Goal: Task Accomplishment & Management: Complete application form

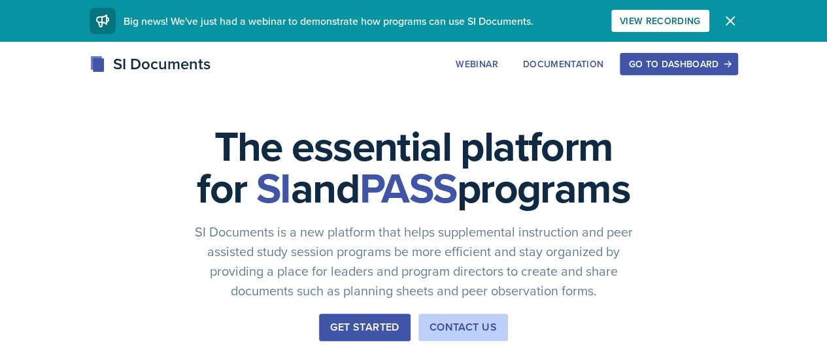
click at [728, 62] on div "Go to Dashboard" at bounding box center [679, 64] width 101 height 10
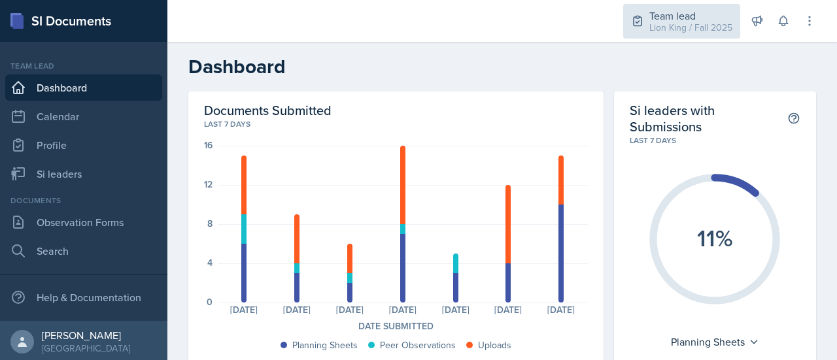
click at [689, 26] on div "Lion King / Fall 2025" at bounding box center [691, 28] width 83 height 14
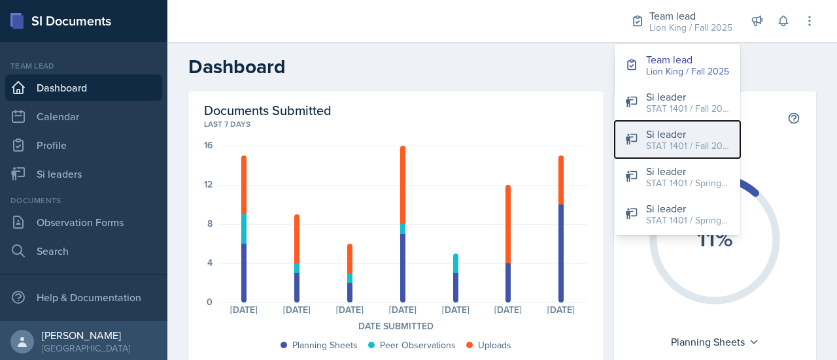
click at [672, 147] on div "STAT 1401 / Fall 2024" at bounding box center [688, 146] width 84 height 14
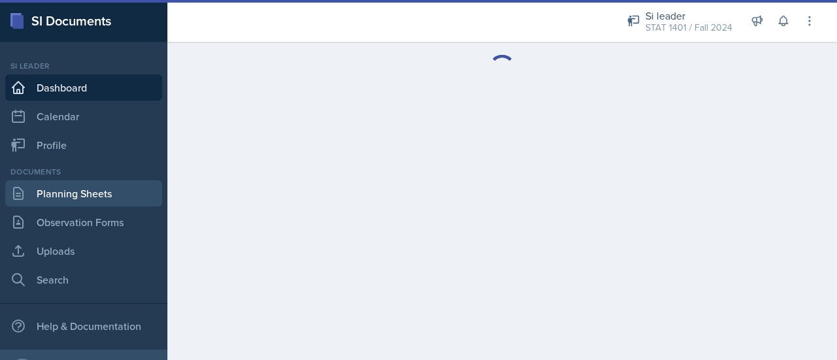
click at [93, 193] on link "Planning Sheets" at bounding box center [83, 194] width 157 height 26
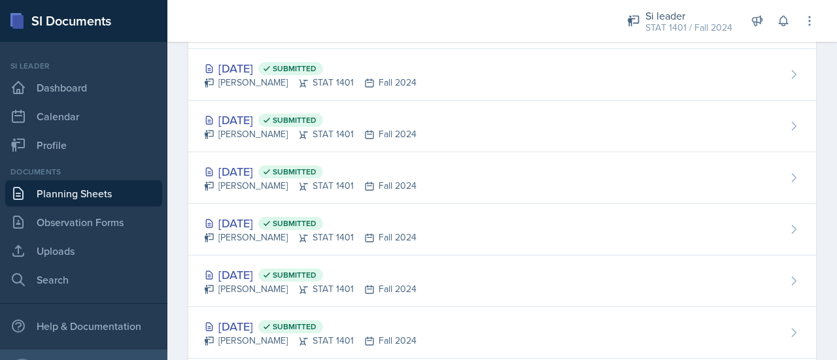
scroll to position [1020, 0]
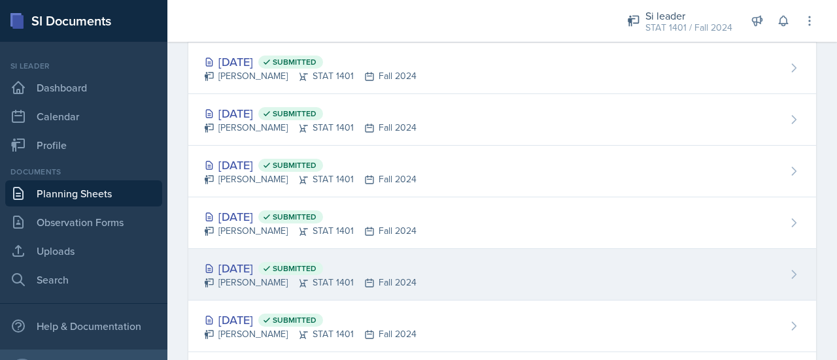
click at [633, 253] on div "Sep 10th, 2024 Submitted Asha-Kaye Johnson STAT 1401 Fall 2024" at bounding box center [502, 275] width 628 height 52
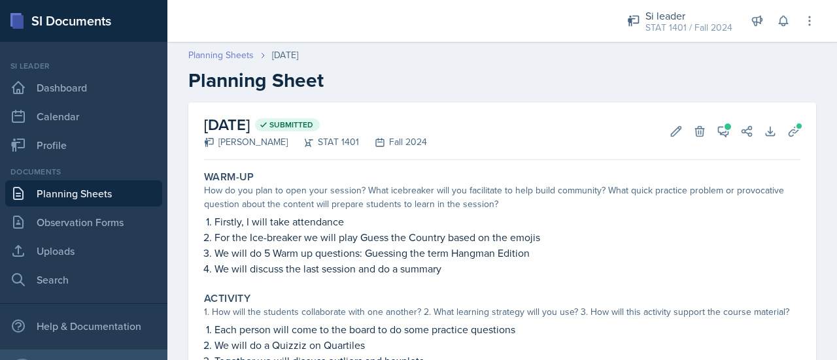
click at [247, 52] on link "Planning Sheets" at bounding box center [220, 55] width 65 height 14
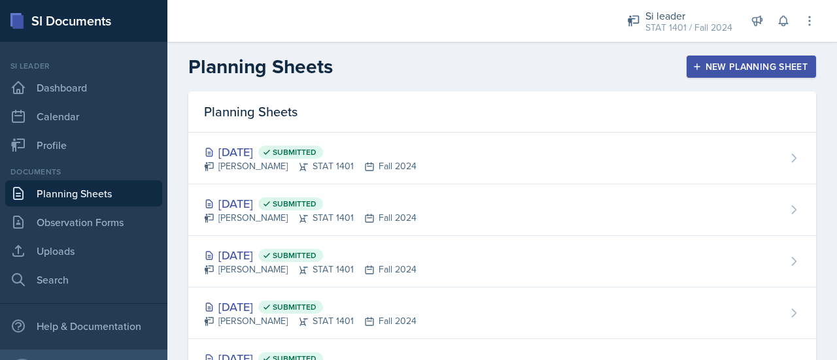
drag, startPoint x: 828, startPoint y: 245, endPoint x: 591, endPoint y: 63, distance: 298.1
click at [591, 63] on div "Planning Sheets New Planning Sheet" at bounding box center [502, 67] width 670 height 24
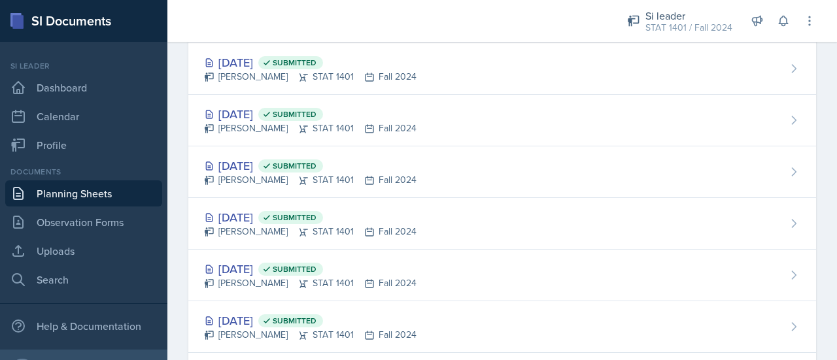
scroll to position [970, 0]
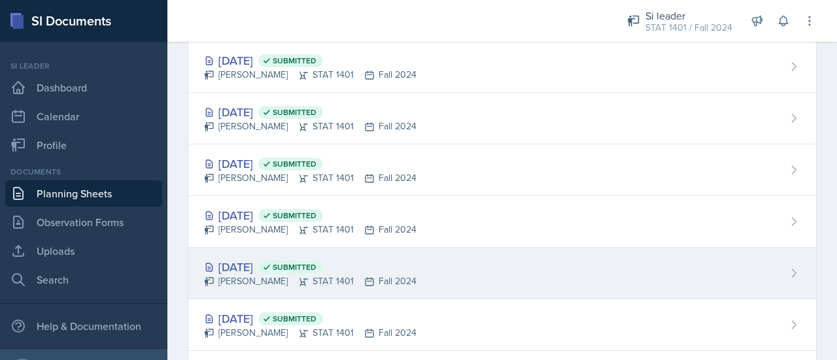
click at [638, 256] on div "Sep 12th, 2024 Submitted Asha-Kaye Johnson STAT 1401 Fall 2024" at bounding box center [502, 274] width 628 height 52
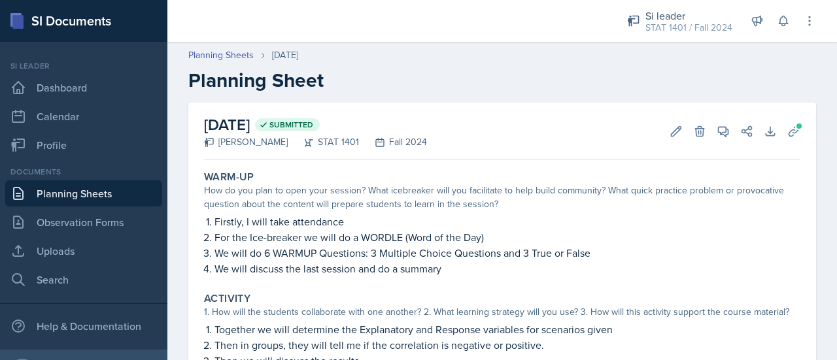
drag, startPoint x: 837, startPoint y: 173, endPoint x: 580, endPoint y: 111, distance: 264.5
click at [580, 111] on div "September 12th, 2024 Submitted Asha-Kaye Johnson STAT 1401 Fall 2024 Edit Delet…" at bounding box center [502, 132] width 597 height 58
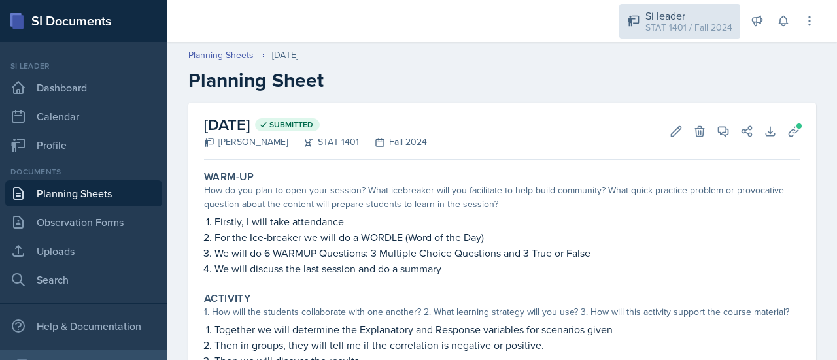
click at [648, 21] on div "STAT 1401 / Fall 2024" at bounding box center [689, 28] width 87 height 14
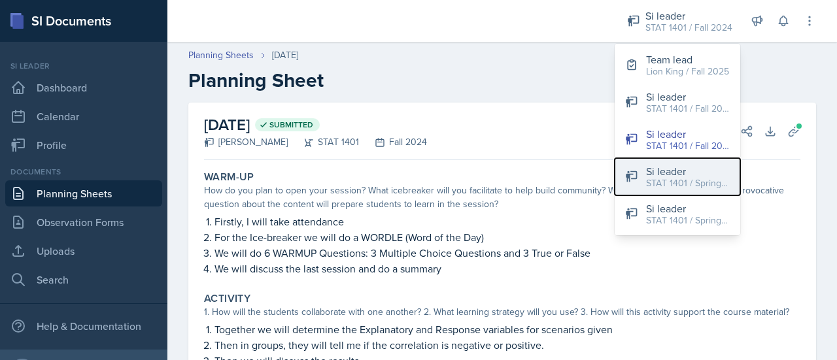
click at [676, 177] on div "STAT 1401 / Spring 2025" at bounding box center [688, 184] width 84 height 14
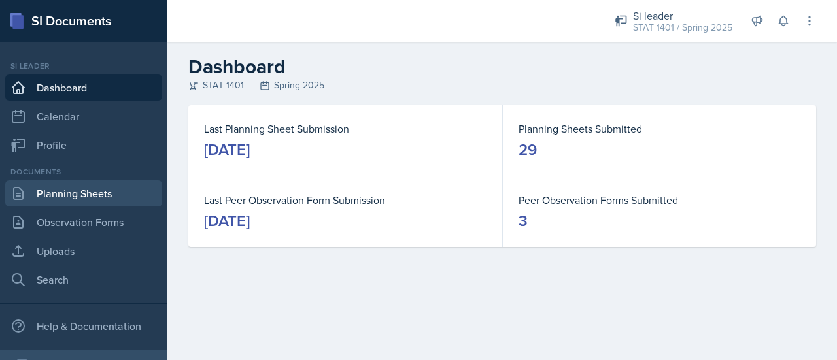
click at [97, 190] on link "Planning Sheets" at bounding box center [83, 194] width 157 height 26
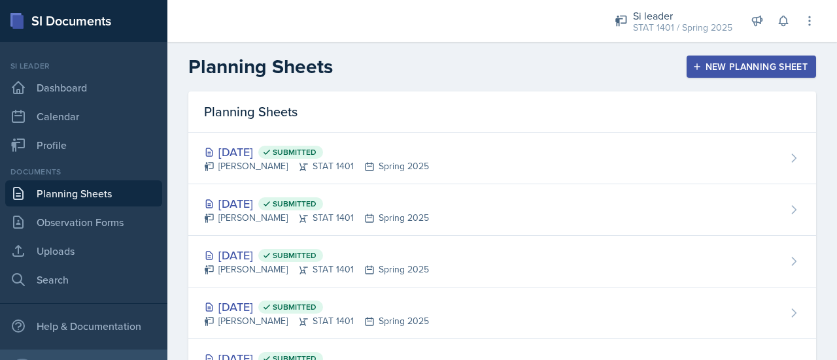
drag, startPoint x: 835, startPoint y: 273, endPoint x: 602, endPoint y: 78, distance: 303.3
click at [602, 78] on header "Planning Sheets New Planning Sheet" at bounding box center [502, 67] width 670 height 50
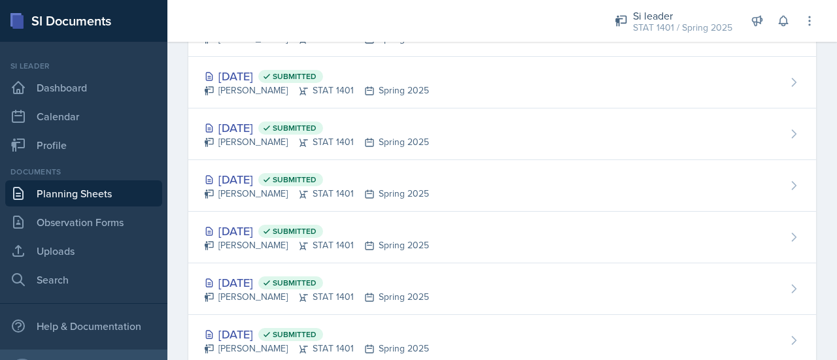
scroll to position [745, 0]
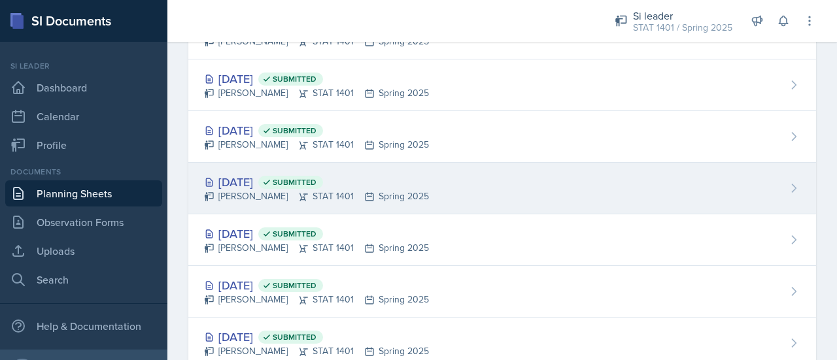
click at [602, 190] on div "Feb 25th, 2025 Submitted Asha-Kaye Johnson STAT 1401 Spring 2025" at bounding box center [502, 189] width 628 height 52
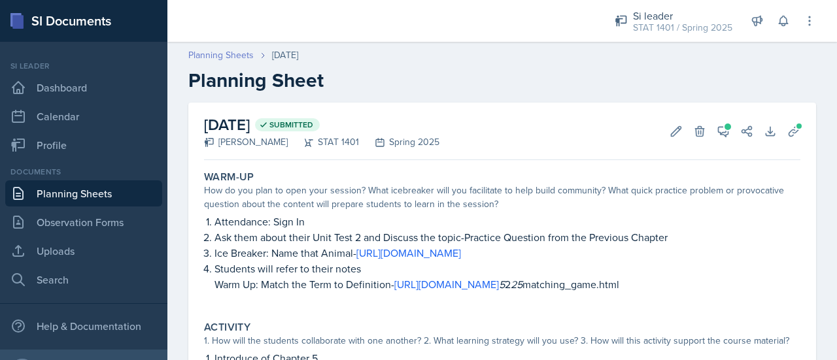
drag, startPoint x: 837, startPoint y: 118, endPoint x: 239, endPoint y: 56, distance: 600.4
click at [239, 56] on link "Planning Sheets" at bounding box center [220, 55] width 65 height 14
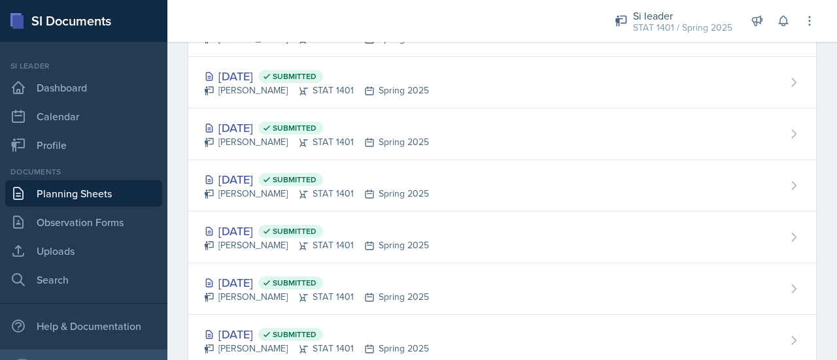
scroll to position [920, 0]
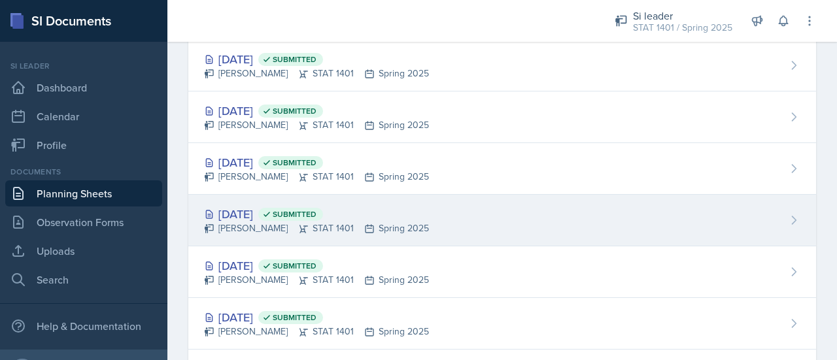
click at [603, 201] on div "Feb 11th, 2025 Submitted Asha-Kaye Johnson STAT 1401 Spring 2025" at bounding box center [502, 221] width 628 height 52
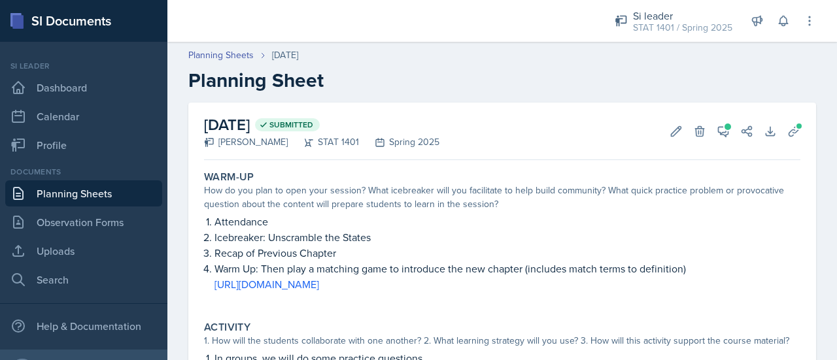
drag, startPoint x: 837, startPoint y: 135, endPoint x: 570, endPoint y: 134, distance: 266.2
click at [570, 134] on div "February 11th, 2025 Submitted Asha-Kaye Johnson STAT 1401 Spring 2025 Edit Dele…" at bounding box center [502, 132] width 597 height 58
drag, startPoint x: 788, startPoint y: 138, endPoint x: 811, endPoint y: 179, distance: 46.9
click at [811, 179] on div "February 11th, 2025 Submitted Asha-Kaye Johnson STAT 1401 Spring 2025 Edit Dele…" at bounding box center [502, 359] width 670 height 513
click at [795, 124] on span at bounding box center [799, 126] width 8 height 8
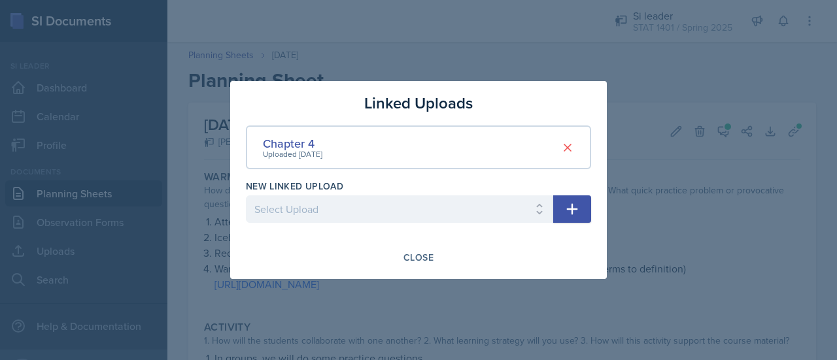
click at [416, 145] on div "Chapter 4 Uploaded Feb 9th, 2025" at bounding box center [418, 148] width 345 height 44
click at [301, 146] on div "Chapter 4" at bounding box center [293, 144] width 60 height 18
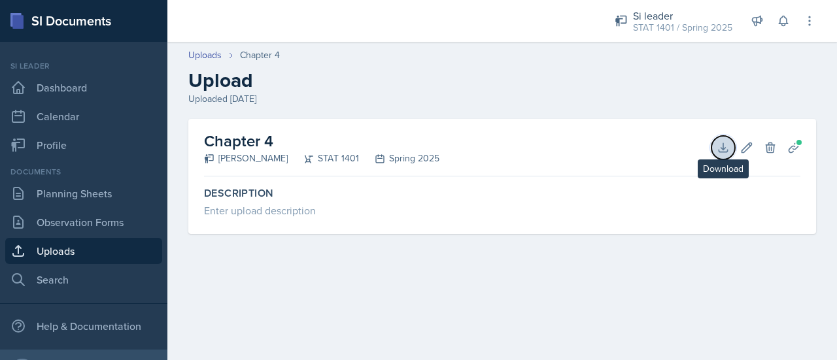
click at [725, 147] on icon at bounding box center [723, 147] width 13 height 13
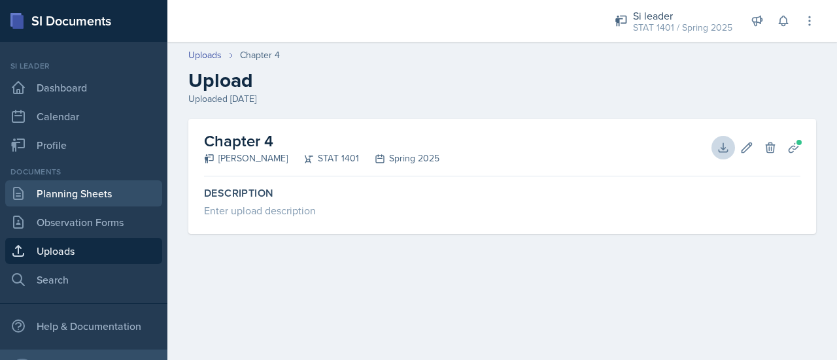
click at [97, 197] on link "Planning Sheets" at bounding box center [83, 194] width 157 height 26
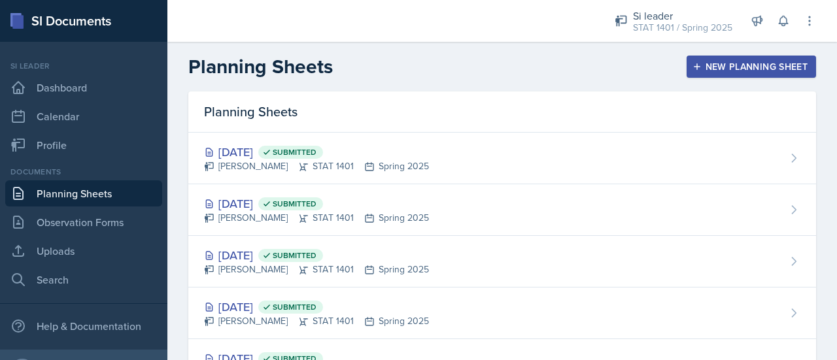
drag, startPoint x: 837, startPoint y: 69, endPoint x: 572, endPoint y: 104, distance: 267.2
click at [572, 104] on div "Planning Sheets" at bounding box center [502, 112] width 628 height 41
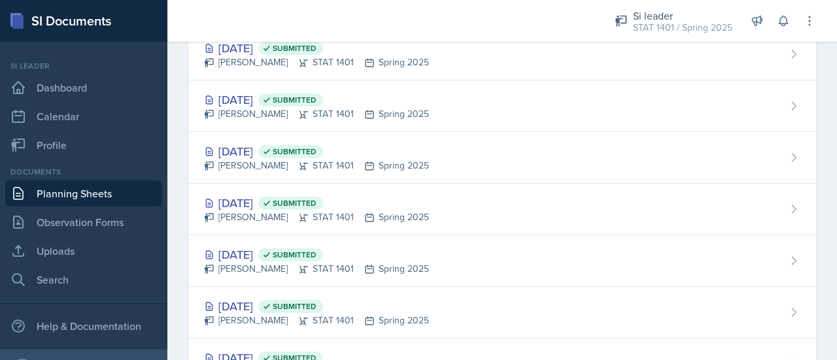
scroll to position [1084, 0]
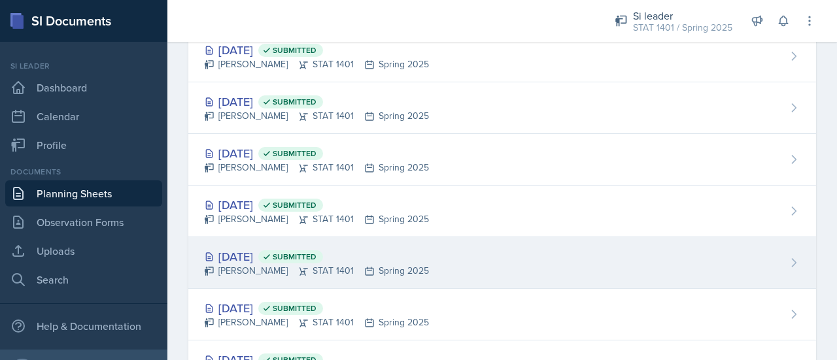
click at [701, 253] on div "Jan 30th, 2025 Submitted Asha-Kaye Johnson STAT 1401 Spring 2025" at bounding box center [502, 263] width 628 height 52
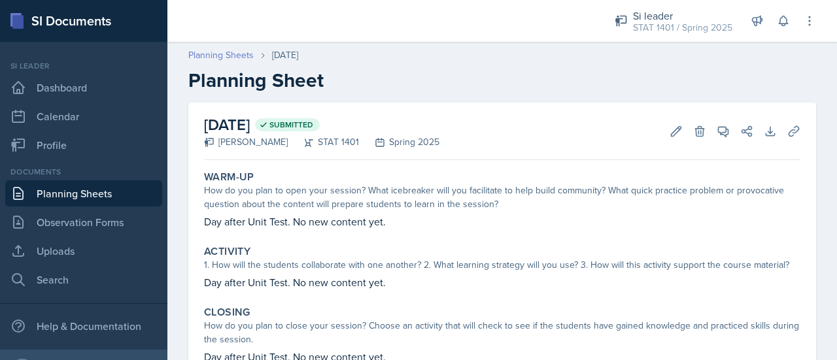
click at [240, 59] on link "Planning Sheets" at bounding box center [220, 55] width 65 height 14
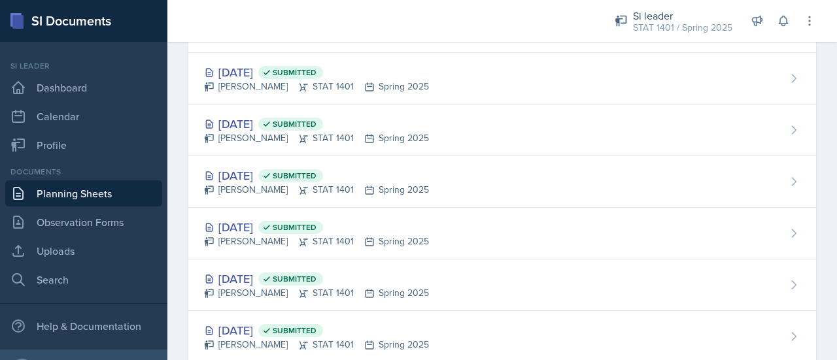
scroll to position [1129, 0]
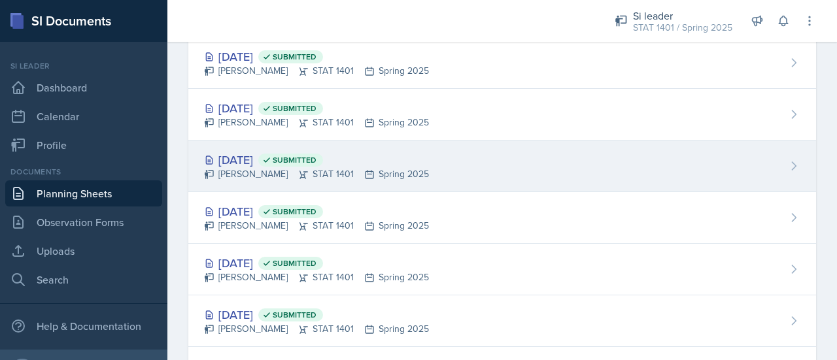
click at [665, 171] on div "Feb 4th, 2025 Submitted Asha-Kaye Johnson STAT 1401 Spring 2025" at bounding box center [502, 167] width 628 height 52
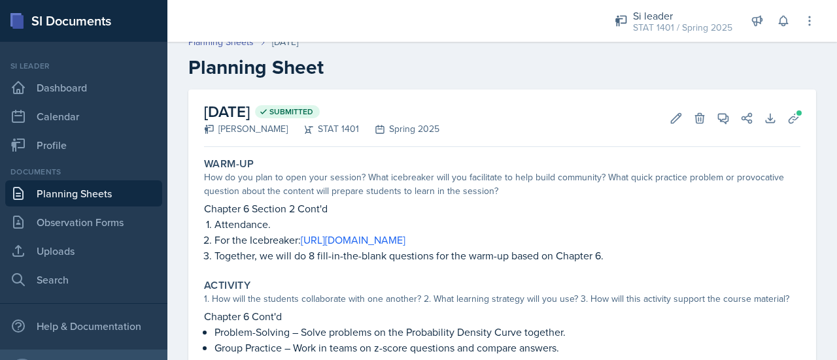
scroll to position [8, 0]
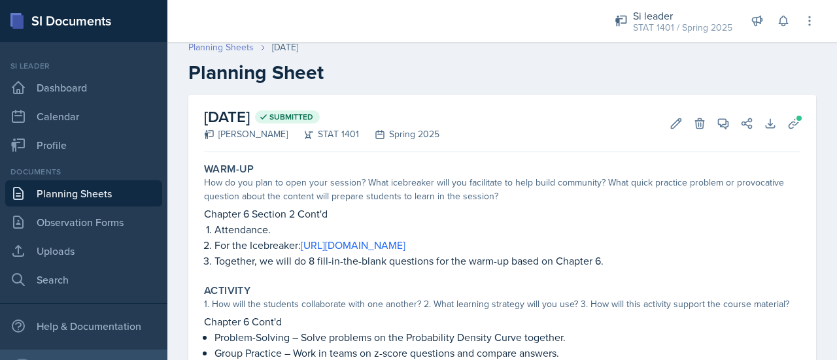
click at [230, 48] on link "Planning Sheets" at bounding box center [220, 48] width 65 height 14
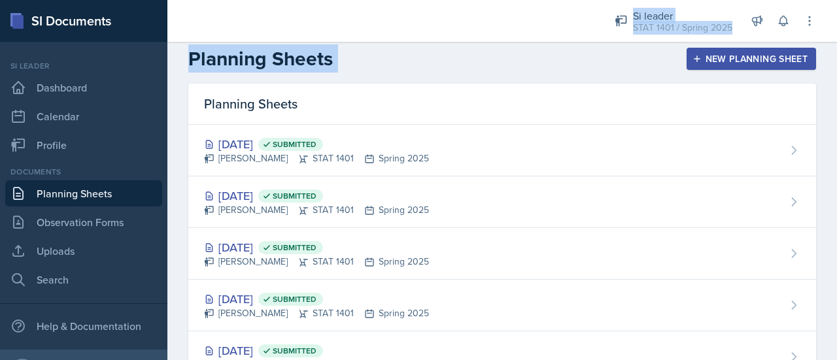
drag, startPoint x: 833, startPoint y: 169, endPoint x: 598, endPoint y: 42, distance: 267.2
click at [598, 42] on div "Si leader STAT 1401 / Spring 2025 Team lead Lion King / Fall 2025 Si leader STA…" at bounding box center [502, 180] width 670 height 360
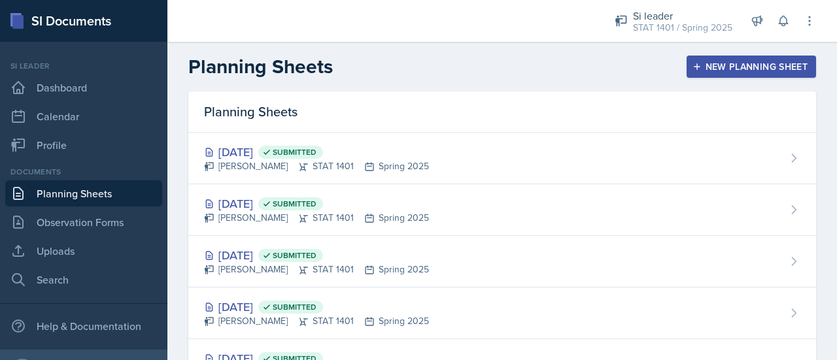
click at [824, 78] on div "Planning Sheets New Planning Sheet" at bounding box center [502, 67] width 670 height 24
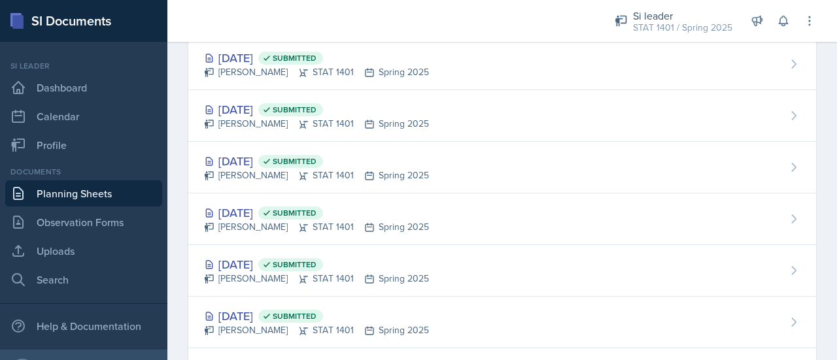
scroll to position [1177, 0]
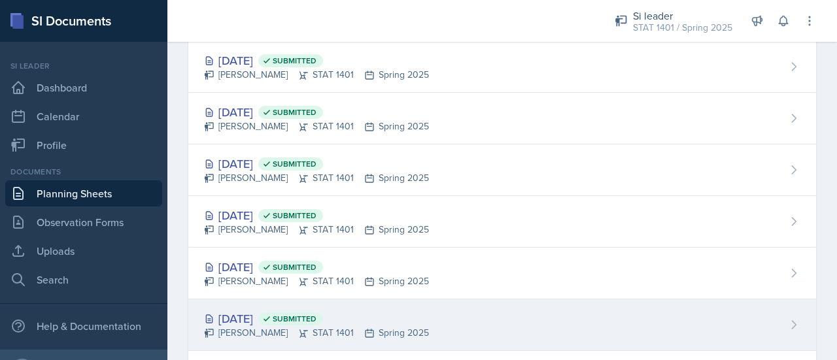
click at [553, 329] on div "Jan 21st, 2025 Submitted Asha-Kaye Johnson STAT 1401 Spring 2025" at bounding box center [502, 326] width 628 height 52
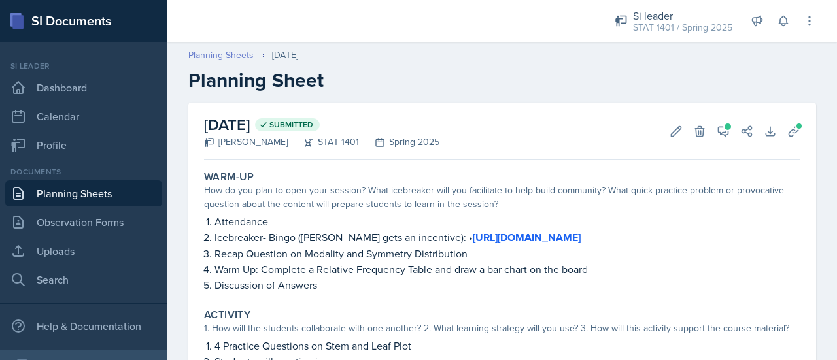
click at [240, 58] on link "Planning Sheets" at bounding box center [220, 55] width 65 height 14
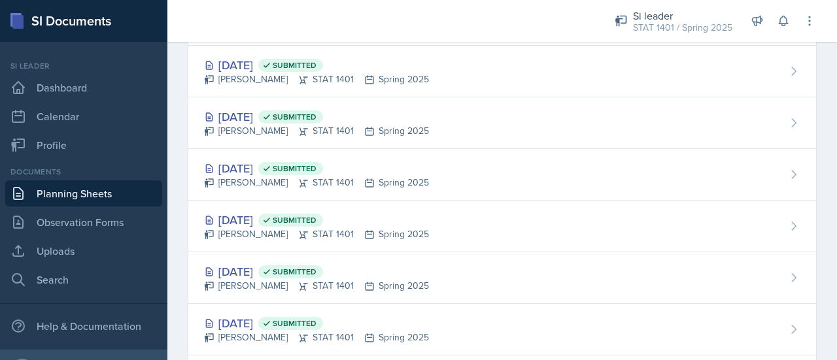
scroll to position [1181, 0]
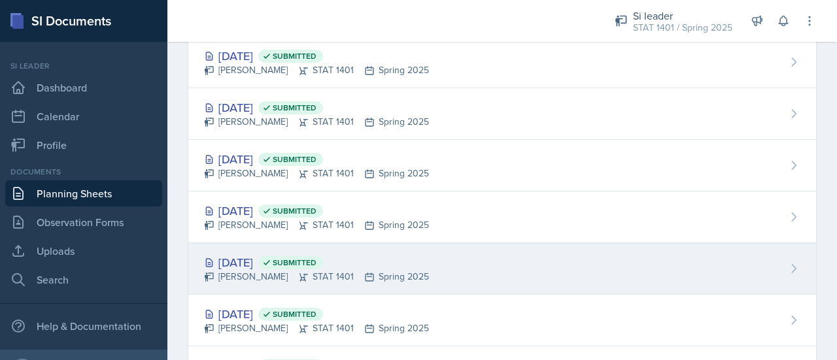
click at [737, 249] on div "Jan 23rd, 2025 Submitted Asha-Kaye Johnson STAT 1401 Spring 2025" at bounding box center [502, 269] width 628 height 52
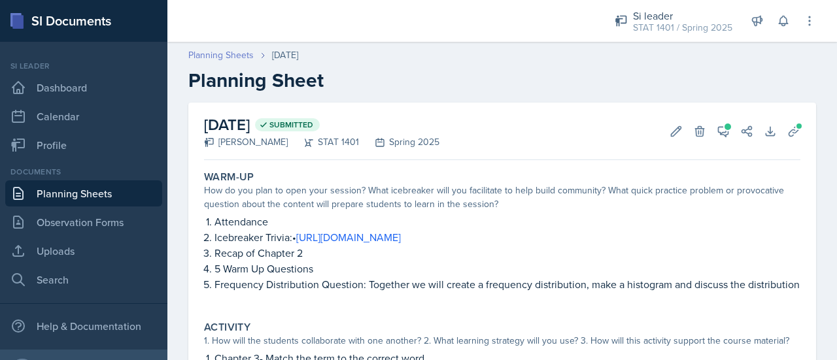
click at [250, 56] on link "Planning Sheets" at bounding box center [220, 55] width 65 height 14
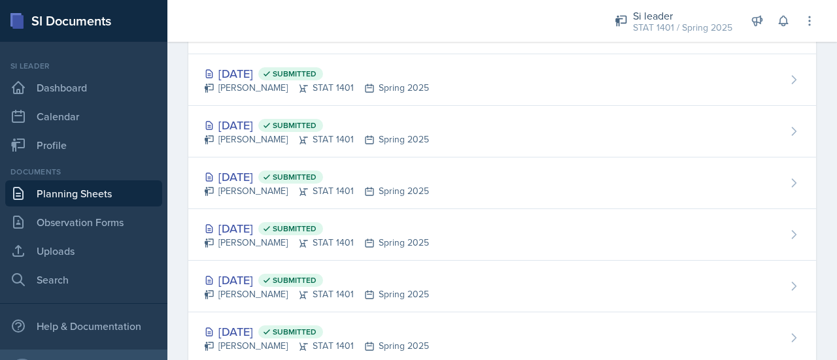
scroll to position [1217, 0]
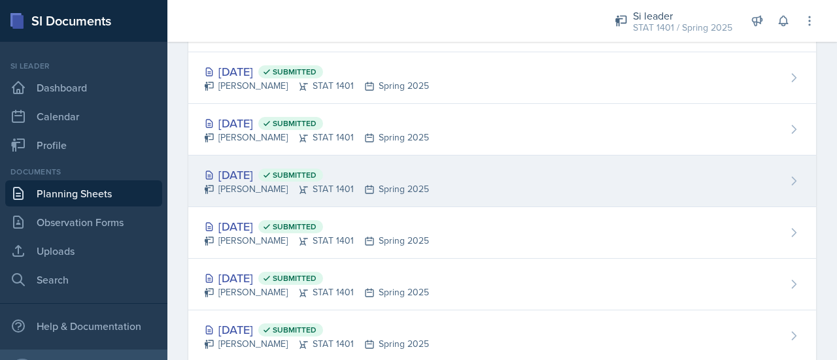
click at [683, 165] on div "Jan 28th, 2025 Submitted Asha-Kaye Johnson STAT 1401 Spring 2025" at bounding box center [502, 182] width 628 height 52
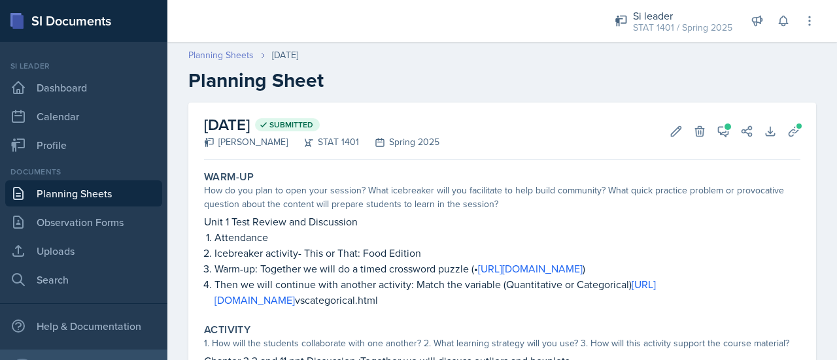
click at [237, 56] on link "Planning Sheets" at bounding box center [220, 55] width 65 height 14
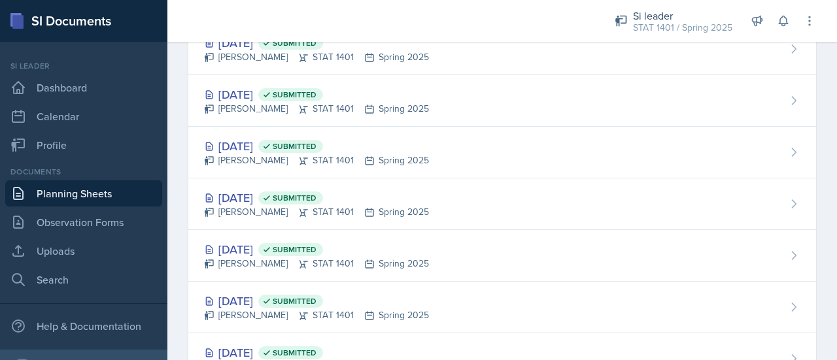
scroll to position [1295, 0]
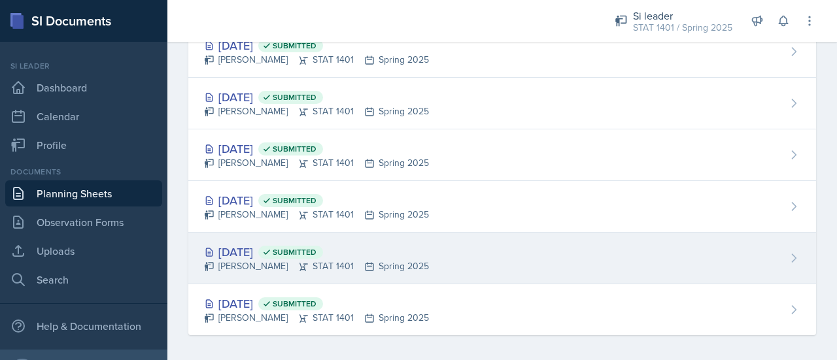
click at [653, 258] on div "Jan 16th, 2025 Submitted Asha-Kaye Johnson STAT 1401 Spring 2025" at bounding box center [502, 259] width 628 height 52
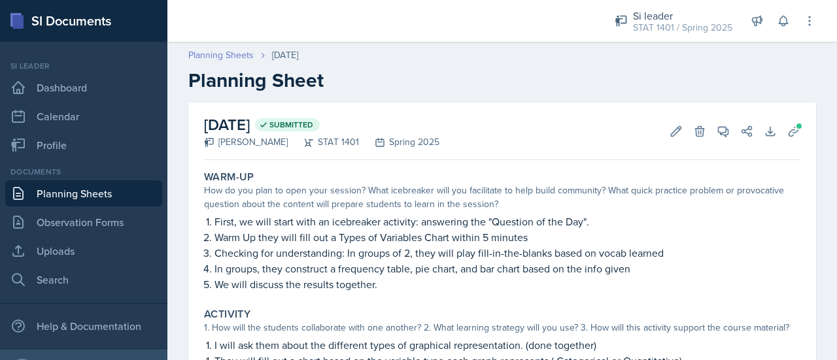
click at [231, 52] on link "Planning Sheets" at bounding box center [220, 55] width 65 height 14
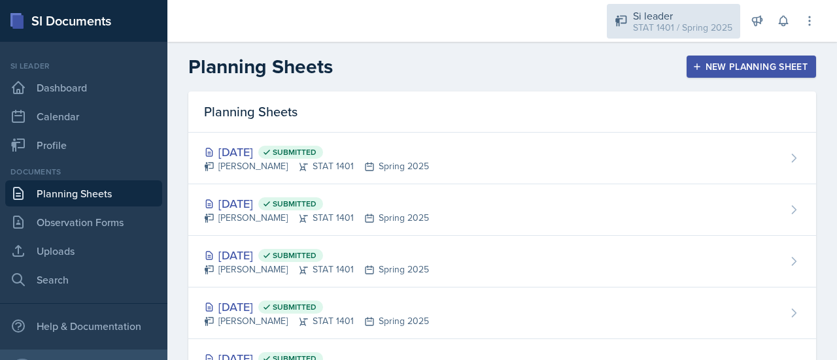
click at [644, 32] on div "STAT 1401 / Spring 2025" at bounding box center [682, 28] width 99 height 14
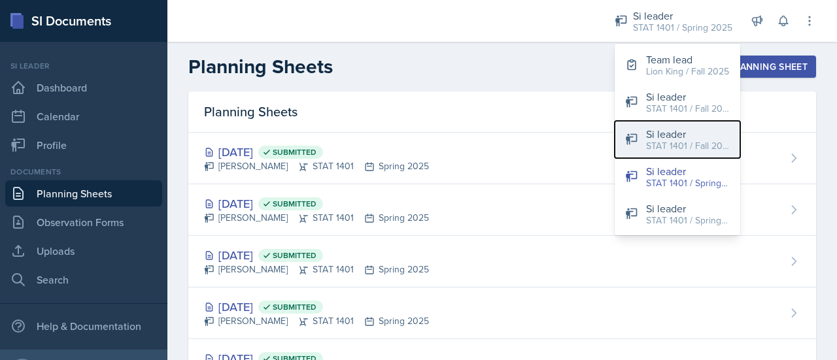
click at [671, 148] on div "STAT 1401 / Fall 2024" at bounding box center [688, 146] width 84 height 14
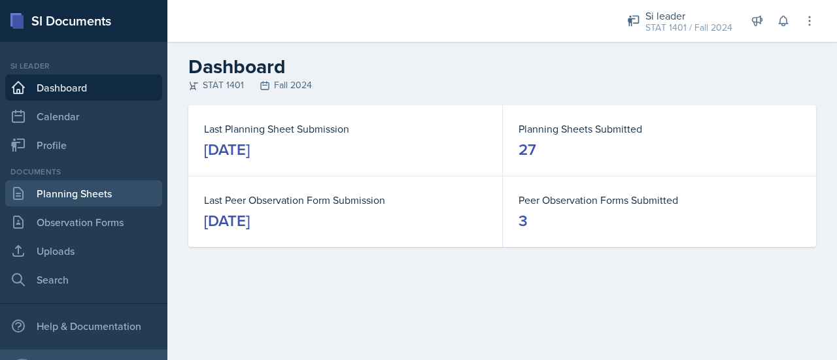
click at [77, 193] on link "Planning Sheets" at bounding box center [83, 194] width 157 height 26
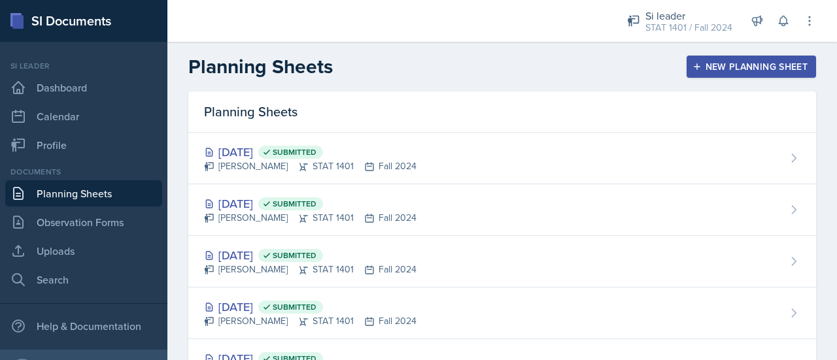
drag, startPoint x: 837, startPoint y: 95, endPoint x: 591, endPoint y: 101, distance: 246.0
click at [591, 101] on div "Planning Sheets" at bounding box center [502, 112] width 628 height 41
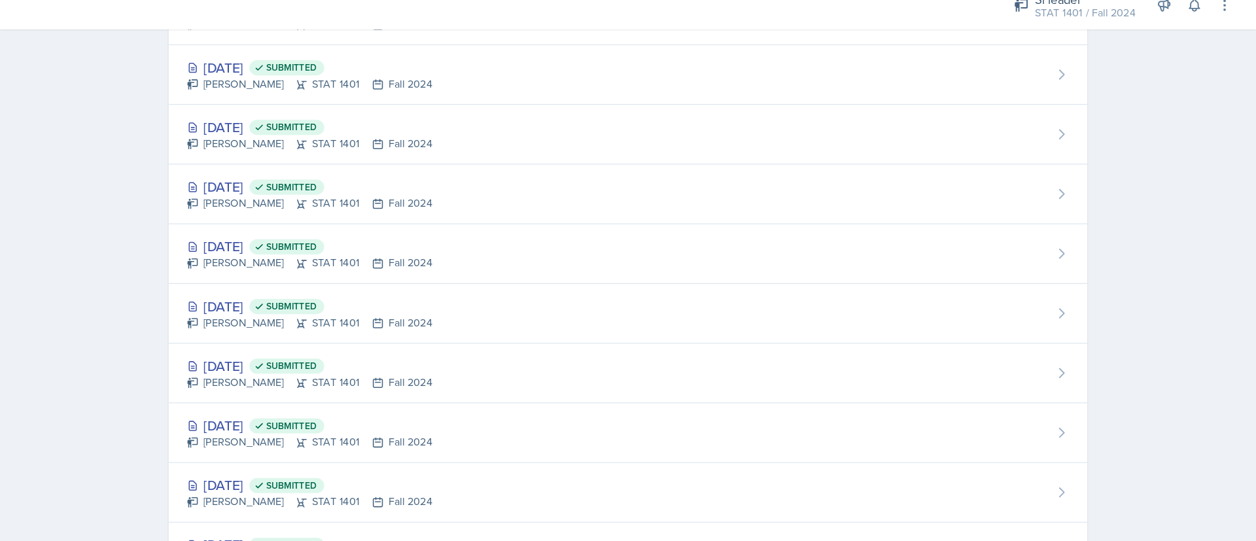
scroll to position [1069, 0]
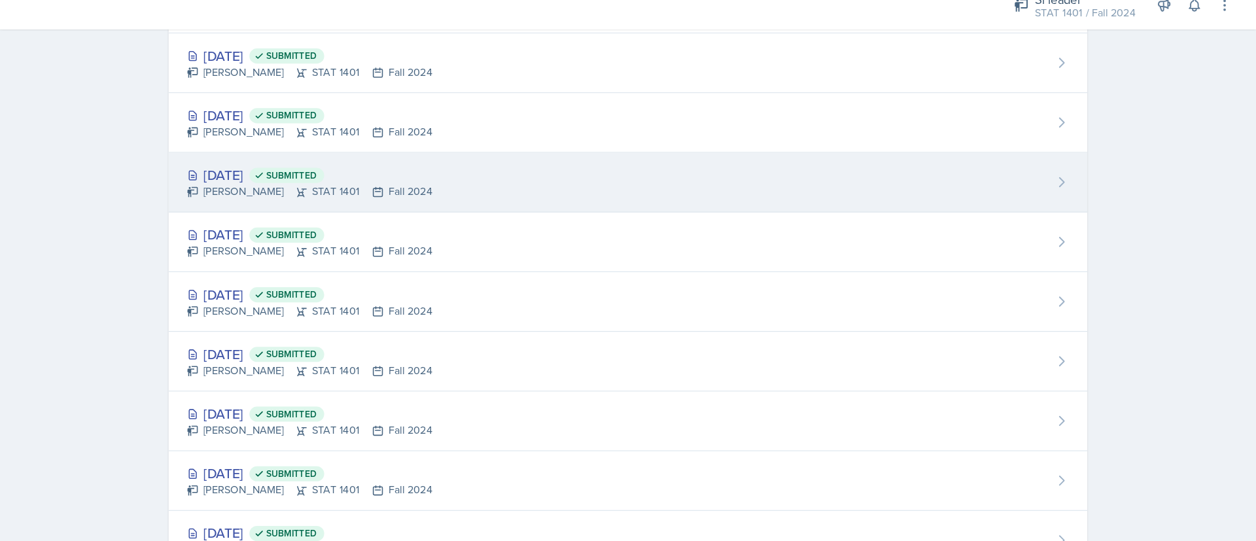
click at [715, 170] on div "Sep 12th, 2024 Submitted Asha-Kaye Johnson STAT 1401 Fall 2024" at bounding box center [711, 174] width 795 height 52
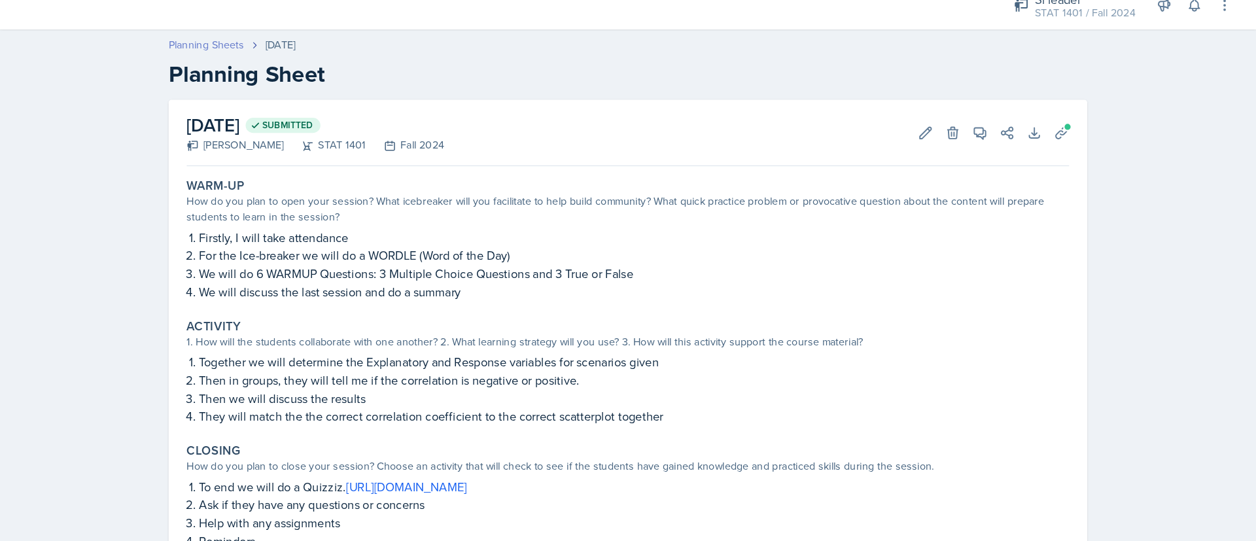
click at [328, 49] on link "Planning Sheets" at bounding box center [346, 55] width 65 height 14
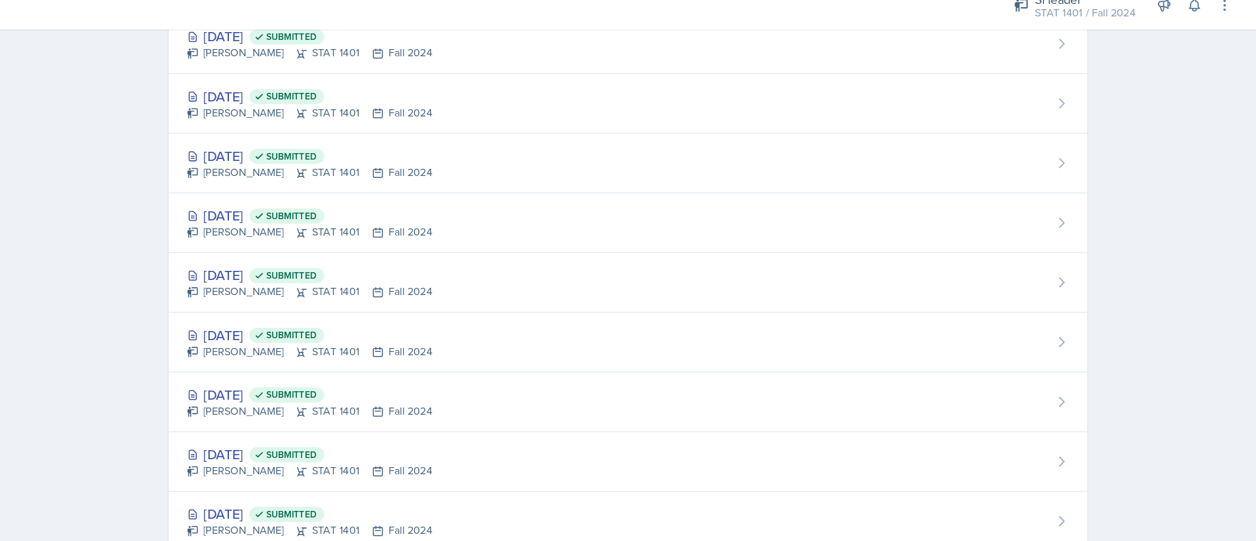
scroll to position [1069, 0]
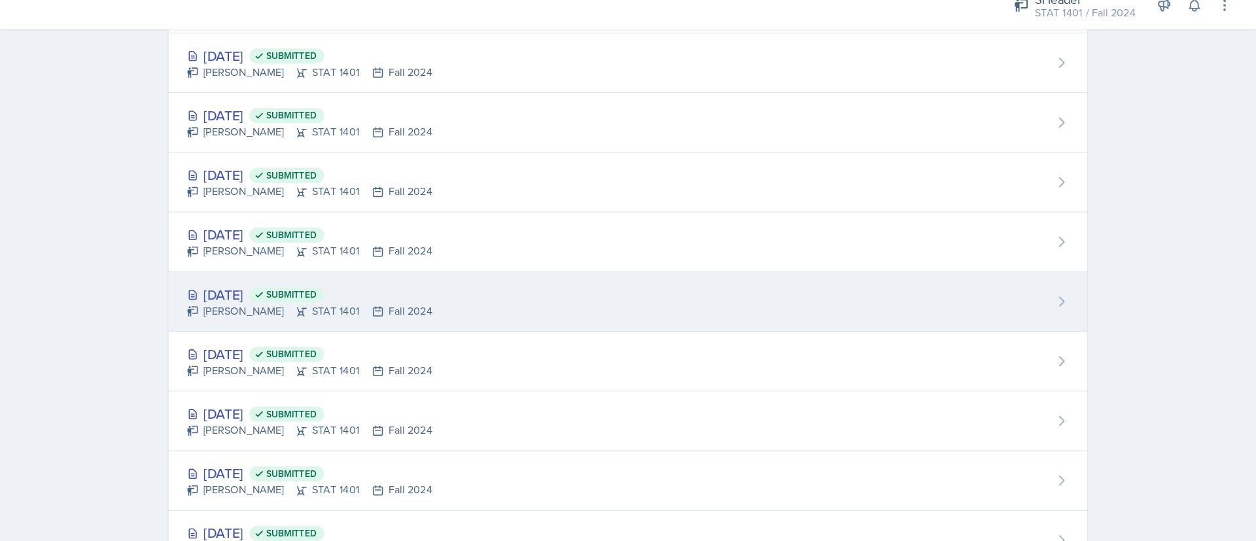
click at [837, 269] on div "Sep 5th, 2024 Submitted Asha-Kaye Johnson STAT 1401 Fall 2024" at bounding box center [711, 278] width 795 height 52
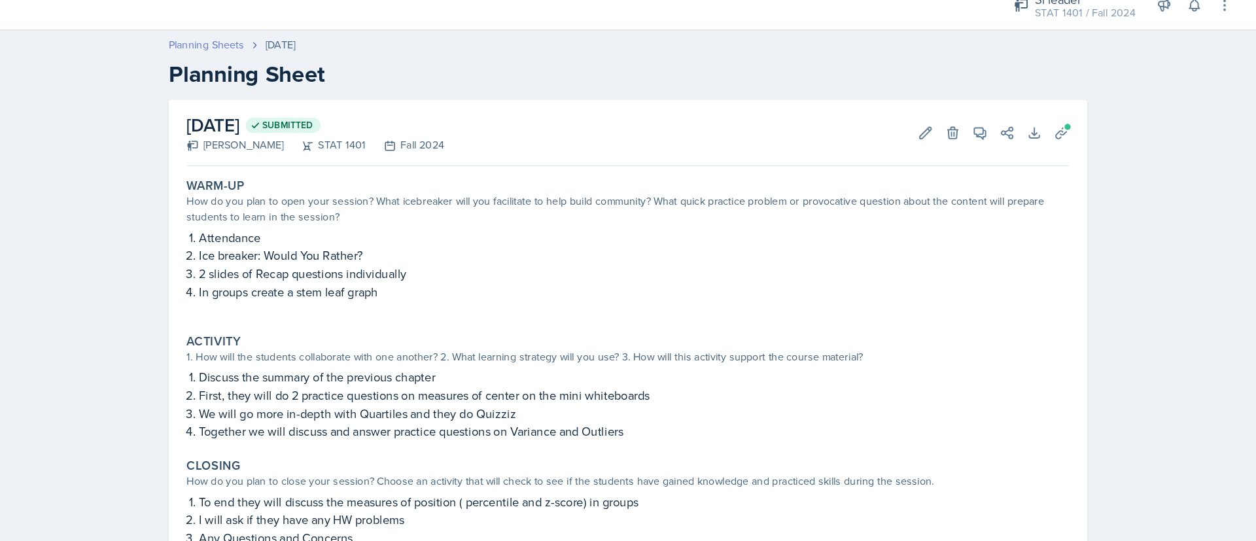
click at [353, 60] on link "Planning Sheets" at bounding box center [346, 55] width 65 height 14
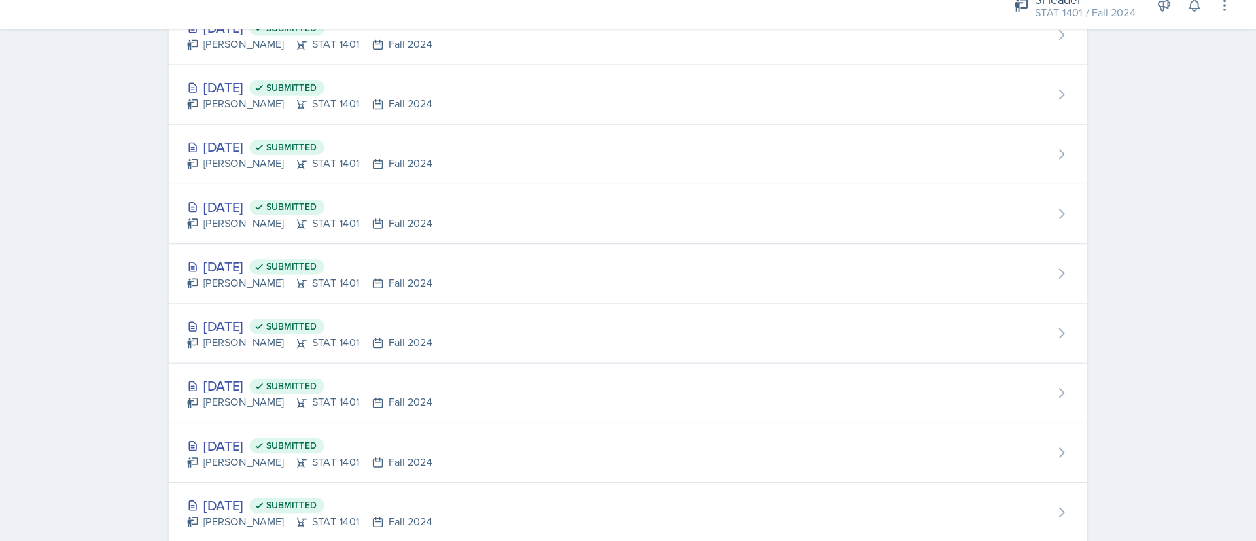
scroll to position [941, 0]
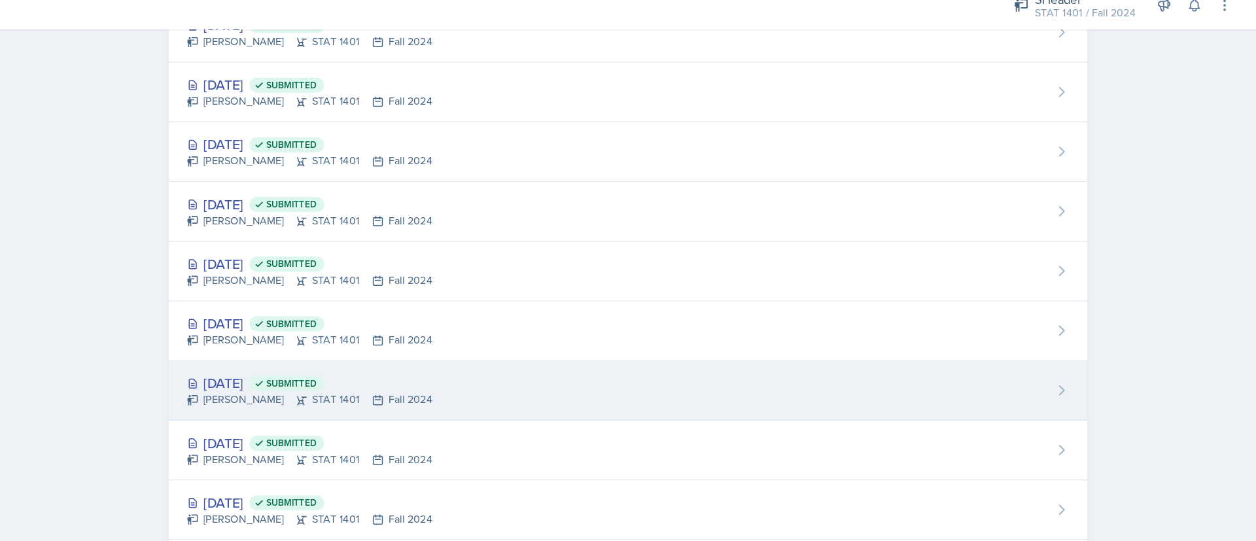
click at [557, 360] on div "Sep 10th, 2024 Submitted Asha-Kaye Johnson STAT 1401 Fall 2024" at bounding box center [711, 355] width 795 height 52
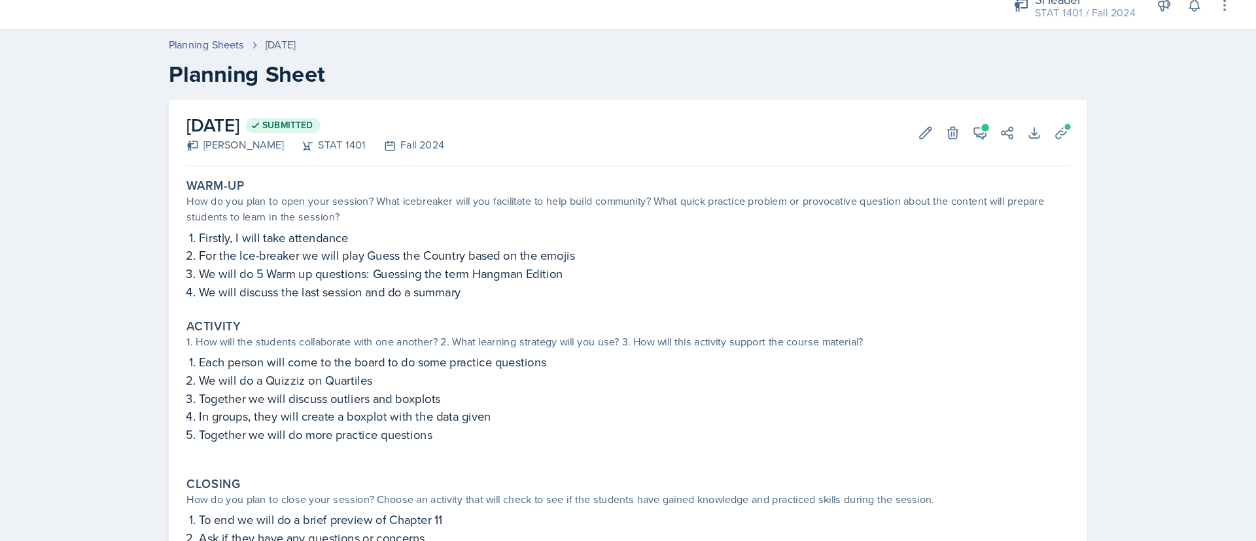
scroll to position [46, 0]
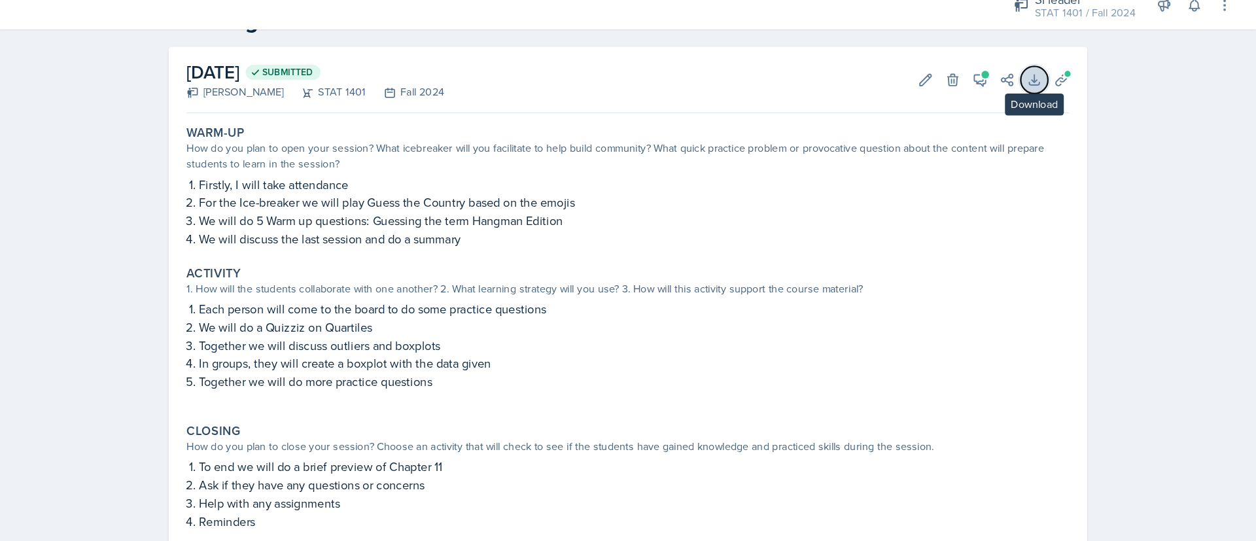
click at [837, 90] on icon at bounding box center [1063, 85] width 9 height 9
click at [837, 79] on span at bounding box center [1092, 81] width 8 height 8
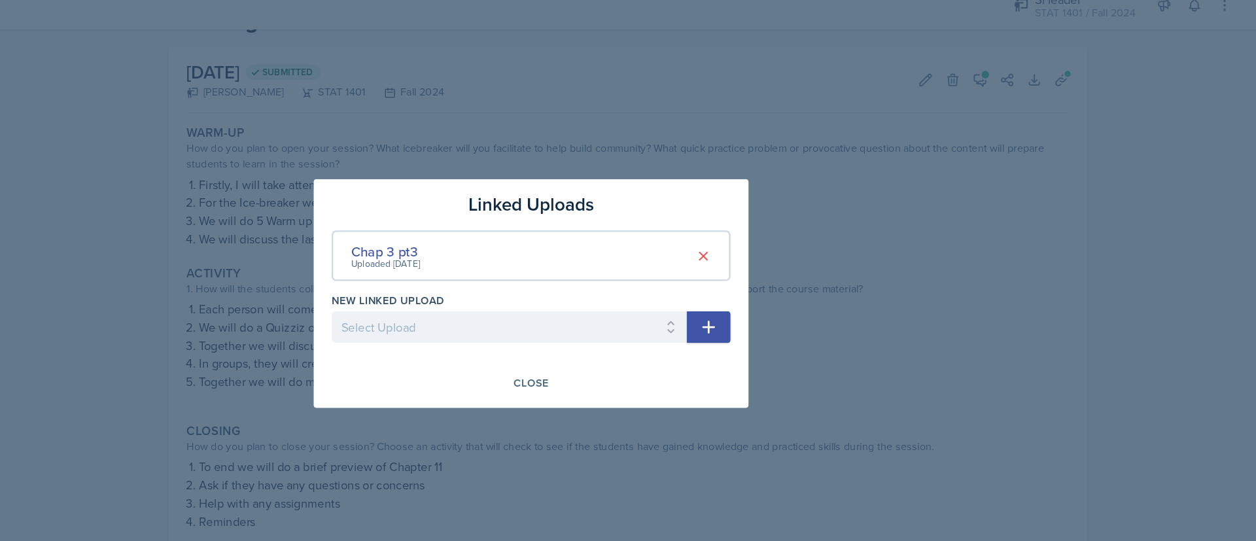
click at [602, 235] on div "Chap 3 pt3 Uploaded Sep 8th, 2024" at bounding box center [627, 238] width 345 height 44
click at [517, 236] on div "Chap 3 pt3" at bounding box center [502, 234] width 60 height 18
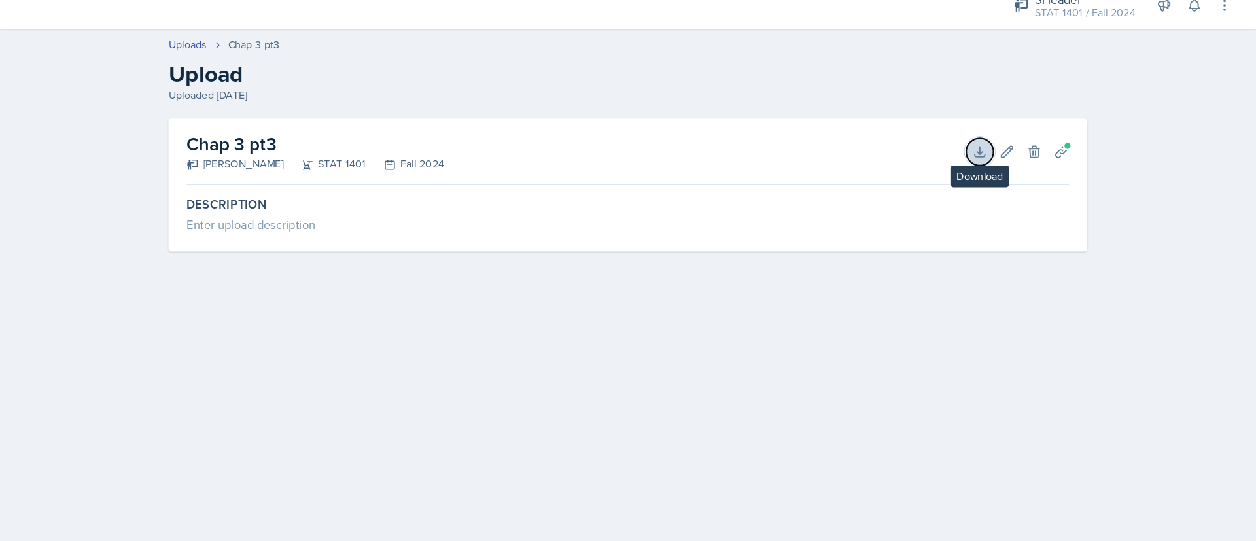
click at [837, 146] on icon at bounding box center [1016, 147] width 13 height 13
click at [837, 33] on div "STAT 1401 / Fall 2024" at bounding box center [1107, 28] width 87 height 14
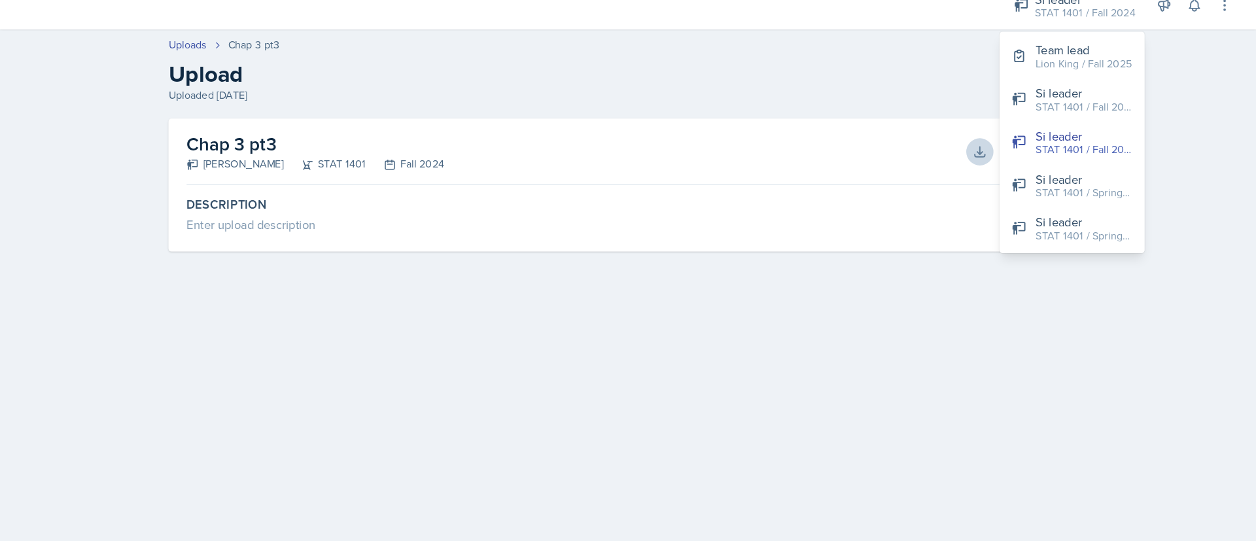
click at [600, 69] on h2 "Upload" at bounding box center [711, 81] width 795 height 24
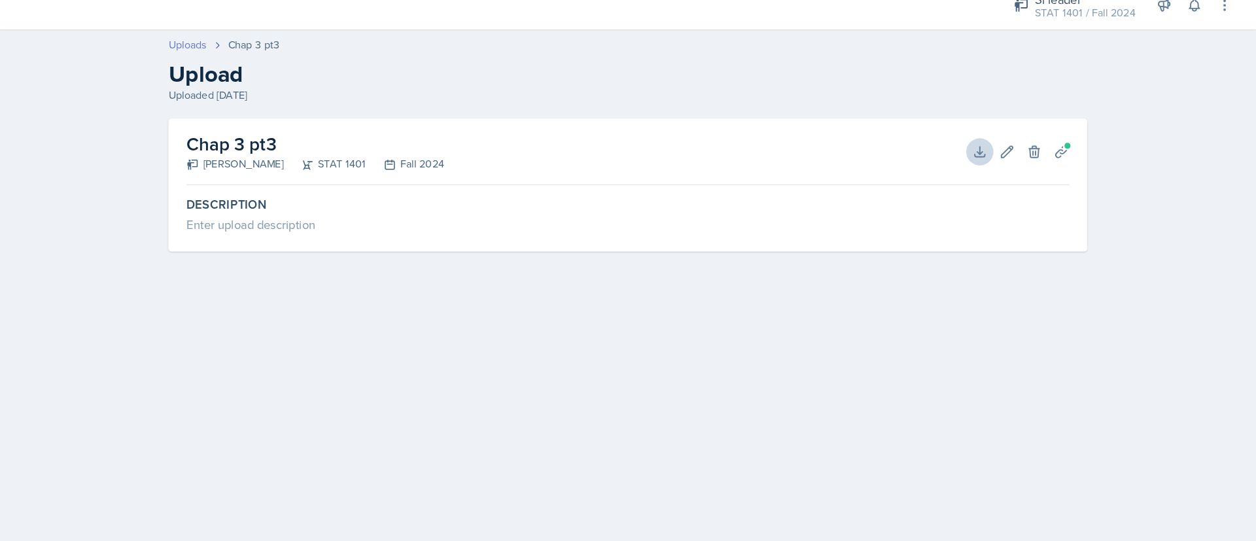
click at [341, 55] on link "Uploads" at bounding box center [330, 55] width 33 height 14
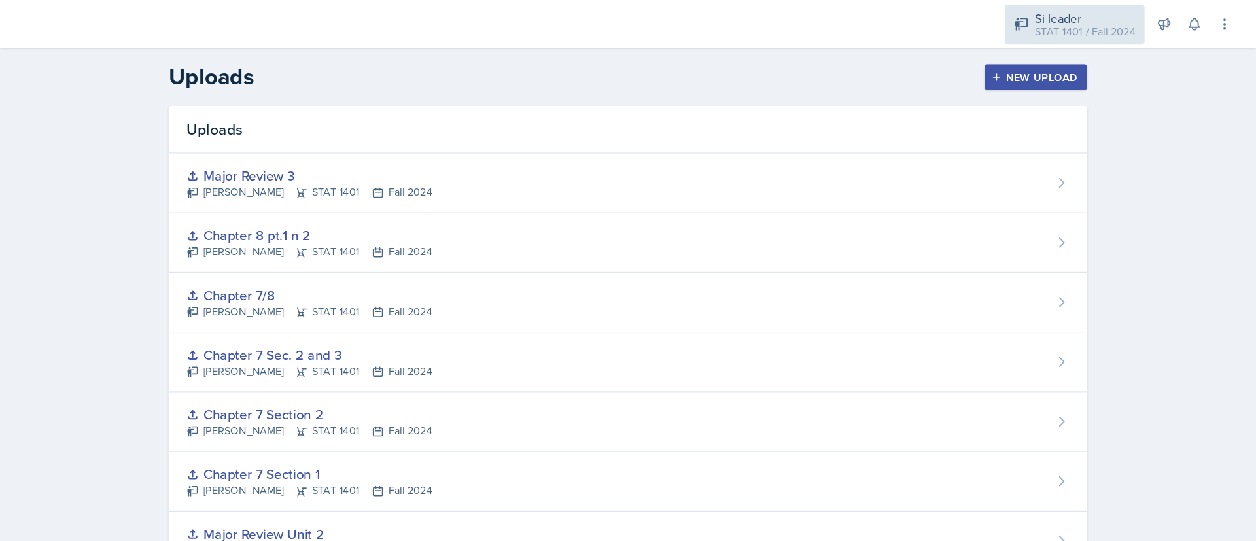
click at [837, 22] on div "STAT 1401 / Fall 2024" at bounding box center [1107, 28] width 87 height 14
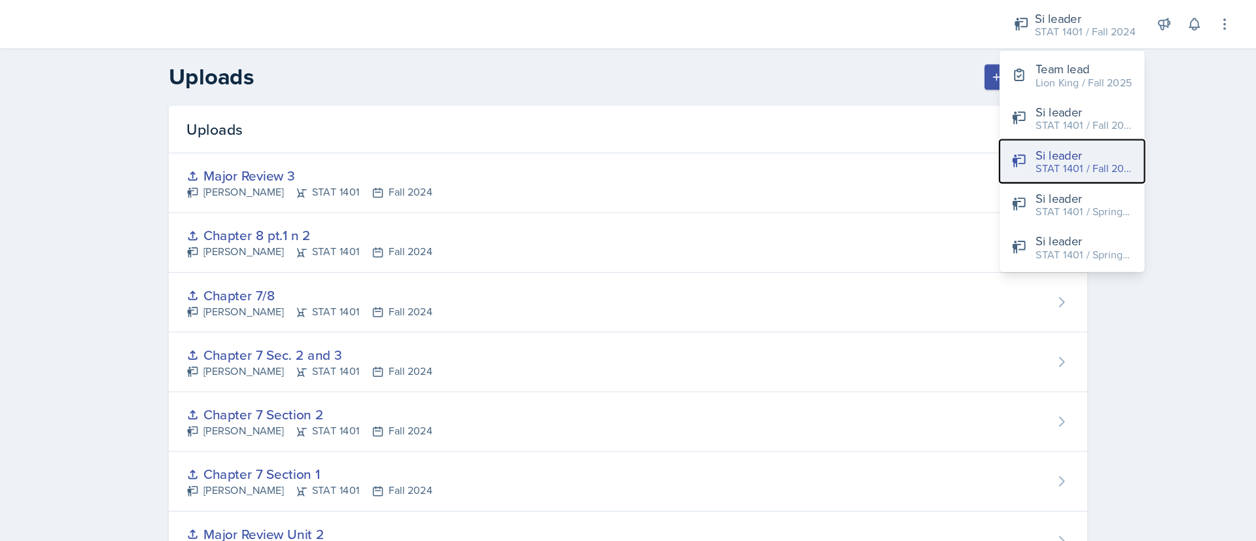
click at [837, 128] on div "Si leader" at bounding box center [1107, 134] width 84 height 16
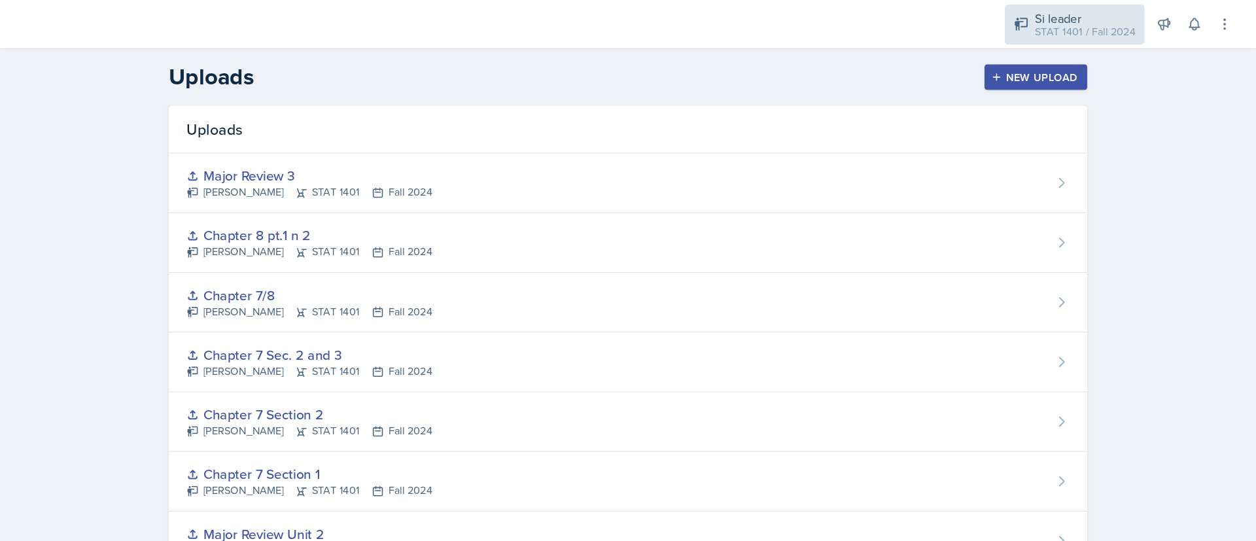
click at [837, 23] on div "STAT 1401 / Fall 2024" at bounding box center [1107, 28] width 87 height 14
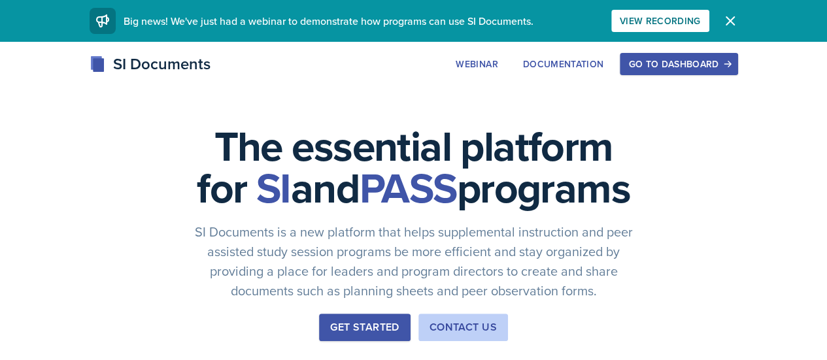
click at [721, 60] on div "Go to Dashboard" at bounding box center [679, 64] width 101 height 10
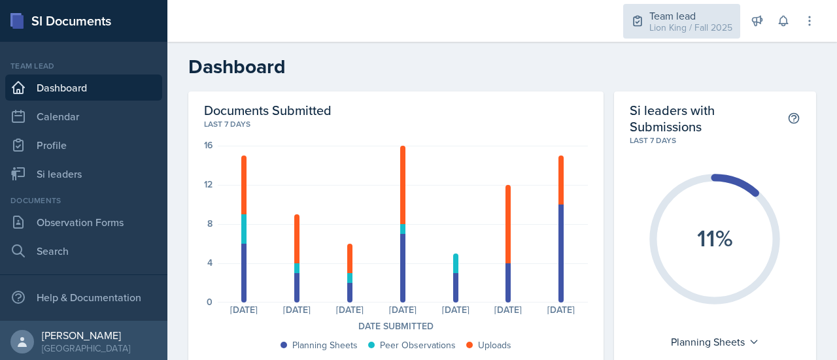
click at [687, 26] on div "Lion King / Fall 2025" at bounding box center [691, 28] width 83 height 14
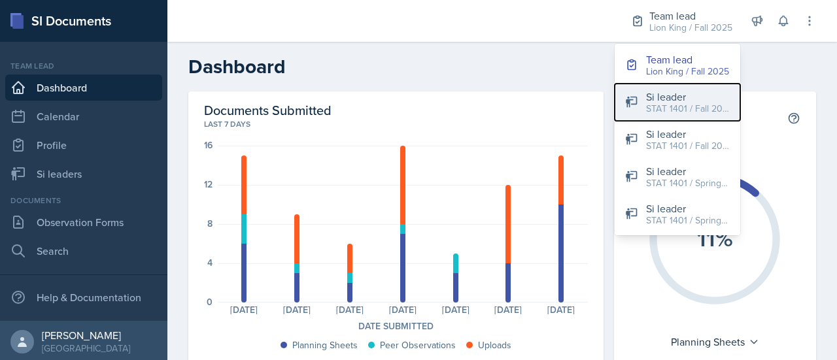
click at [670, 107] on div "STAT 1401 / Fall 2025" at bounding box center [688, 109] width 84 height 14
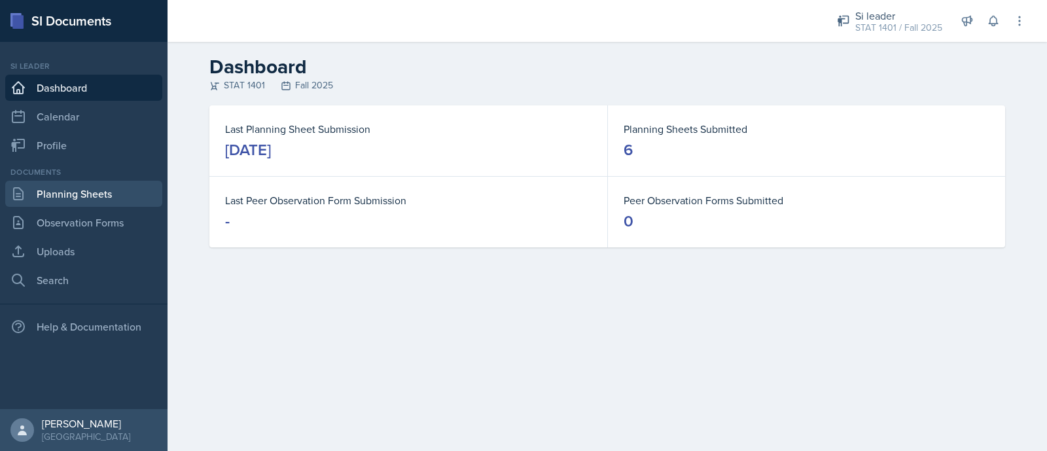
click at [110, 183] on link "Planning Sheets" at bounding box center [83, 194] width 157 height 26
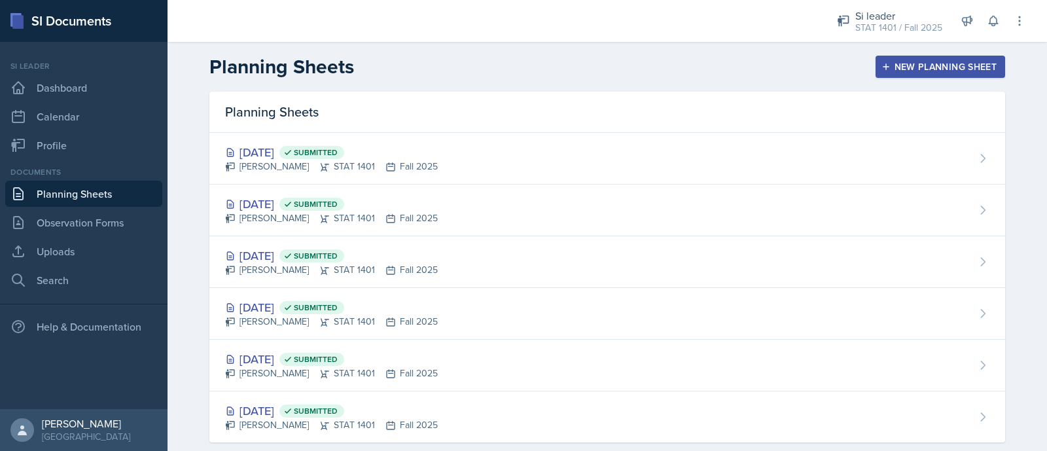
click at [827, 69] on div "New Planning Sheet" at bounding box center [940, 66] width 113 height 10
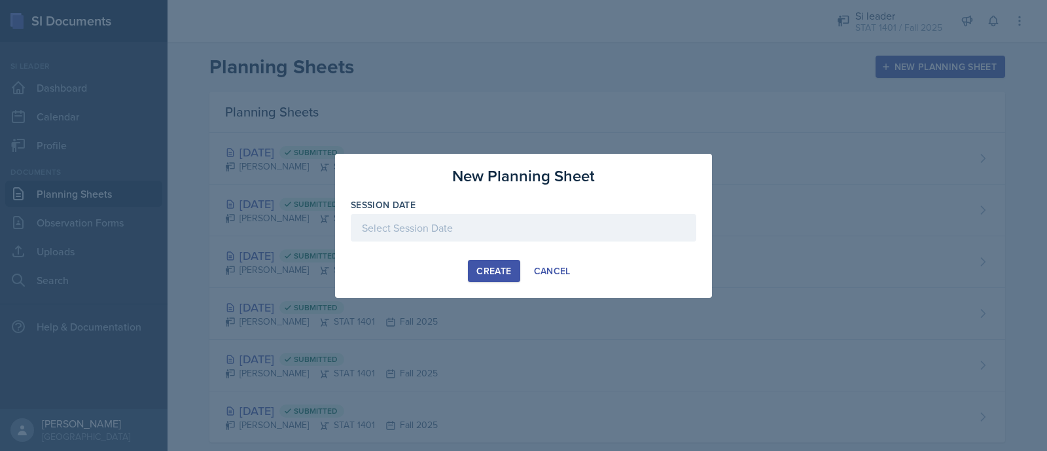
click at [555, 219] on div at bounding box center [523, 227] width 345 height 27
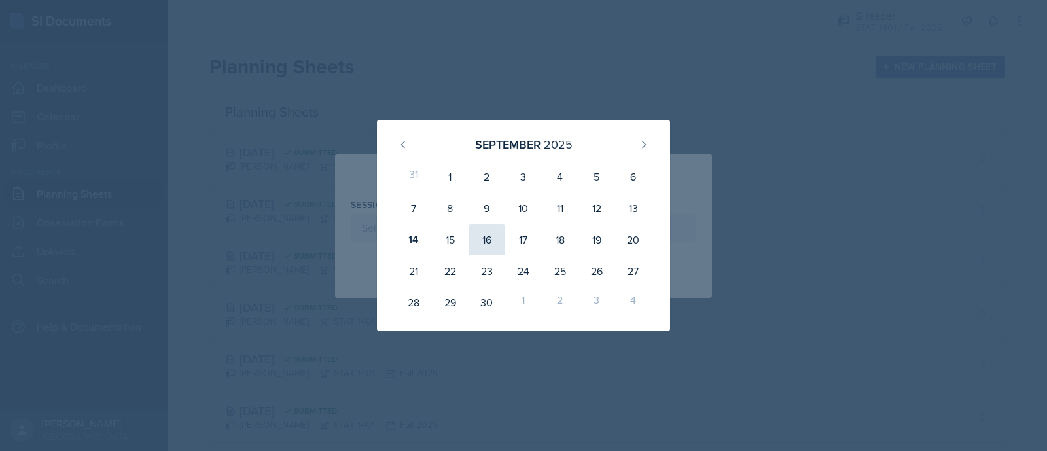
click at [479, 240] on div "16" at bounding box center [486, 239] width 37 height 31
type input "[DATE]"
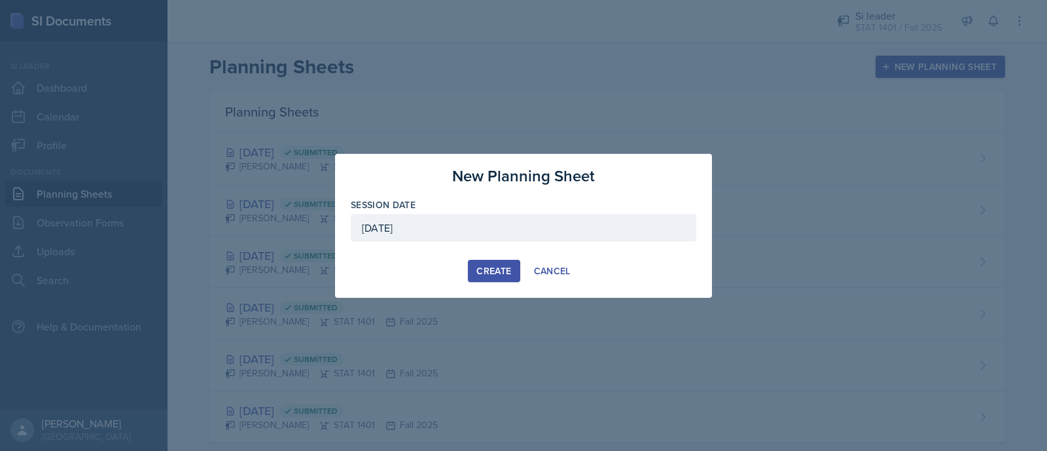
click at [494, 269] on div "Create" at bounding box center [493, 271] width 35 height 10
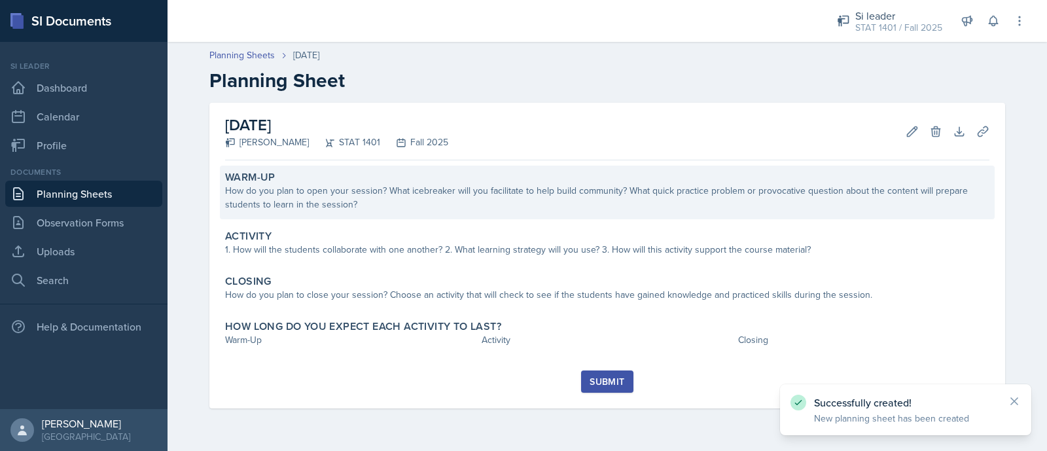
click at [389, 210] on div "How do you plan to open your session? What icebreaker will you facilitate to he…" at bounding box center [607, 197] width 764 height 27
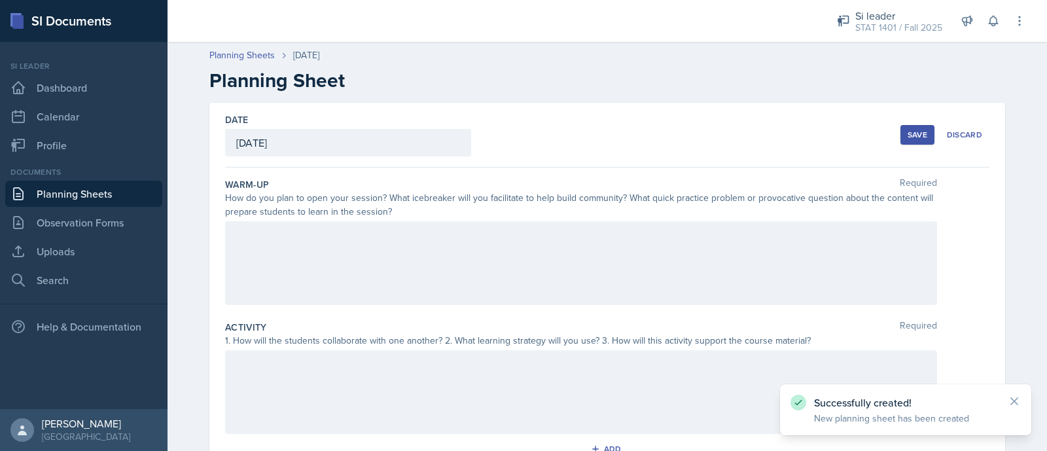
click at [368, 237] on div at bounding box center [581, 263] width 712 height 84
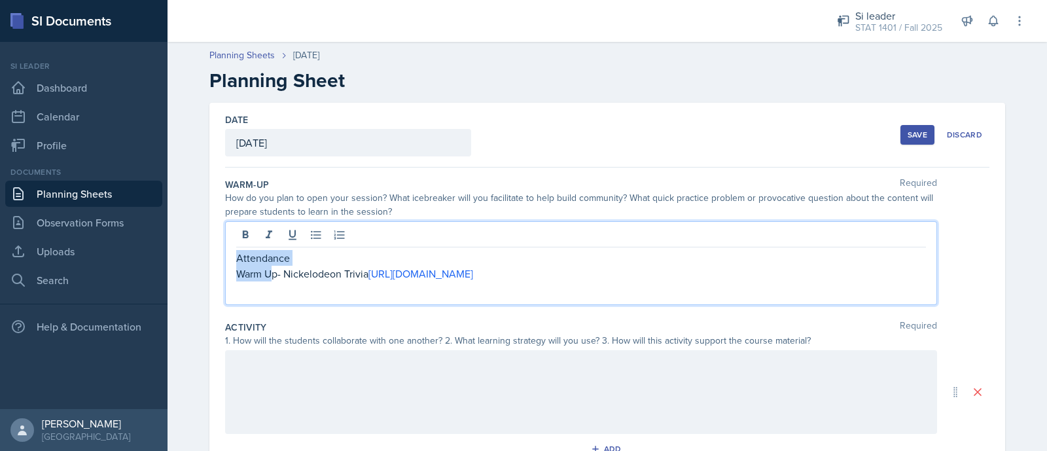
drag, startPoint x: 268, startPoint y: 270, endPoint x: 196, endPoint y: 256, distance: 73.4
click at [196, 256] on div "Date September 16th, 2025 September 2025 31 1 2 3 4 5 6 7 8 9 10 11 12 13 14 15…" at bounding box center [606, 408] width 837 height 610
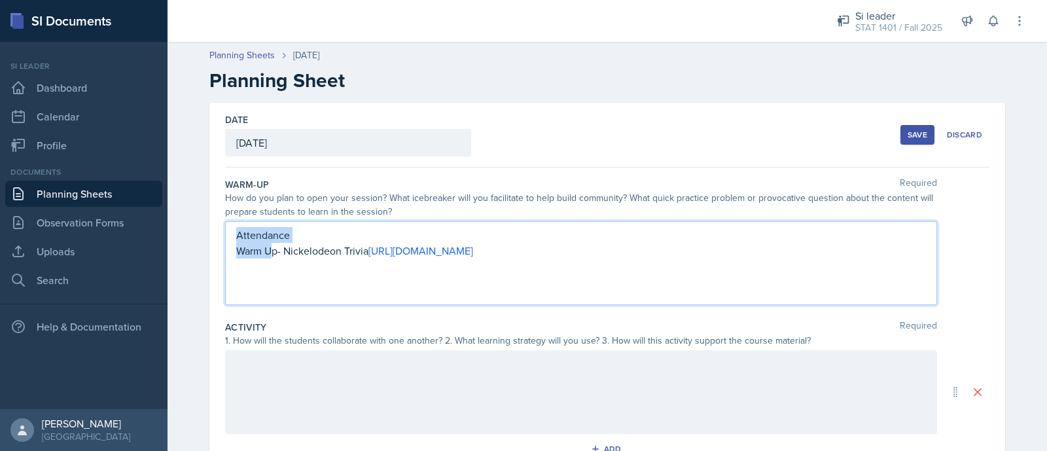
click at [237, 250] on p "Warm Up- Nickelodeon Trivia https://www.buzzfeed.com/audreyworboys/nickelodeon-…" at bounding box center [580, 251] width 689 height 16
drag, startPoint x: 268, startPoint y: 250, endPoint x: 226, endPoint y: 248, distance: 42.6
click at [226, 248] on div "Attendance Warm Up- Nickelodeon Trivia https://www.buzzfeed.com/audreyworboys/n…" at bounding box center [581, 263] width 712 height 84
click at [236, 252] on p "p- Nickelodeon Trivia https://www.buzzfeed.com/audreyworboys/nickelodeon-2000s-…" at bounding box center [580, 251] width 689 height 16
click at [731, 251] on p "Icebreaker- Nickelodeon Trivia https://www.buzzfeed.com/audreyworboys/nickelode…" at bounding box center [580, 251] width 689 height 16
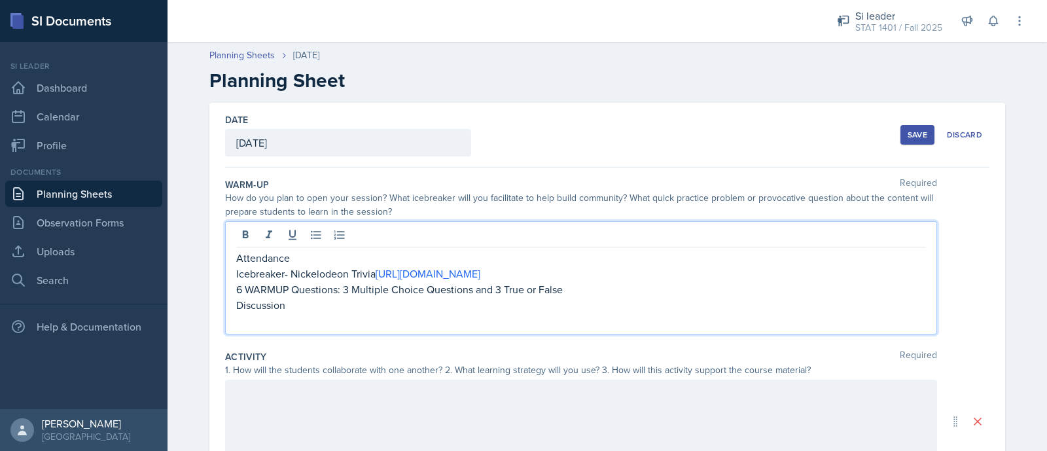
click at [314, 360] on div at bounding box center [581, 421] width 712 height 84
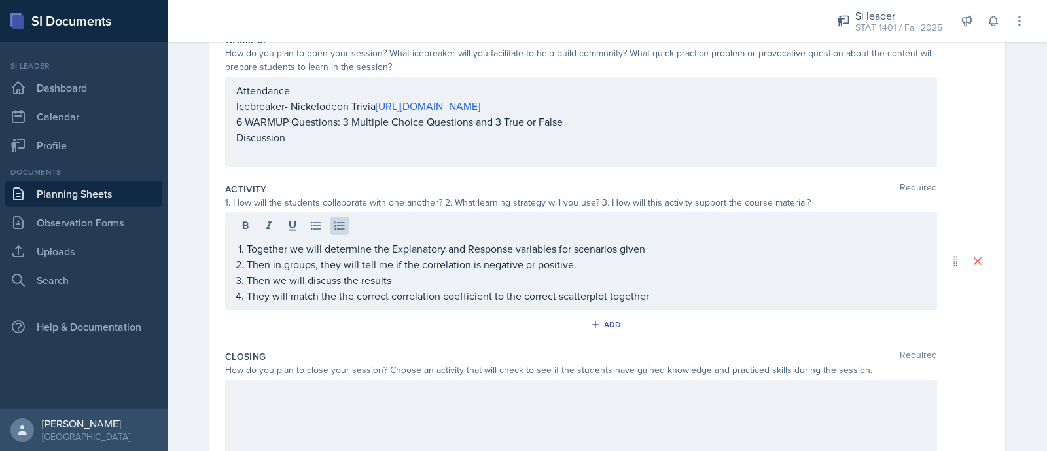
scroll to position [217, 0]
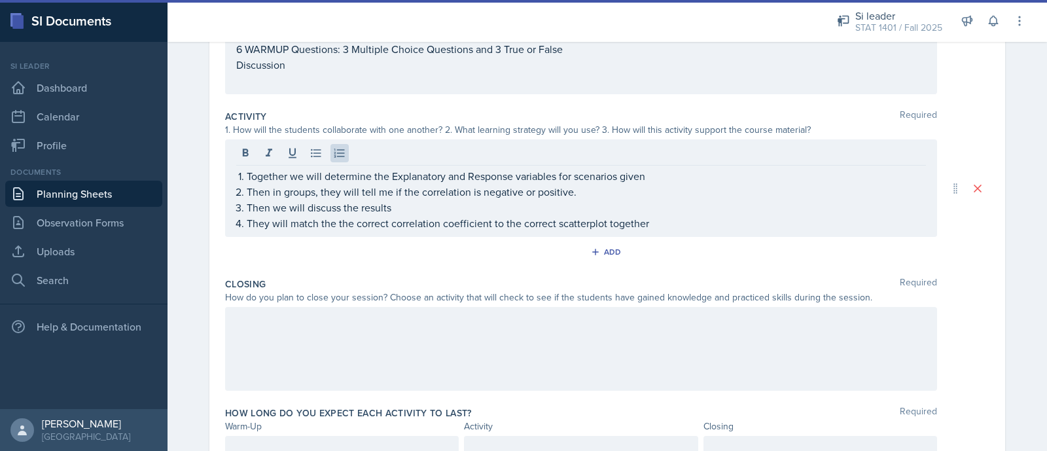
click at [612, 343] on div at bounding box center [581, 349] width 712 height 84
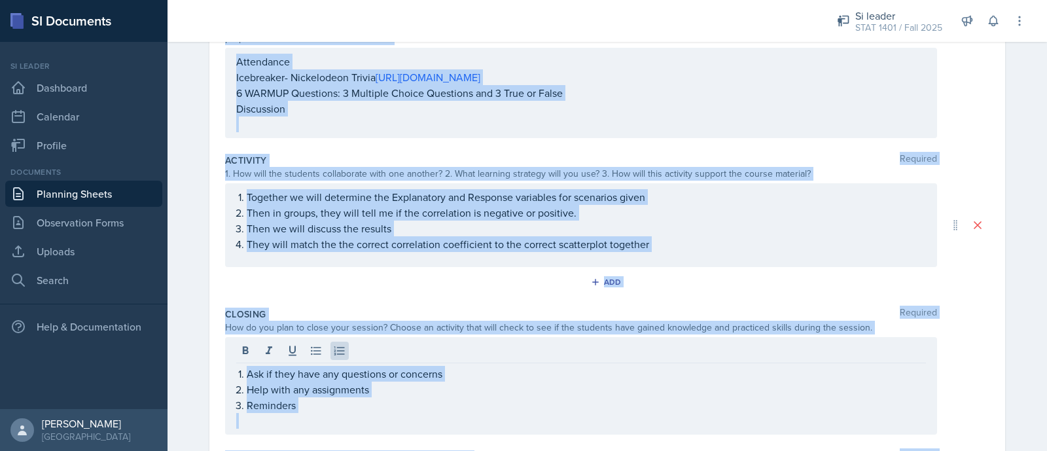
scroll to position [280, 0]
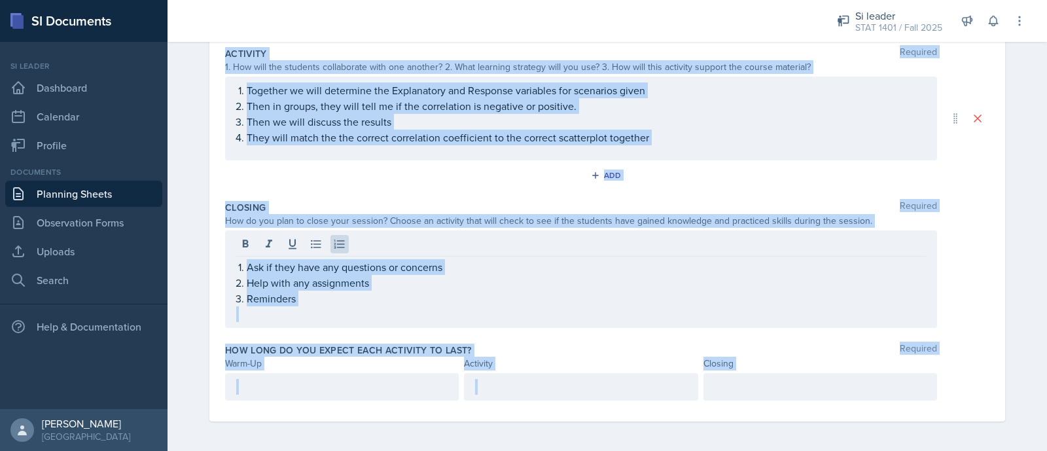
drag, startPoint x: 210, startPoint y: 82, endPoint x: 847, endPoint y: 387, distance: 706.2
click at [827, 360] on div "Date September 16th, 2025 September 2025 31 1 2 3 4 5 6 7 8 9 10 11 12 13 14 15…" at bounding box center [606, 122] width 795 height 598
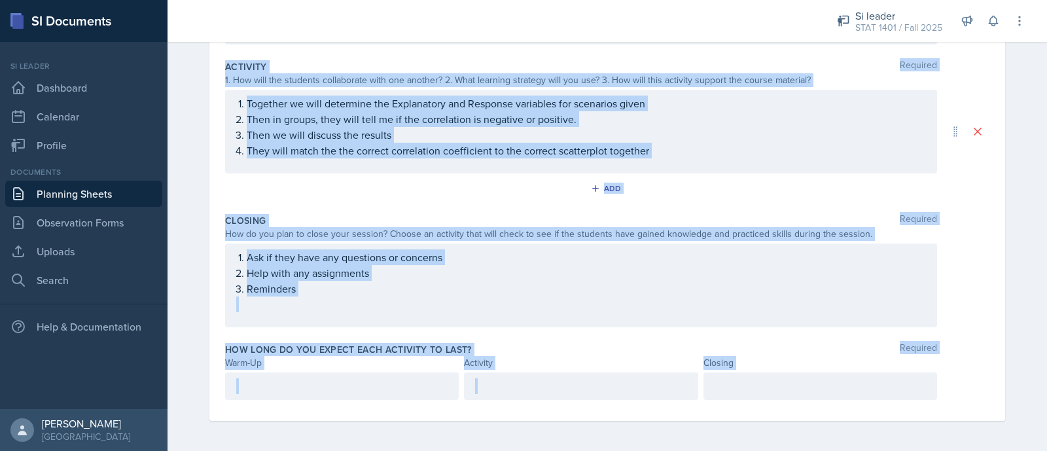
copy div "Warm-Up Required How do you plan to open your session? What icebreaker will you…"
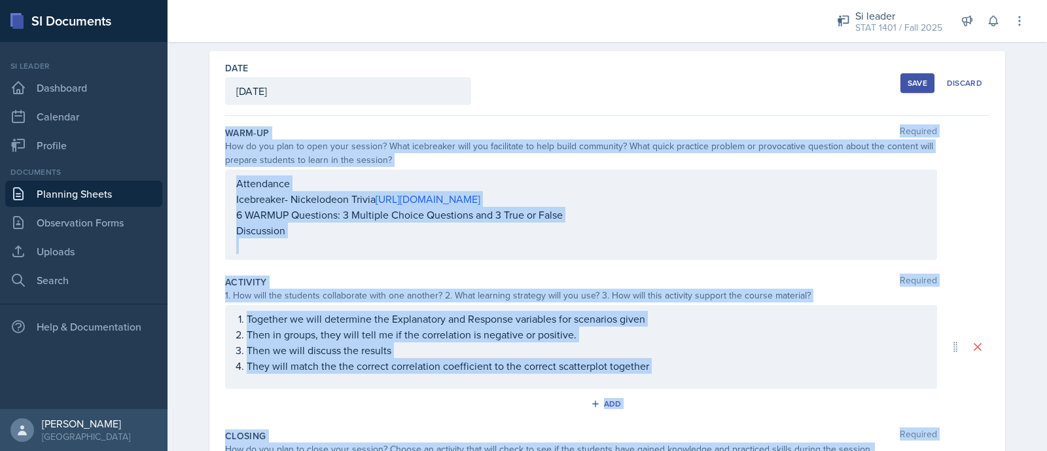
scroll to position [48, 0]
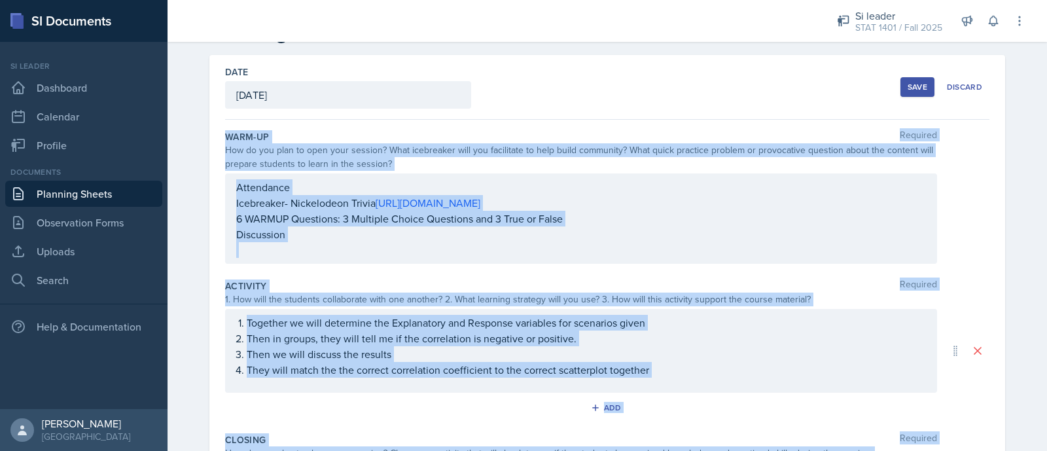
click at [322, 226] on p "Discussion" at bounding box center [580, 234] width 689 height 16
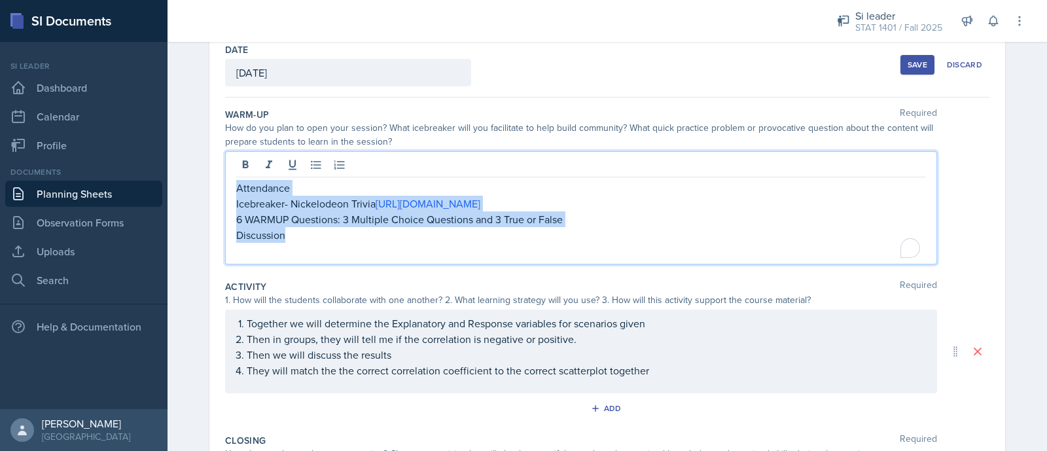
drag, startPoint x: 280, startPoint y: 226, endPoint x: 212, endPoint y: 175, distance: 84.6
click at [212, 175] on div "Date September 16th, 2025 September 2025 31 1 2 3 4 5 6 7 8 9 10 11 12 13 14 15…" at bounding box center [606, 337] width 795 height 608
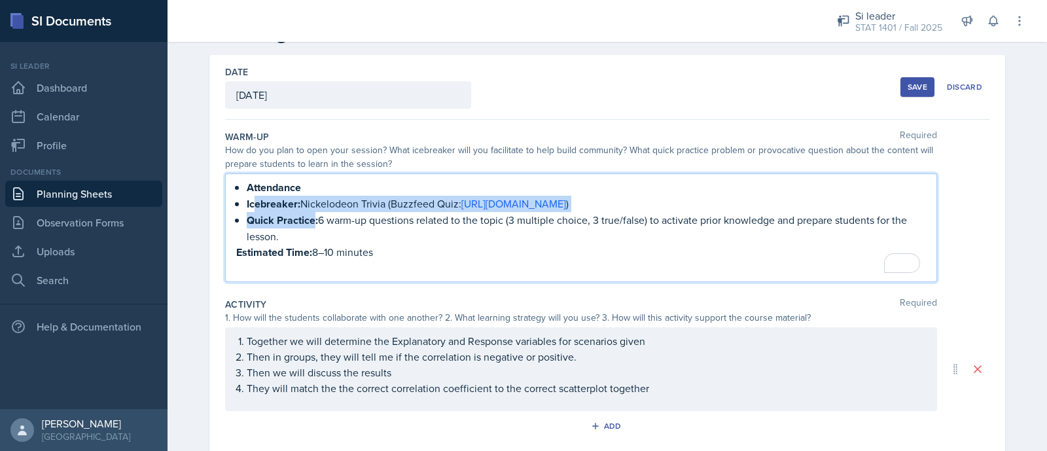
drag, startPoint x: 309, startPoint y: 216, endPoint x: 245, endPoint y: 209, distance: 64.4
click at [247, 213] on strong "Quick Practice:" at bounding box center [282, 220] width 71 height 15
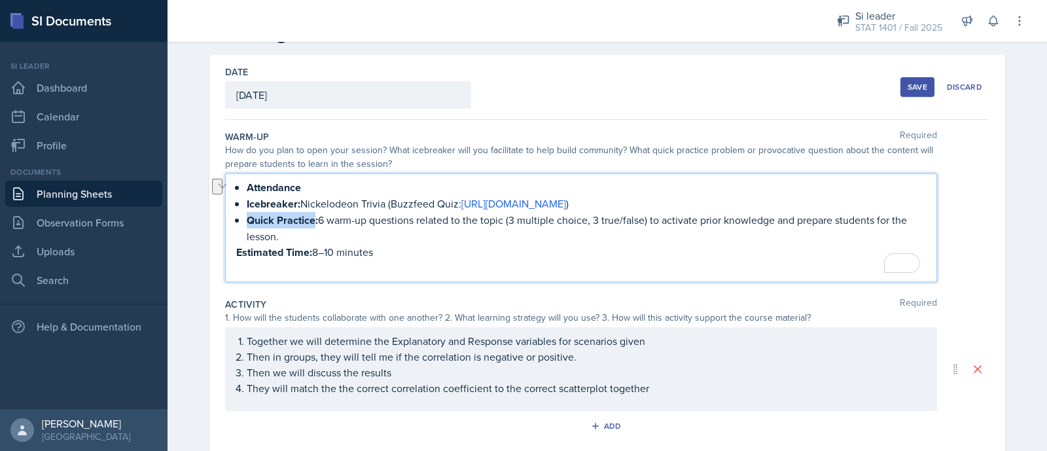
drag, startPoint x: 243, startPoint y: 215, endPoint x: 309, endPoint y: 221, distance: 66.4
click at [309, 221] on strong "Quick Practice:" at bounding box center [282, 220] width 71 height 15
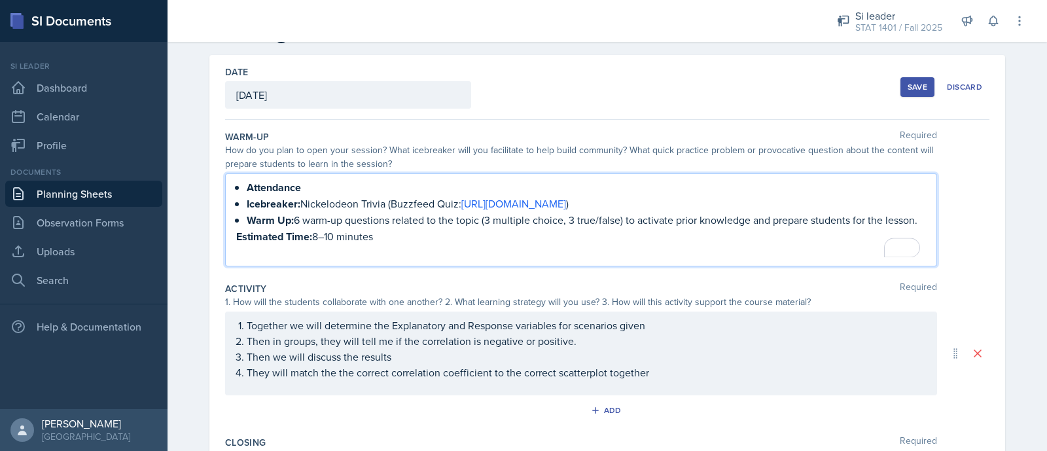
drag, startPoint x: 399, startPoint y: 235, endPoint x: 216, endPoint y: 227, distance: 183.3
click at [216, 227] on div "Date September 16th, 2025 September 2025 31 1 2 3 4 5 6 7 8 9 10 11 12 13 14 15…" at bounding box center [606, 348] width 795 height 587
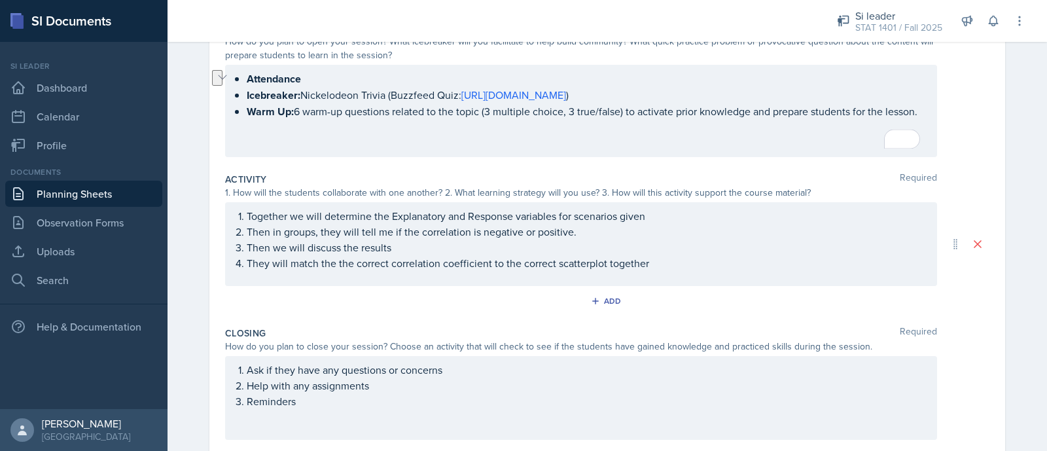
scroll to position [267, 0]
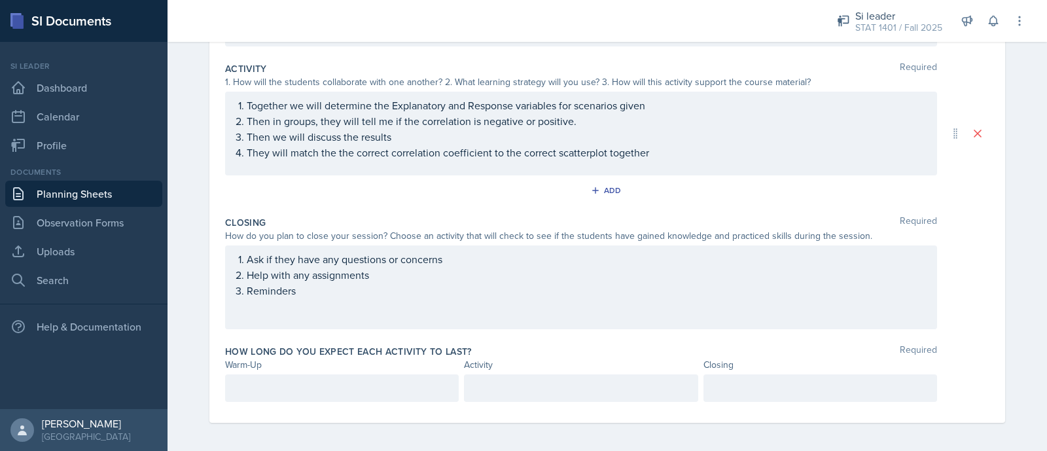
click at [353, 360] on div at bounding box center [342, 387] width 234 height 27
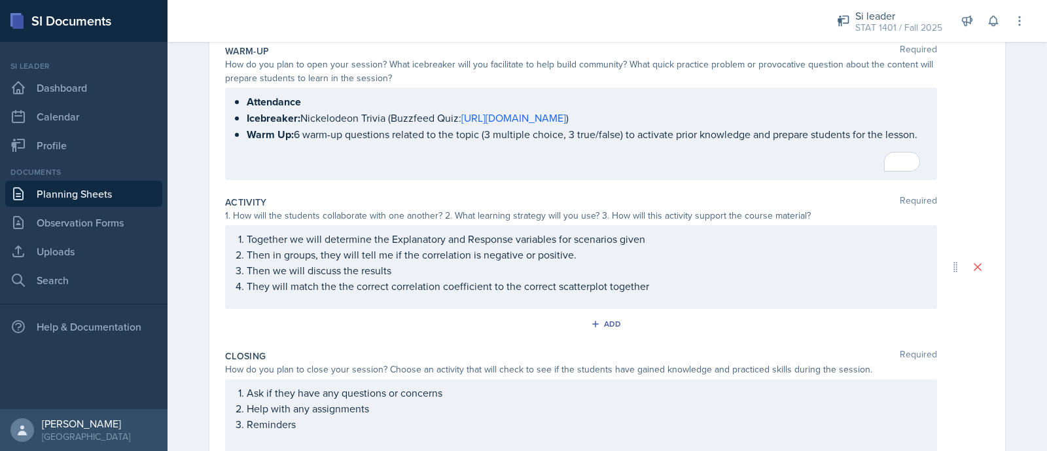
scroll to position [127, 0]
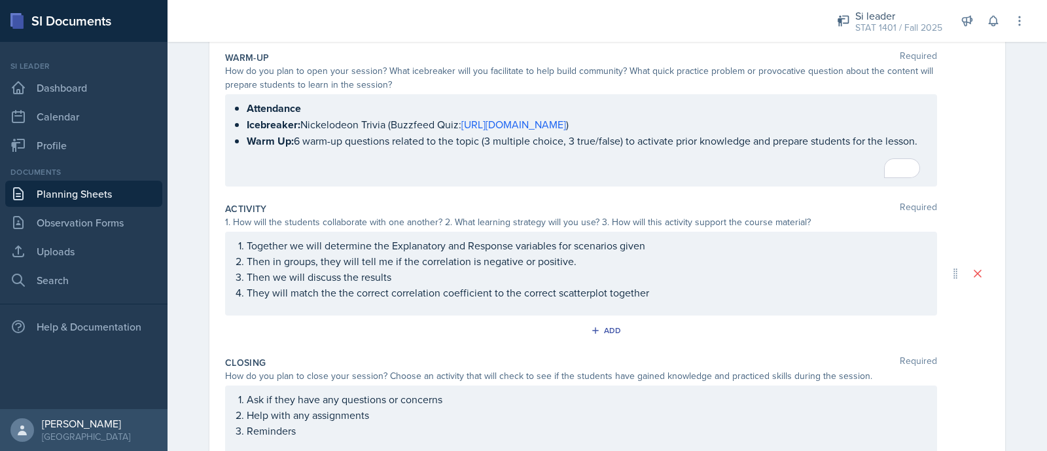
drag, startPoint x: 226, startPoint y: 245, endPoint x: 610, endPoint y: 283, distance: 386.5
click at [610, 283] on div "Together we will determine the Explanatory and Response variables for scenarios…" at bounding box center [581, 274] width 712 height 84
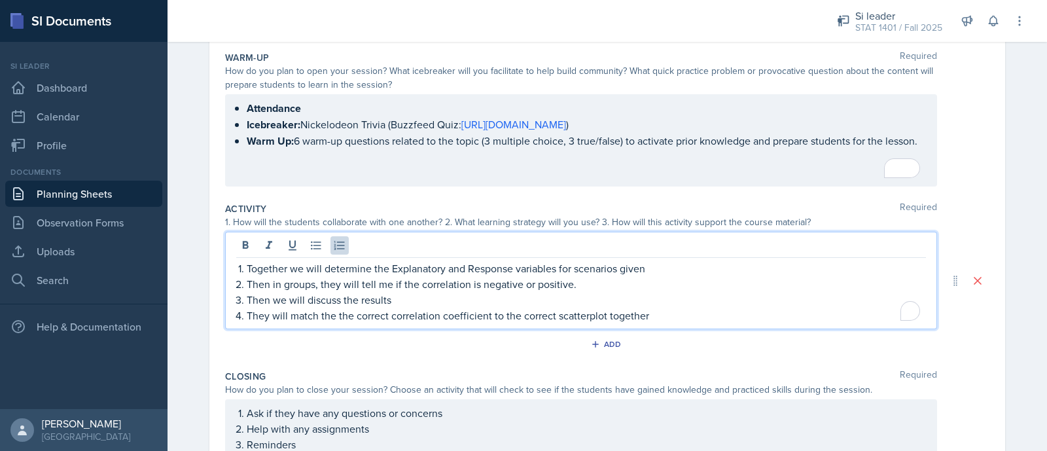
scroll to position [150, 0]
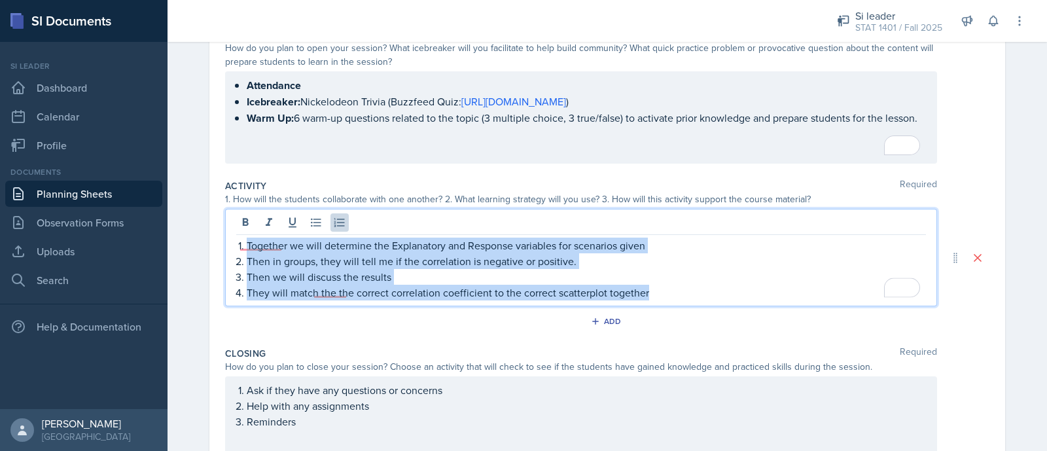
drag, startPoint x: 649, startPoint y: 292, endPoint x: 228, endPoint y: 236, distance: 425.0
click at [228, 236] on div "Together we will determine the Explanatory and Response variables for scenarios…" at bounding box center [581, 257] width 712 height 97
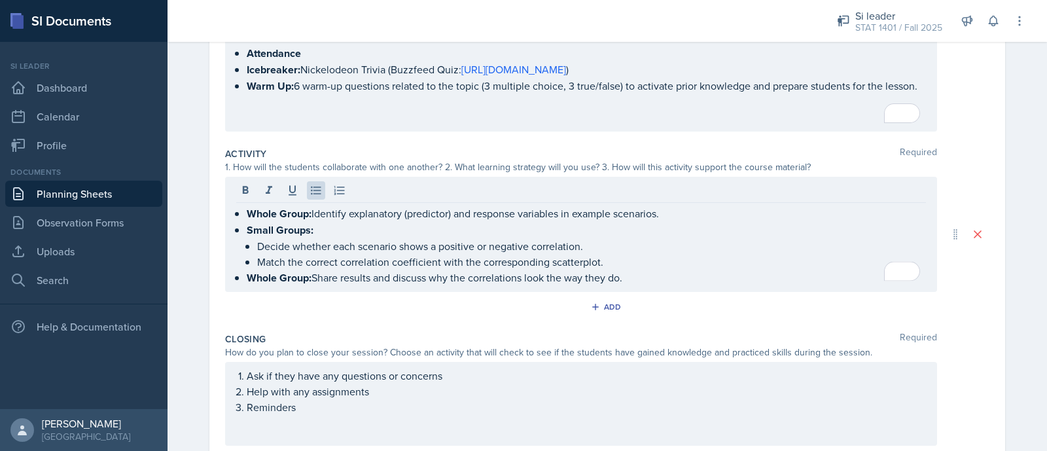
scroll to position [216, 0]
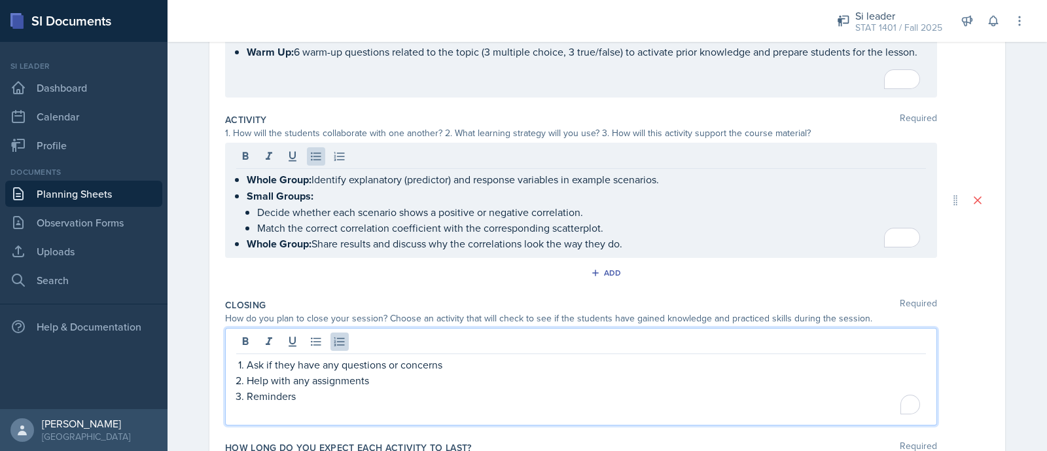
drag, startPoint x: 271, startPoint y: 358, endPoint x: 222, endPoint y: 336, distance: 53.9
click at [225, 336] on div "Ask if they have any questions or concerns Help with any assignments Reminders" at bounding box center [581, 376] width 712 height 97
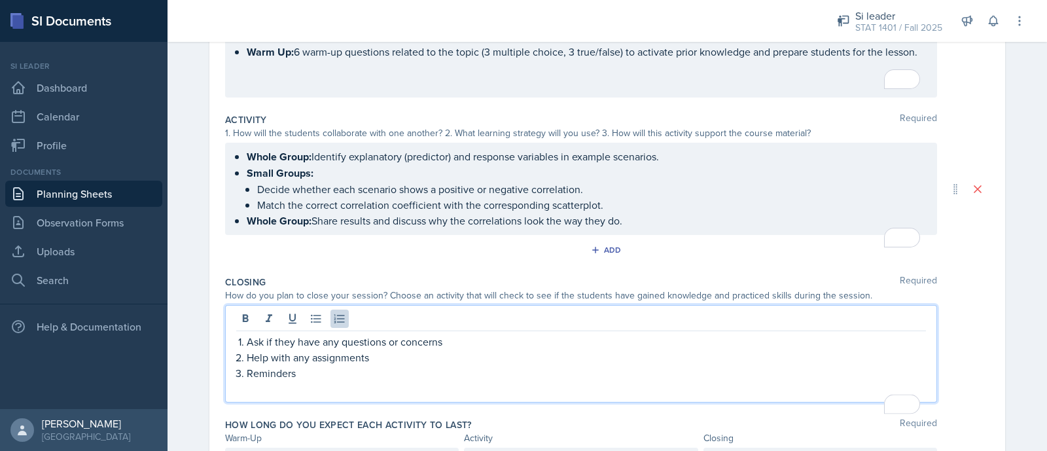
scroll to position [194, 0]
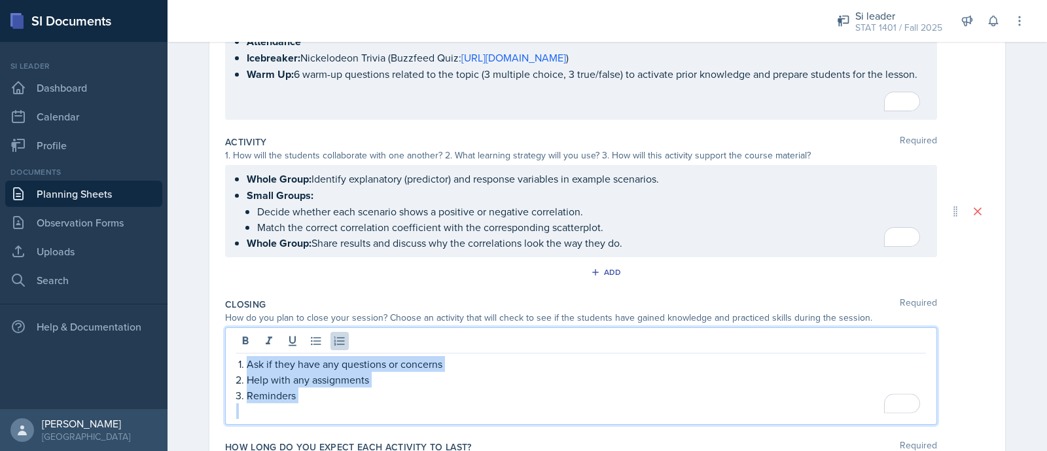
drag, startPoint x: 232, startPoint y: 354, endPoint x: 342, endPoint y: 410, distance: 123.4
click at [342, 360] on div "Ask if they have any questions or concerns Help with any assignments Reminders" at bounding box center [580, 387] width 689 height 63
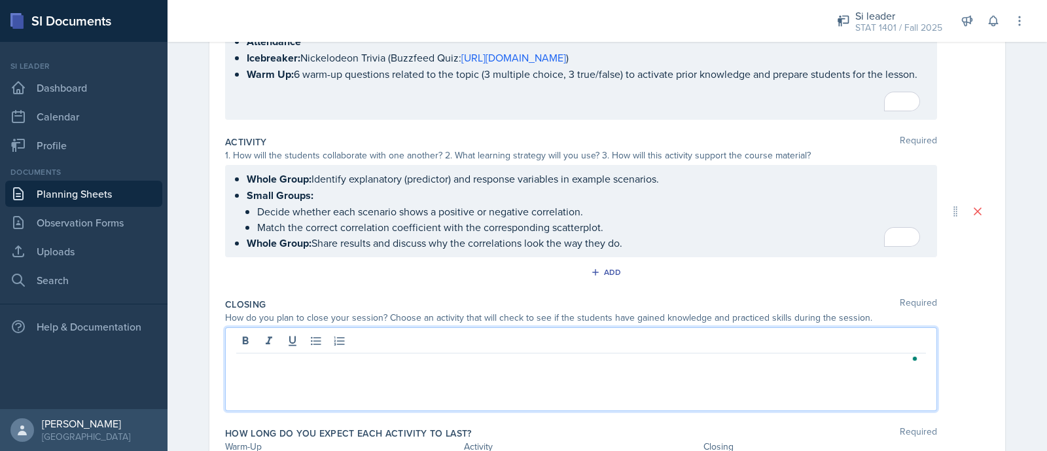
paste div "To enrich screen reader interactions, please activate Accessibility in Grammarl…"
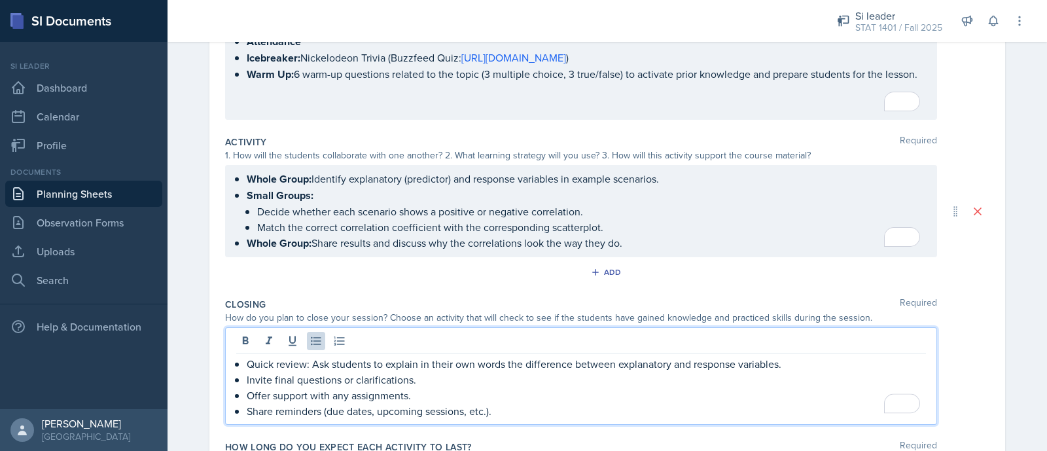
click at [809, 360] on p "Quick review: Ask students to explain in their own words the difference between…" at bounding box center [586, 364] width 679 height 16
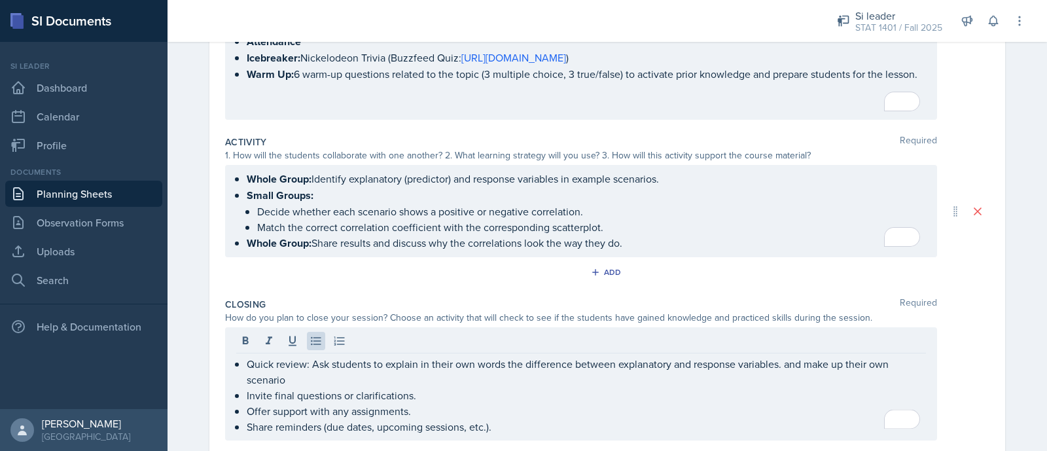
scroll to position [302, 0]
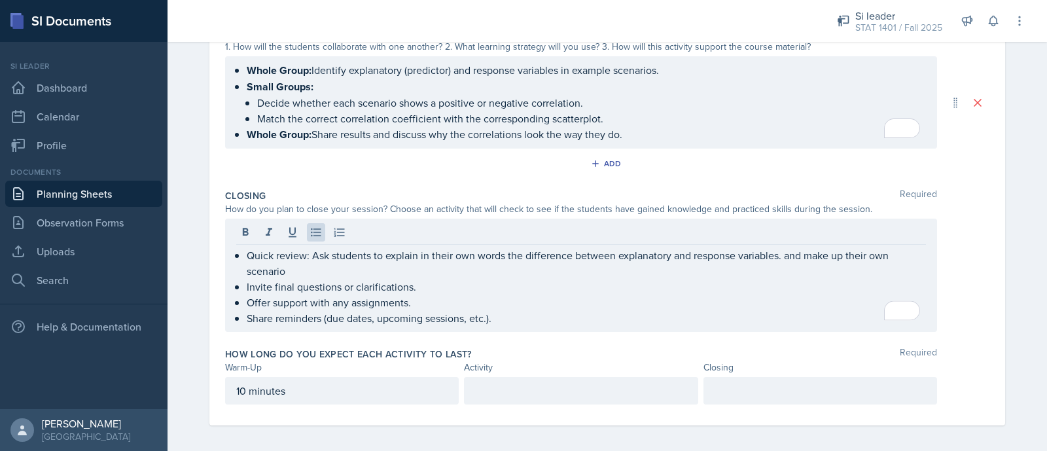
click at [598, 360] on div at bounding box center [581, 390] width 234 height 27
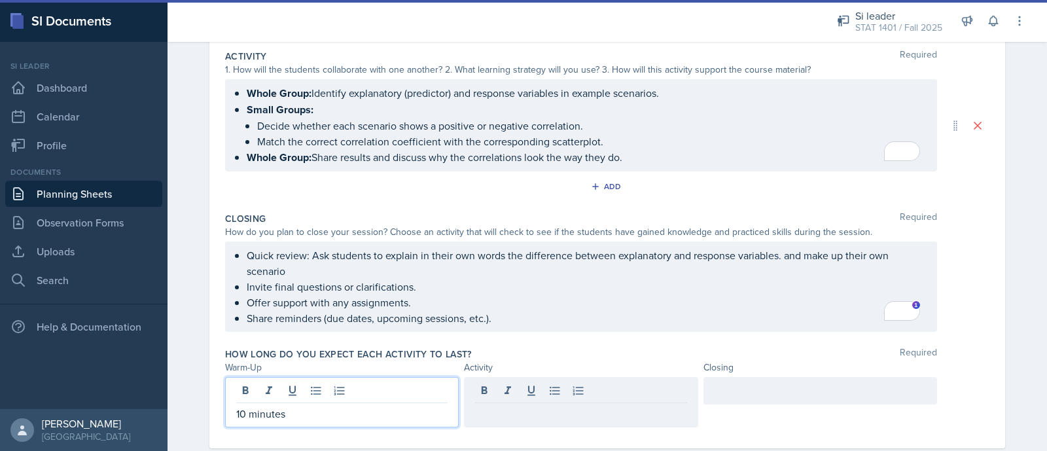
click at [239, 360] on div "10 minutes" at bounding box center [342, 402] width 234 height 50
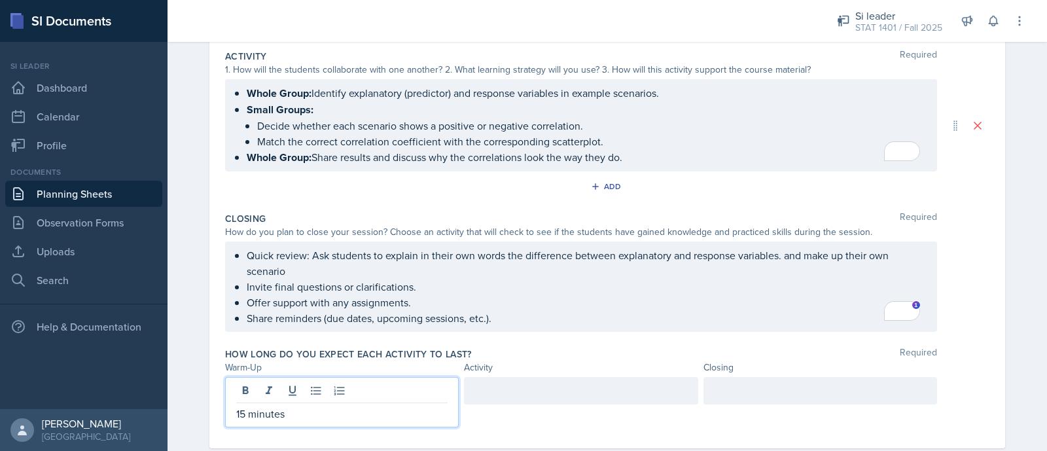
click at [524, 360] on div at bounding box center [581, 390] width 234 height 27
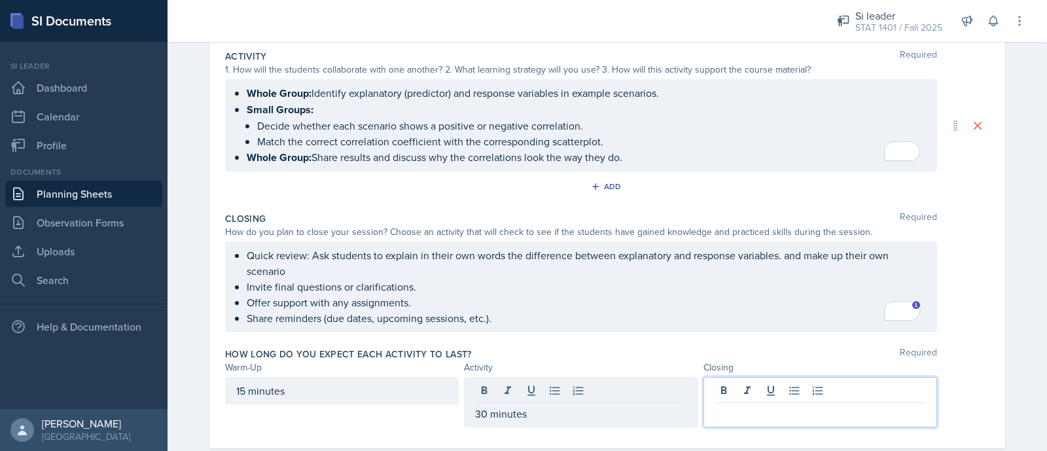
click at [762, 360] on div at bounding box center [820, 402] width 234 height 50
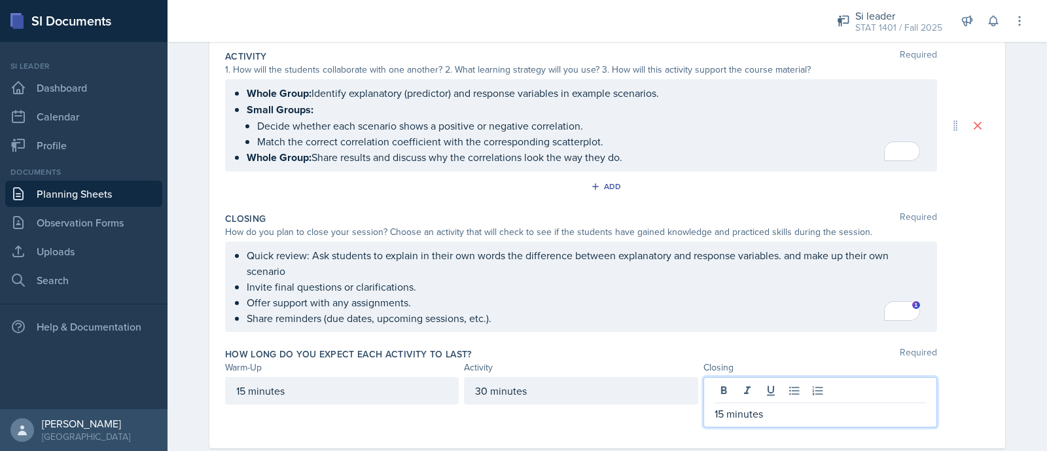
click at [827, 267] on div "Quick review: Ask students to explain in their own words the difference between…" at bounding box center [607, 286] width 764 height 90
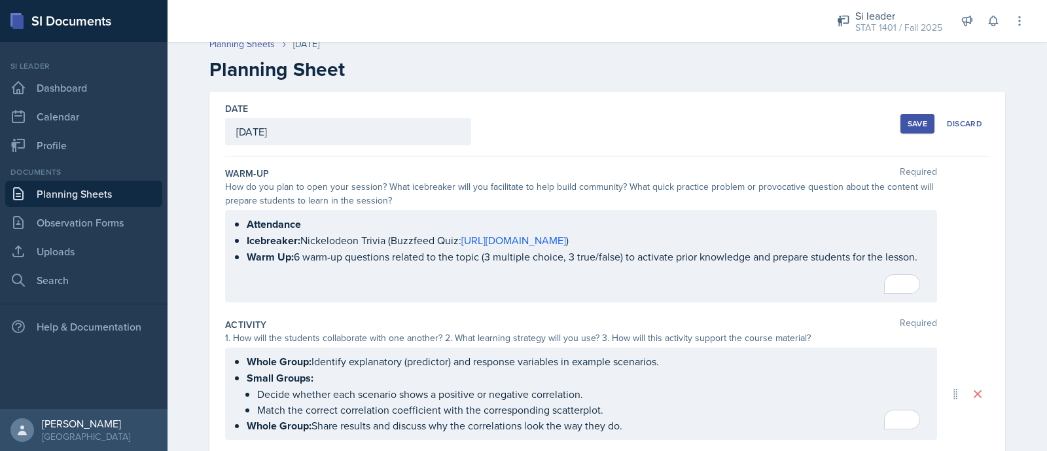
scroll to position [0, 0]
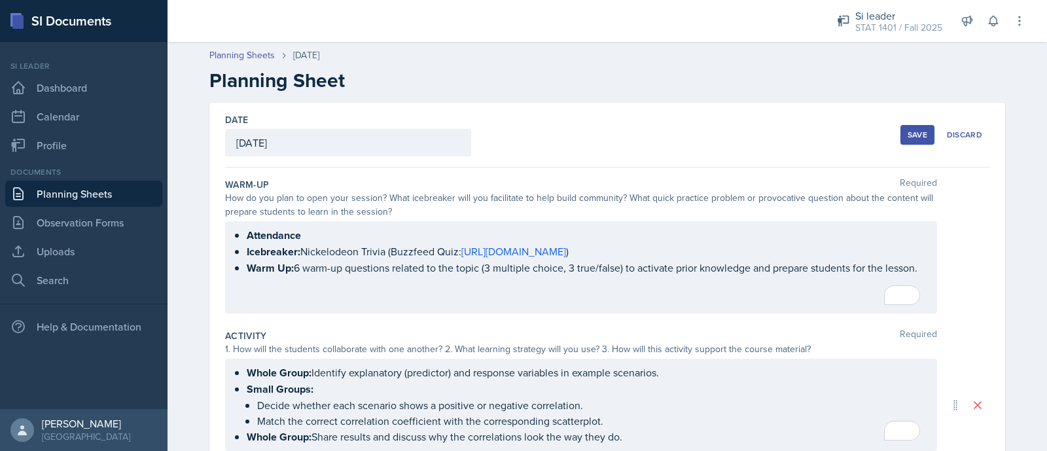
click at [827, 135] on div "Save" at bounding box center [917, 135] width 20 height 10
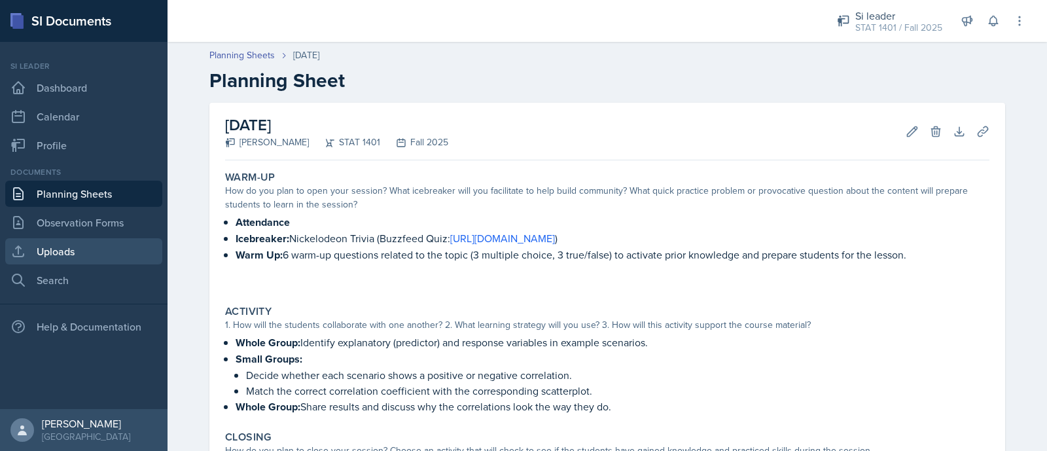
click at [100, 239] on link "Uploads" at bounding box center [83, 251] width 157 height 26
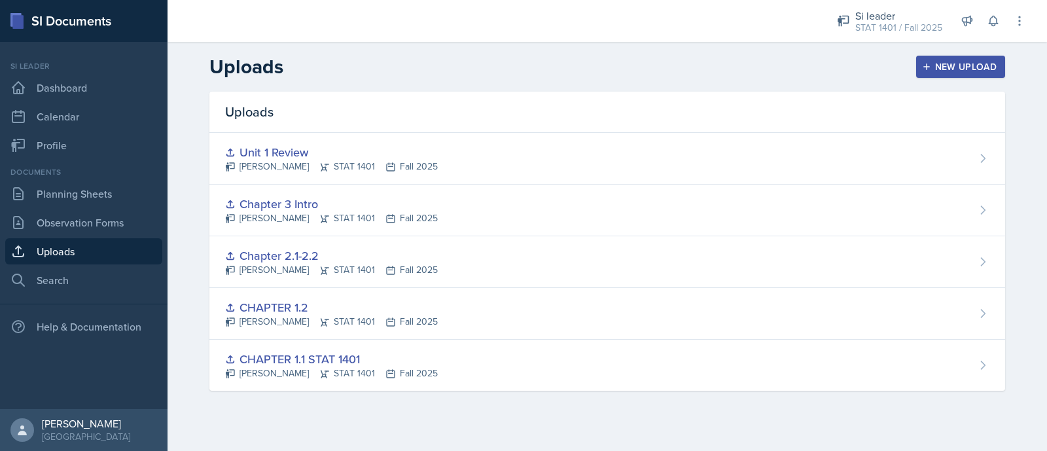
click at [827, 64] on div "New Upload" at bounding box center [960, 66] width 73 height 10
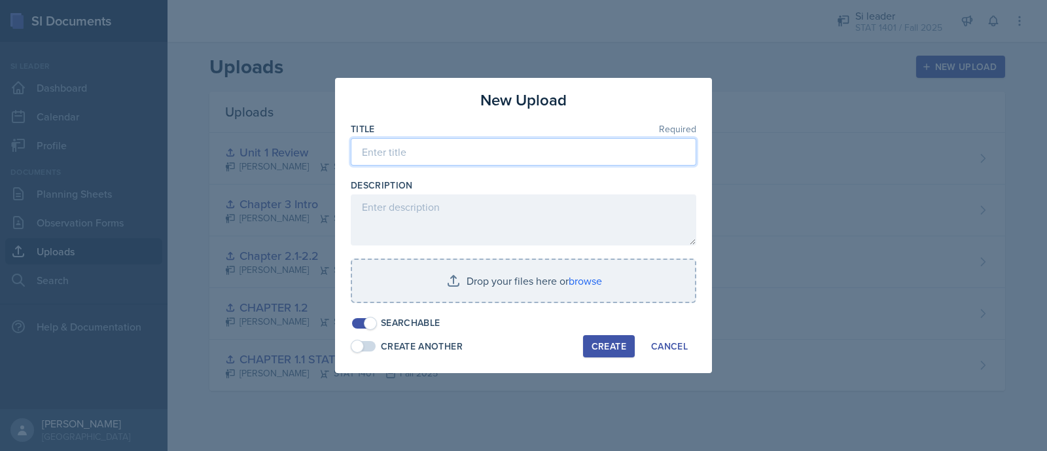
click at [580, 160] on input at bounding box center [523, 151] width 345 height 27
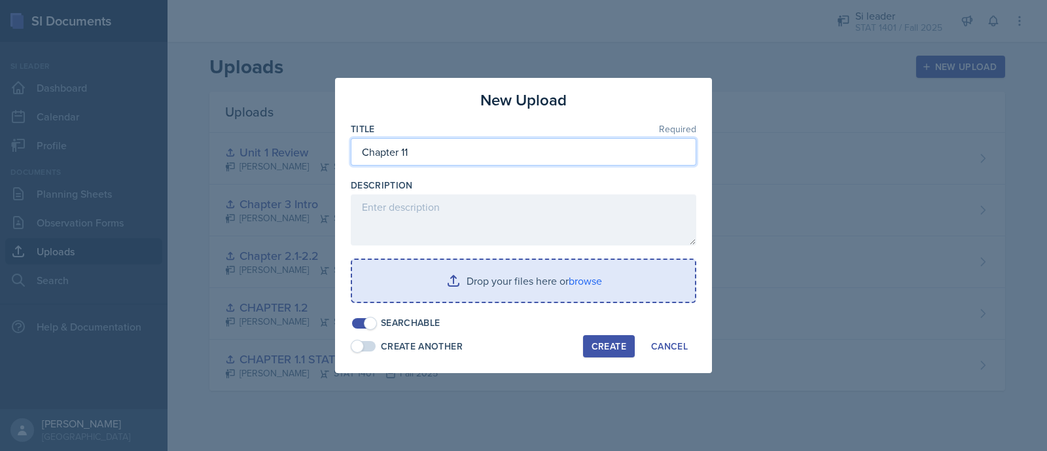
type input "Chapter 11"
click at [508, 283] on input "file" at bounding box center [523, 281] width 343 height 42
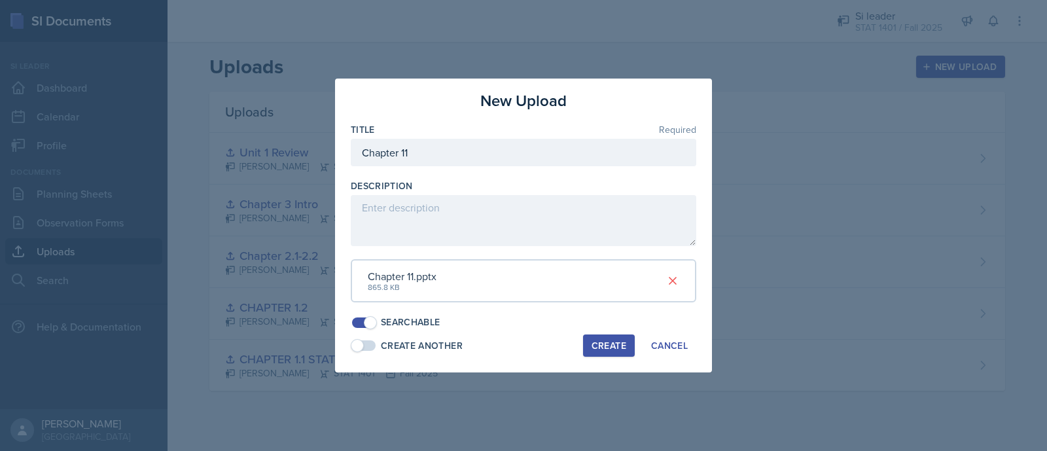
click at [608, 344] on div "Create" at bounding box center [608, 345] width 35 height 10
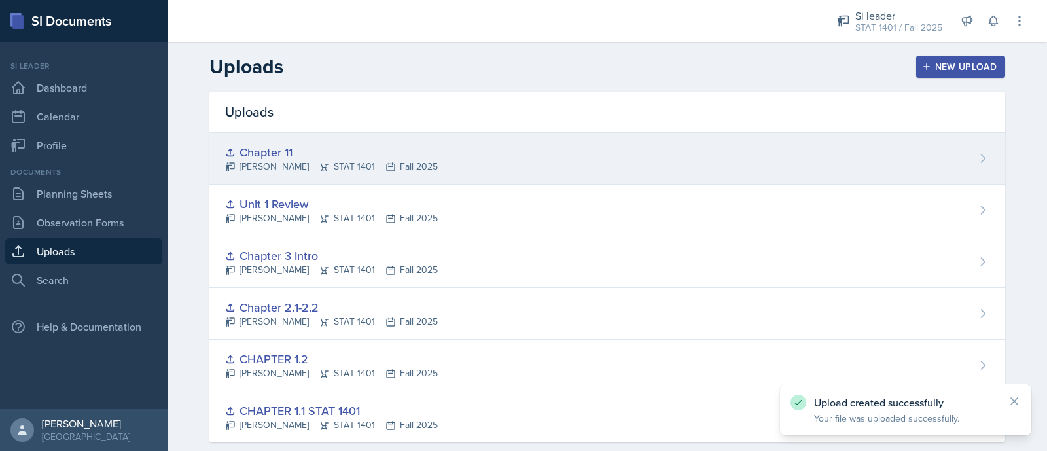
click at [546, 147] on div "Chapter 11 Asha-Kaye Johnson STAT 1401 Fall 2025" at bounding box center [606, 159] width 795 height 52
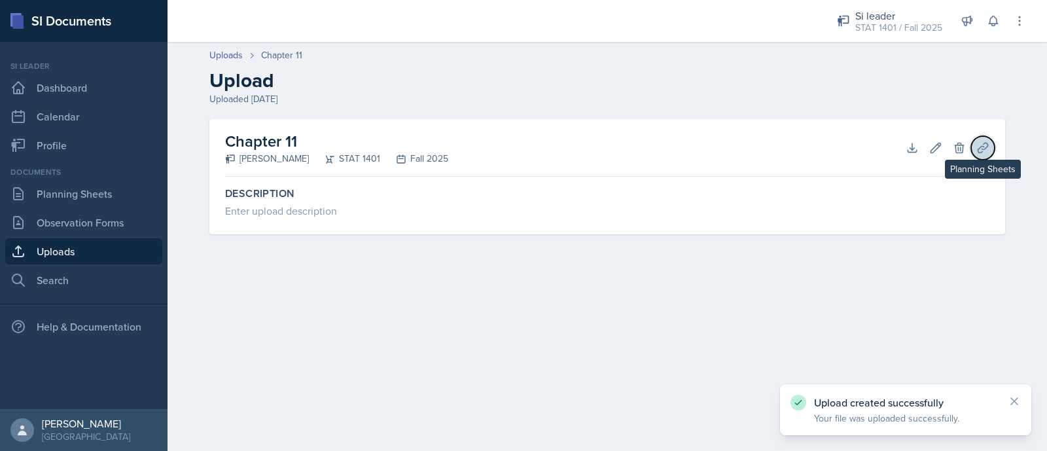
click at [827, 152] on icon at bounding box center [982, 147] width 13 height 13
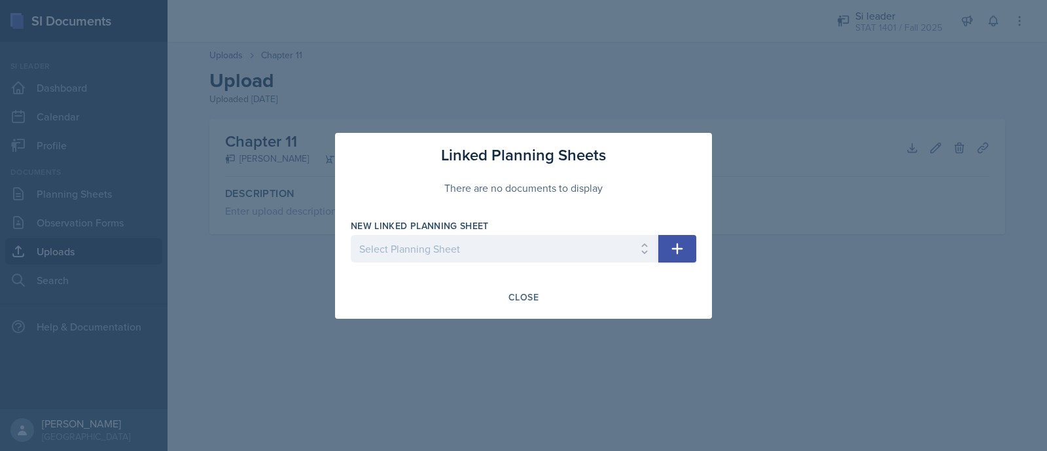
click at [578, 232] on div "New Linked Planning Sheet" at bounding box center [504, 225] width 307 height 13
click at [587, 252] on select "Select Planning Sheet Sep 16th, 2025 Sep 11th, 2025 Sep 9th, 2025 Sep 4th, 2025…" at bounding box center [504, 248] width 307 height 27
select select "49e3cf9c-d50e-4b3c-8fce-9ff3b569473d"
click at [351, 235] on select "Select Planning Sheet Sep 16th, 2025 Sep 11th, 2025 Sep 9th, 2025 Sep 4th, 2025…" at bounding box center [504, 248] width 307 height 27
click at [685, 243] on button "button" at bounding box center [677, 248] width 38 height 27
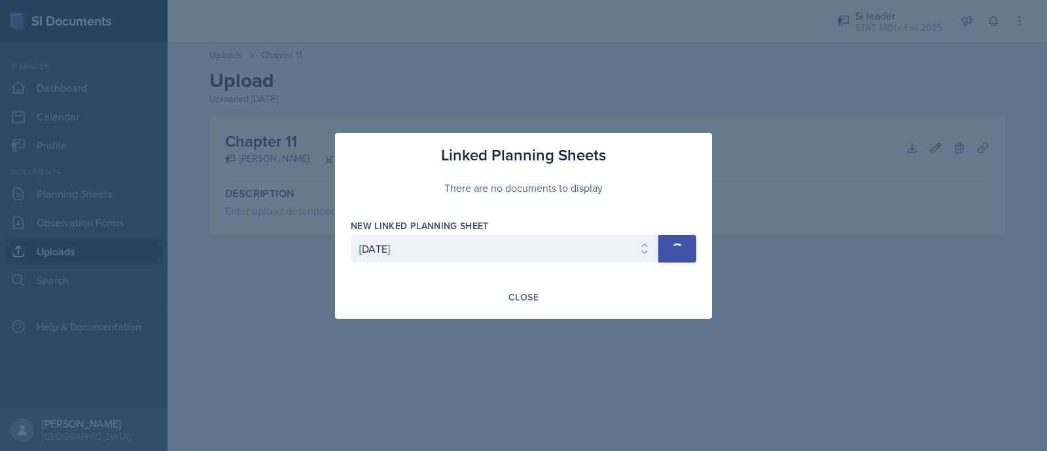
select select
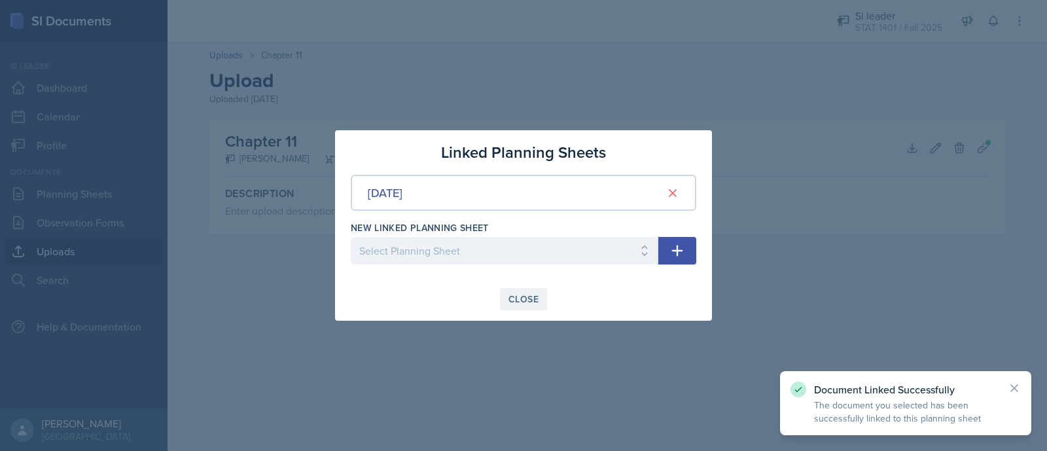
click at [530, 289] on button "Close" at bounding box center [523, 299] width 47 height 22
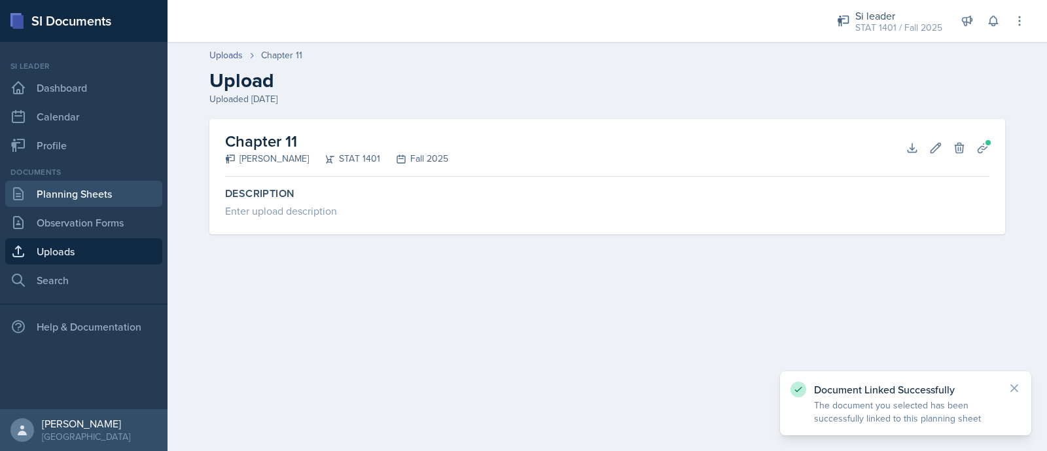
click at [37, 204] on link "Planning Sheets" at bounding box center [83, 194] width 157 height 26
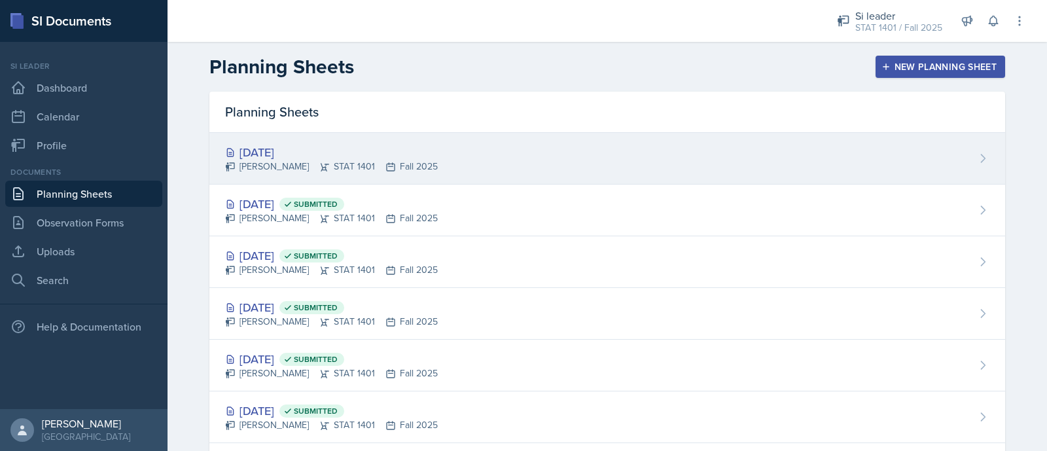
click at [311, 163] on div "[PERSON_NAME] STAT 1401 Fall 2025" at bounding box center [331, 167] width 213 height 14
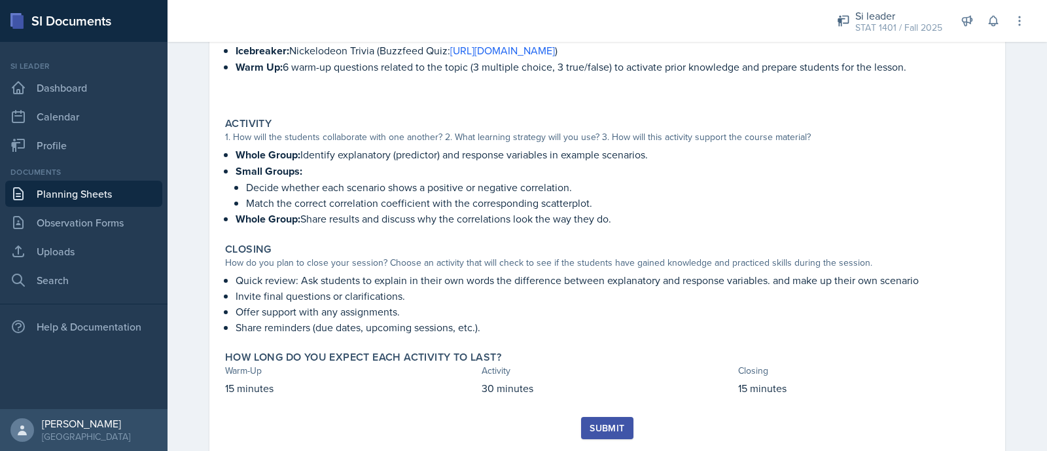
scroll to position [218, 0]
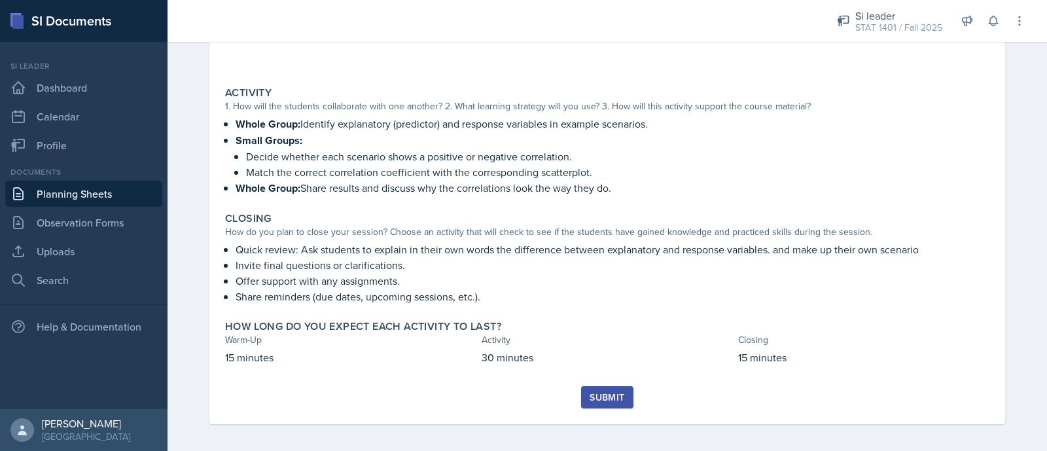
click at [600, 360] on div "Submit" at bounding box center [606, 397] width 35 height 10
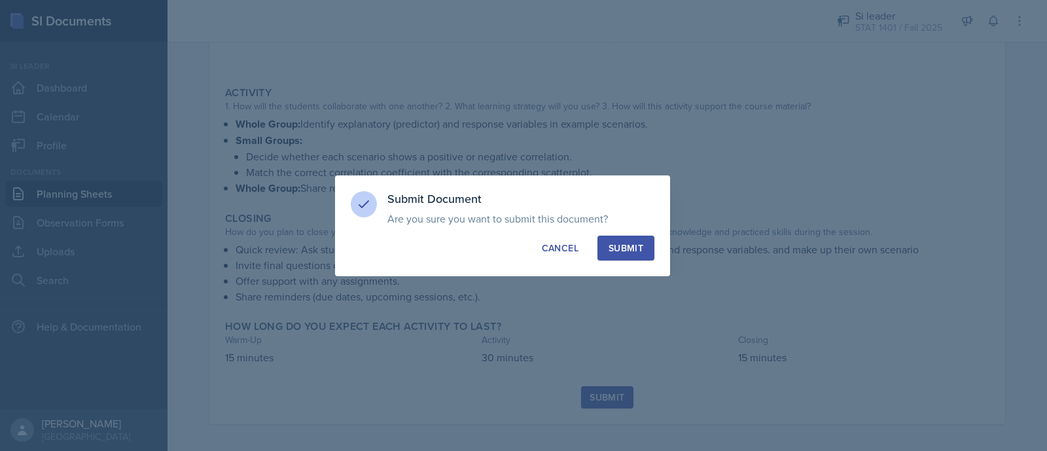
click at [621, 251] on div "Submit" at bounding box center [625, 247] width 35 height 13
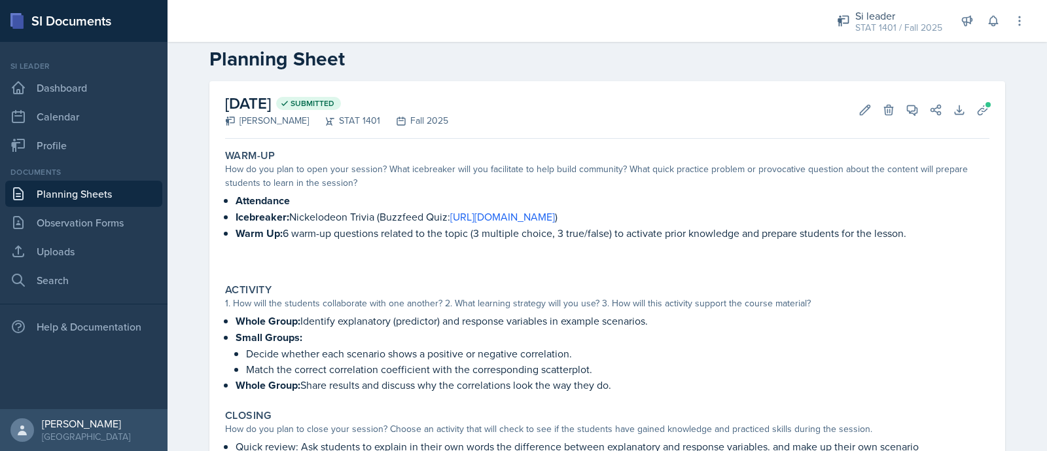
scroll to position [20, 0]
click at [80, 195] on link "Planning Sheets" at bounding box center [83, 194] width 157 height 26
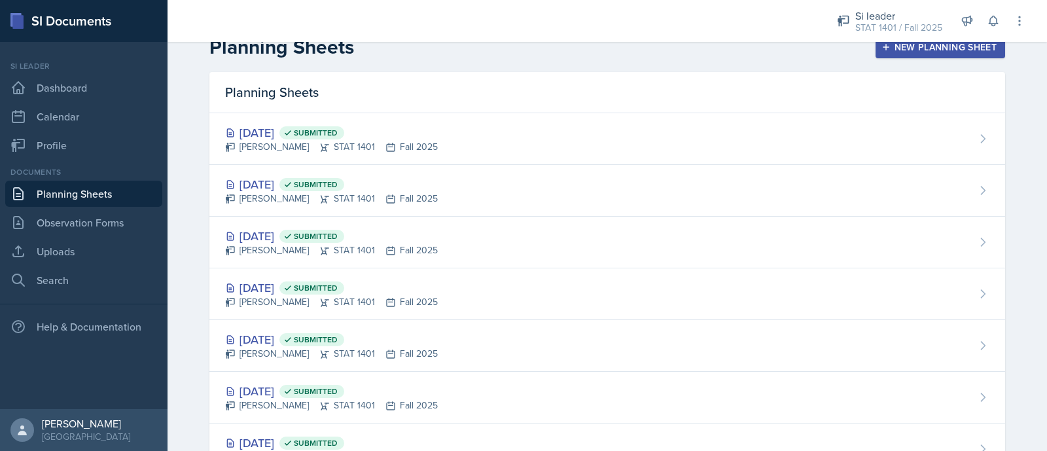
click at [827, 38] on div "Si leader STAT 1401 / Fall 2025 Team lead Lion King / Fall 2025 Si leader STAT …" at bounding box center [921, 21] width 207 height 42
click at [827, 47] on div "New Planning Sheet" at bounding box center [940, 47] width 113 height 10
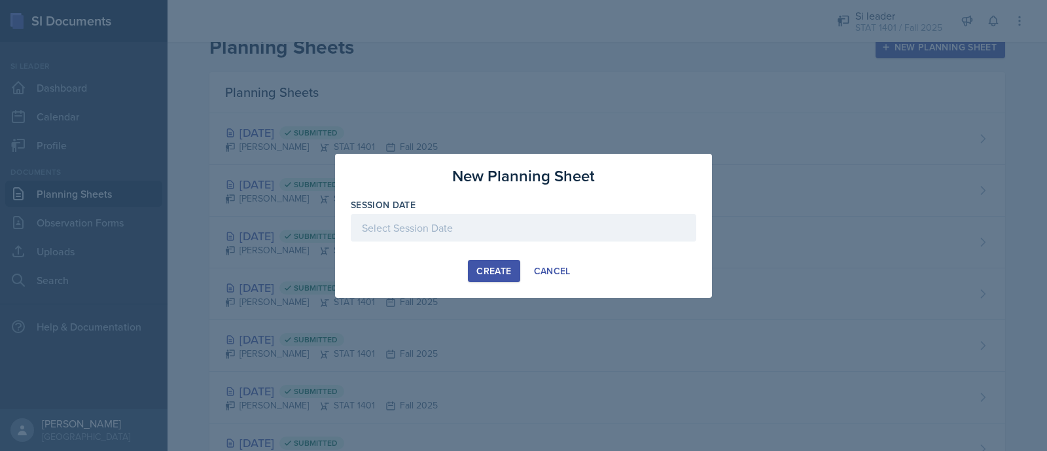
click at [553, 216] on div at bounding box center [523, 227] width 345 height 27
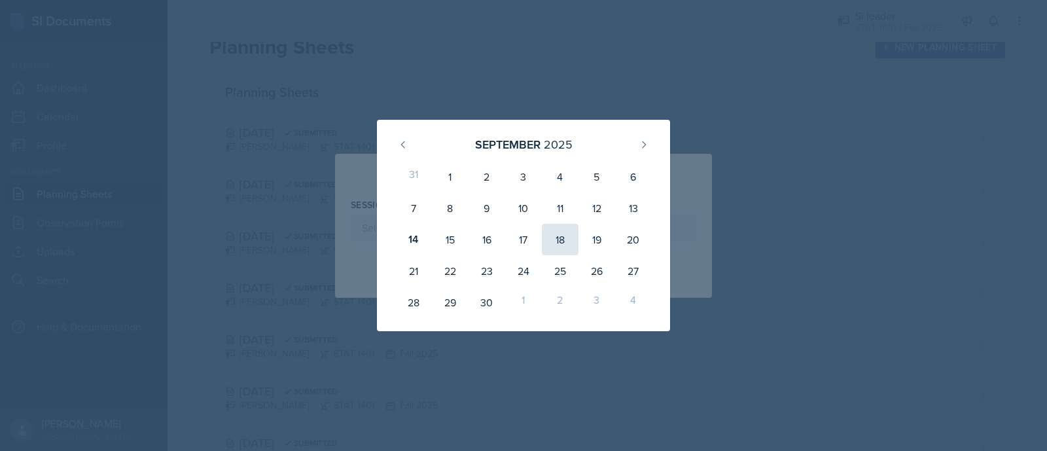
click at [549, 241] on div "18" at bounding box center [560, 239] width 37 height 31
type input "[DATE]"
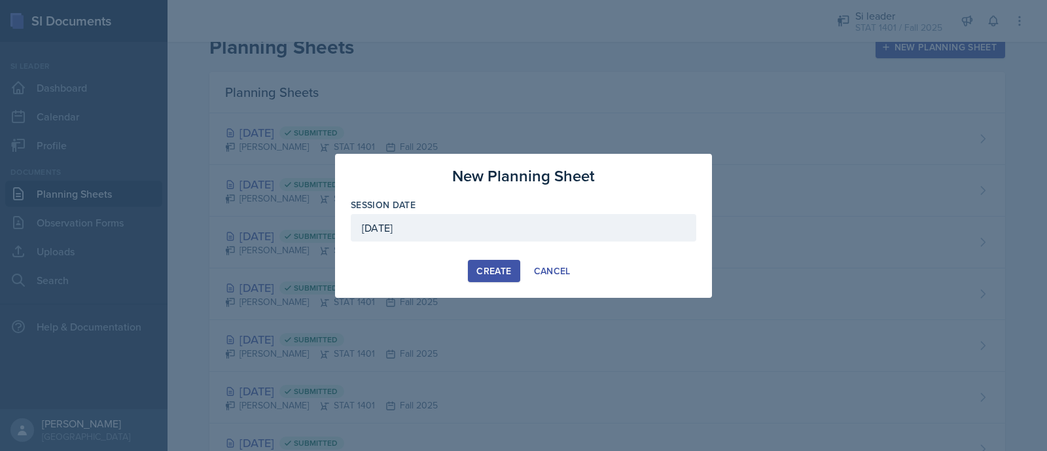
click at [505, 271] on div "Create" at bounding box center [493, 271] width 35 height 10
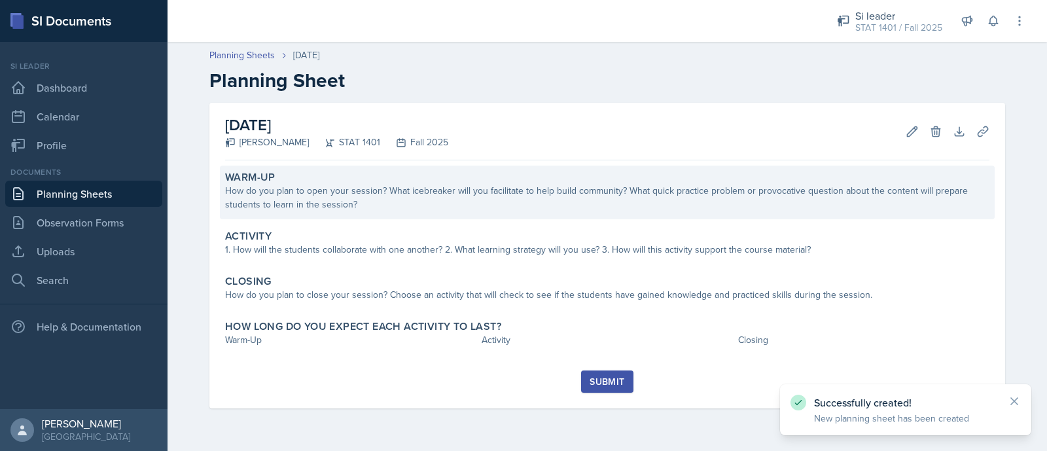
click at [481, 192] on div "How do you plan to open your session? What icebreaker will you facilitate to he…" at bounding box center [607, 197] width 764 height 27
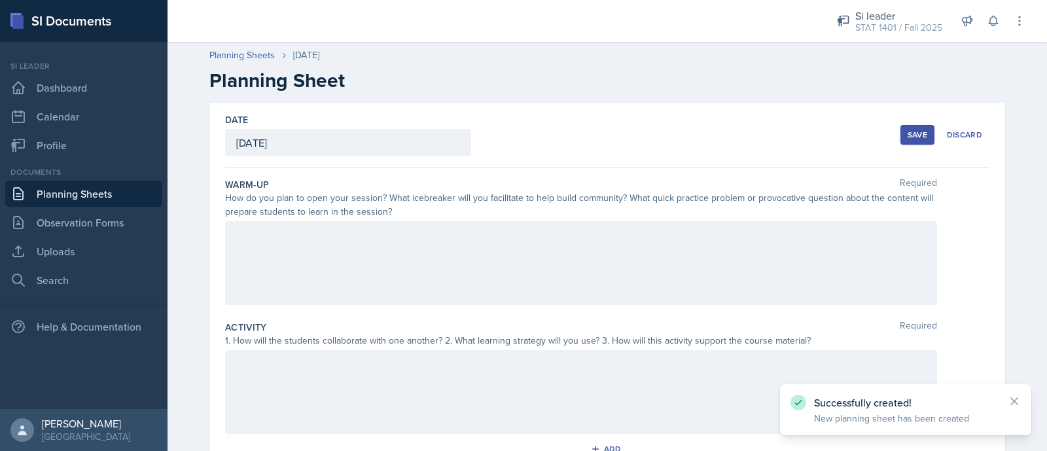
click at [446, 243] on div at bounding box center [581, 263] width 712 height 84
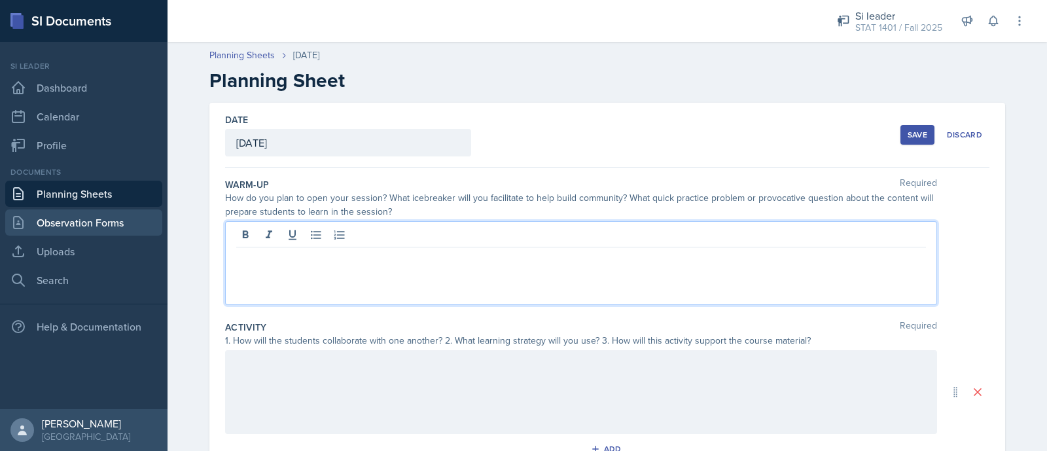
click at [122, 213] on link "Observation Forms" at bounding box center [83, 222] width 157 height 26
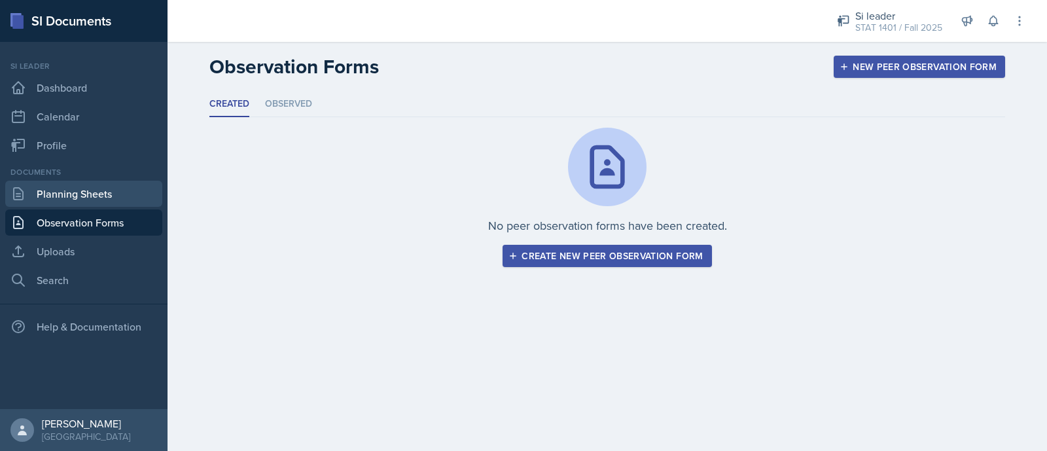
click at [106, 194] on link "Planning Sheets" at bounding box center [83, 194] width 157 height 26
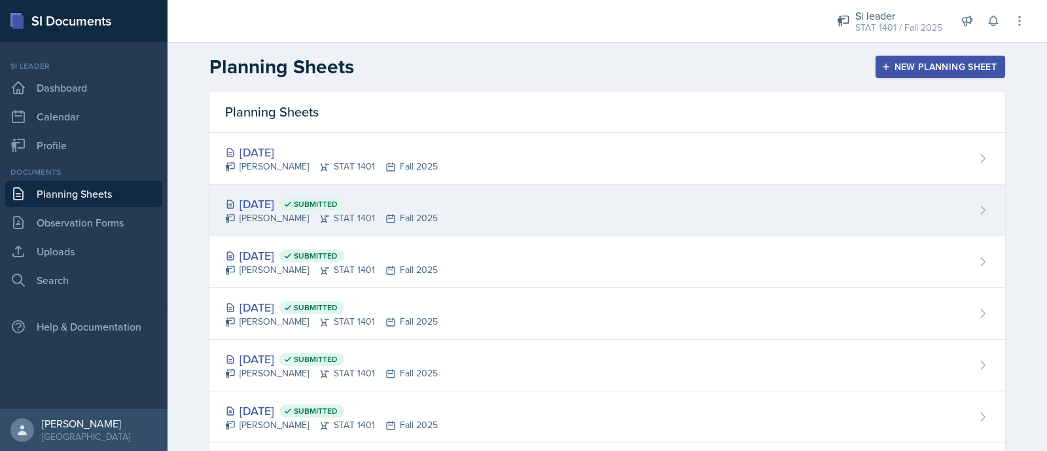
click at [257, 196] on div "Sep 16th, 2025 Submitted" at bounding box center [331, 204] width 213 height 18
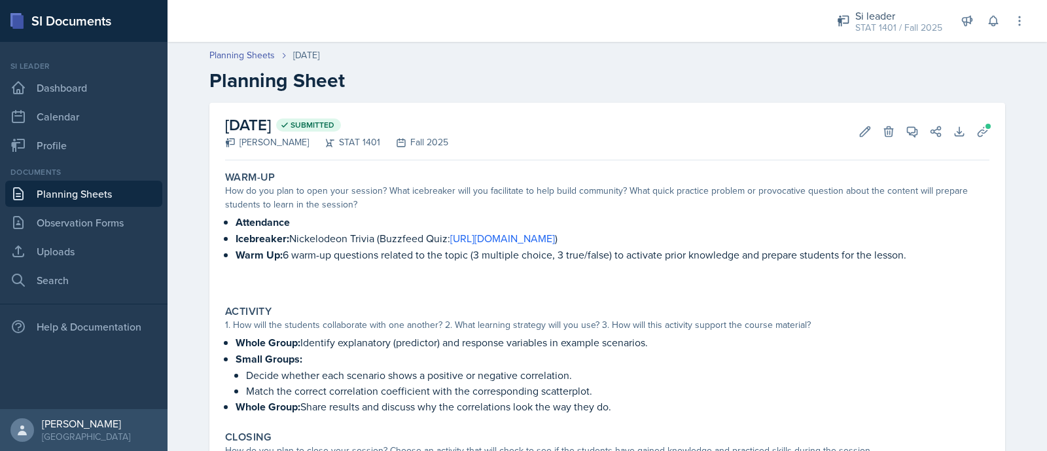
drag, startPoint x: 54, startPoint y: 75, endPoint x: 377, endPoint y: 99, distance: 324.6
click at [377, 99] on header "Planning Sheets Sep 16th, 2025 Planning Sheet" at bounding box center [606, 70] width 879 height 70
click at [117, 77] on link "Dashboard" at bounding box center [83, 88] width 157 height 26
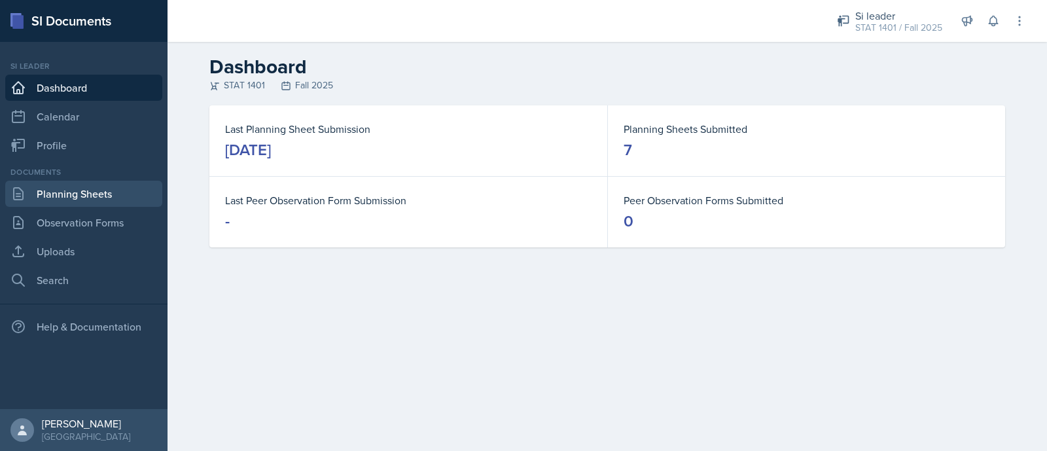
click at [122, 196] on link "Planning Sheets" at bounding box center [83, 194] width 157 height 26
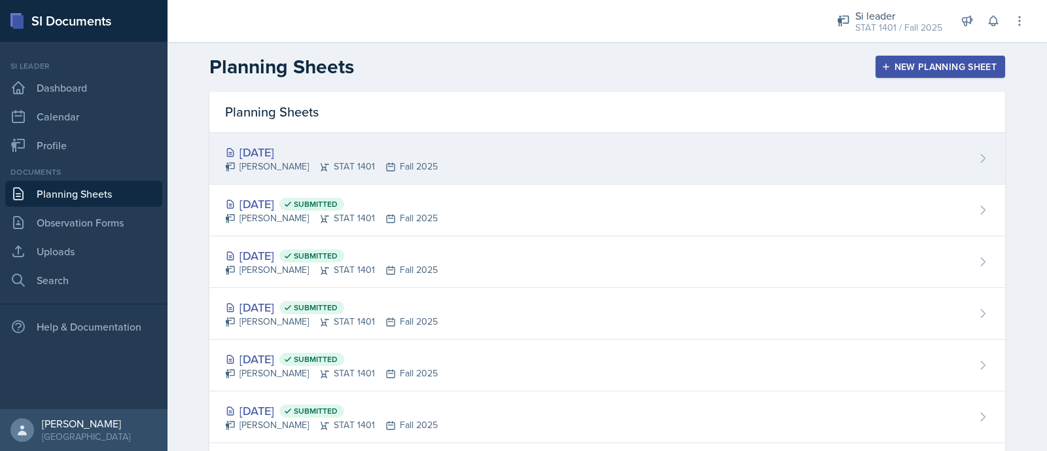
click at [349, 165] on div "[PERSON_NAME] STAT 1401 Fall 2025" at bounding box center [331, 167] width 213 height 14
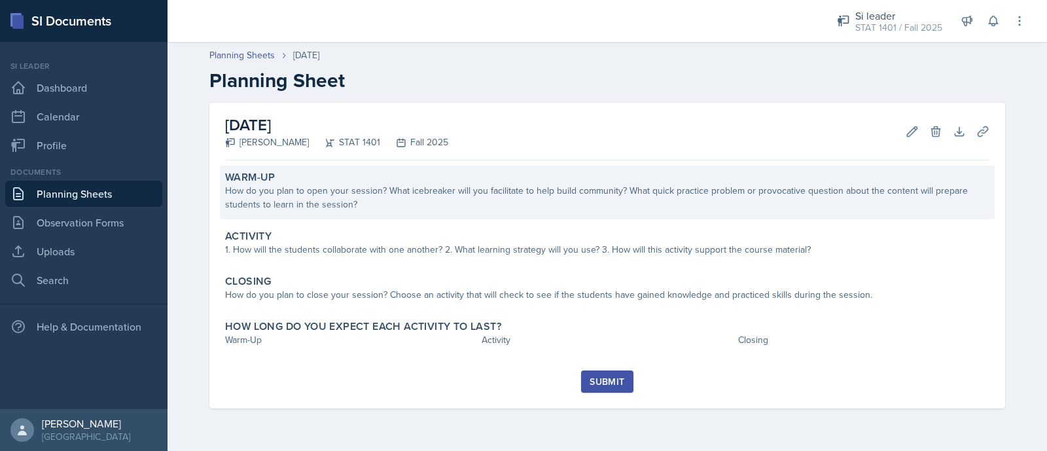
click at [278, 209] on div "How do you plan to open your session? What icebreaker will you facilitate to he…" at bounding box center [607, 197] width 764 height 27
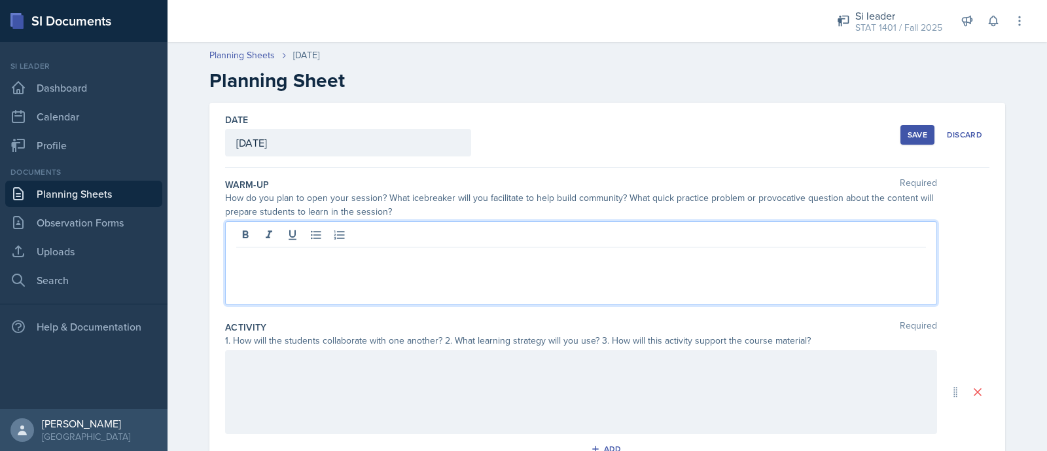
click at [278, 231] on div at bounding box center [581, 263] width 712 height 84
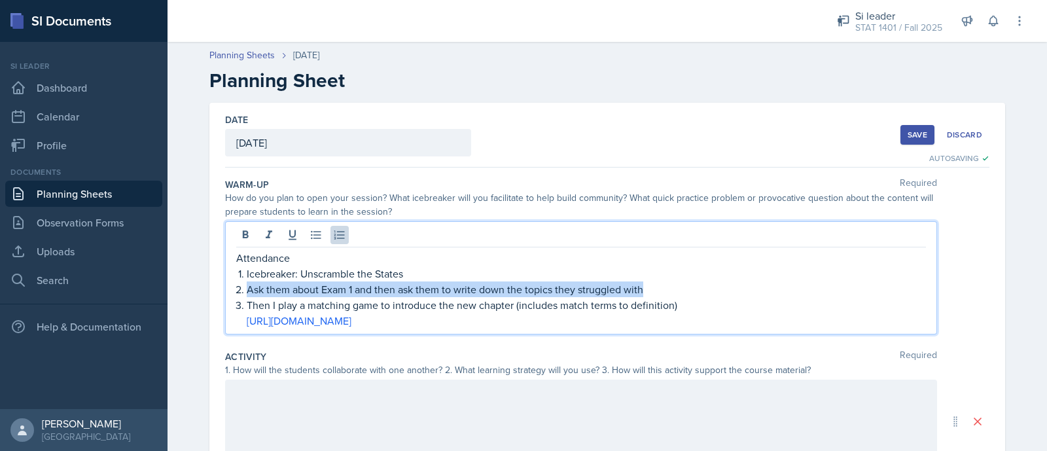
drag, startPoint x: 639, startPoint y: 289, endPoint x: 222, endPoint y: 293, distance: 416.7
click at [225, 293] on div "Attendance Icebreaker: Unscramble the States Ask them about Exam 1 and then ask…" at bounding box center [581, 277] width 712 height 113
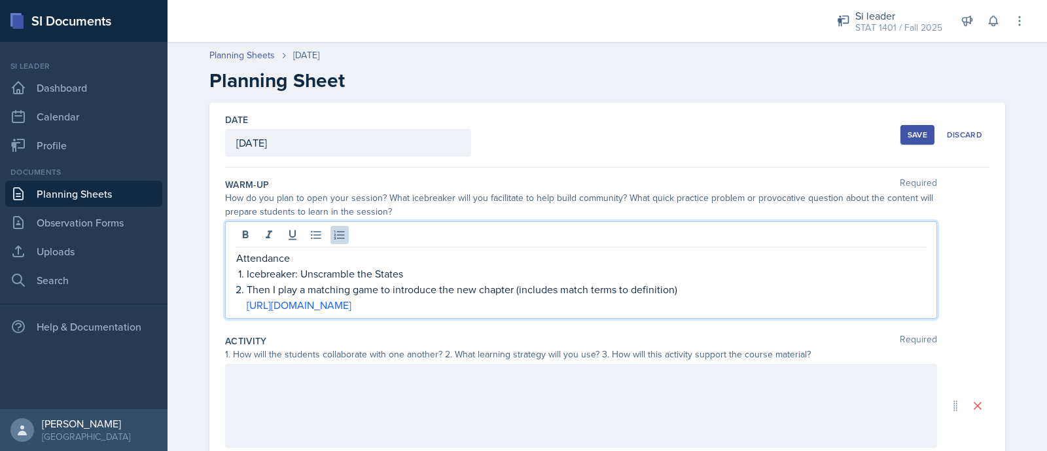
click at [636, 302] on p "https://www.educaplay.com/learning-resources/17891360-probability_vocab.html" at bounding box center [586, 305] width 679 height 16
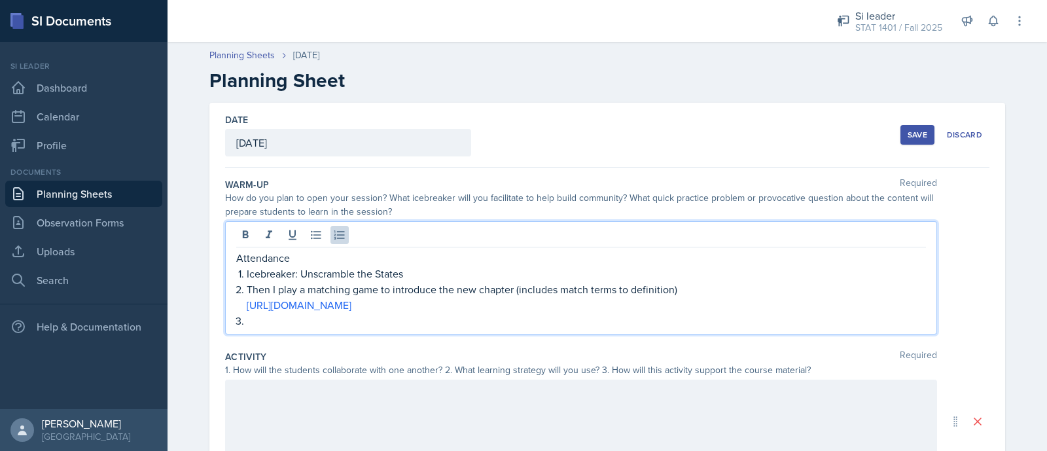
click at [827, 126] on button "Save" at bounding box center [917, 135] width 34 height 20
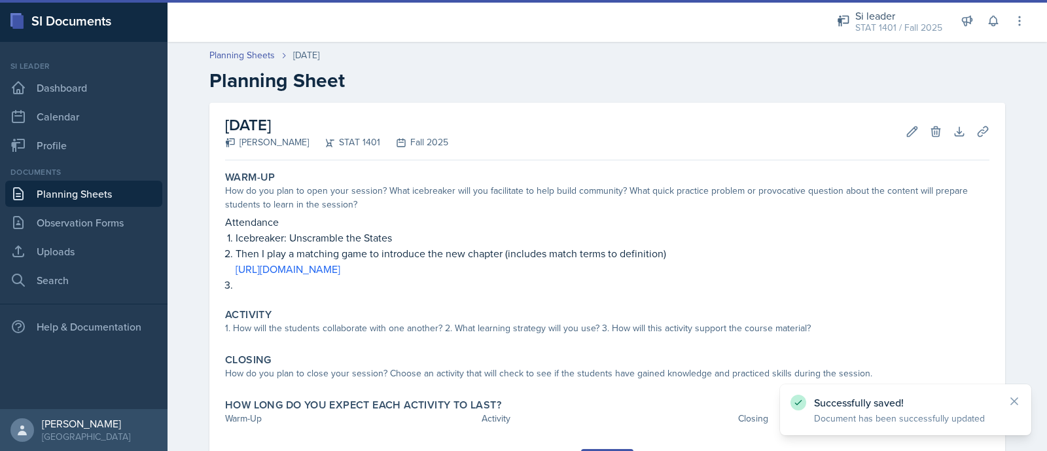
click at [113, 196] on link "Planning Sheets" at bounding box center [83, 194] width 157 height 26
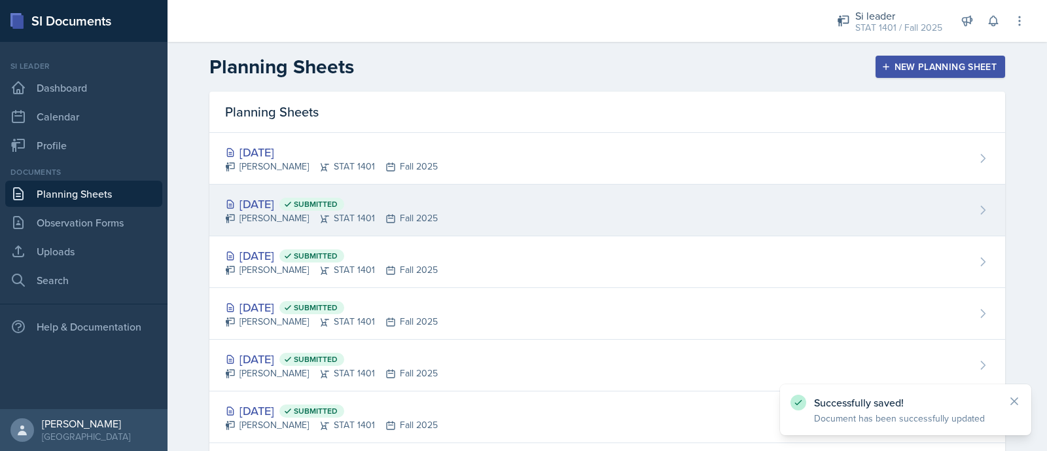
click at [302, 217] on div "[PERSON_NAME] STAT 1401 Fall 2025" at bounding box center [331, 218] width 213 height 14
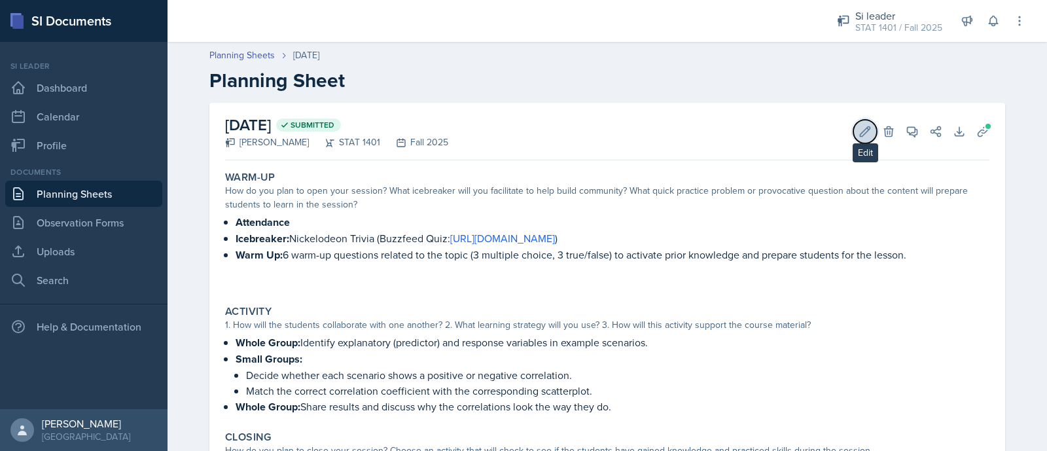
click at [827, 128] on icon at bounding box center [864, 131] width 13 height 13
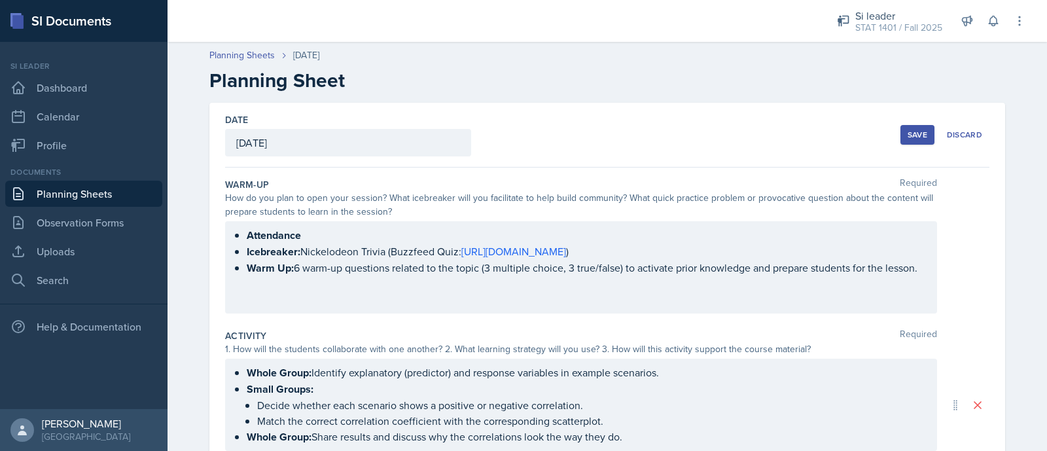
click at [827, 270] on ul "Attendance Icebreaker: Nickelodeon Trivia (Buzzfeed Quiz: https://www.buzzfeed.…" at bounding box center [586, 251] width 679 height 49
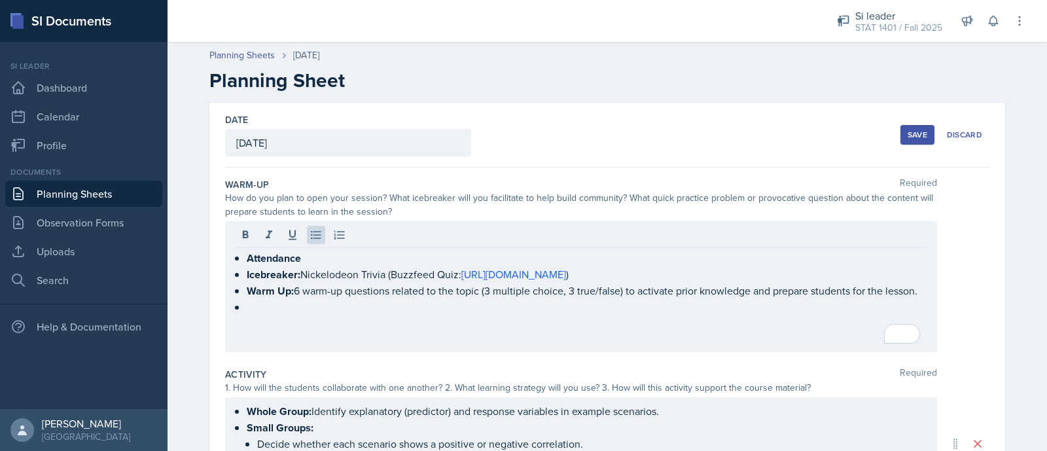
click at [415, 234] on div at bounding box center [580, 237] width 689 height 22
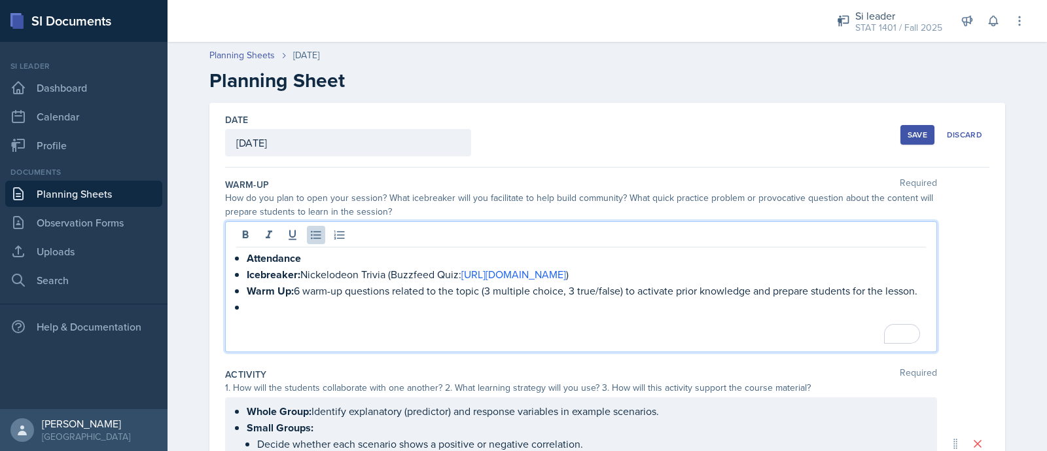
click at [366, 310] on p "To enrich screen reader interactions, please activate Accessibility in Grammarl…" at bounding box center [586, 307] width 679 height 16
paste div "To enrich screen reader interactions, please activate Accessibility in Grammarl…"
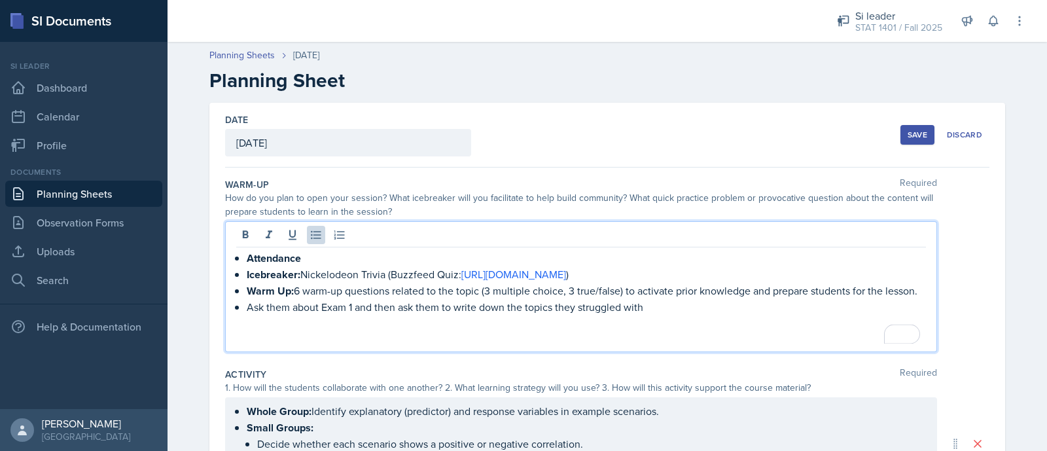
click at [338, 300] on p "Ask them about Exam 1 and then ask them to write down the topics they struggled…" at bounding box center [586, 307] width 679 height 16
click at [651, 315] on p "To enrich screen reader interactions, please activate Accessibility in Grammarl…" at bounding box center [580, 323] width 689 height 16
click at [346, 315] on p "To enrich screen reader interactions, please activate Accessibility in Grammarl…" at bounding box center [580, 323] width 689 height 16
click at [345, 308] on p "Ask them about Test 1 and then ask them to write down the topics they struggled…" at bounding box center [586, 307] width 679 height 16
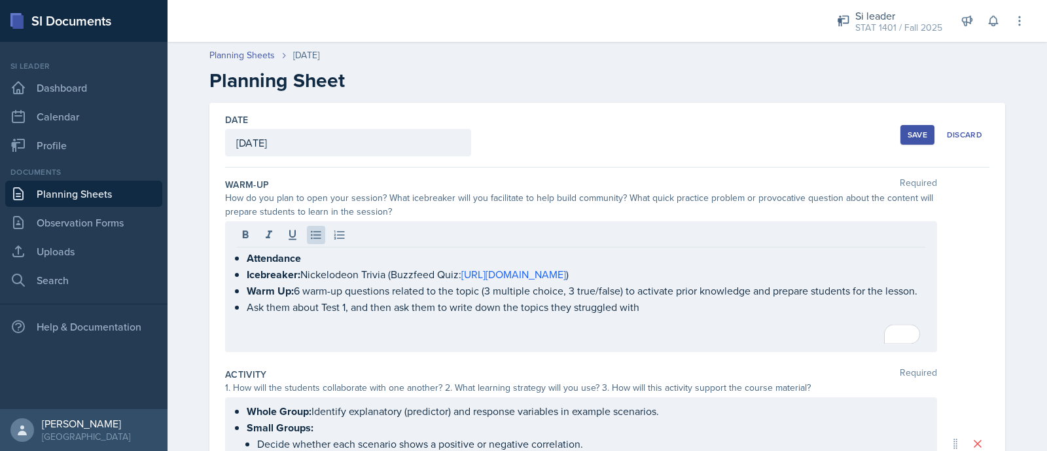
click at [827, 133] on div "Save" at bounding box center [917, 135] width 20 height 10
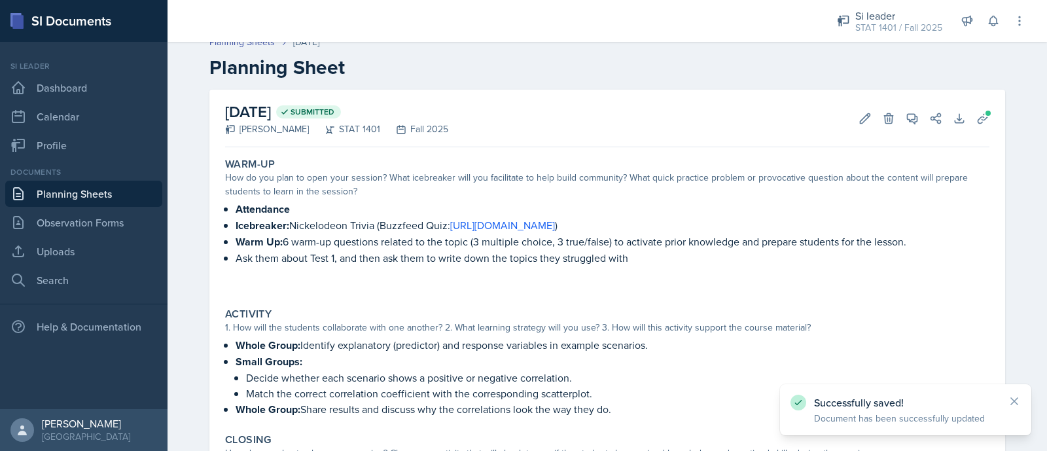
scroll to position [16, 0]
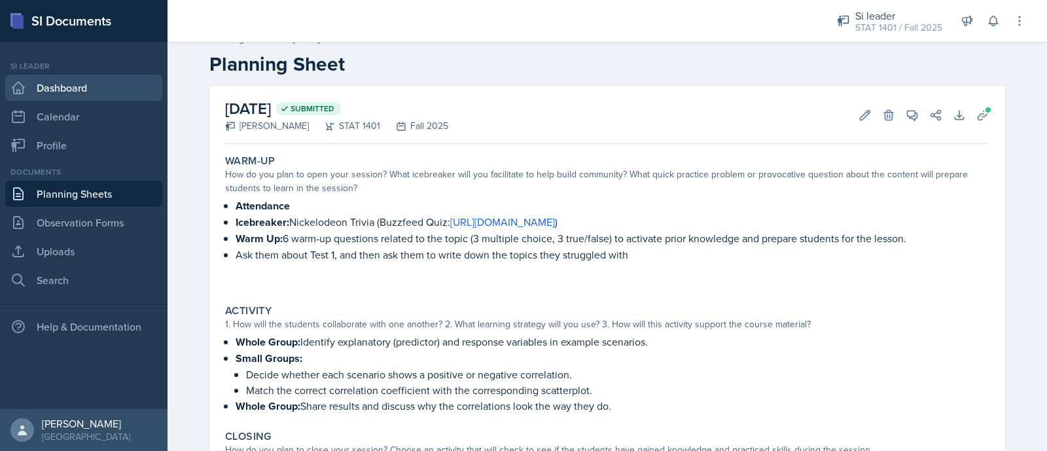
click at [81, 88] on link "Dashboard" at bounding box center [83, 88] width 157 height 26
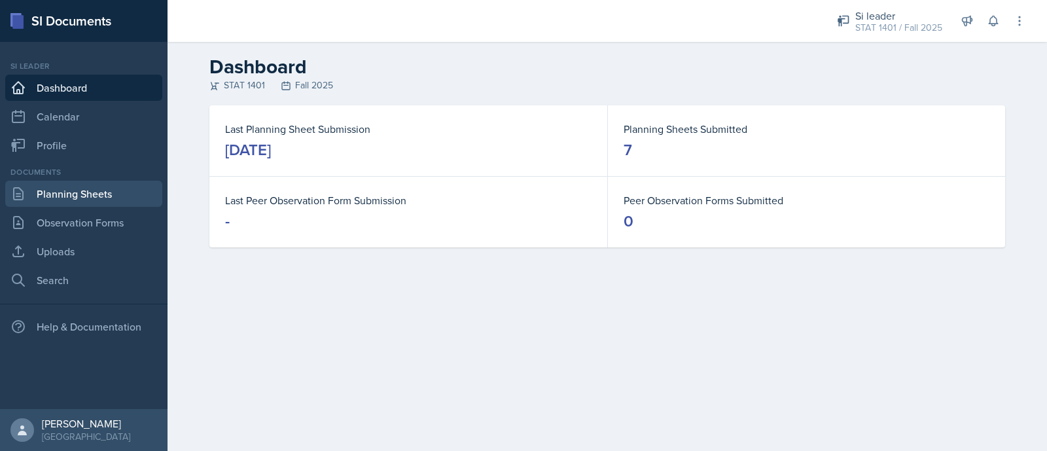
click at [123, 199] on link "Planning Sheets" at bounding box center [83, 194] width 157 height 26
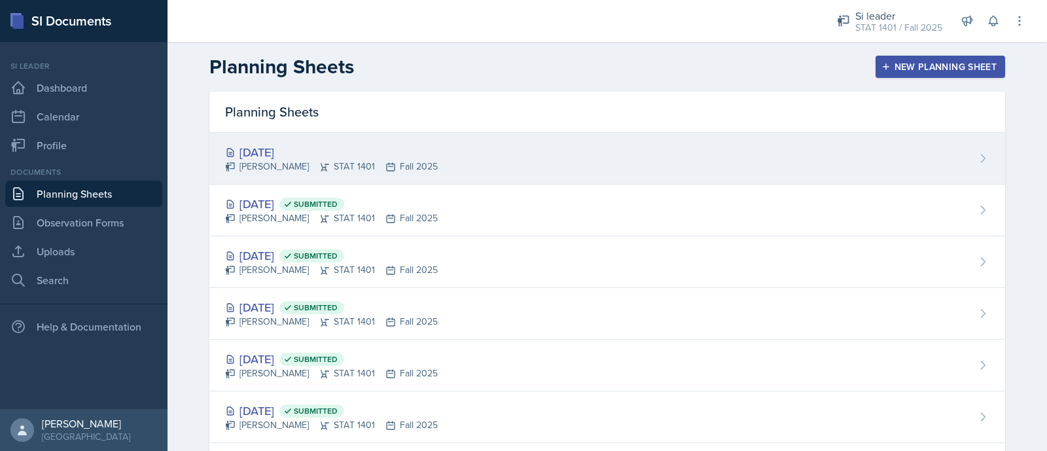
click at [343, 171] on div "[PERSON_NAME] STAT 1401 Fall 2025" at bounding box center [331, 167] width 213 height 14
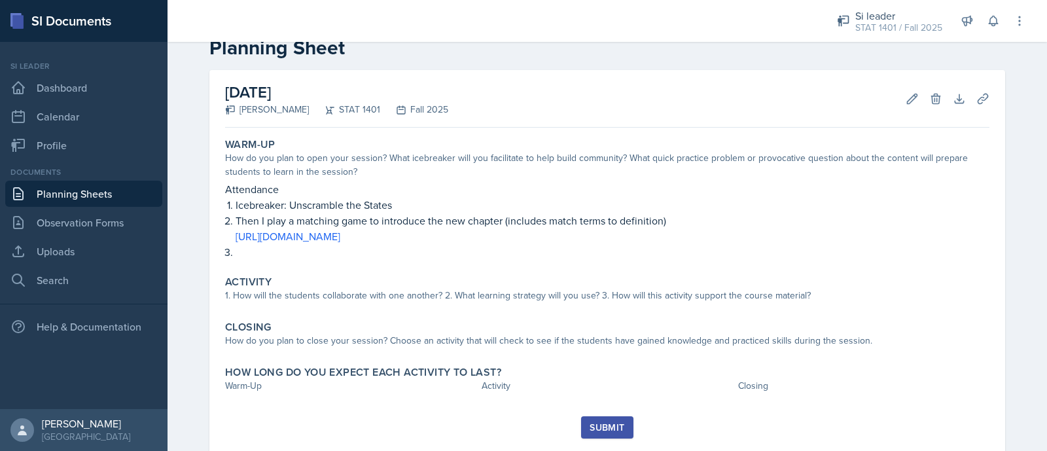
scroll to position [39, 0]
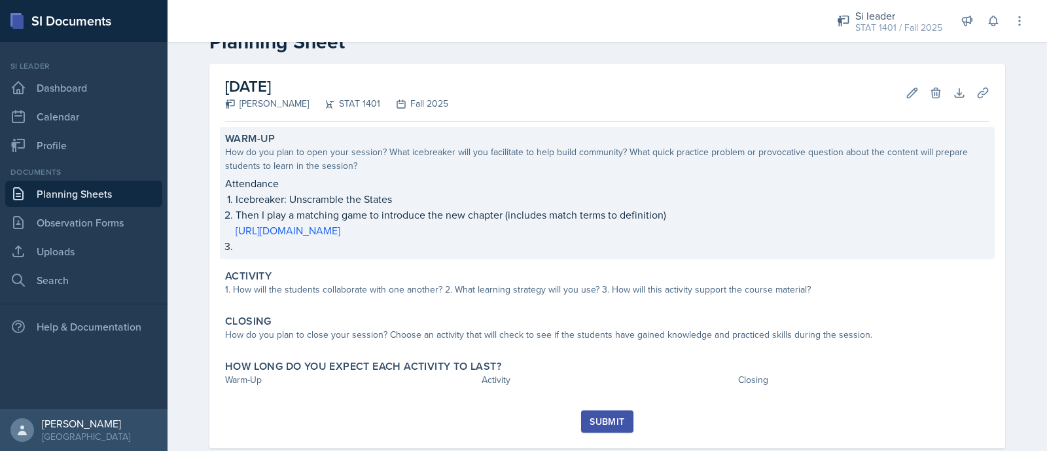
click at [294, 247] on p at bounding box center [612, 244] width 754 height 13
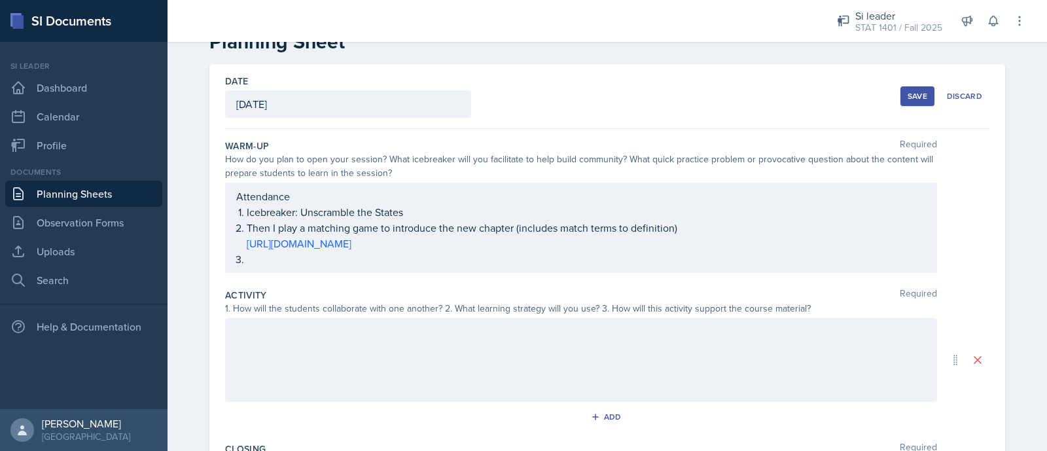
click at [274, 259] on ol "Icebreaker: Unscramble the States Then I play a matching game to introduce the …" at bounding box center [586, 235] width 679 height 63
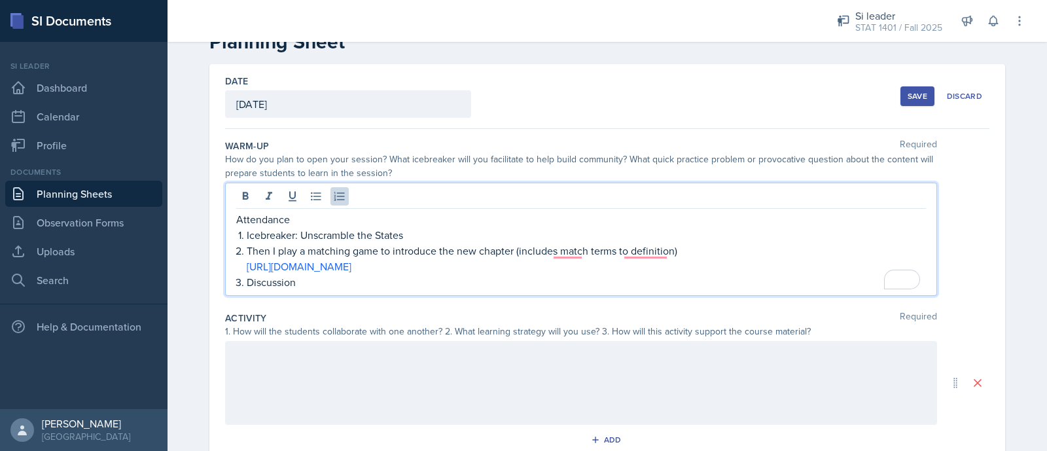
click at [279, 360] on div at bounding box center [581, 383] width 712 height 84
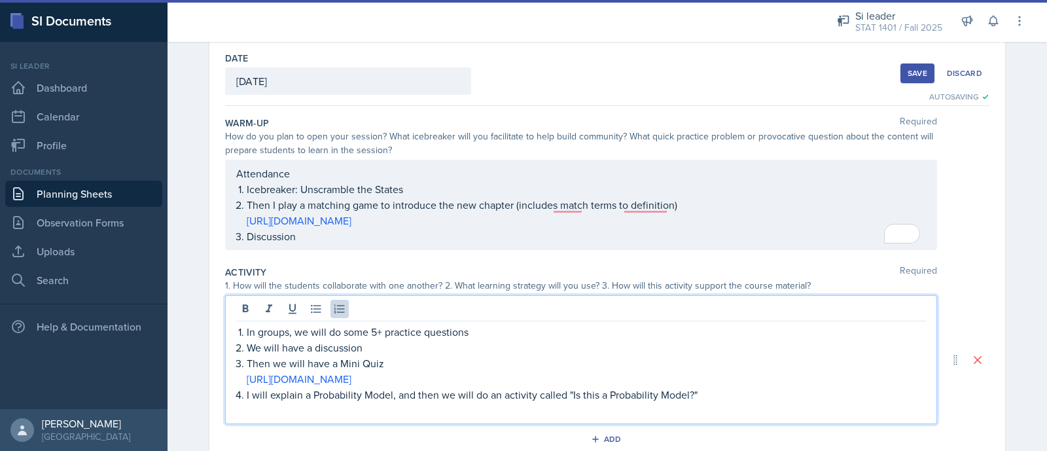
click at [360, 330] on div "In groups, we will do some 5+ practice questions We will have a discussion Then…" at bounding box center [580, 371] width 689 height 94
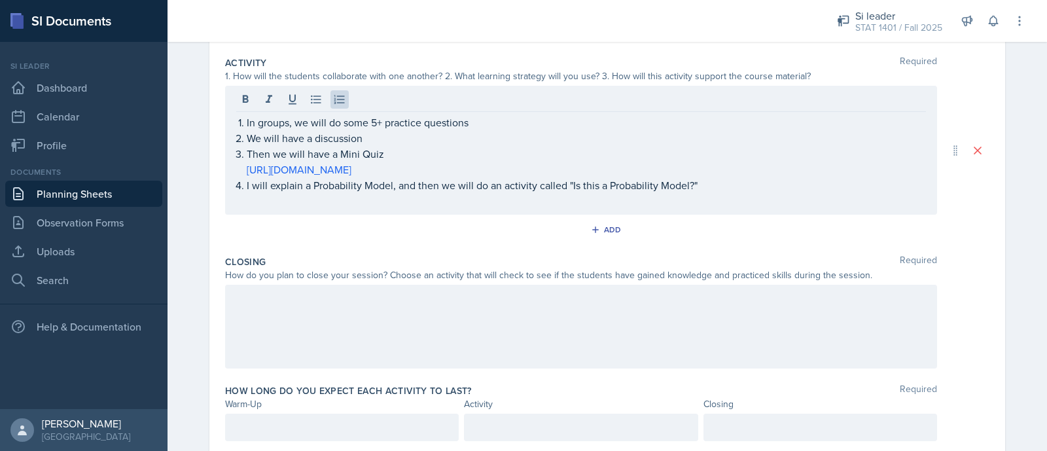
scroll to position [273, 0]
click at [288, 311] on div at bounding box center [581, 324] width 712 height 84
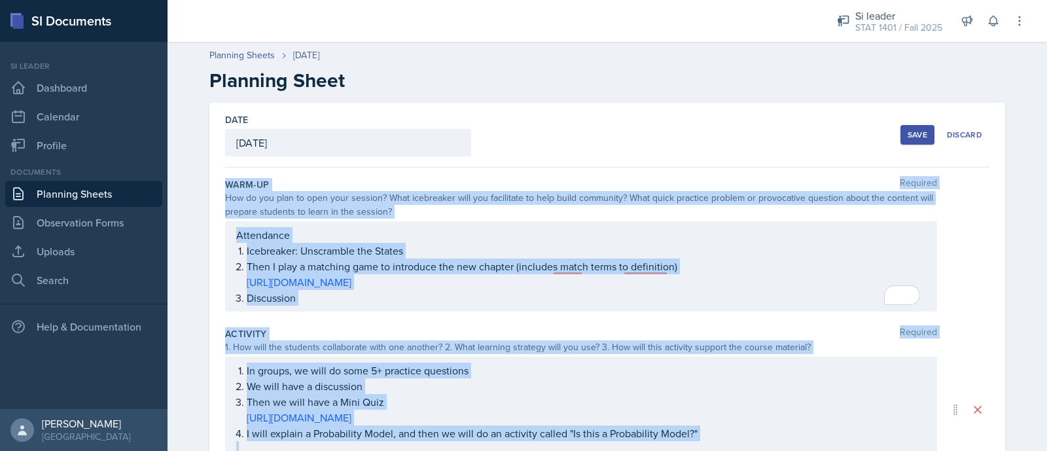
scroll to position [302, 0]
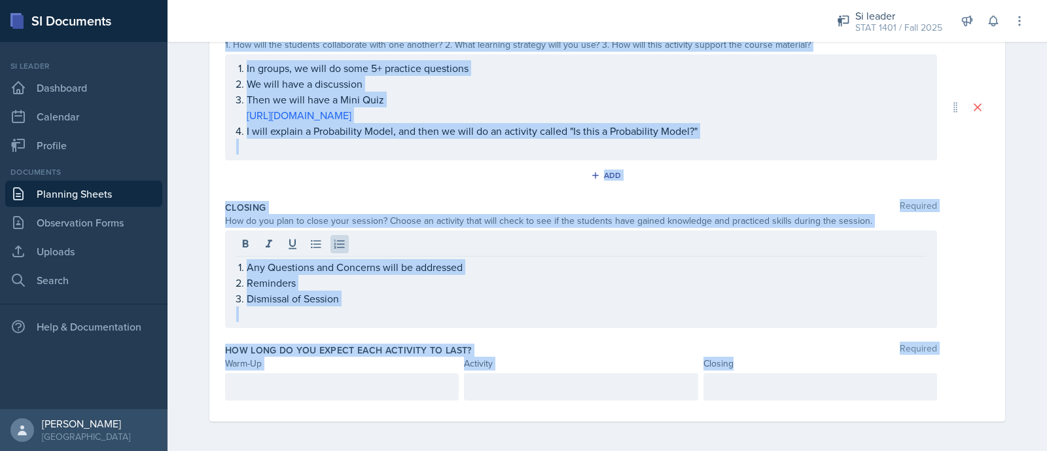
drag, startPoint x: 217, startPoint y: 176, endPoint x: 761, endPoint y: 364, distance: 576.5
click at [761, 360] on div "Date September 18th, 2025 September 2025 31 1 2 3 4 5 6 7 8 9 10 11 12 13 14 15…" at bounding box center [606, 111] width 795 height 621
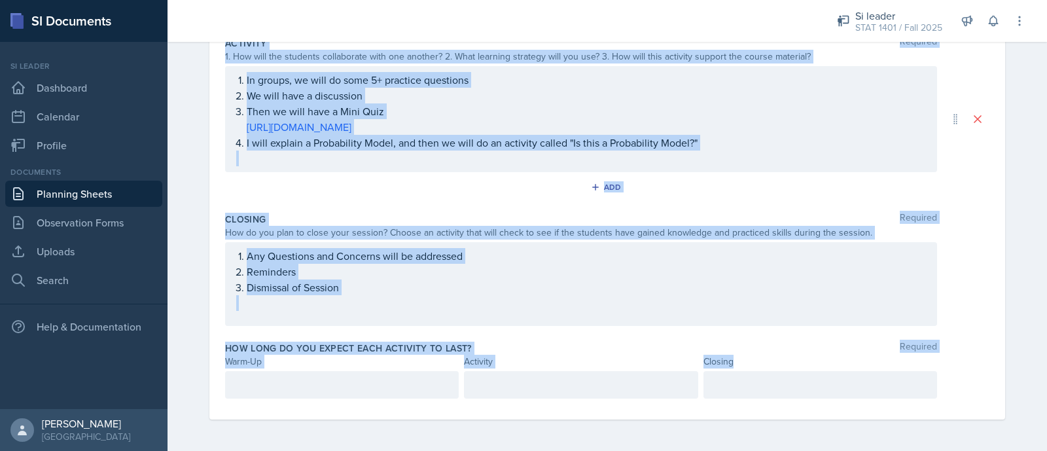
scroll to position [288, 0]
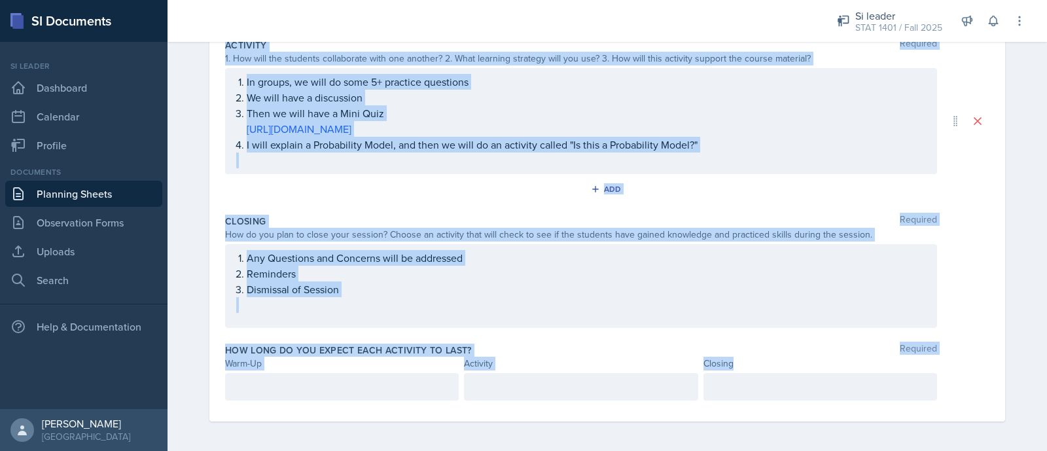
copy div "Warm-Up Required How do you plan to open your session? What icebreaker will you…"
click at [827, 266] on div "Date September 18th, 2025 September 2025 31 1 2 3 4 5 6 7 8 9 10 11 12 13 14 15…" at bounding box center [606, 133] width 837 height 638
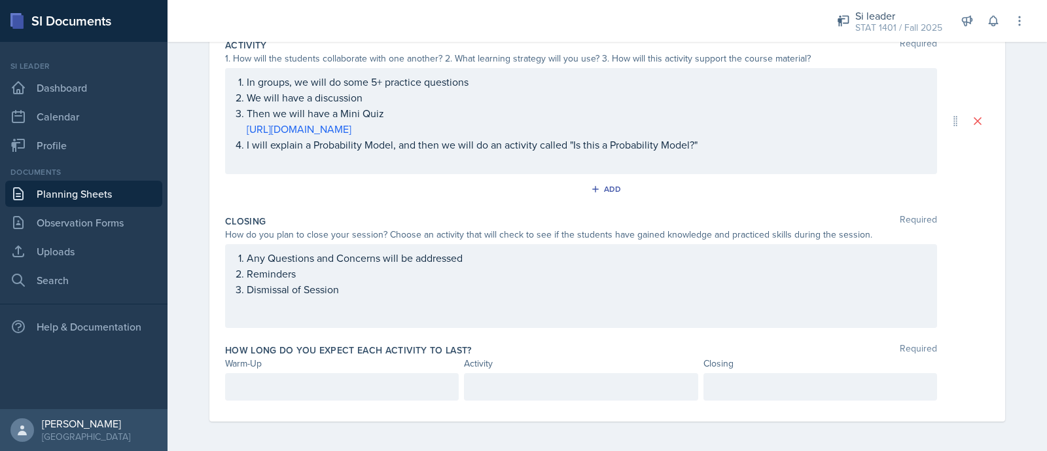
scroll to position [0, 0]
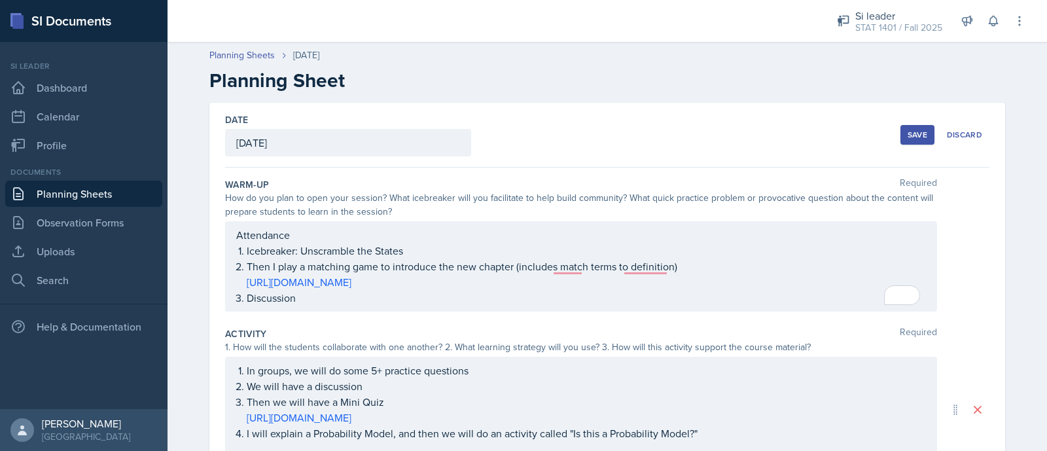
drag, startPoint x: 229, startPoint y: 235, endPoint x: 330, endPoint y: 309, distance: 125.5
click at [330, 309] on div "Attendance Icebreaker: Unscramble the States Then I play a matching game to int…" at bounding box center [581, 266] width 712 height 90
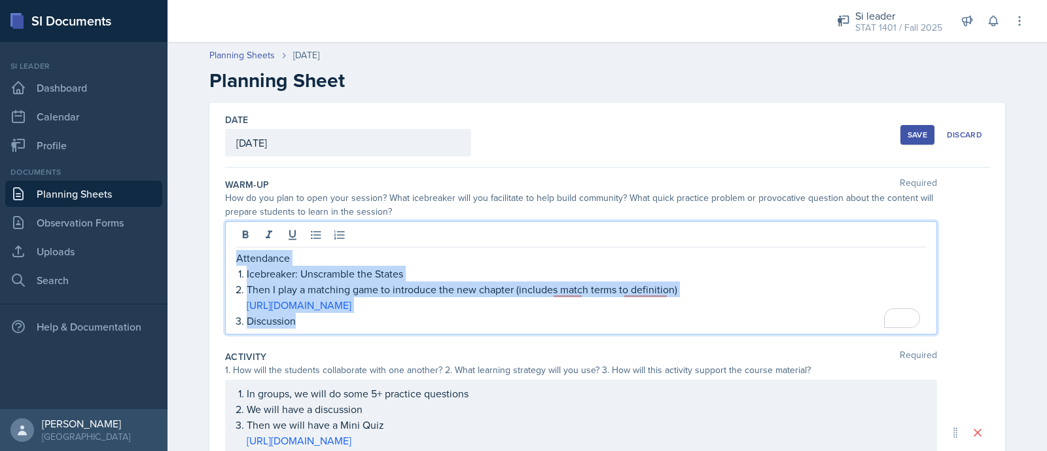
drag, startPoint x: 307, startPoint y: 328, endPoint x: 222, endPoint y: 240, distance: 121.7
click at [225, 240] on div "Attendance Icebreaker: Unscramble the States Then I play a matching game to int…" at bounding box center [581, 277] width 712 height 113
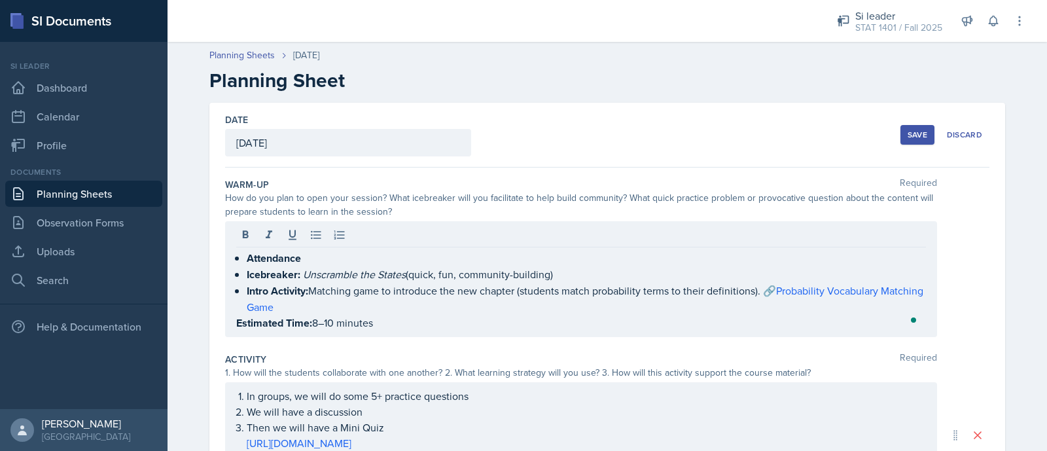
click at [225, 240] on div "Attendance Icebreaker: Unscramble the States (quick, fun, community-building) I…" at bounding box center [581, 279] width 712 height 116
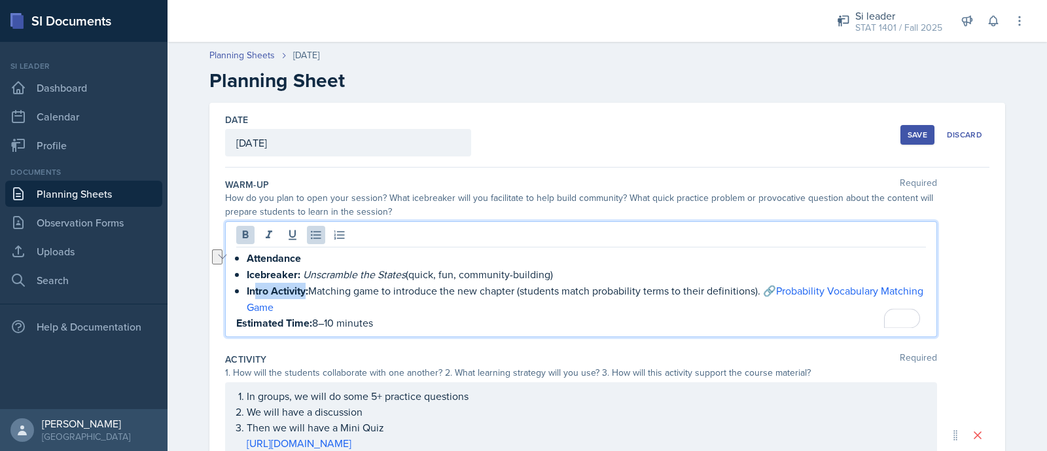
drag, startPoint x: 300, startPoint y: 285, endPoint x: 245, endPoint y: 285, distance: 54.3
click at [247, 285] on strong "Intro Activity:" at bounding box center [277, 290] width 61 height 15
drag, startPoint x: 355, startPoint y: 320, endPoint x: 232, endPoint y: 325, distance: 123.1
click at [236, 325] on p "Estimated Time: 8–10 minutes" at bounding box center [580, 323] width 689 height 16
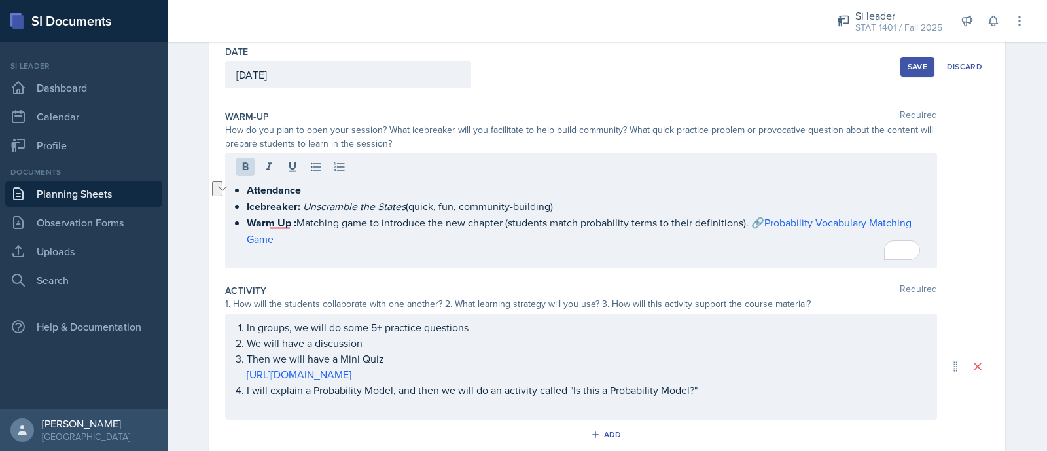
scroll to position [105, 0]
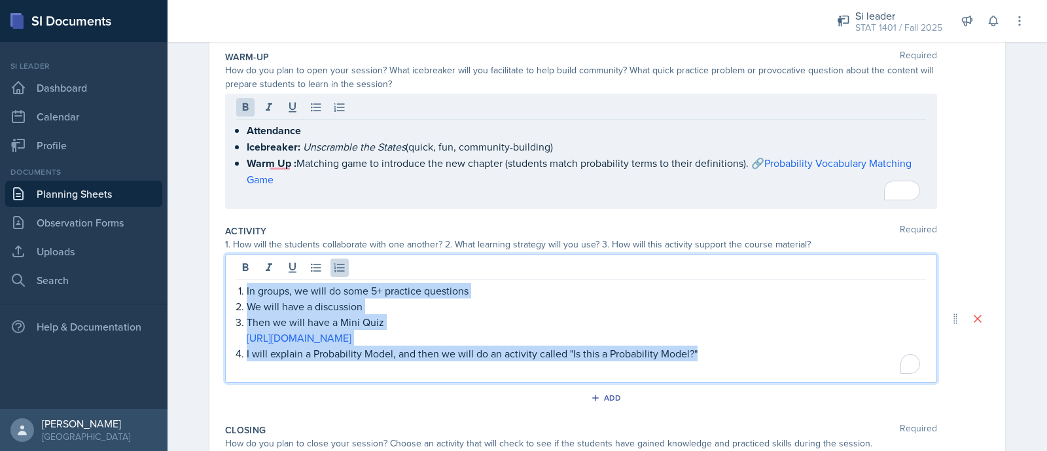
drag, startPoint x: 729, startPoint y: 345, endPoint x: 263, endPoint y: 248, distance: 475.8
click at [263, 248] on div "Activity Required 1. How will the students collaborate with one another? 2. Wha…" at bounding box center [607, 318] width 764 height 199
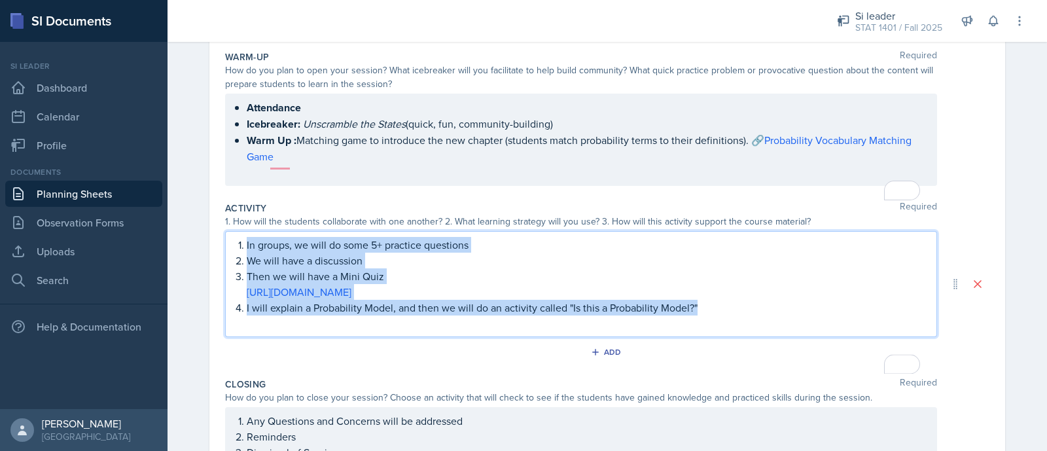
scroll to position [82, 0]
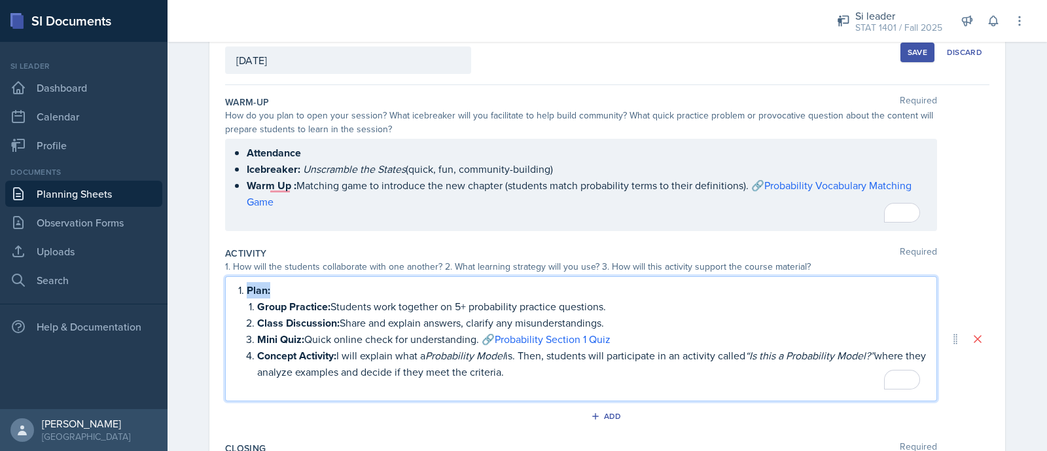
drag, startPoint x: 272, startPoint y: 287, endPoint x: 211, endPoint y: 283, distance: 61.7
click at [211, 283] on div "Date September 18th, 2025 September 2025 31 1 2 3 4 5 6 7 8 9 10 11 12 13 14 15…" at bounding box center [606, 334] width 795 height 628
click at [247, 286] on p "To enrich screen reader interactions, please activate Accessibility in Grammarl…" at bounding box center [586, 290] width 679 height 16
drag, startPoint x: 245, startPoint y: 286, endPoint x: 194, endPoint y: 280, distance: 51.4
click at [194, 280] on div "Date September 18th, 2025 September 2025 31 1 2 3 4 5 6 7 8 9 10 11 12 13 14 15…" at bounding box center [606, 349] width 837 height 659
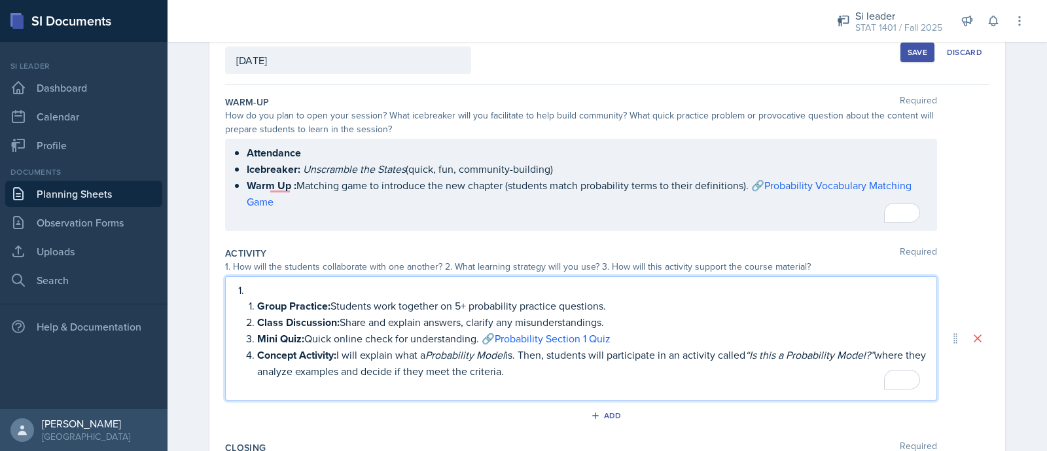
drag, startPoint x: 234, startPoint y: 286, endPoint x: 263, endPoint y: 286, distance: 29.4
click at [263, 286] on li "Group Practice: Students work together on 5+ probability practice questions. Cl…" at bounding box center [586, 330] width 679 height 97
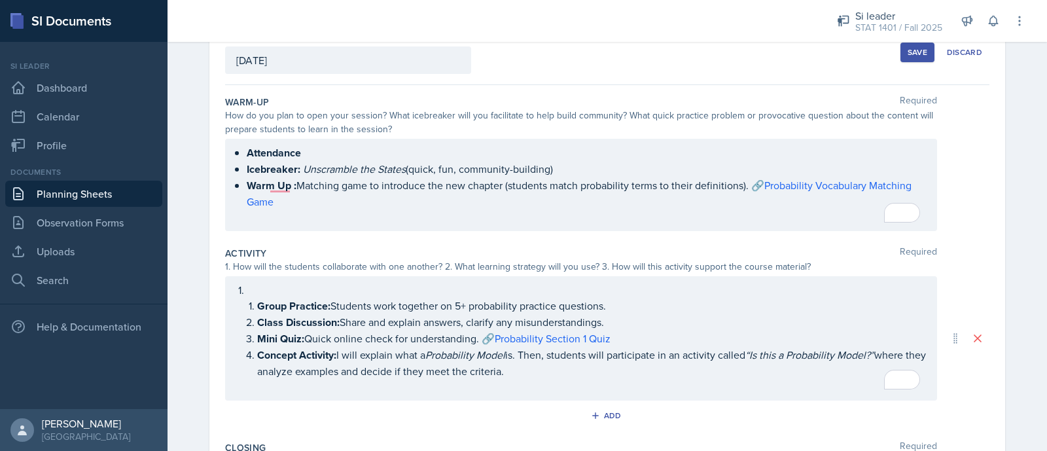
drag, startPoint x: 219, startPoint y: 289, endPoint x: 500, endPoint y: 351, distance: 288.0
click at [500, 351] on div "Group Practice: Students work together on 5+ probability practice questions. Cl…" at bounding box center [581, 338] width 712 height 124
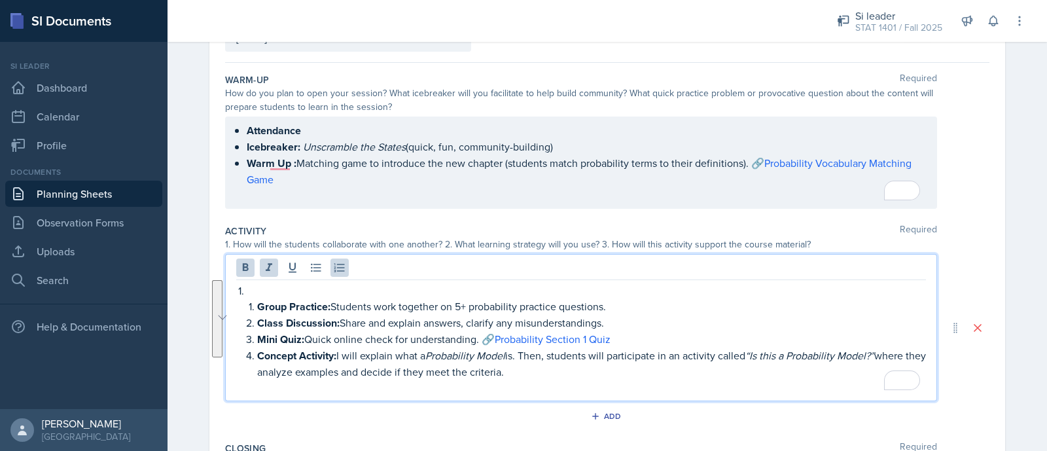
drag, startPoint x: 528, startPoint y: 368, endPoint x: 189, endPoint y: 269, distance: 352.9
click at [189, 269] on div "Date September 18th, 2025 September 2025 31 1 2 3 4 5 6 7 8 9 10 11 12 13 14 15…" at bounding box center [606, 339] width 837 height 682
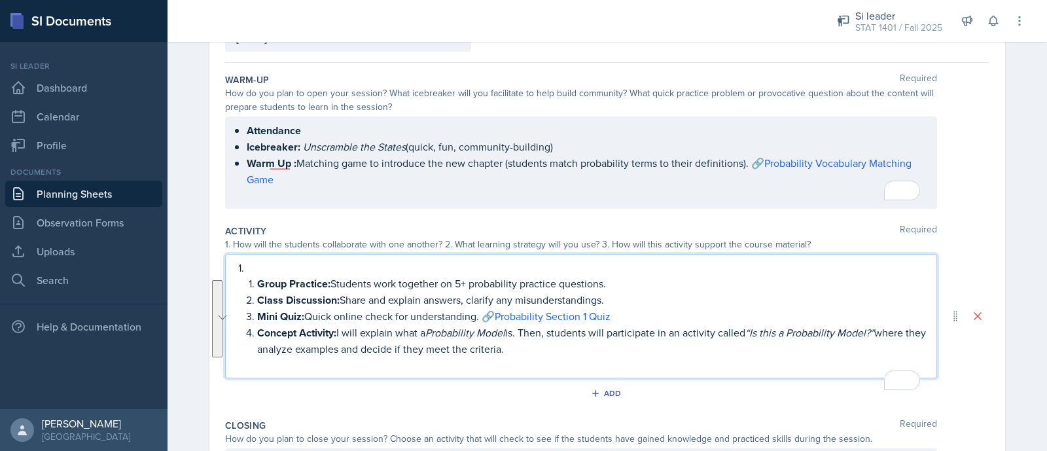
scroll to position [82, 0]
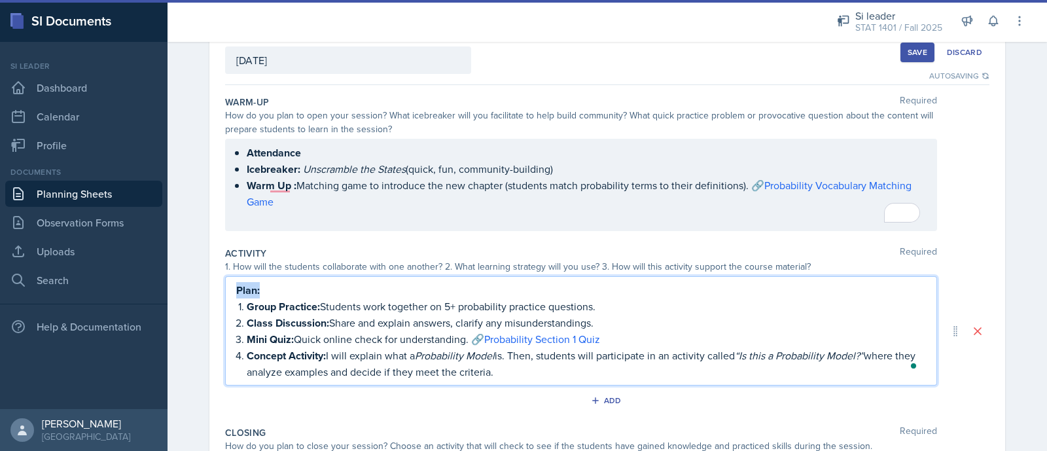
drag, startPoint x: 276, startPoint y: 283, endPoint x: 213, endPoint y: 279, distance: 63.5
click at [213, 279] on div "Date September 18th, 2025 September 2025 31 1 2 3 4 5 6 7 8 9 10 11 12 13 14 15…" at bounding box center [606, 326] width 795 height 612
click at [262, 286] on p "To enrich screen reader interactions, please activate Accessibility in Grammarl…" at bounding box center [580, 290] width 689 height 16
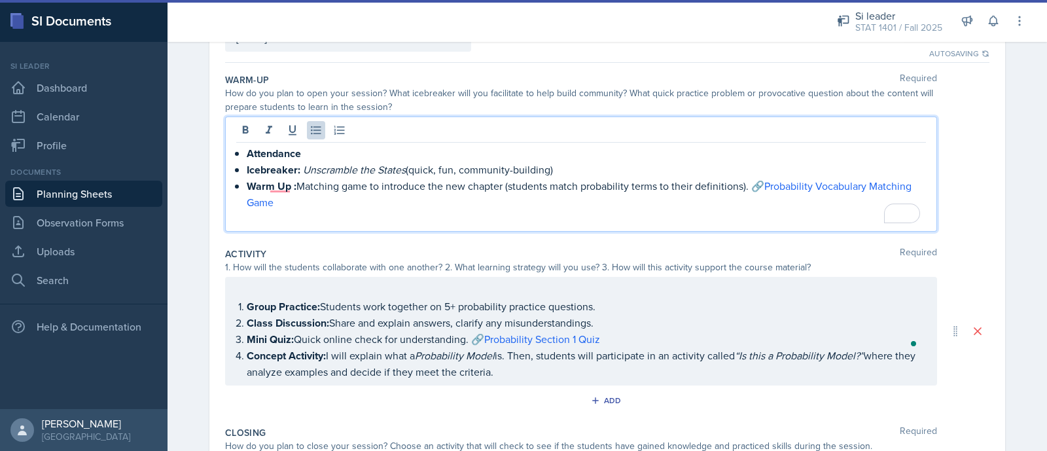
click at [282, 203] on p "Warm Up : Matching game to introduce the new chapter (students match probabilit…" at bounding box center [586, 194] width 679 height 32
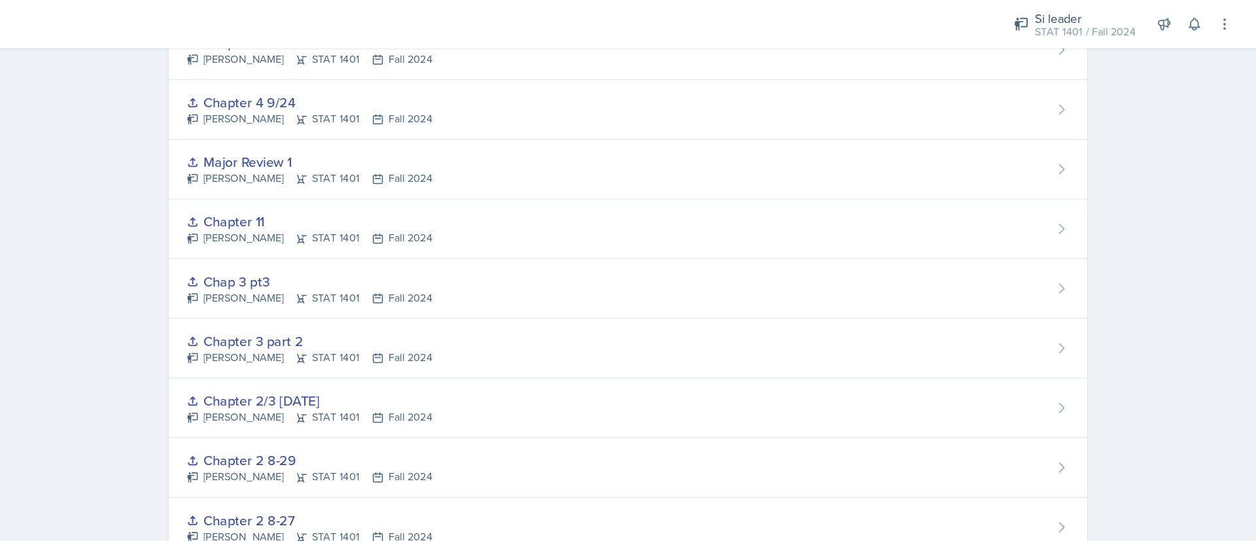
scroll to position [708, 0]
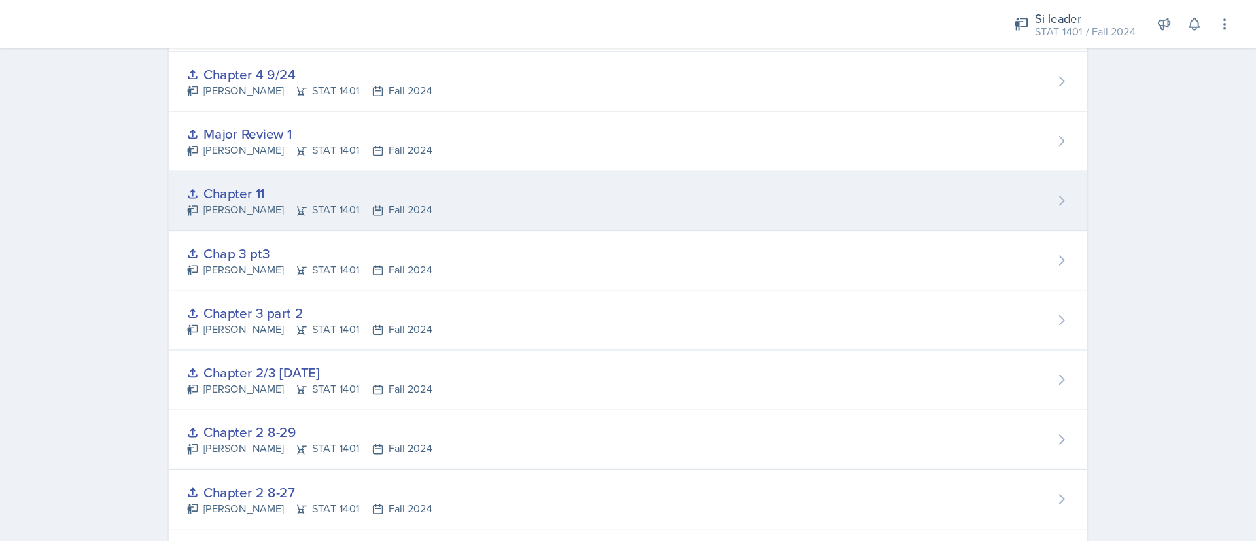
click at [746, 169] on div "Chapter 11 Asha-Kaye Johnson STAT 1401 Fall 2024" at bounding box center [711, 174] width 795 height 52
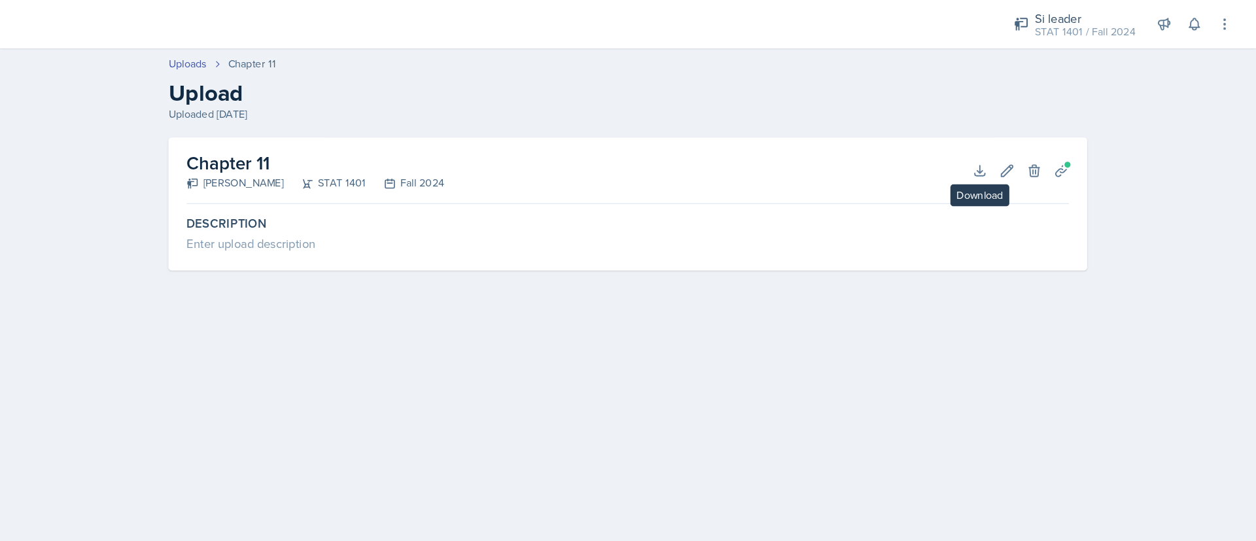
drag, startPoint x: 1013, startPoint y: 154, endPoint x: 1027, endPoint y: 213, distance: 61.2
click at [1027, 213] on div "Enter upload description" at bounding box center [712, 211] width 764 height 16
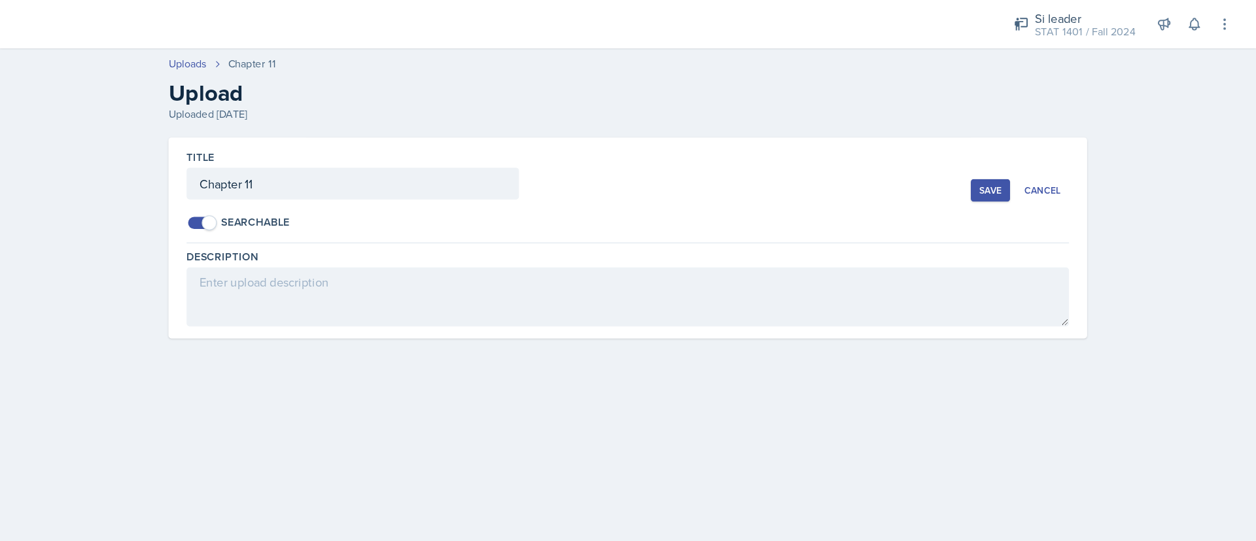
click at [1024, 162] on div "Save" at bounding box center [1026, 165] width 20 height 10
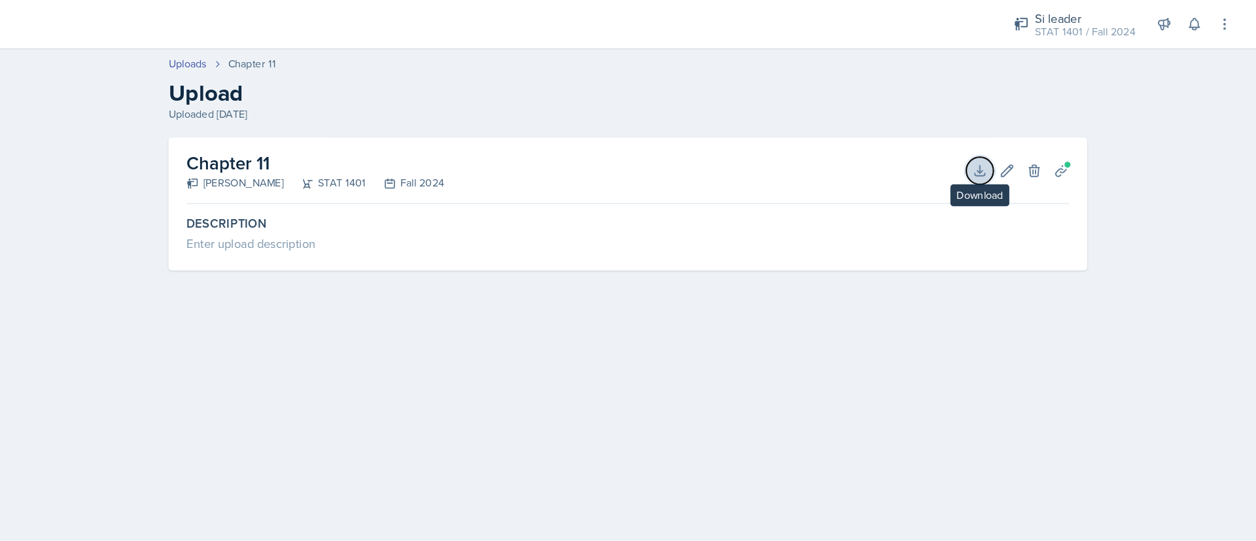
click at [1014, 143] on icon at bounding box center [1016, 147] width 13 height 13
click at [326, 54] on link "Uploads" at bounding box center [330, 55] width 33 height 14
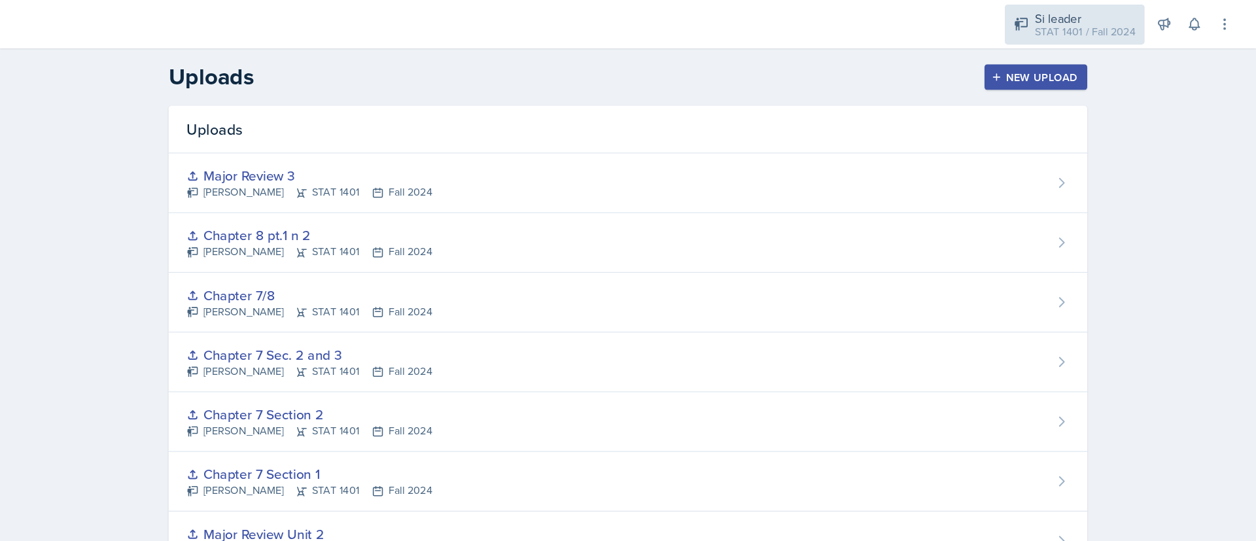
click at [1110, 10] on div "Si leader" at bounding box center [1107, 16] width 87 height 16
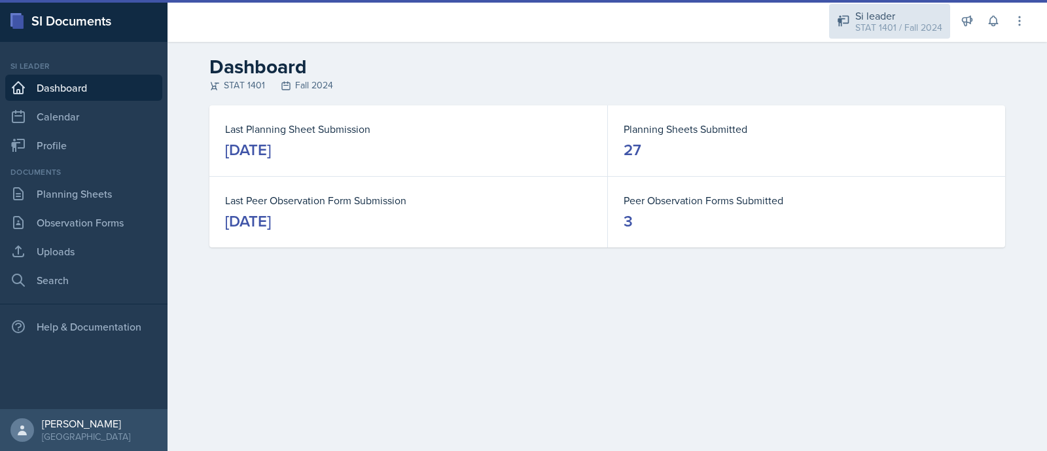
click at [871, 26] on div "STAT 1401 / Fall 2024" at bounding box center [898, 28] width 87 height 14
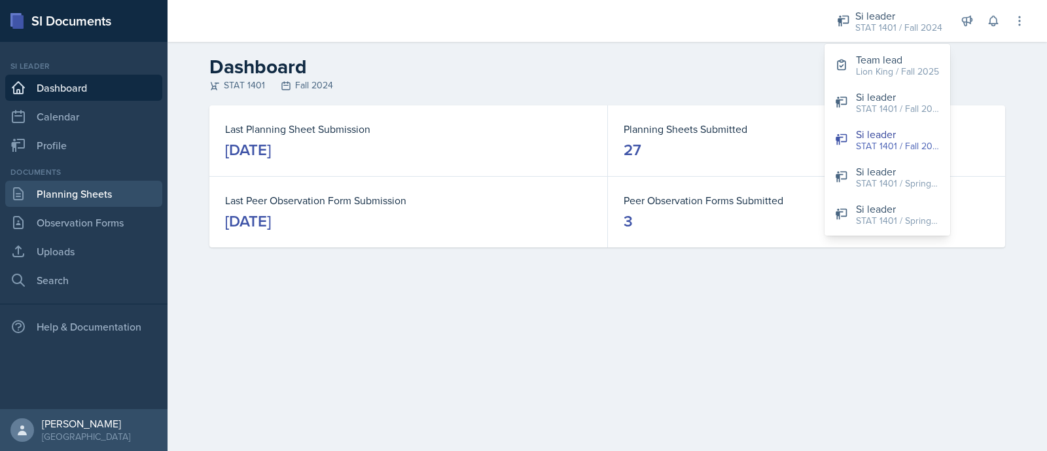
click at [79, 199] on link "Planning Sheets" at bounding box center [83, 194] width 157 height 26
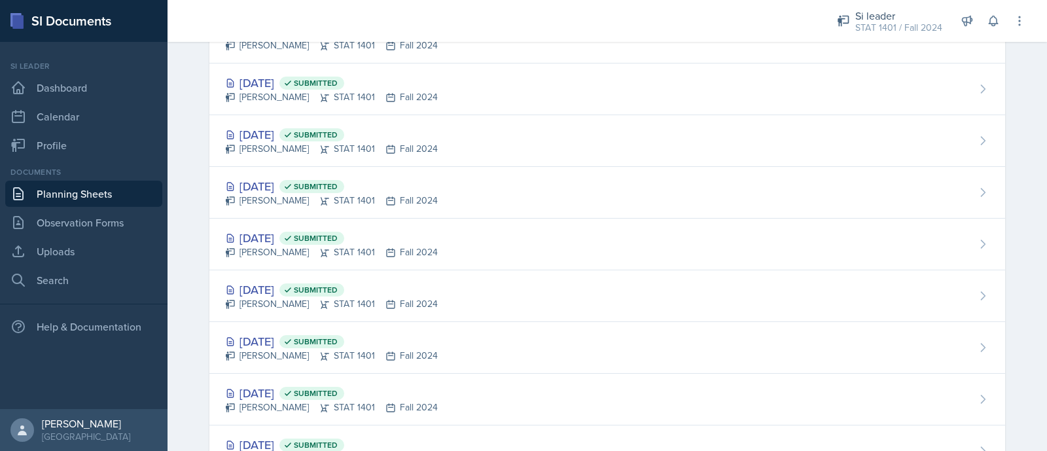
scroll to position [1156, 0]
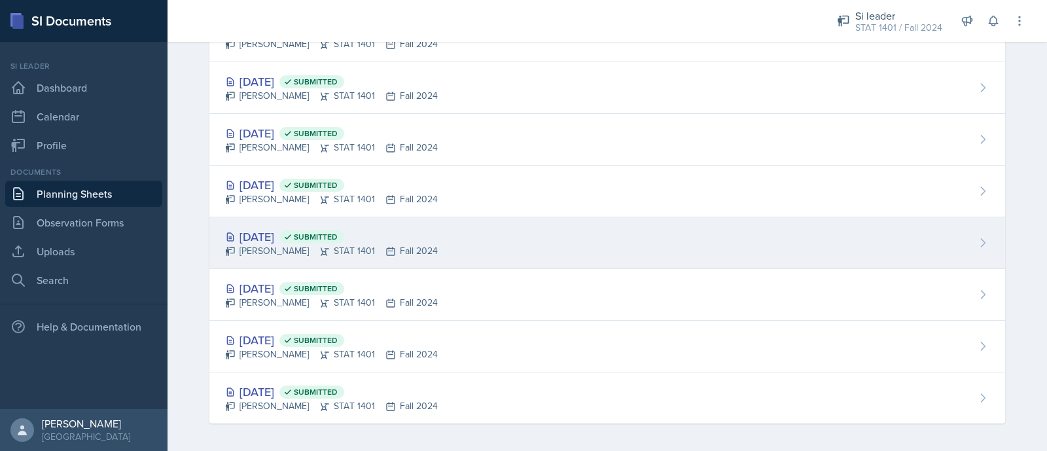
click at [633, 235] on div "Sep 3rd, 2024 Submitted Asha-Kaye Johnson STAT 1401 Fall 2024" at bounding box center [606, 243] width 795 height 52
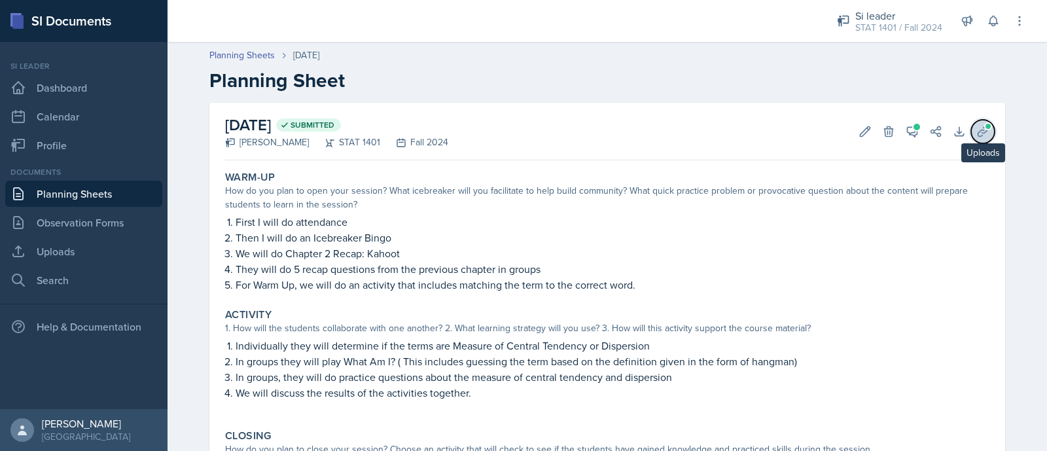
click at [976, 128] on icon at bounding box center [982, 131] width 13 height 13
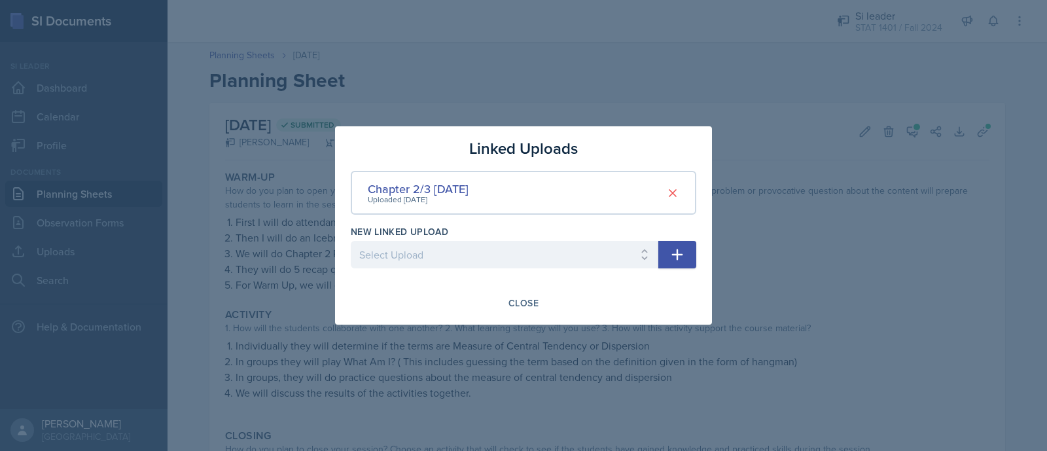
click at [691, 50] on div at bounding box center [523, 225] width 1047 height 451
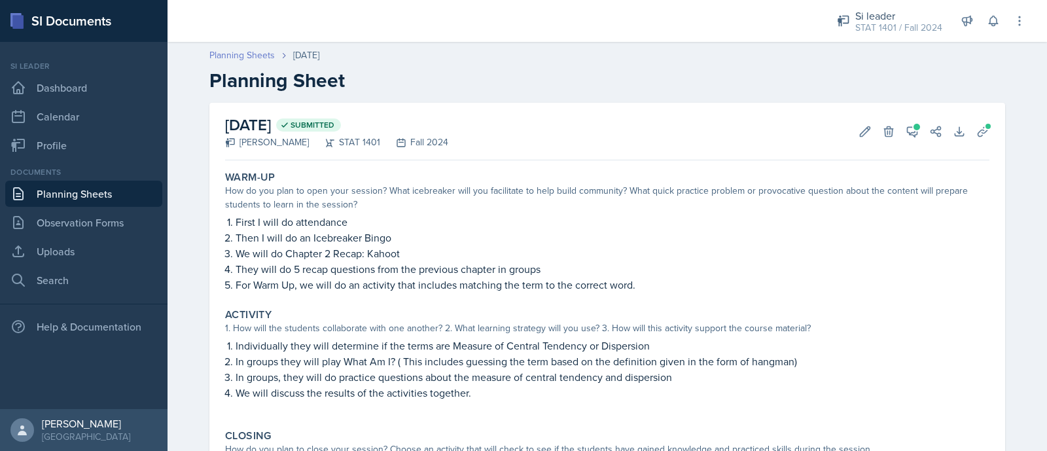
click at [243, 54] on link "Planning Sheets" at bounding box center [241, 55] width 65 height 14
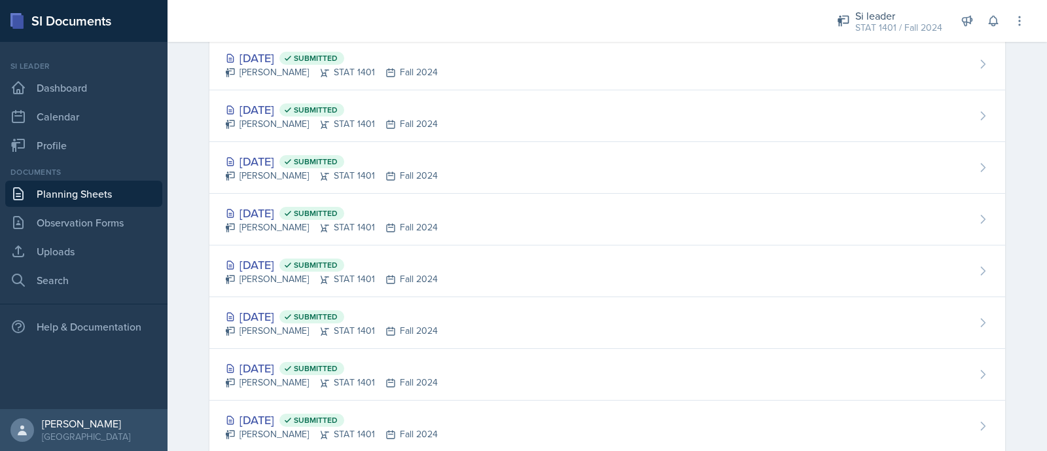
scroll to position [1071, 0]
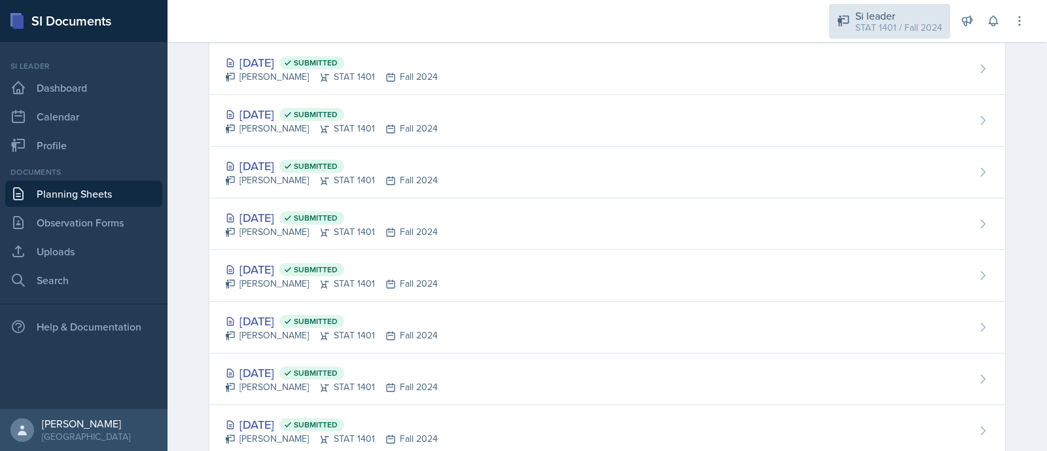
click at [912, 27] on div "STAT 1401 / Fall 2024" at bounding box center [898, 28] width 87 height 14
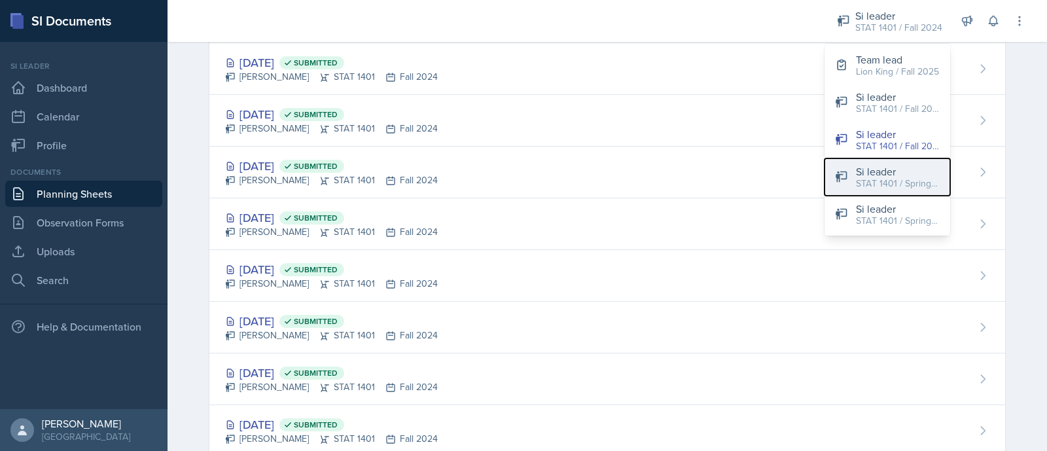
click at [909, 189] on div "STAT 1401 / Spring 2025" at bounding box center [898, 184] width 84 height 14
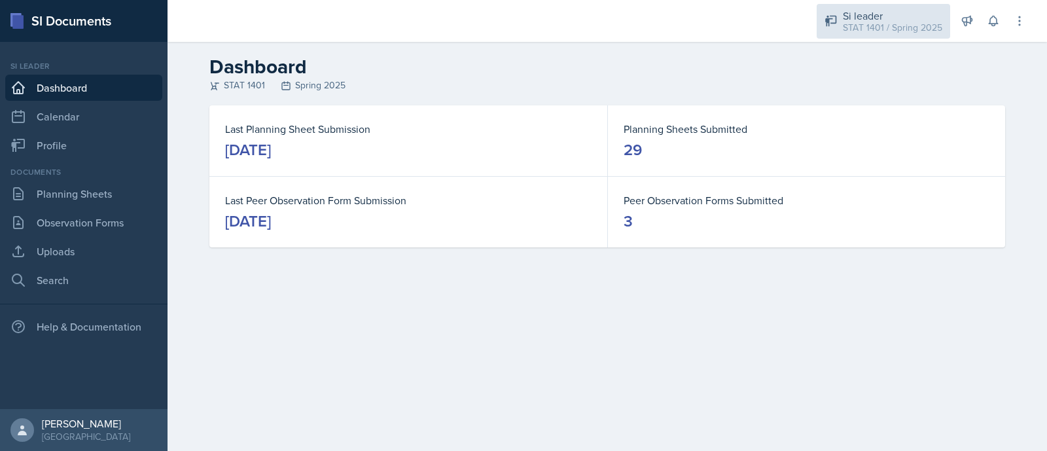
click at [870, 24] on div "STAT 1401 / Spring 2025" at bounding box center [891, 28] width 99 height 14
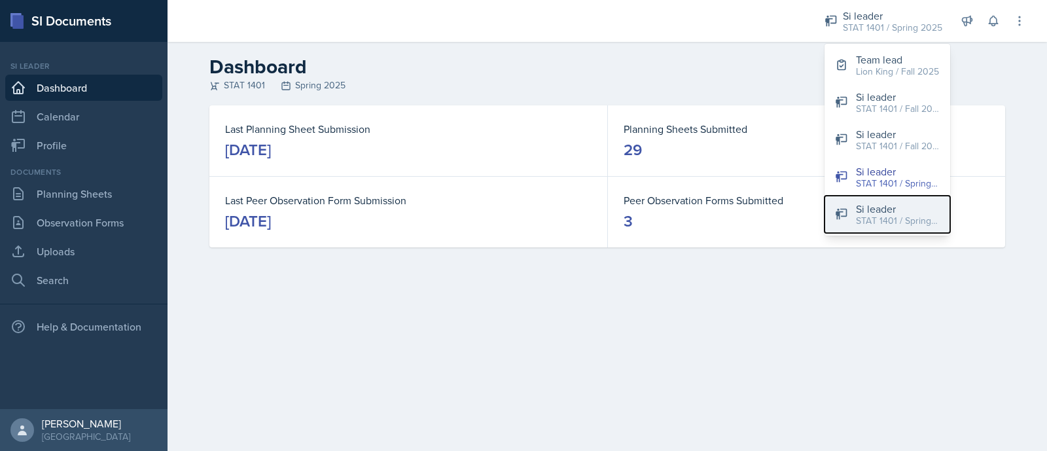
click at [867, 219] on div "STAT 1401 / Spring 2024" at bounding box center [898, 221] width 84 height 14
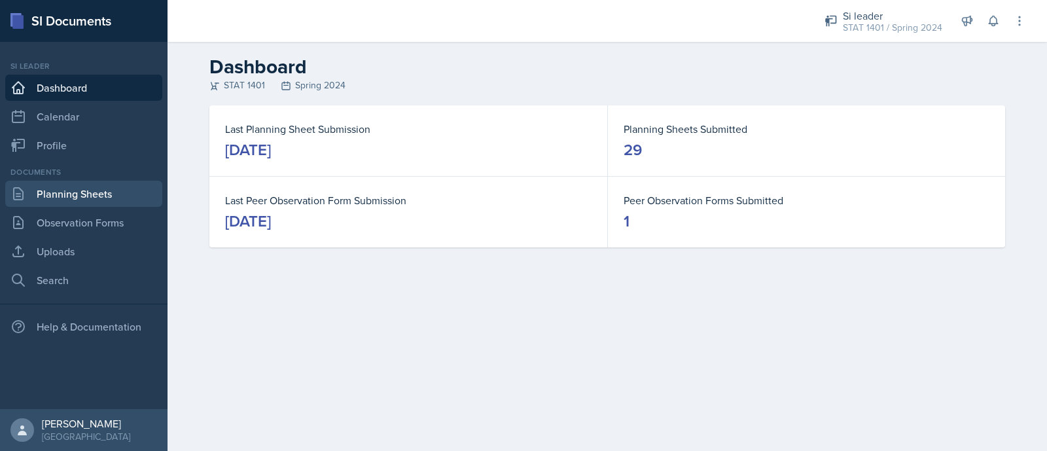
click at [65, 195] on link "Planning Sheets" at bounding box center [83, 194] width 157 height 26
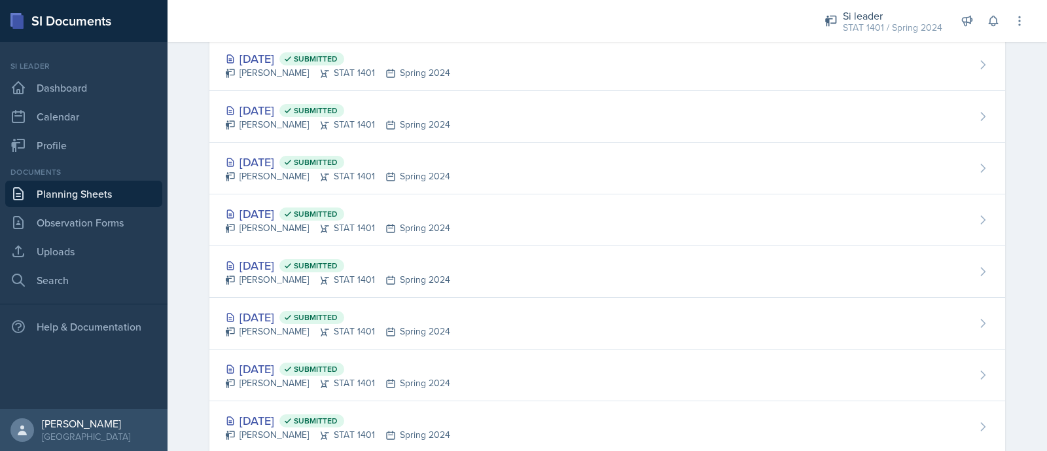
scroll to position [1071, 0]
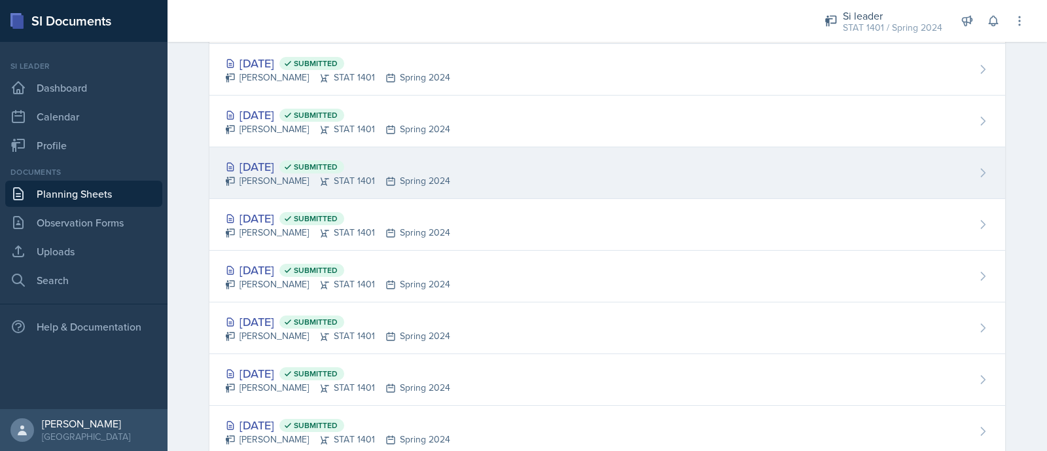
click at [550, 152] on div "Feb 8th, 2024 Submitted Asha-Kaye Johnson STAT 1401 Spring 2024" at bounding box center [606, 173] width 795 height 52
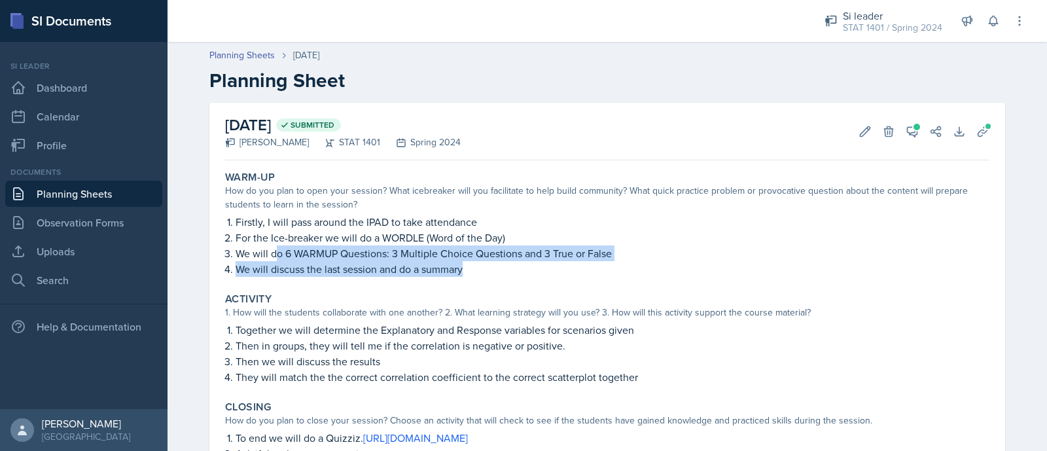
drag, startPoint x: 271, startPoint y: 254, endPoint x: 572, endPoint y: 268, distance: 301.2
click at [572, 268] on ol "Firstly, I will pass around the IPAD to take attendance For the Ice-breaker we …" at bounding box center [612, 245] width 754 height 63
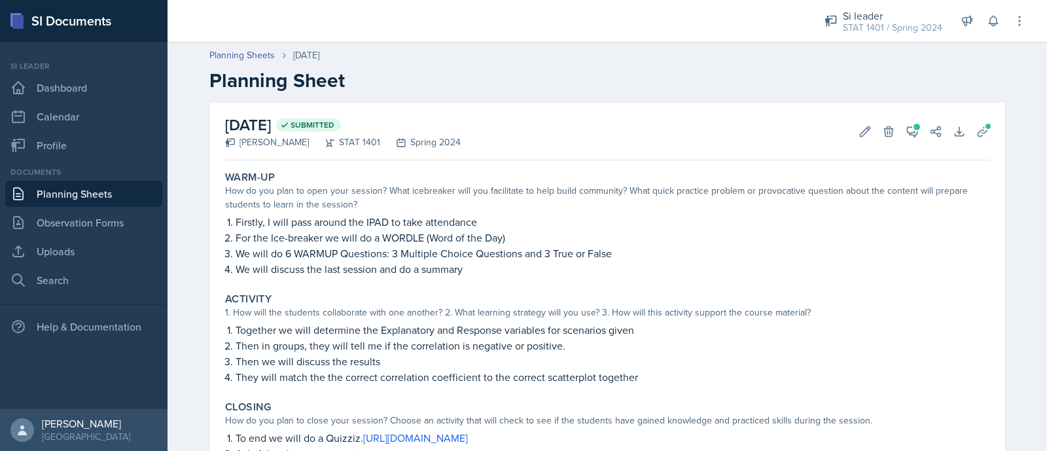
click at [290, 286] on div "Warm-Up How do you plan to open your session? What icebreaker will you facilita…" at bounding box center [607, 339] width 764 height 348
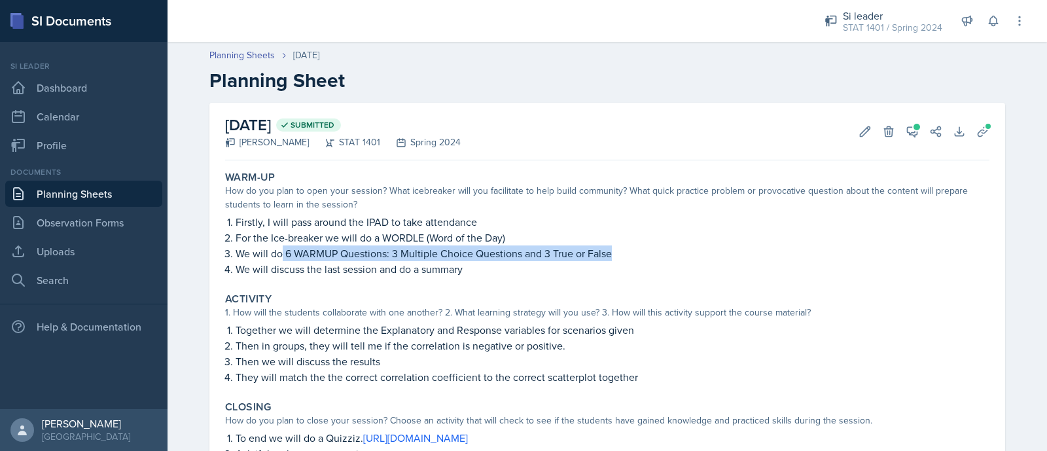
drag, startPoint x: 277, startPoint y: 247, endPoint x: 631, endPoint y: 247, distance: 354.5
click at [631, 247] on p "We will do 6 WARMUP Questions: 3 Multiple Choice Questions and 3 True or False" at bounding box center [612, 253] width 754 height 16
copy p "6 WARMUP Questions: 3 Multiple Choice Questions and 3 True or False"
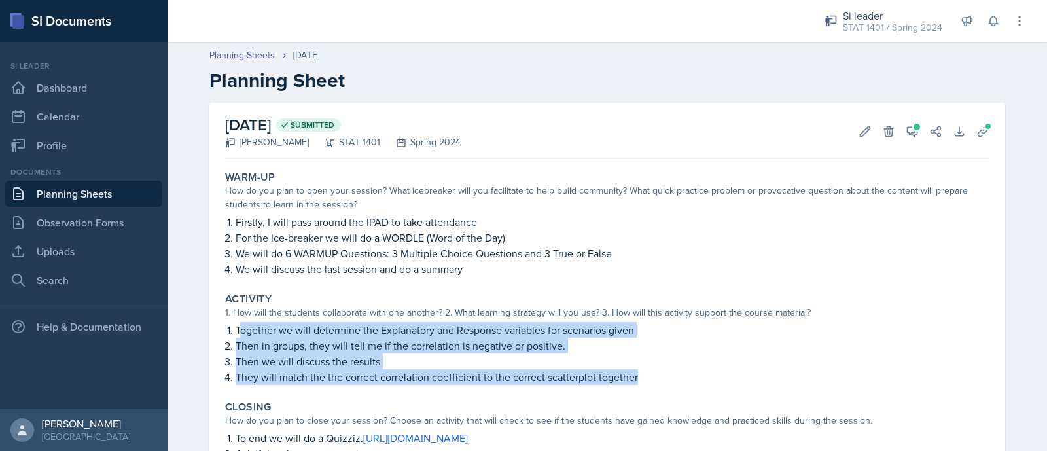
drag, startPoint x: 222, startPoint y: 324, endPoint x: 640, endPoint y: 383, distance: 422.2
click at [640, 383] on ol "Together we will determine the Explanatory and Response variables for scenarios…" at bounding box center [612, 353] width 754 height 63
copy ol "Together we will determine the Explanatory and Response variables for scenarios…"
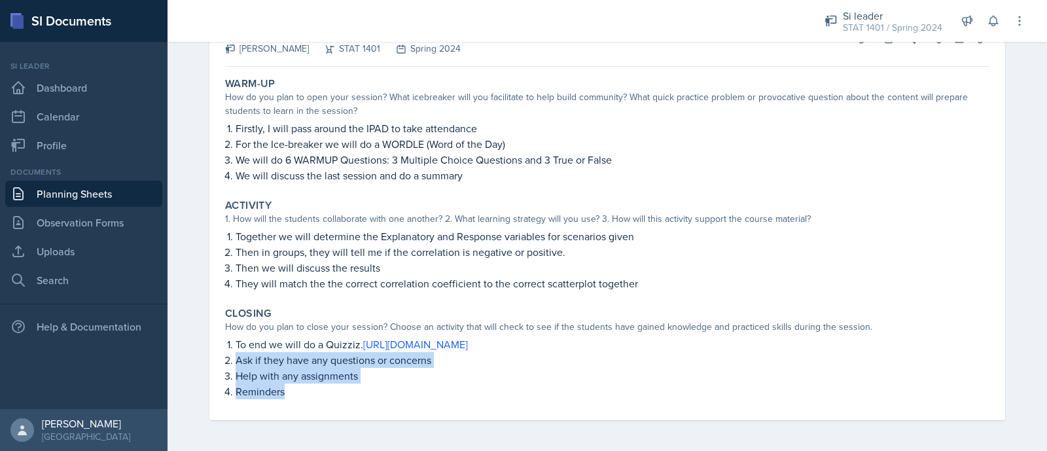
drag, startPoint x: 222, startPoint y: 359, endPoint x: 311, endPoint y: 396, distance: 96.5
click at [311, 396] on ol "To end we will do a Quizziz. https://quizizz.com/join?gc=97936201 Ask if they h…" at bounding box center [612, 367] width 754 height 63
copy ol "Ask if they have any questions or concerns Help with any assignments Reminders"
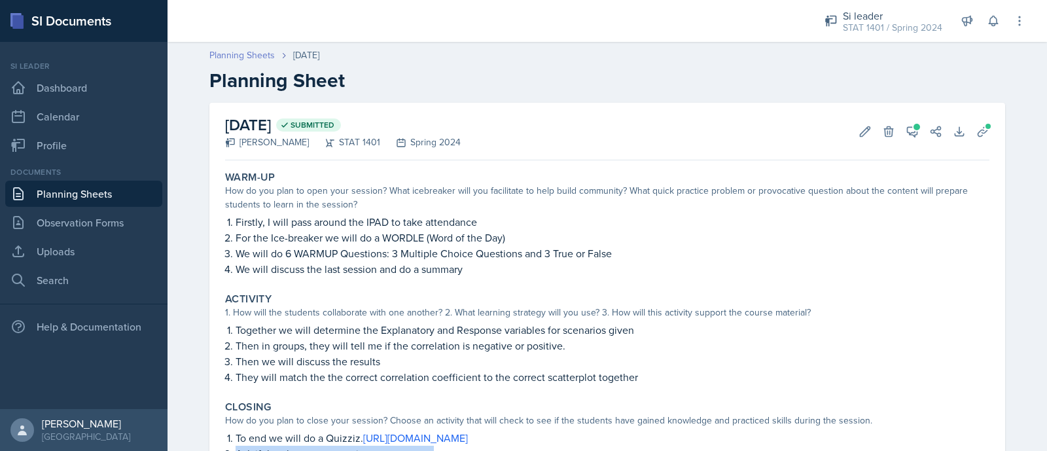
click at [243, 52] on link "Planning Sheets" at bounding box center [241, 55] width 65 height 14
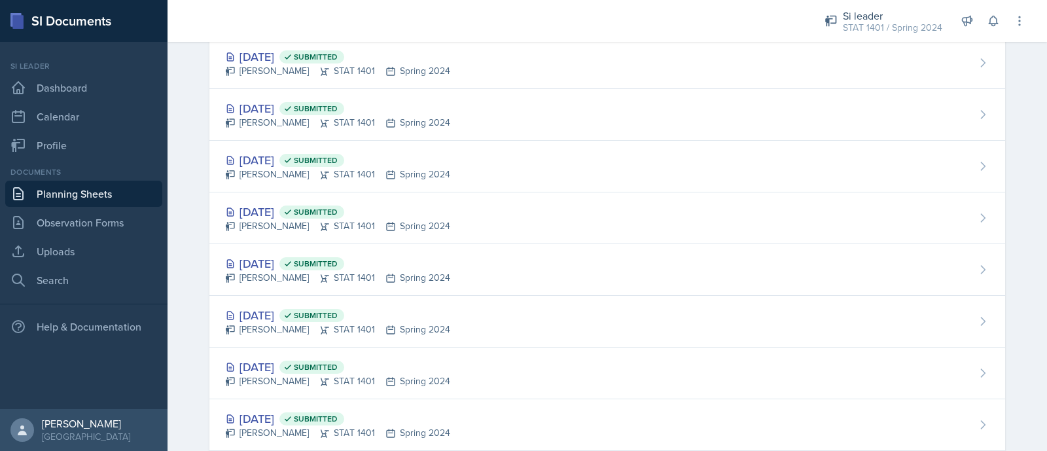
scroll to position [1179, 0]
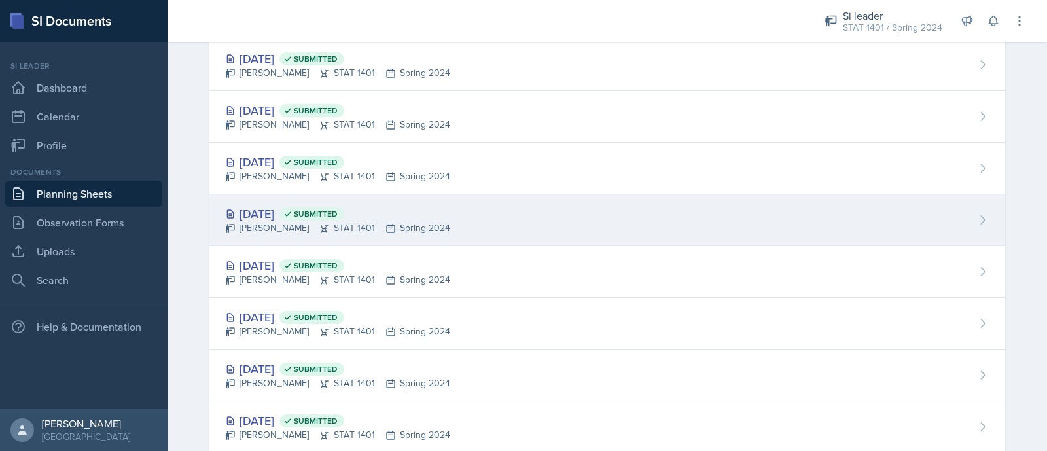
click at [820, 201] on div "Jan 30th, 2024 Submitted Asha-Kaye Johnson STAT 1401 Spring 2024" at bounding box center [606, 220] width 795 height 52
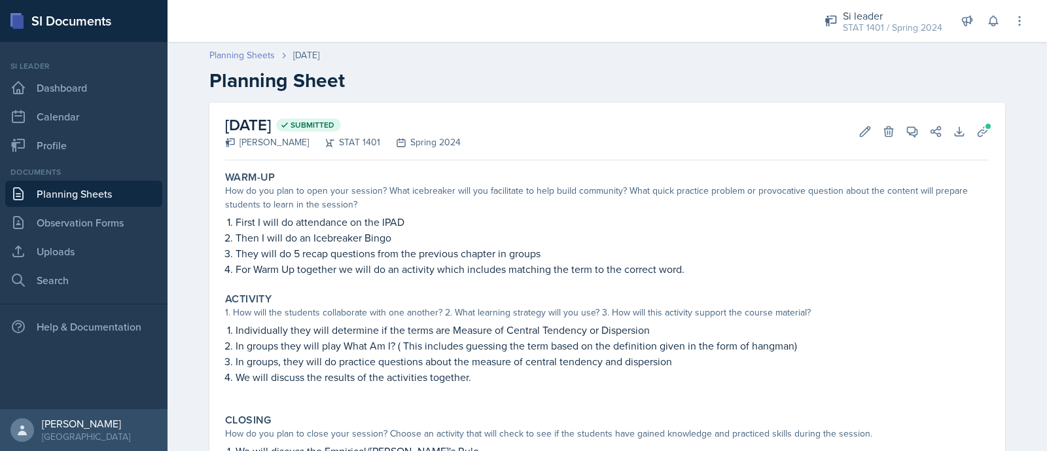
click at [233, 54] on link "Planning Sheets" at bounding box center [241, 55] width 65 height 14
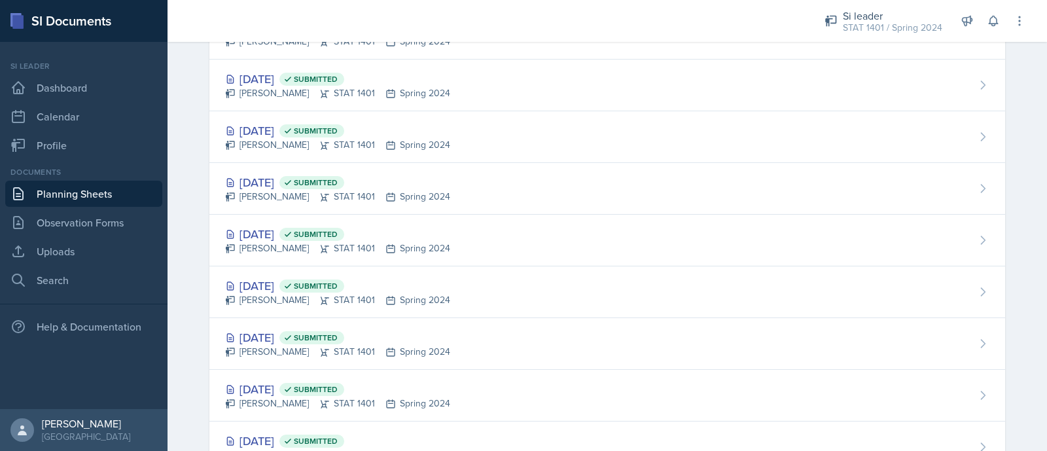
scroll to position [996, 0]
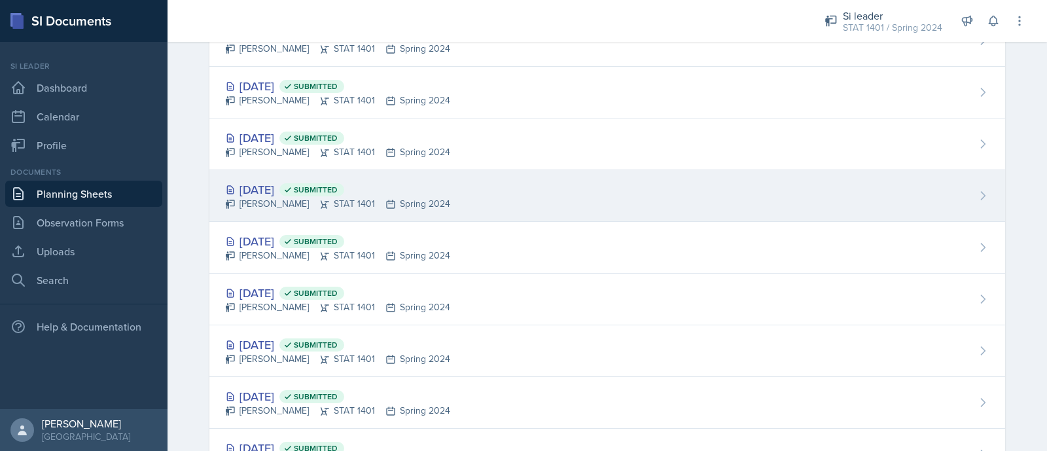
click at [633, 194] on div "Feb 13th, 2024 Submitted Asha-Kaye Johnson STAT 1401 Spring 2024" at bounding box center [606, 196] width 795 height 52
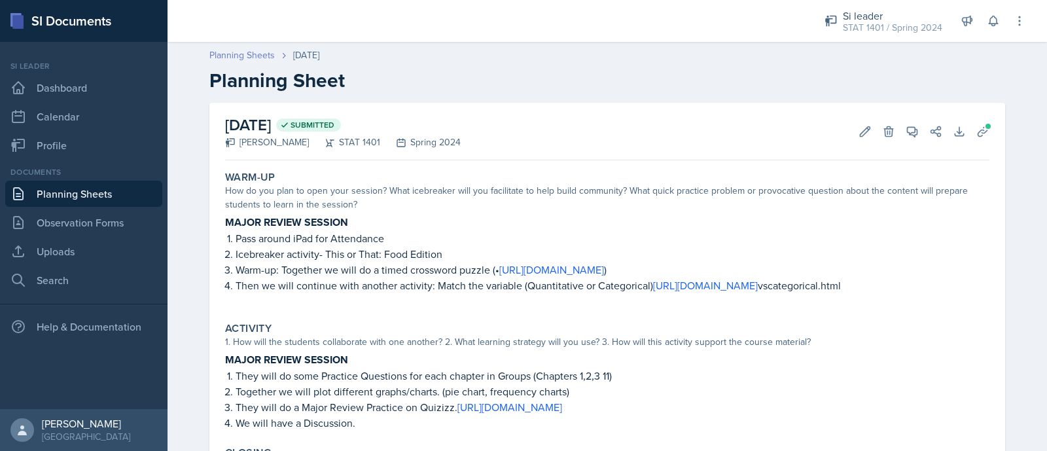
click at [241, 58] on link "Planning Sheets" at bounding box center [241, 55] width 65 height 14
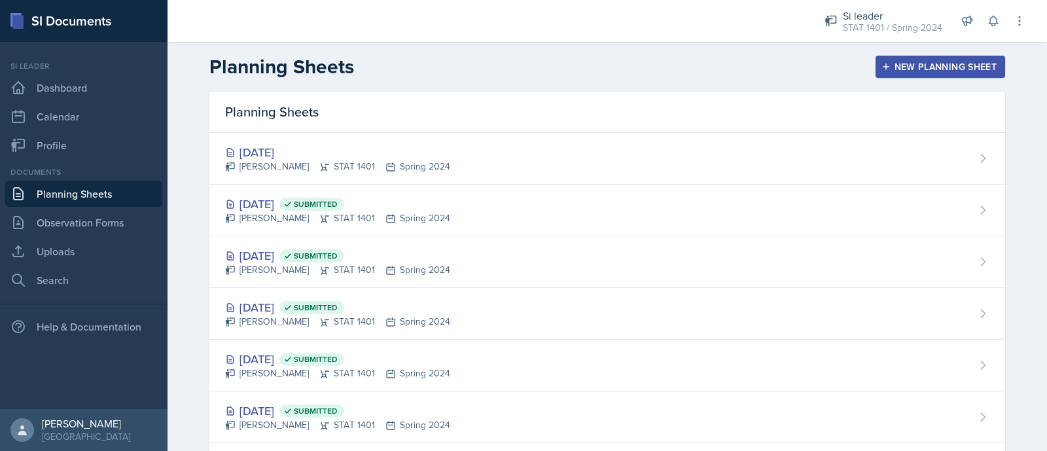
click at [241, 58] on h2 "Planning Sheets" at bounding box center [281, 67] width 145 height 24
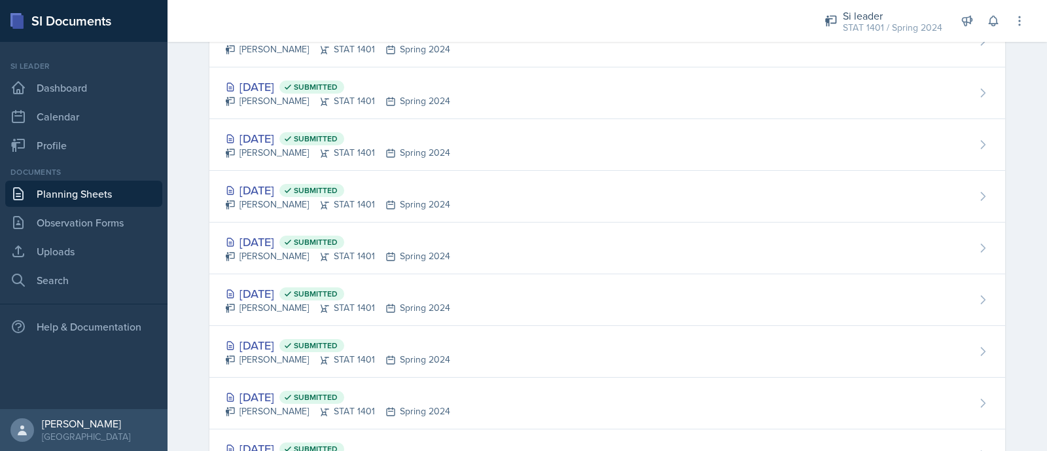
scroll to position [862, 0]
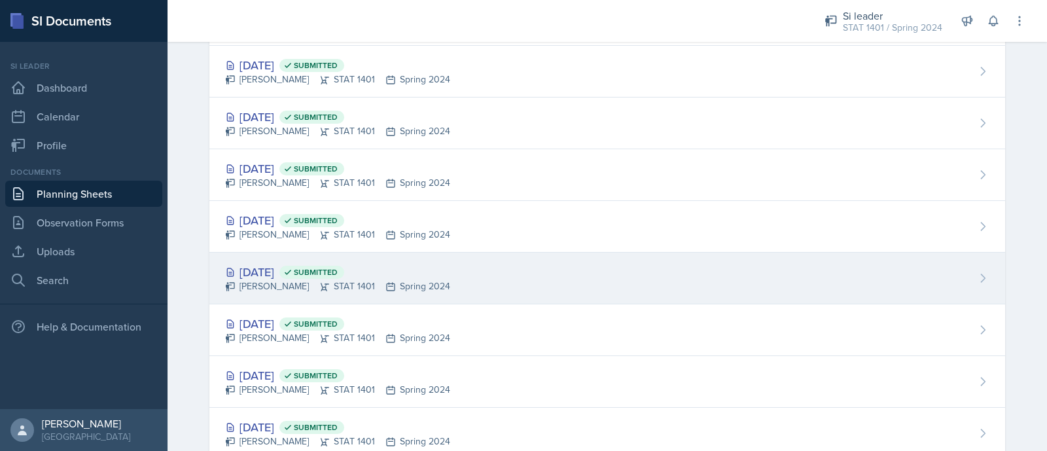
click at [682, 272] on div "Feb 15th, 2024 Submitted Asha-Kaye Johnson STAT 1401 Spring 2024" at bounding box center [606, 278] width 795 height 52
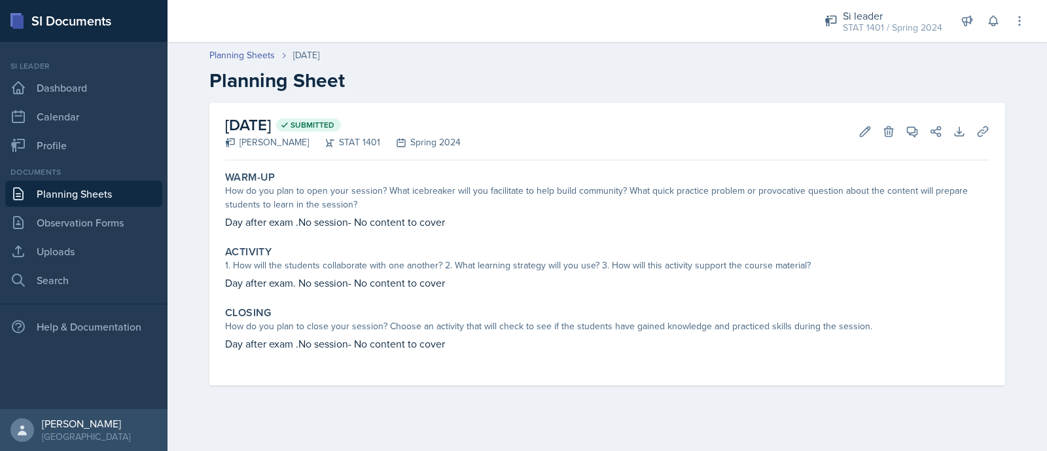
click at [241, 69] on h2 "Planning Sheet" at bounding box center [606, 81] width 795 height 24
click at [233, 60] on link "Planning Sheets" at bounding box center [241, 55] width 65 height 14
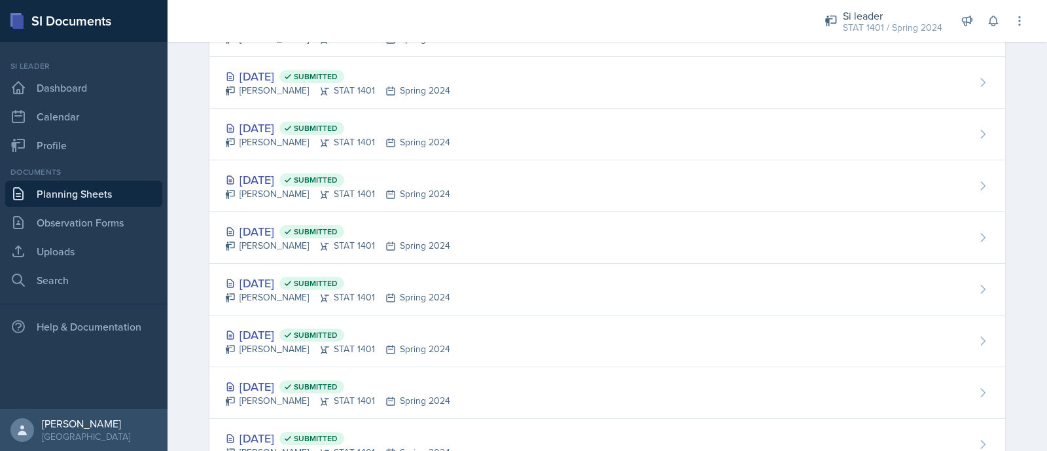
scroll to position [805, 0]
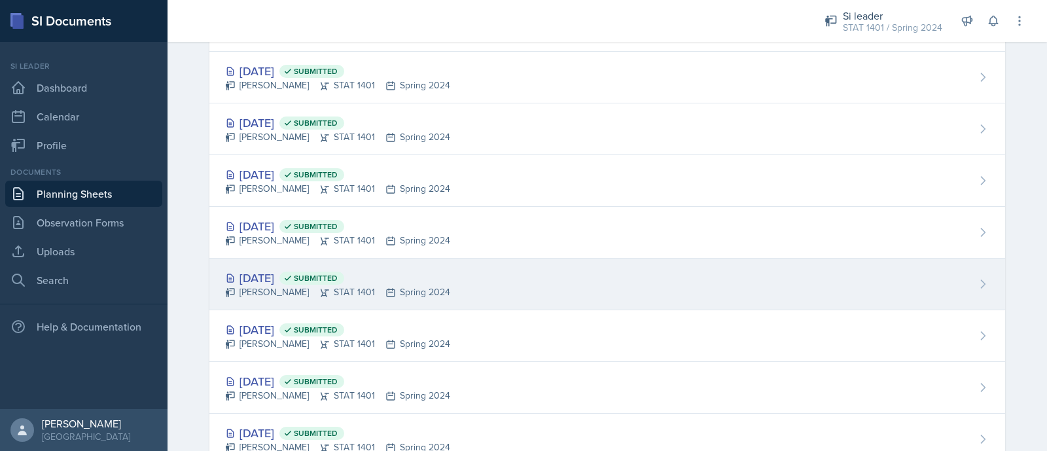
click at [338, 273] on span "Submitted" at bounding box center [316, 278] width 44 height 10
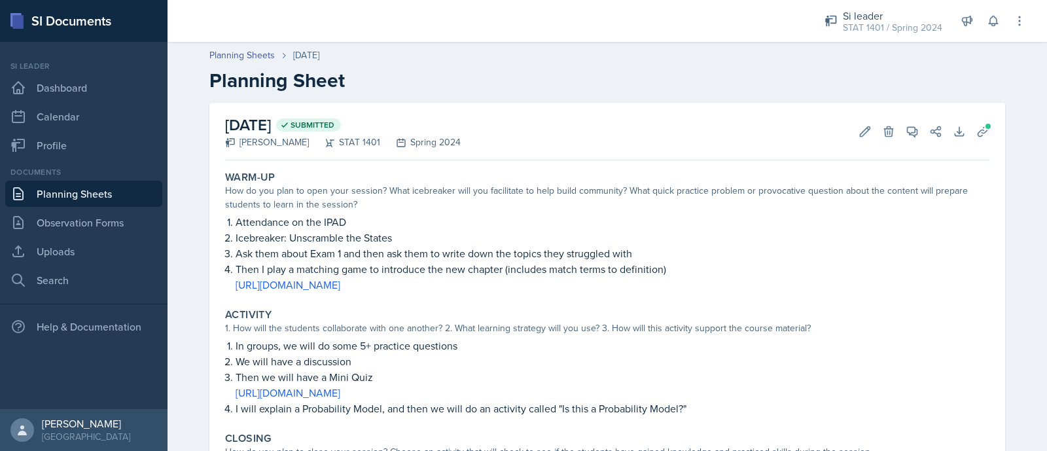
drag, startPoint x: 228, startPoint y: 240, endPoint x: 602, endPoint y: 288, distance: 377.8
click at [602, 288] on ol "Attendance on the IPAD Icebreaker: Unscramble the States Ask them about Exam 1 …" at bounding box center [612, 253] width 754 height 78
copy ol "Icebreaker: Unscramble the States Ask them about Exam 1 and then ask them to wr…"
click at [235, 256] on li "Ask them about Exam 1 and then ask them to write down the topics they struggled…" at bounding box center [612, 253] width 754 height 16
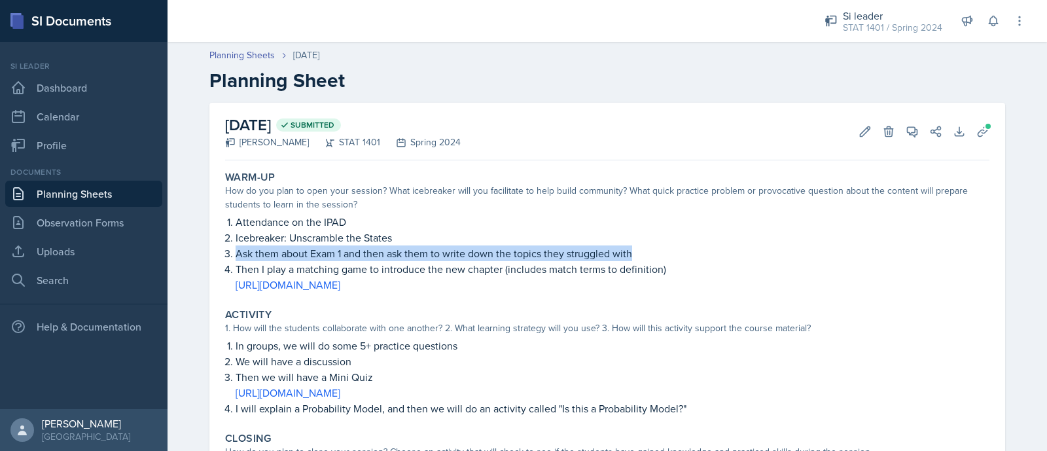
drag, startPoint x: 224, startPoint y: 250, endPoint x: 663, endPoint y: 260, distance: 438.4
click at [663, 260] on li "Ask them about Exam 1 and then ask them to write down the topics they struggled…" at bounding box center [612, 253] width 754 height 16
copy p "Ask them about Exam 1 and then ask them to write down the topics they struggled…"
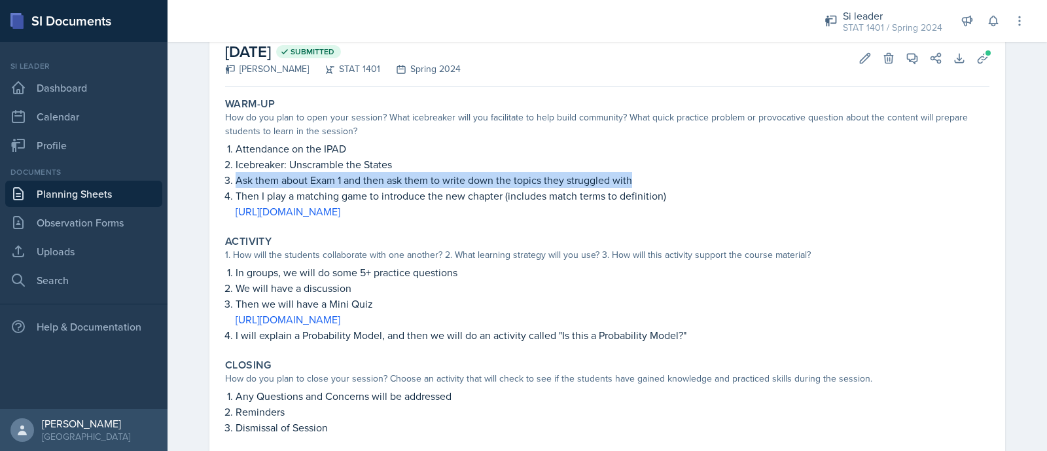
scroll to position [79, 0]
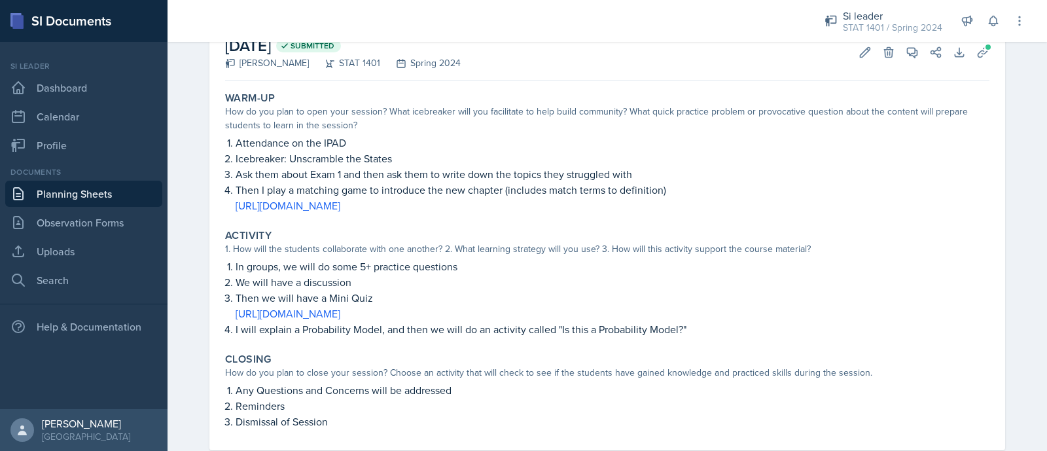
drag, startPoint x: 209, startPoint y: 255, endPoint x: 359, endPoint y: 299, distance: 156.7
click at [359, 299] on div "February 20th, 2024 Submitted Asha-Kaye Johnson STAT 1401 Spring 2024 Edit Dele…" at bounding box center [606, 237] width 795 height 426
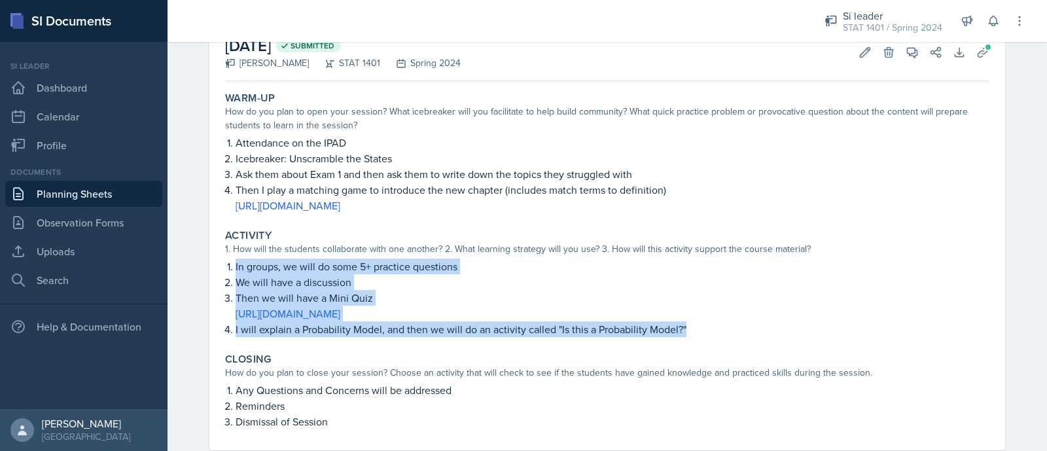
drag, startPoint x: 226, startPoint y: 260, endPoint x: 700, endPoint y: 336, distance: 480.1
click at [700, 336] on ol "In groups, we will do some 5+ practice questions We will have a discussion Then…" at bounding box center [612, 297] width 754 height 78
copy ol "In groups, we will do some 5+ practice questions We will have a discussion Then…"
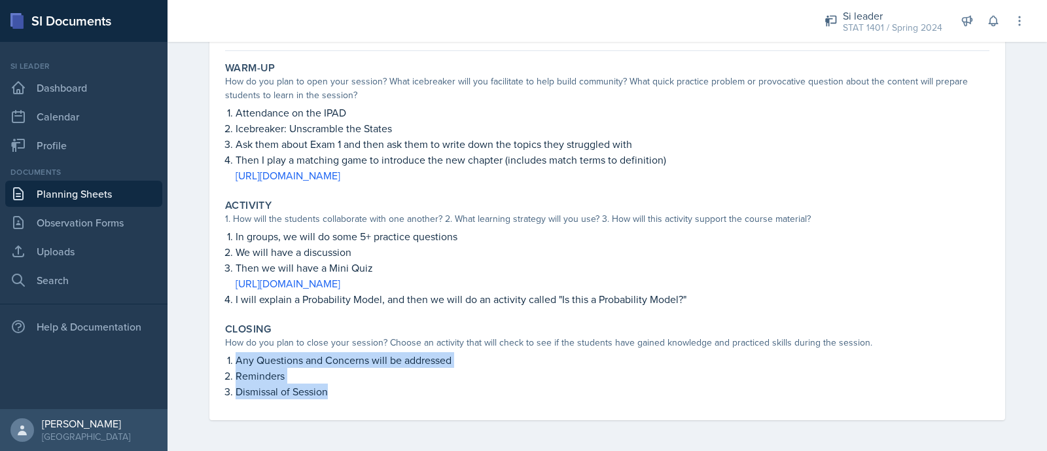
drag, startPoint x: 217, startPoint y: 358, endPoint x: 345, endPoint y: 394, distance: 133.3
click at [345, 394] on div "Closing How do you plan to close your session? Choose an activity that will che…" at bounding box center [607, 360] width 774 height 87
copy ol "Any Questions and Concerns will be addressed Reminders Dismissal of Session"
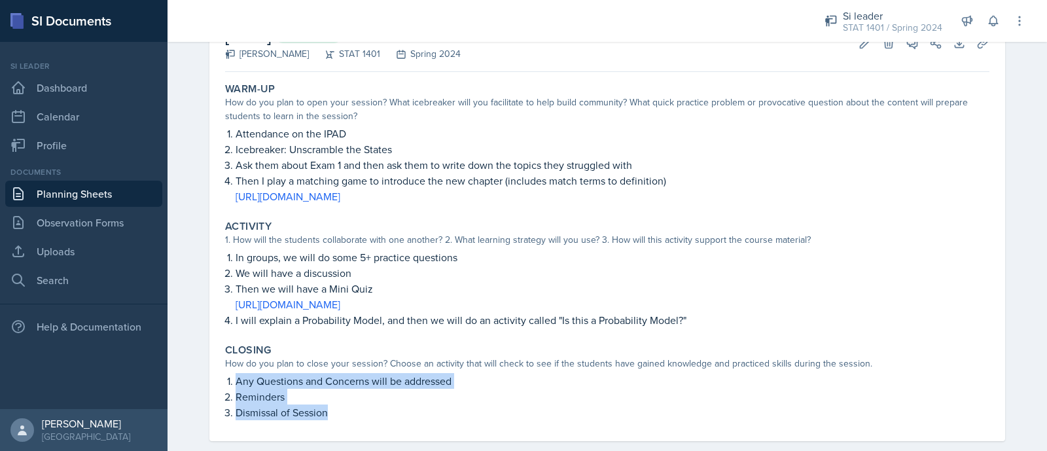
scroll to position [101, 0]
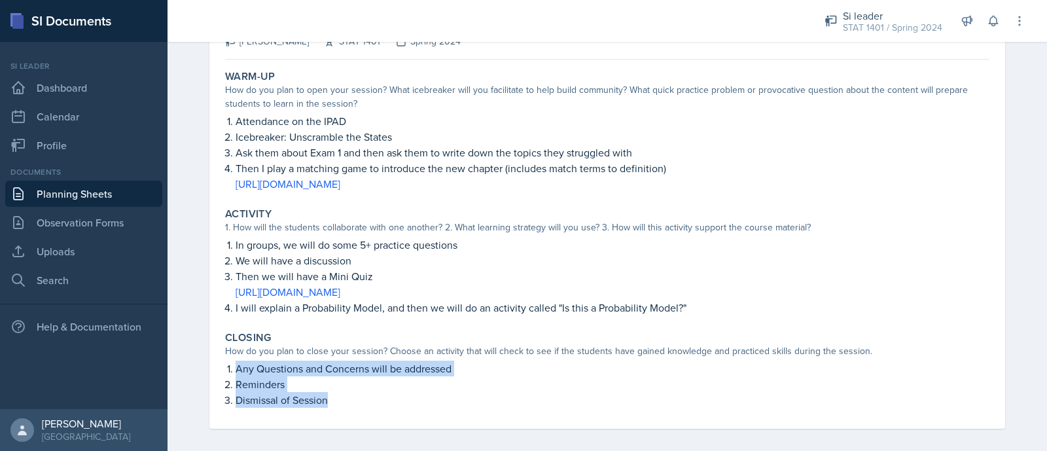
copy ol "Any Questions and Concerns will be addressed Reminders Dismissal of Session"
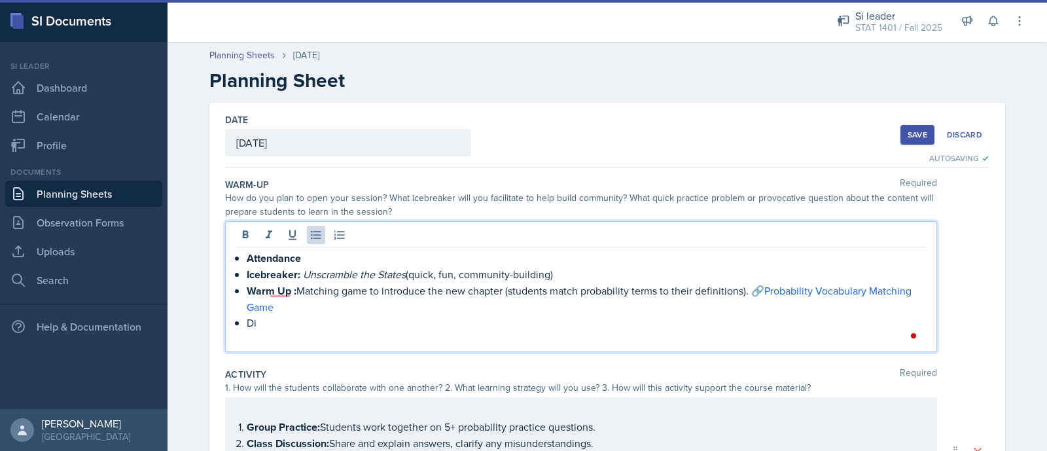
scroll to position [105, 0]
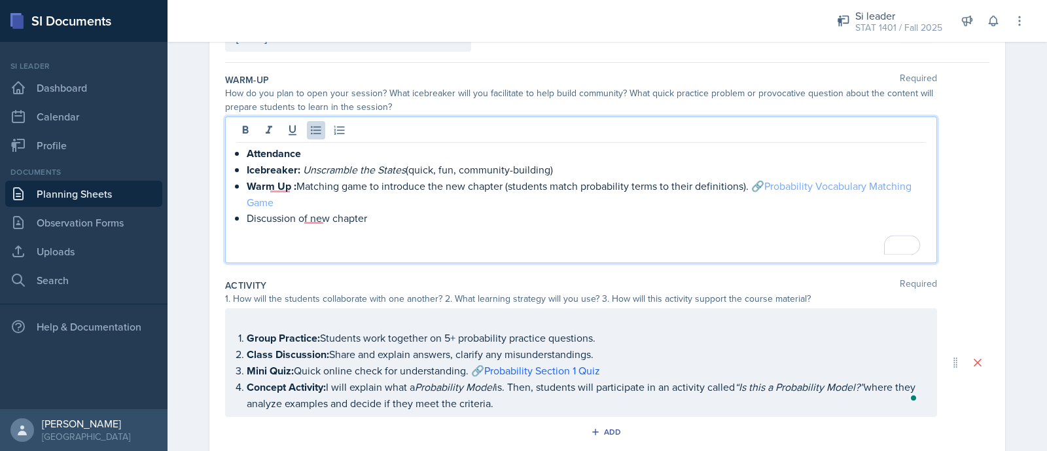
click at [784, 183] on link "Probability Vocabulary Matching Game" at bounding box center [580, 194] width 667 height 31
click at [315, 215] on p "Discussion of new chapter" at bounding box center [586, 218] width 679 height 16
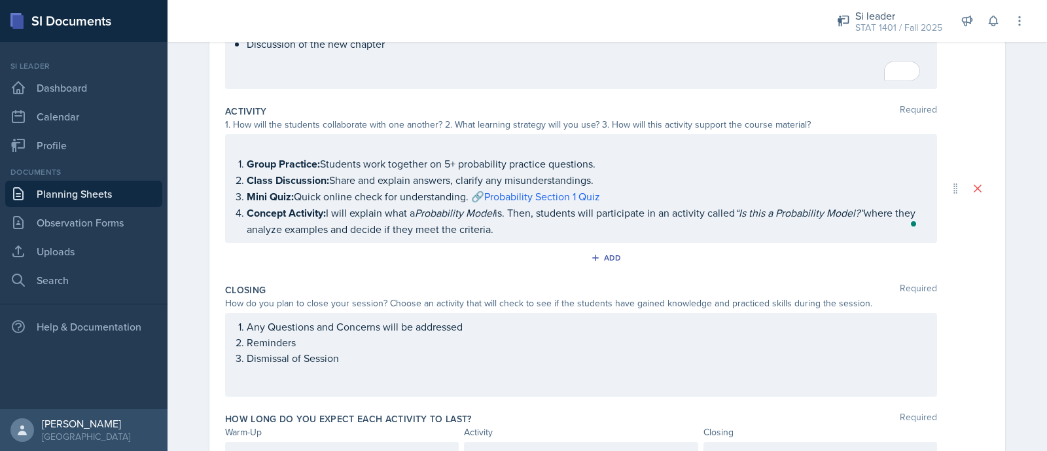
scroll to position [282, 0]
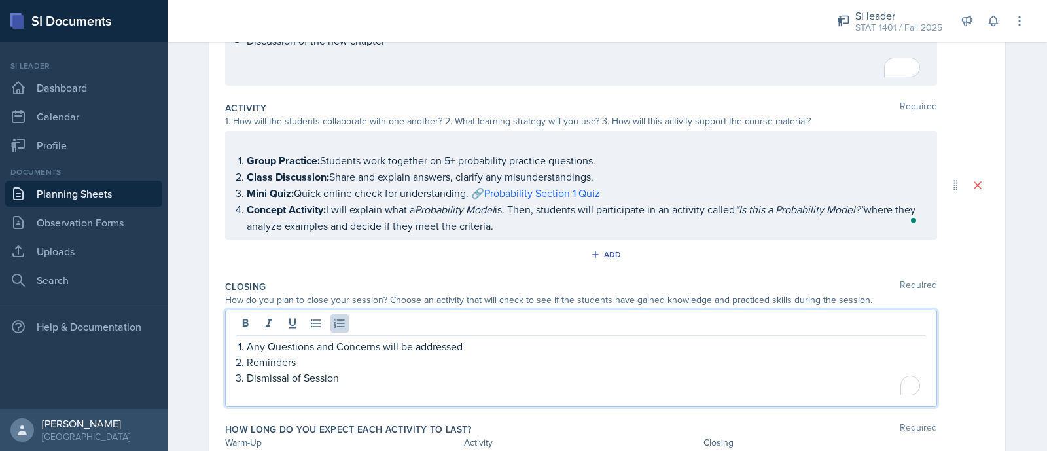
drag, startPoint x: 222, startPoint y: 298, endPoint x: 189, endPoint y: 283, distance: 36.3
click at [189, 283] on div "Date [DATE] [DATE] 31 1 2 3 4 5 6 7 8 9 10 11 12 13 14 15 16 17 18 19 20 21 22 …" at bounding box center [606, 176] width 837 height 711
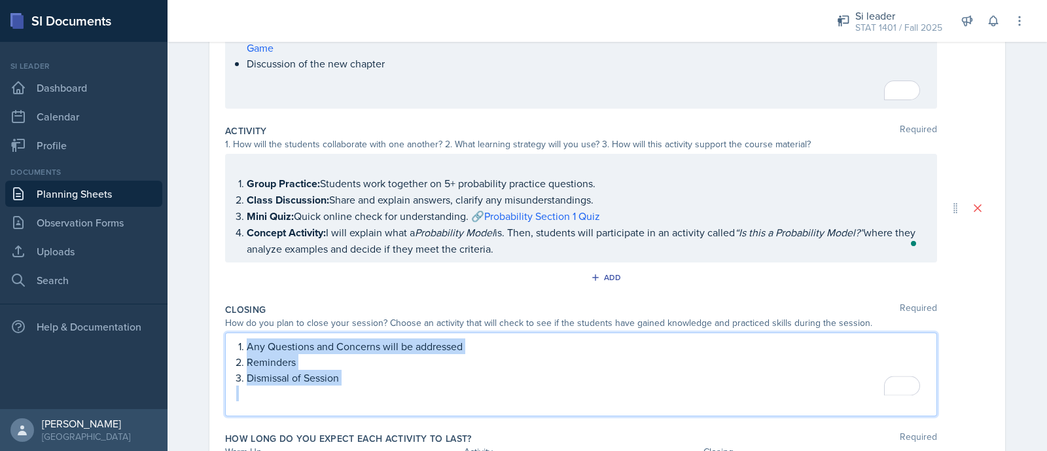
drag, startPoint x: 355, startPoint y: 384, endPoint x: 211, endPoint y: 343, distance: 150.3
click at [211, 343] on div "Date [DATE] [DATE] 31 1 2 3 4 5 6 7 8 9 10 11 12 13 14 15 16 17 18 19 20 21 22 …" at bounding box center [606, 188] width 795 height 643
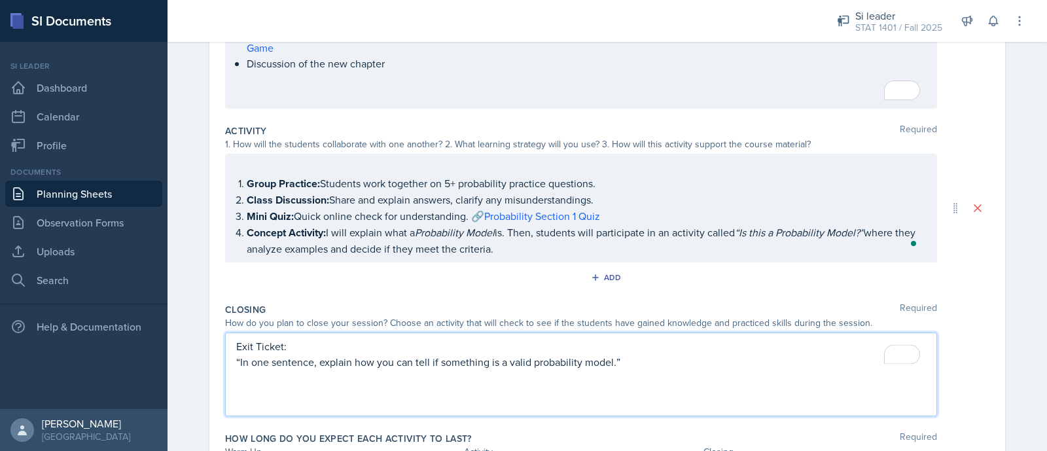
click at [227, 356] on div "Exit Ticket: “In one sentence, explain how you can tell if something is a valid…" at bounding box center [581, 374] width 712 height 84
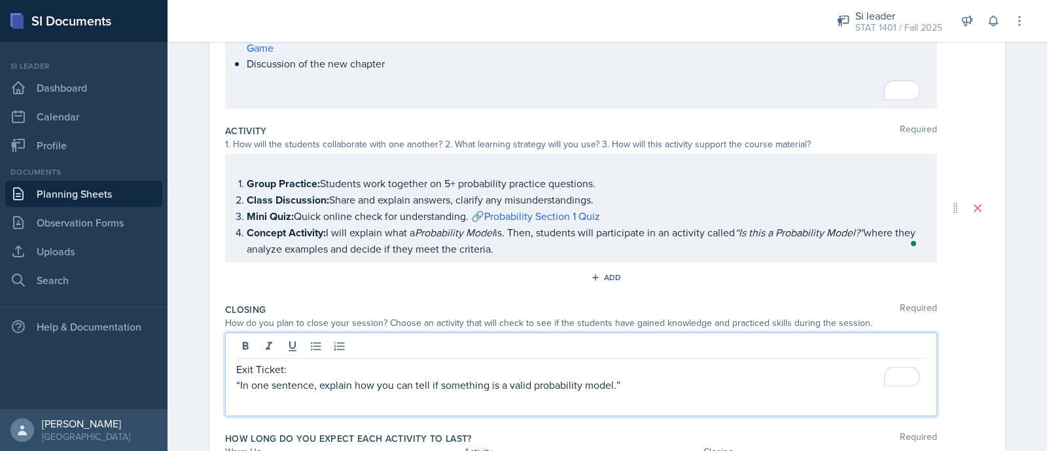
scroll to position [259, 0]
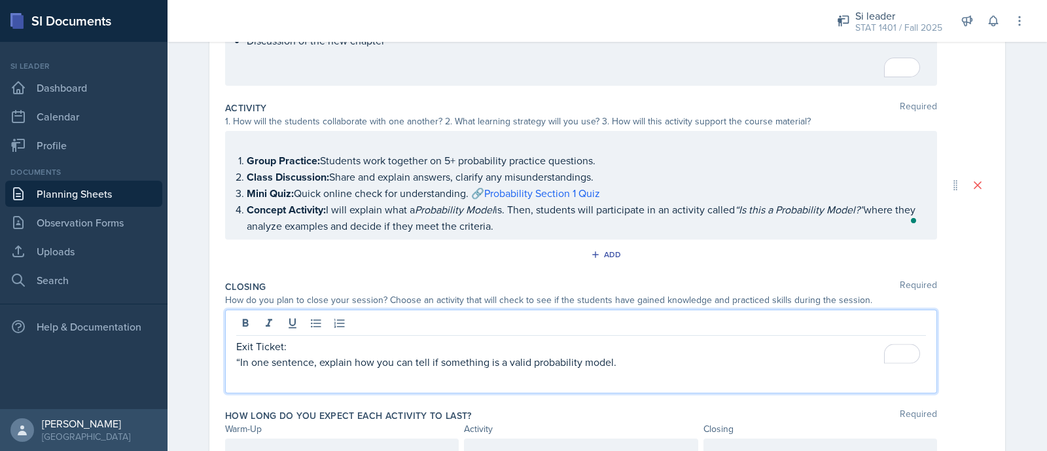
click at [227, 356] on div "Exit Ticket: “In one sentence, explain how you can tell if something is a valid…" at bounding box center [581, 351] width 712 height 84
click at [236, 355] on p "“In one sentence, explain how you can tell if something is a valid probability …" at bounding box center [580, 362] width 689 height 16
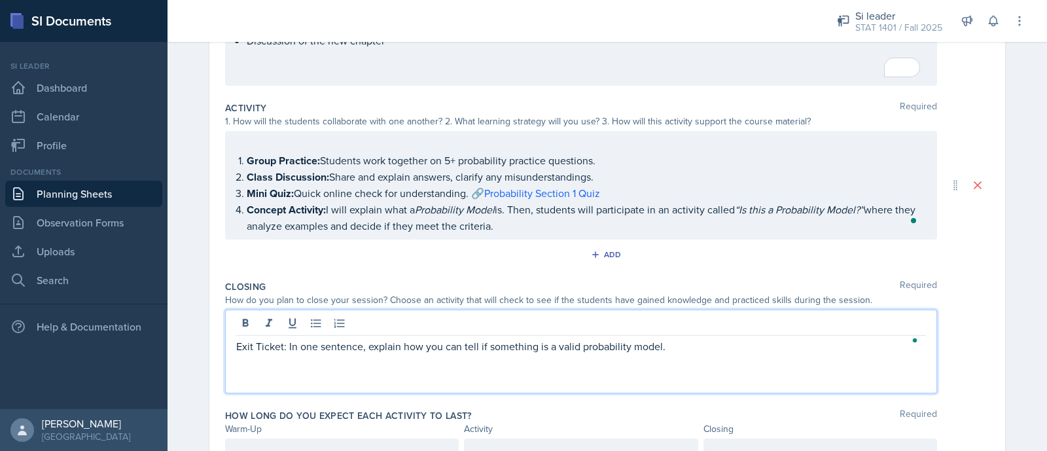
click at [677, 345] on p "Exit Ticket: In one sentence, explain how you can tell if something is a valid …" at bounding box center [580, 346] width 689 height 16
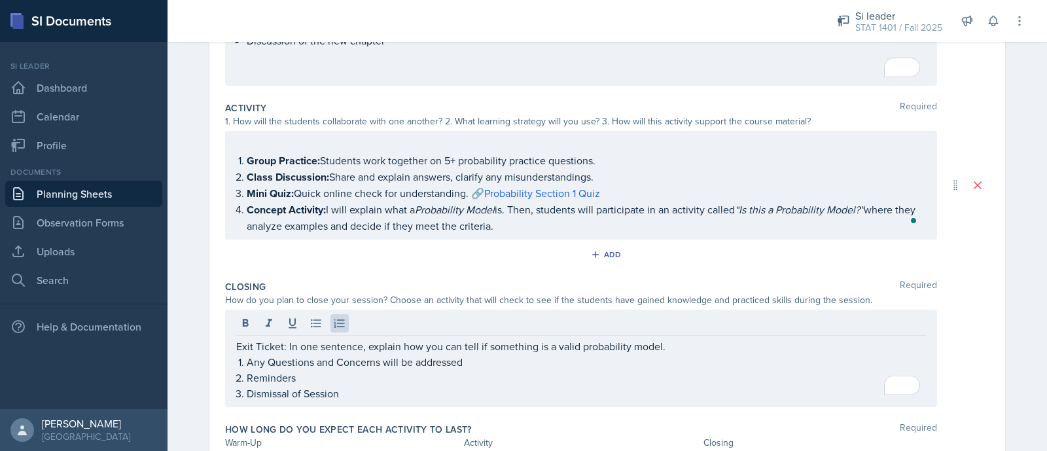
drag, startPoint x: 226, startPoint y: 341, endPoint x: 337, endPoint y: 398, distance: 124.6
click at [337, 398] on div "Exit Ticket: In one sentence, explain how you can tell if something is a valid …" at bounding box center [581, 357] width 712 height 97
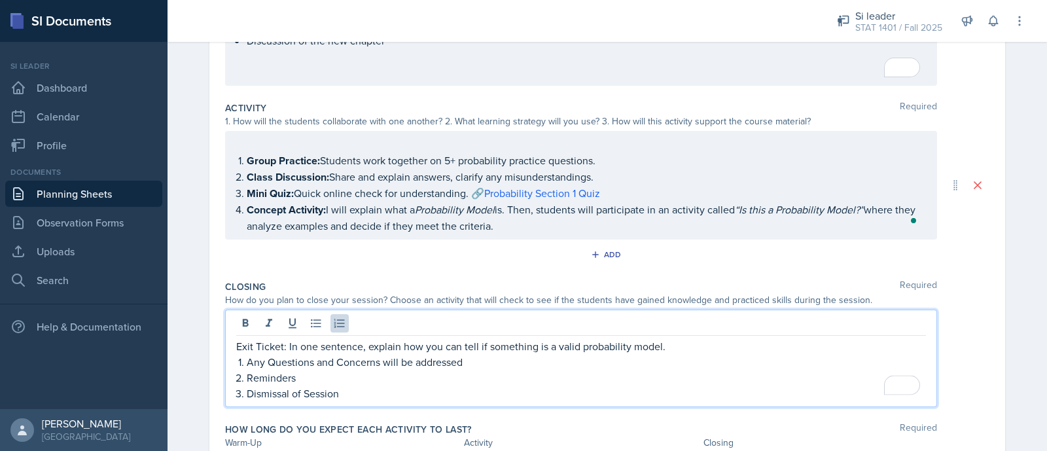
drag, startPoint x: 339, startPoint y: 390, endPoint x: 277, endPoint y: 379, distance: 63.1
click at [278, 385] on p "Dismissal of Session" at bounding box center [586, 393] width 679 height 16
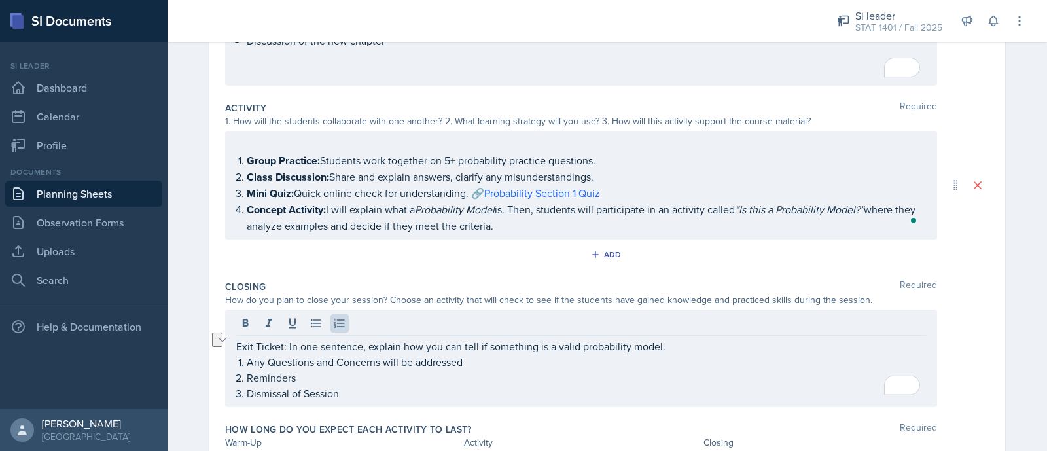
click at [227, 335] on div "Exit Ticket: In one sentence, explain how you can tell if something is a valid …" at bounding box center [581, 357] width 712 height 97
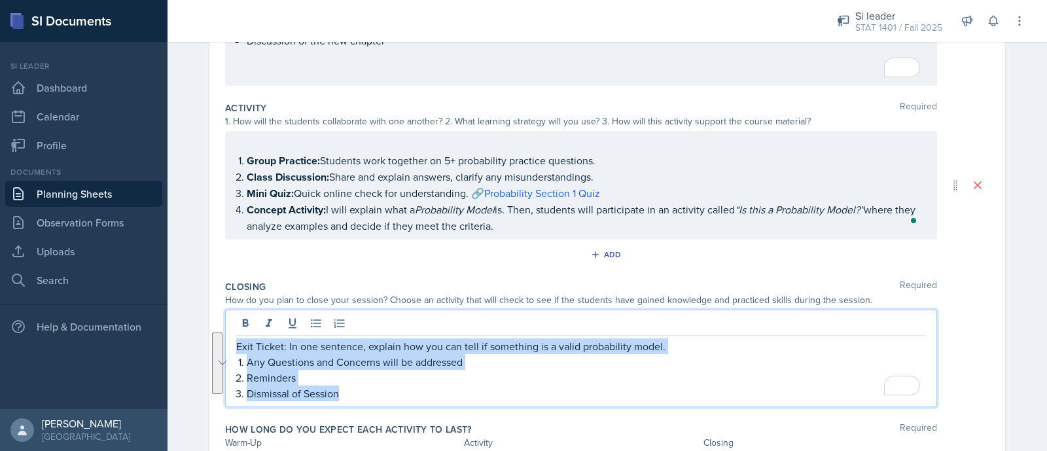
drag, startPoint x: 231, startPoint y: 337, endPoint x: 338, endPoint y: 394, distance: 121.4
click at [338, 394] on div "Exit Ticket: In one sentence, explain how you can tell if something is a valid …" at bounding box center [580, 369] width 689 height 63
click at [337, 314] on button at bounding box center [339, 323] width 18 height 18
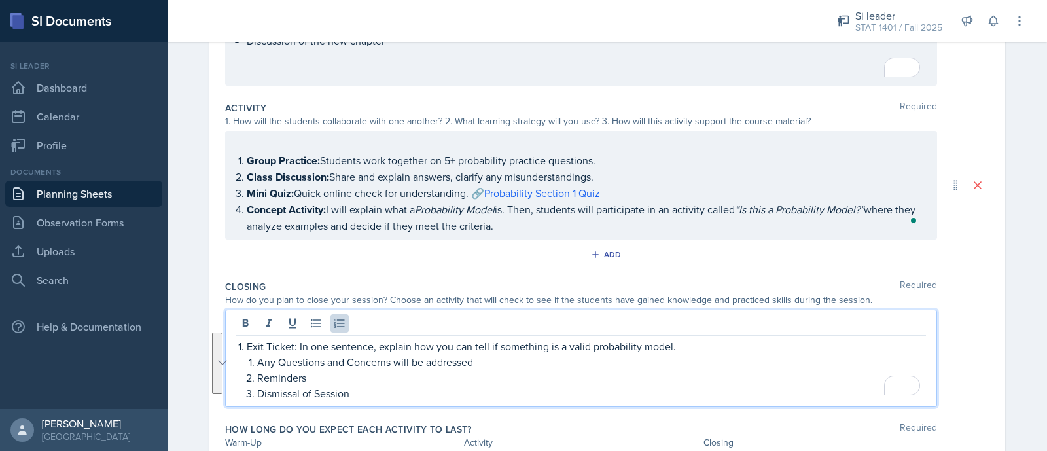
click at [257, 356] on li "Any Questions and Concerns will be addressed" at bounding box center [591, 362] width 668 height 16
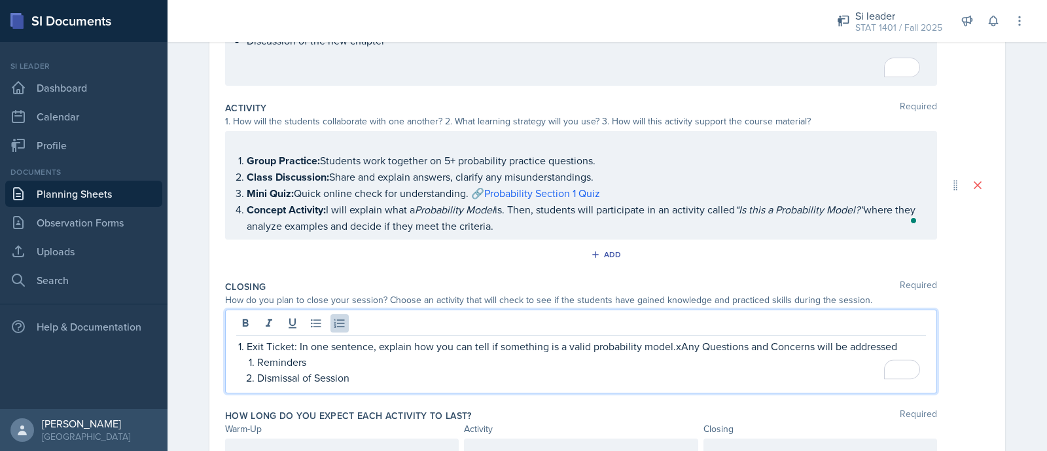
click at [257, 355] on li "Reminders" at bounding box center [591, 362] width 668 height 16
click at [673, 339] on p "Exit Ticket: In one sentence, explain how you can tell if something is a valid …" at bounding box center [586, 346] width 679 height 16
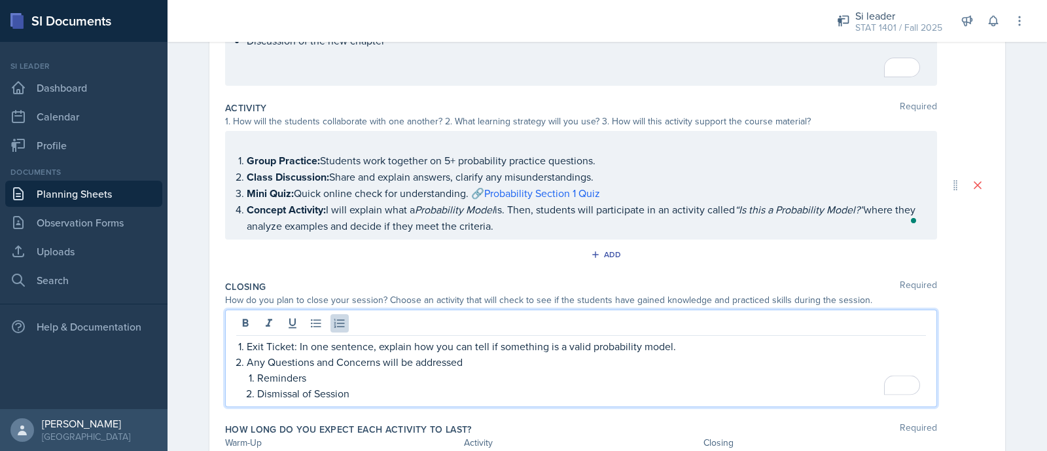
click at [340, 370] on p "Reminders" at bounding box center [591, 378] width 668 height 16
drag, startPoint x: 358, startPoint y: 390, endPoint x: 234, endPoint y: 390, distance: 124.9
click at [236, 390] on div "Exit Ticket: In one sentence, explain how you can tell if something is a valid …" at bounding box center [580, 369] width 689 height 63
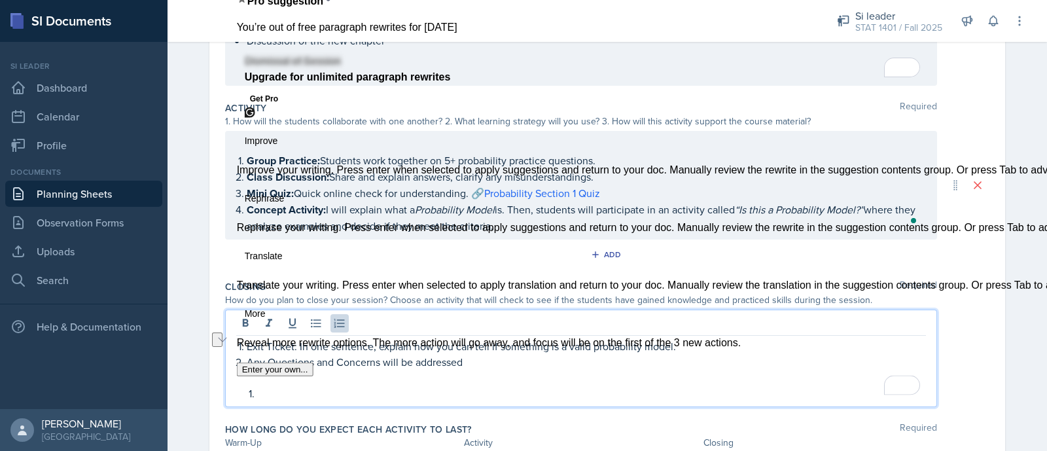
click at [222, 347] on button "See rewrite suggestions" at bounding box center [217, 339] width 10 height 15
click at [260, 386] on p "To enrich screen reader interactions, please activate Accessibility in Grammarl…" at bounding box center [591, 393] width 668 height 16
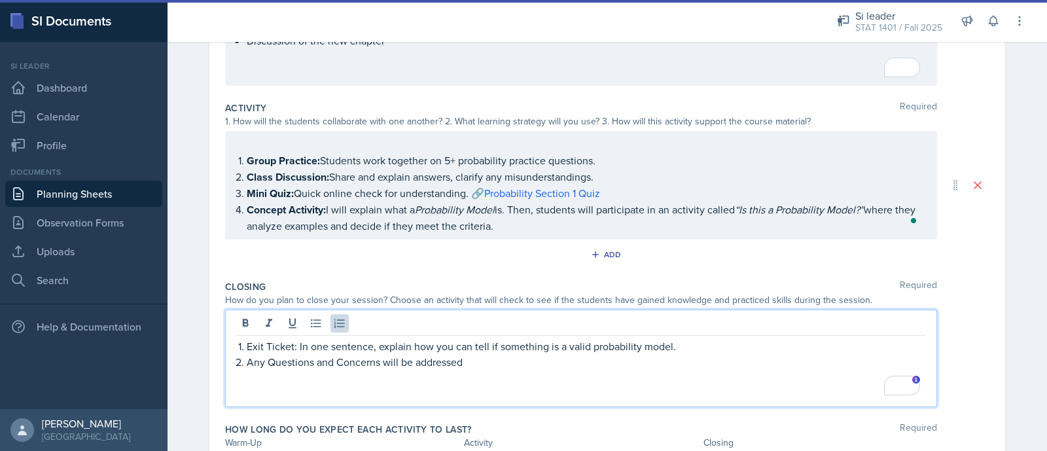
click at [247, 370] on p "To enrich screen reader interactions, please activate Accessibility in Grammarl…" at bounding box center [586, 378] width 679 height 16
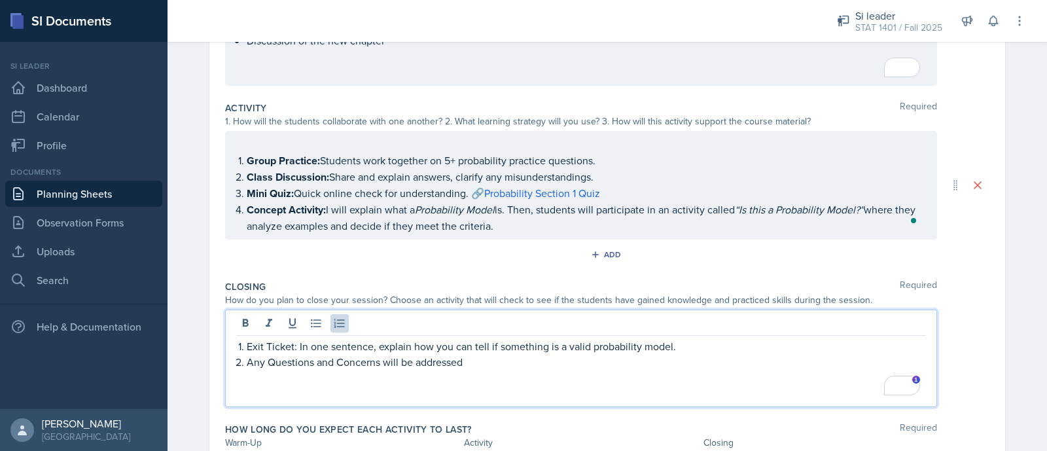
click at [471, 355] on p "Any Questions and Concerns will be addressed" at bounding box center [586, 362] width 679 height 16
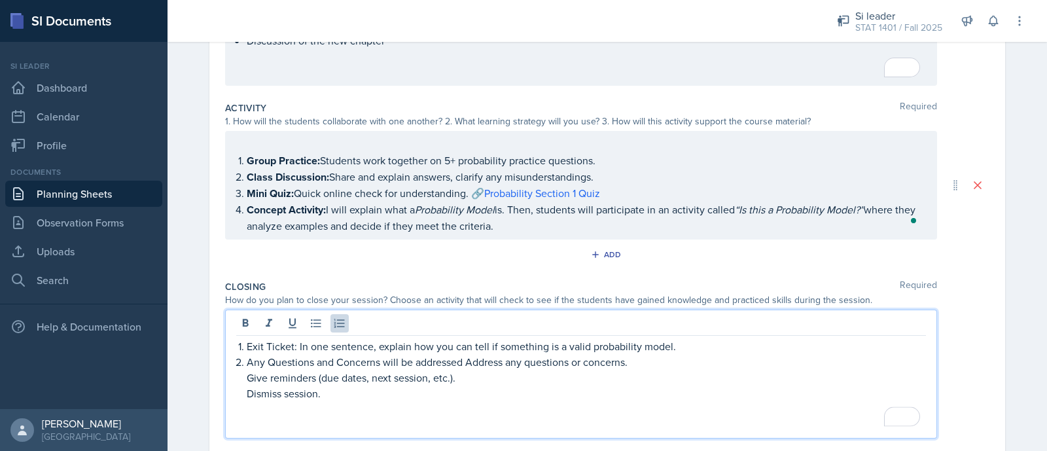
click at [459, 355] on p "Any Questions and Concerns will be addressed Address any questions or concerns." at bounding box center [586, 362] width 679 height 16
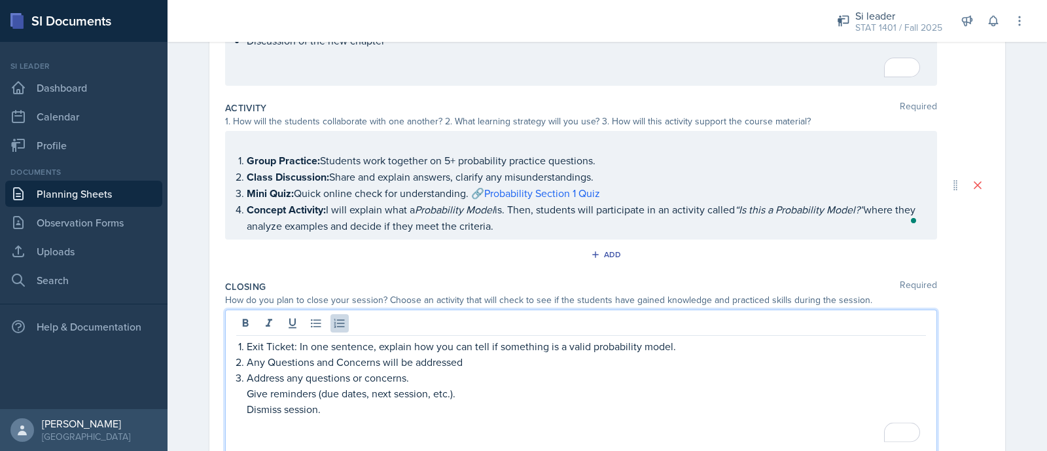
click at [247, 385] on p "Give reminders (due dates, next session, etc.)." at bounding box center [586, 393] width 679 height 16
click at [238, 401] on div "Exit Ticket: In one sentence, explain how you can tell if something is a valid …" at bounding box center [580, 393] width 689 height 110
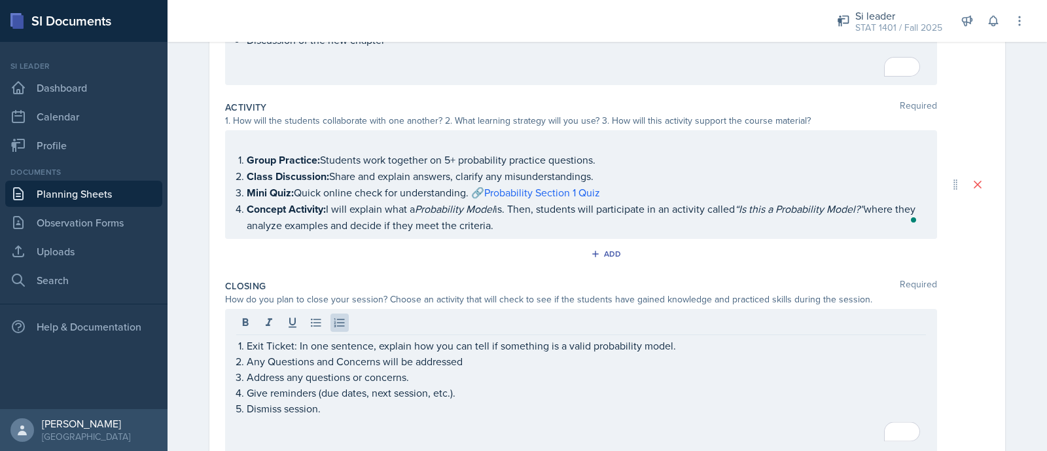
scroll to position [278, 0]
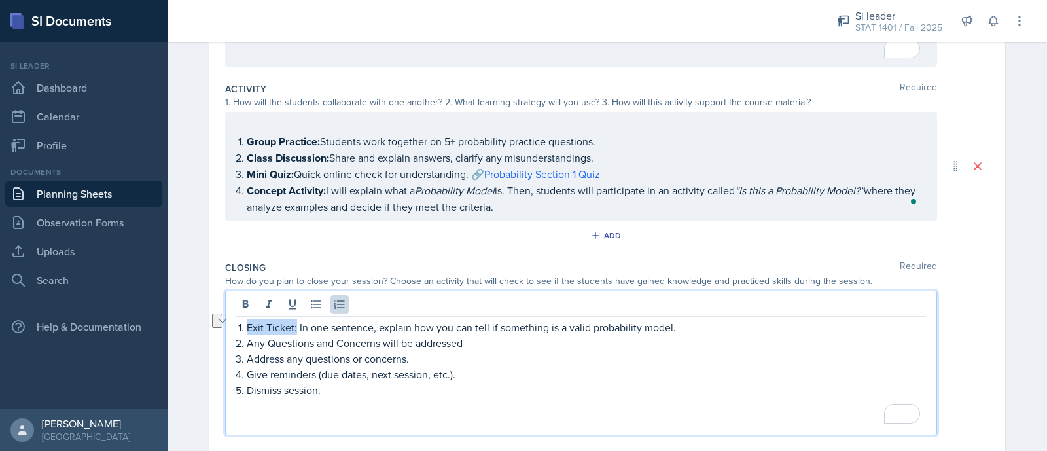
drag, startPoint x: 290, startPoint y: 319, endPoint x: 241, endPoint y: 317, distance: 48.4
click at [247, 319] on p "Exit Ticket: In one sentence, explain how you can tell if something is a valid …" at bounding box center [586, 327] width 679 height 16
drag, startPoint x: 241, startPoint y: 317, endPoint x: 290, endPoint y: 319, distance: 48.4
click at [290, 319] on p "Exit Ticket: In one sentence, explain how you can tell if something is a valid …" at bounding box center [586, 327] width 679 height 16
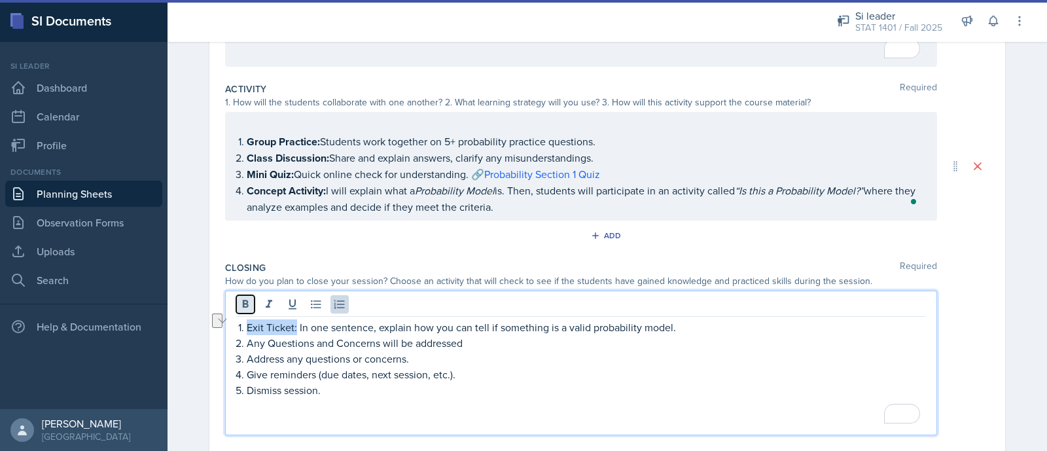
click at [239, 303] on icon at bounding box center [245, 304] width 13 height 13
click at [460, 416] on p "To enrich screen reader interactions, please activate Accessibility in Grammarl…" at bounding box center [586, 422] width 679 height 16
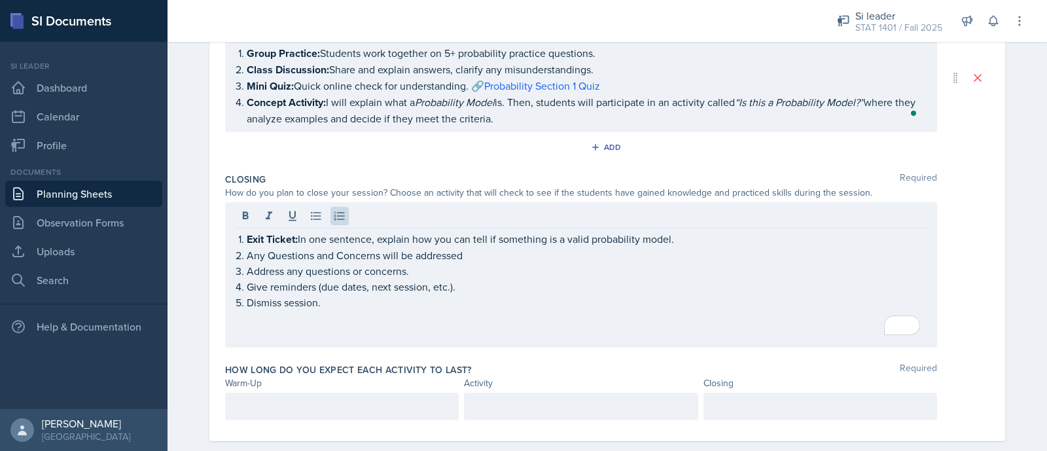
scroll to position [381, 0]
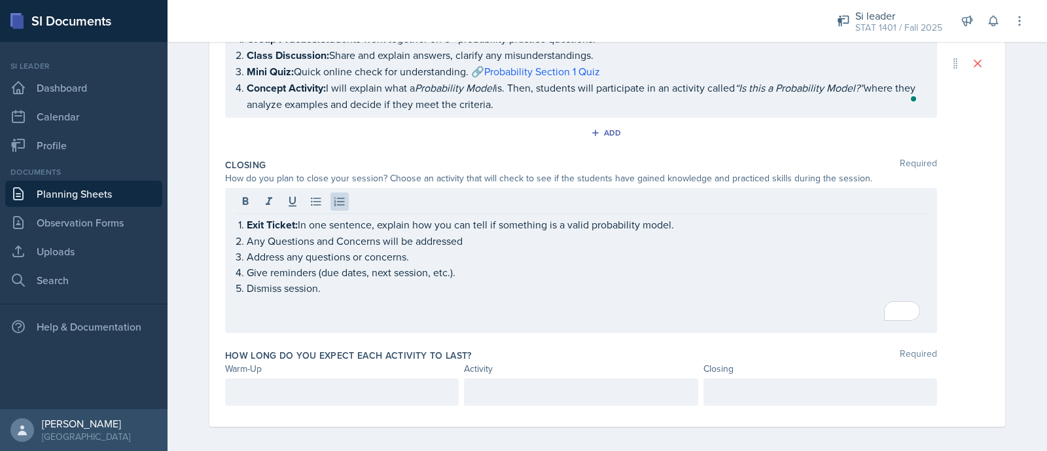
click at [319, 387] on div at bounding box center [342, 391] width 234 height 27
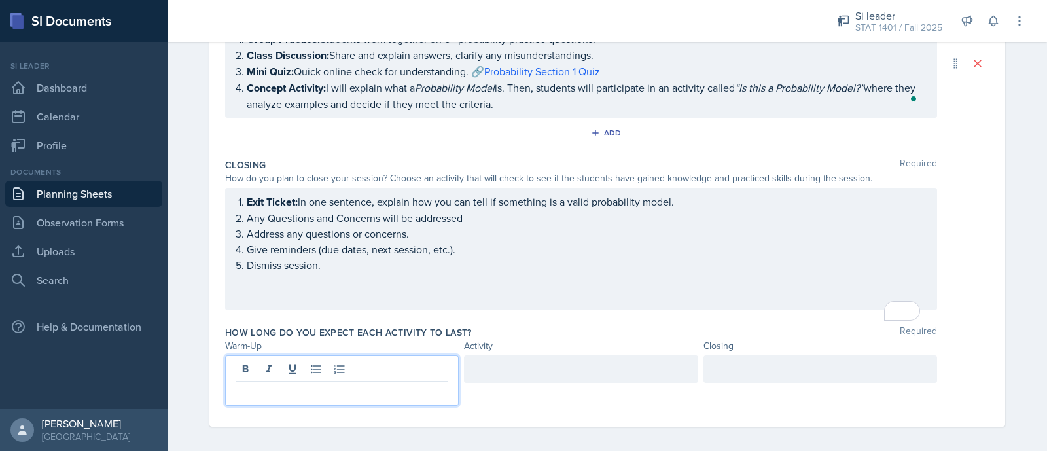
scroll to position [358, 0]
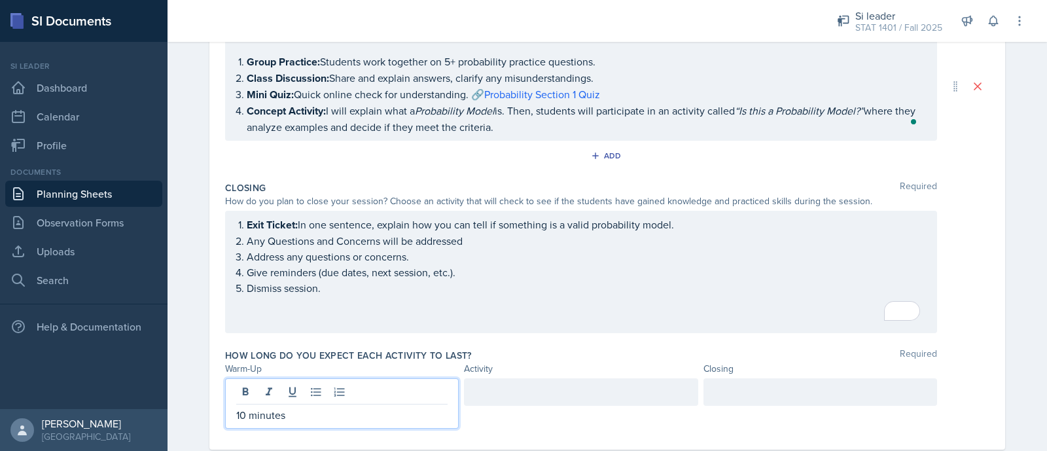
click at [500, 385] on div at bounding box center [581, 391] width 234 height 27
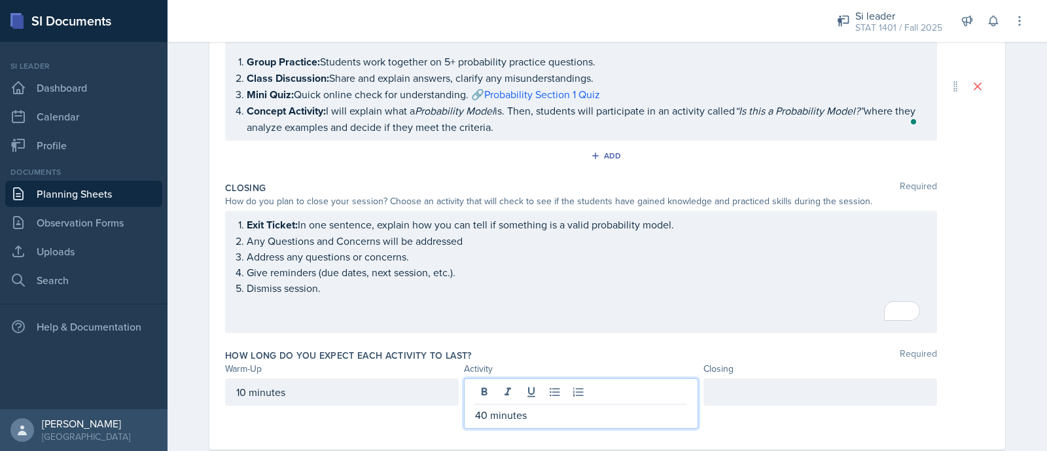
click at [754, 390] on div at bounding box center [820, 391] width 234 height 27
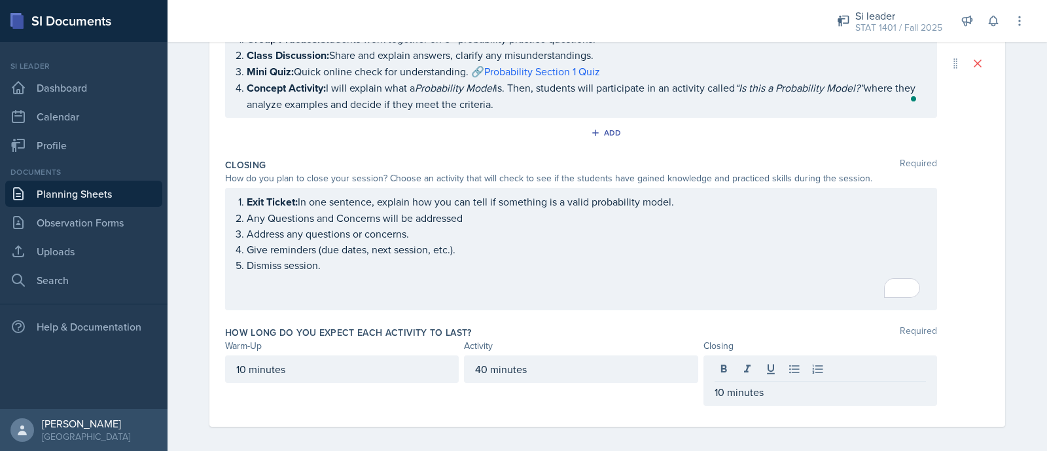
scroll to position [0, 0]
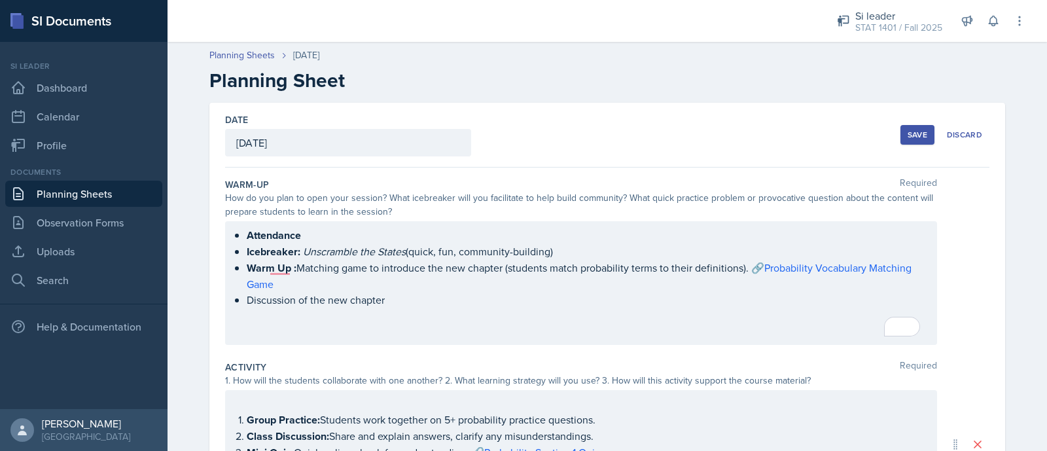
click at [912, 130] on div "Save" at bounding box center [917, 135] width 20 height 10
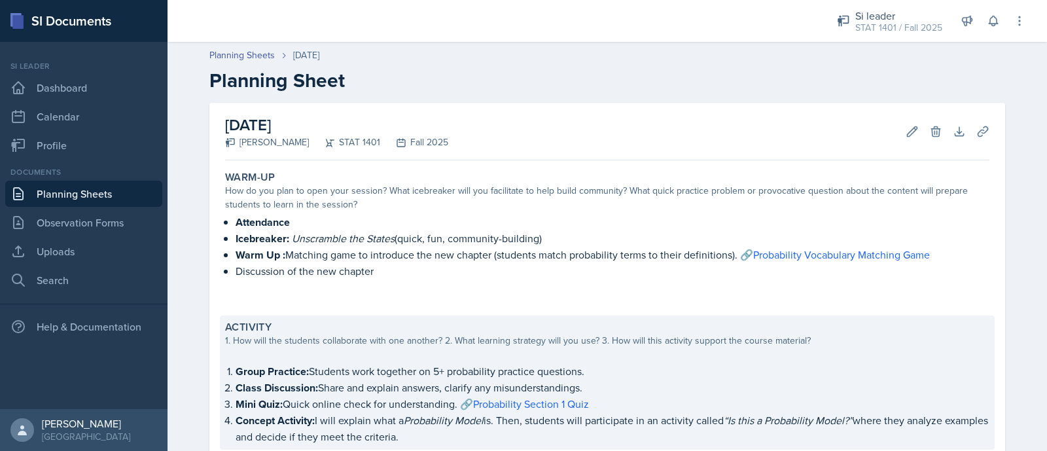
drag, startPoint x: 1046, startPoint y: 173, endPoint x: 612, endPoint y: 323, distance: 459.0
click at [612, 323] on div "Activity" at bounding box center [607, 327] width 764 height 13
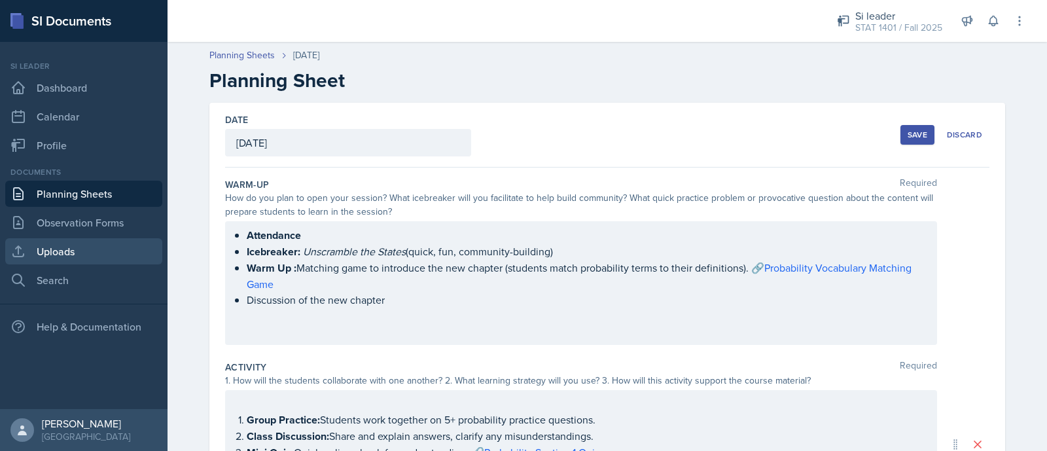
click at [110, 243] on link "Uploads" at bounding box center [83, 251] width 157 height 26
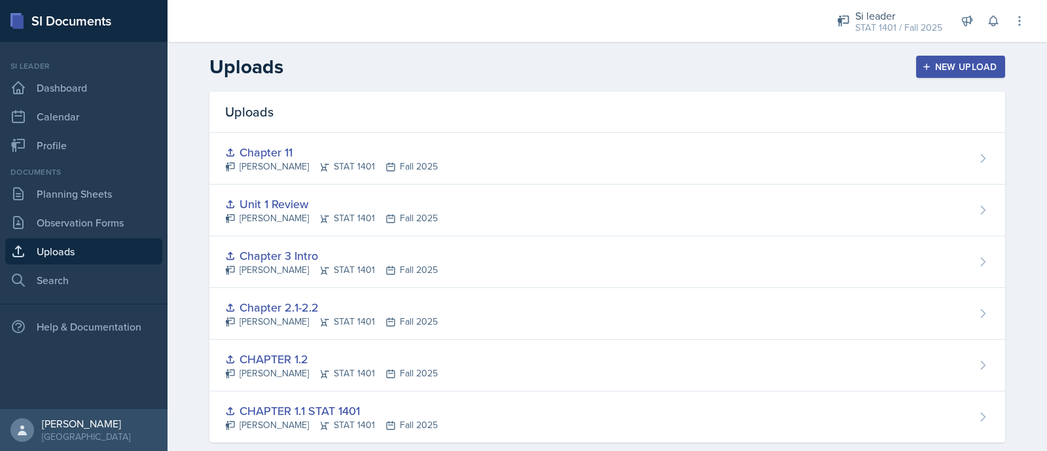
click at [942, 61] on div "New Upload" at bounding box center [960, 66] width 73 height 10
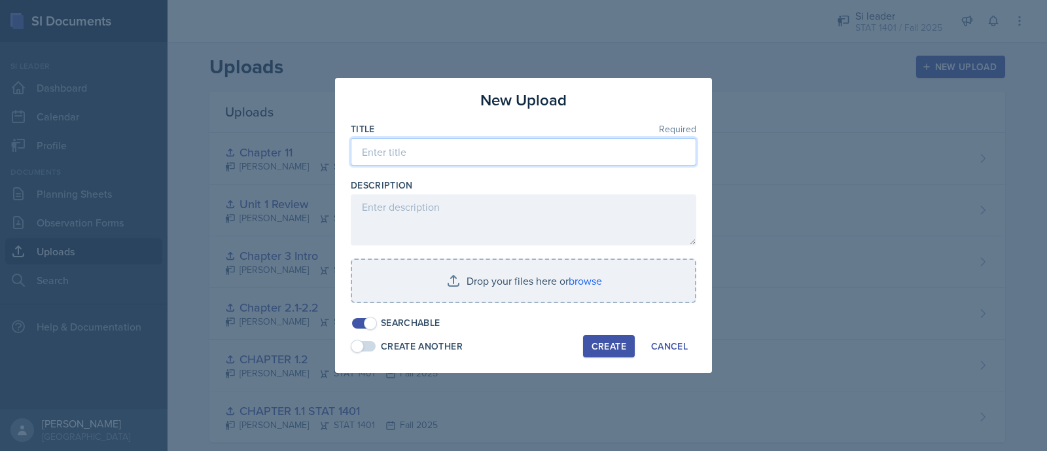
click at [546, 160] on input at bounding box center [523, 151] width 345 height 27
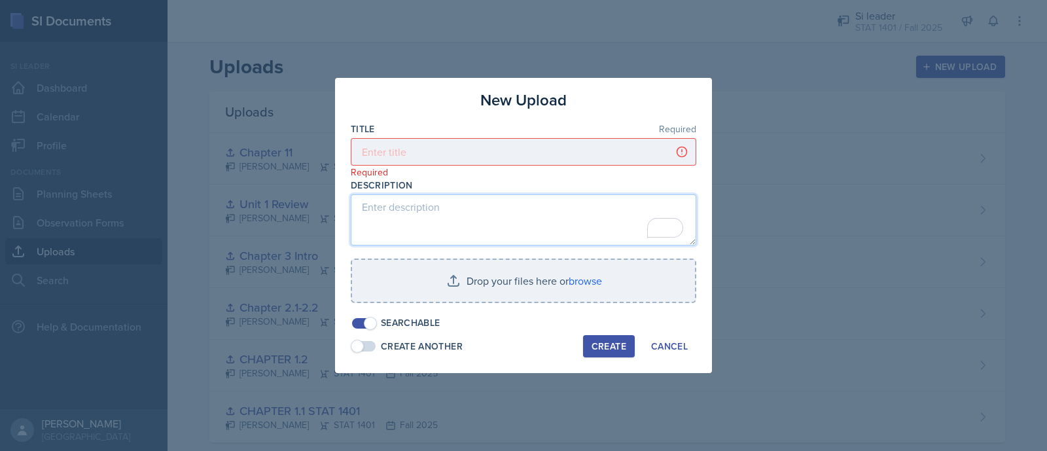
type textarea "C"
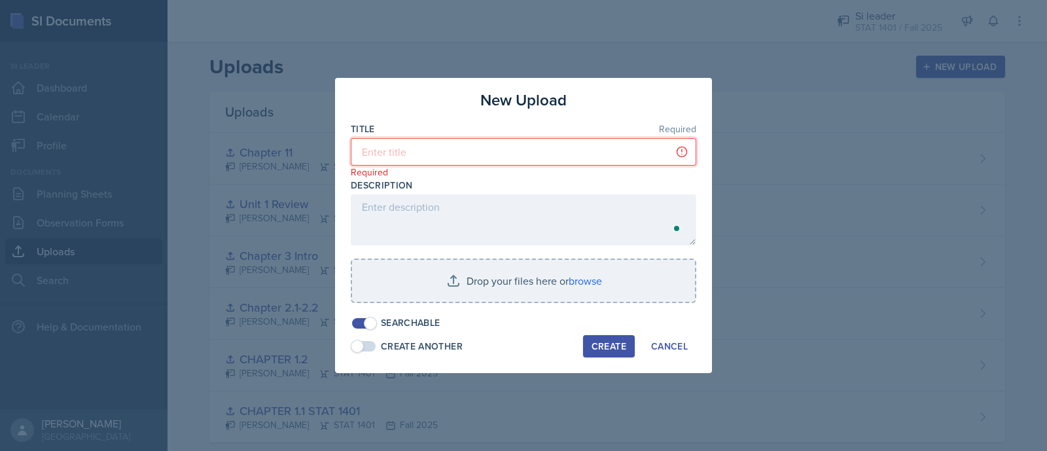
click at [502, 148] on input at bounding box center [523, 151] width 345 height 27
type input "Chapter 4.1"
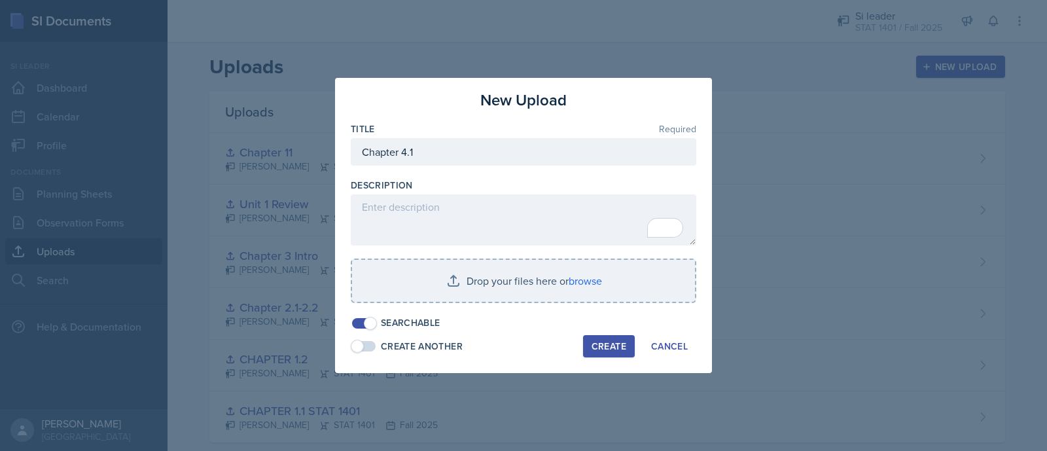
click at [595, 329] on div "New Upload Title Required Chapter 4.1 Description Drop your files here or brows…" at bounding box center [523, 225] width 377 height 295
click at [602, 334] on div "New Upload Title Required Chapter 4.1 Description Drop your files here or brows…" at bounding box center [523, 225] width 377 height 295
click at [610, 343] on div "Create" at bounding box center [608, 346] width 35 height 10
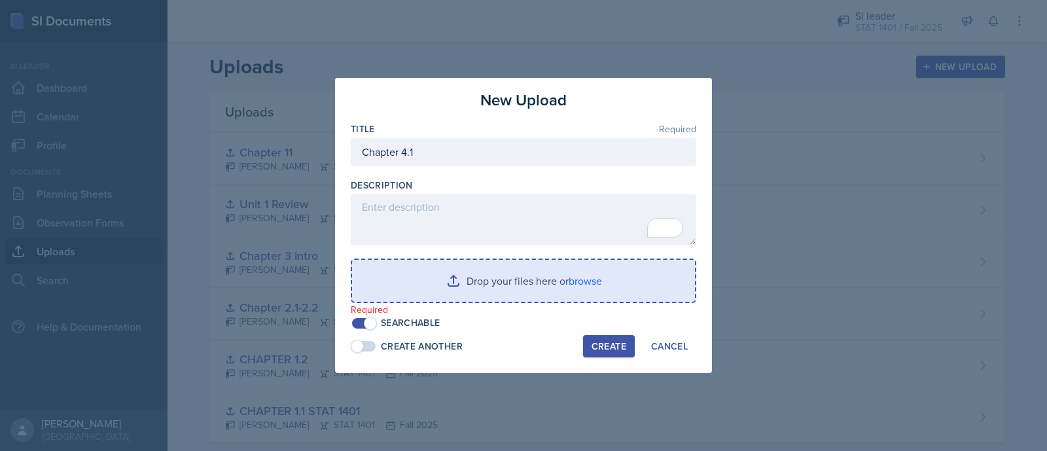
click at [585, 287] on input "file" at bounding box center [523, 281] width 343 height 42
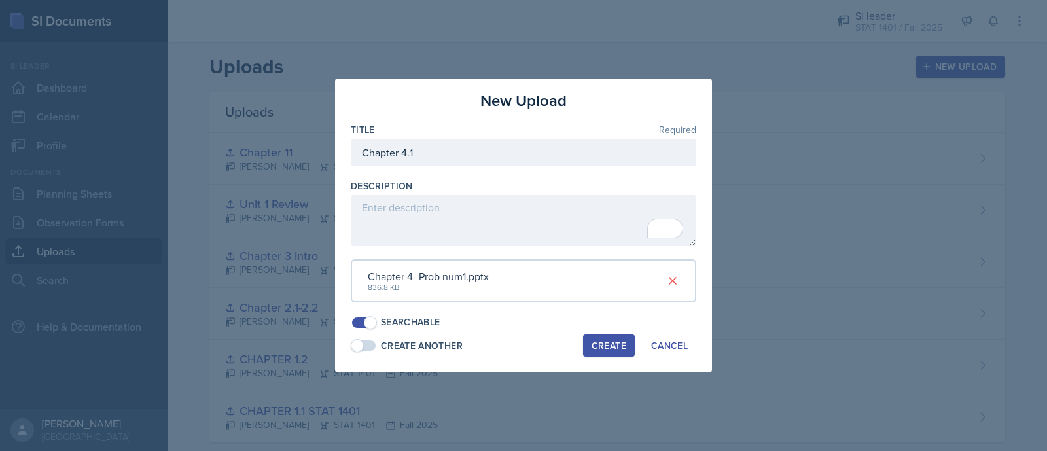
click at [599, 341] on div "Create" at bounding box center [608, 345] width 35 height 10
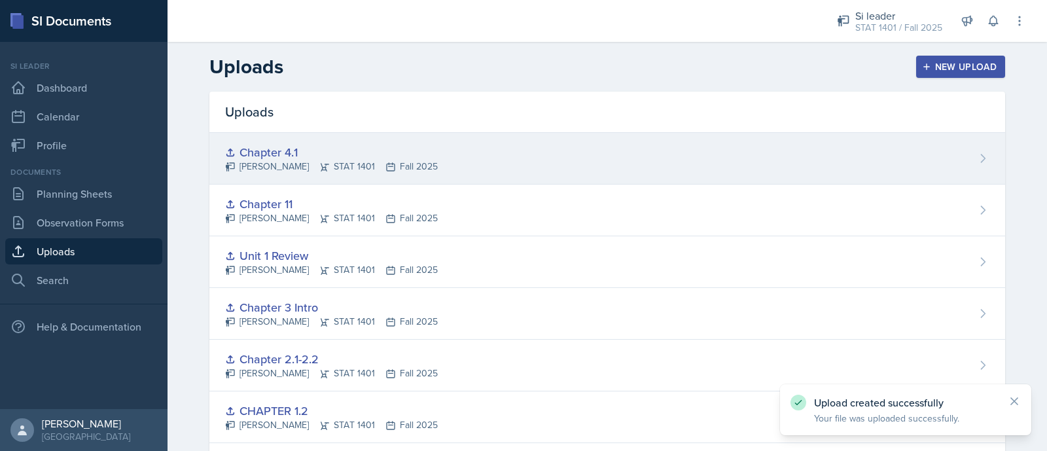
click at [333, 145] on div "Chapter 4.1" at bounding box center [331, 152] width 213 height 18
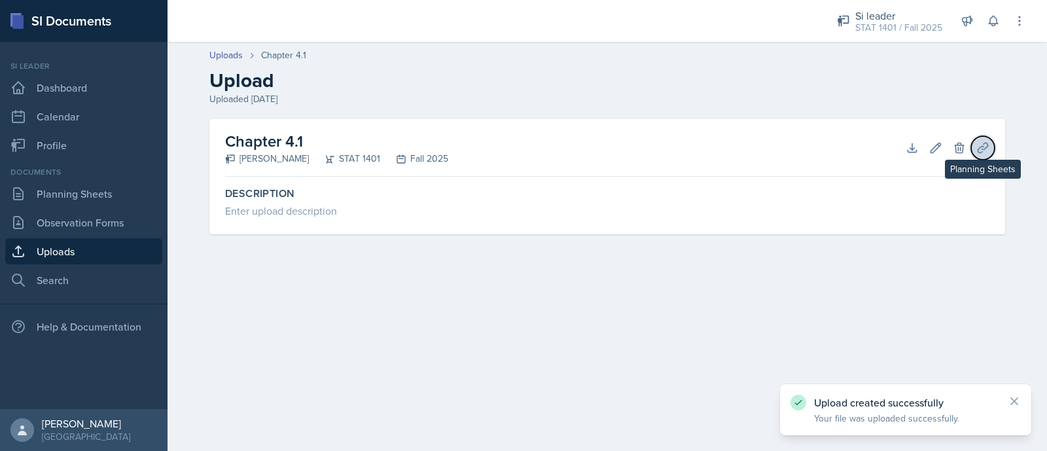
click at [980, 151] on icon at bounding box center [982, 147] width 13 height 13
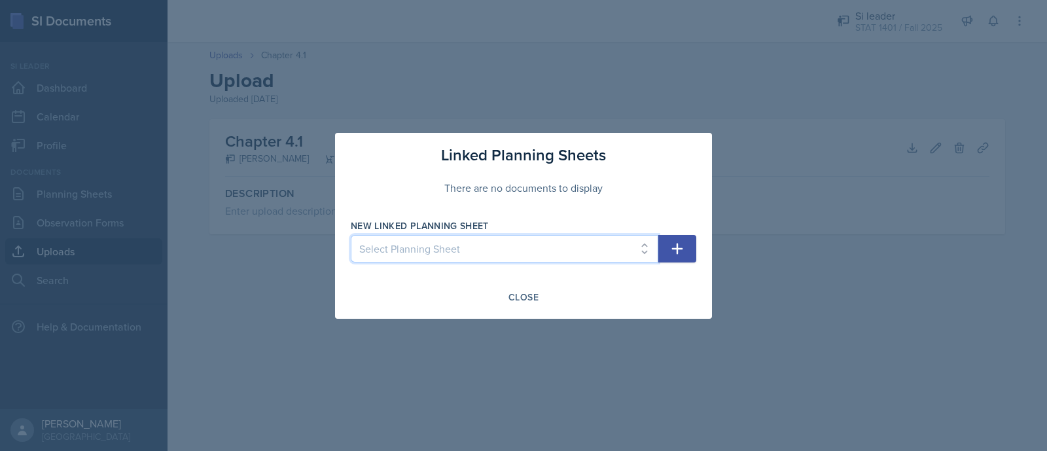
click at [596, 243] on select "Select Planning Sheet [DATE] [DATE] [DATE] [DATE] [DATE] [DATE] [DATE] [DATE]" at bounding box center [504, 248] width 307 height 27
select select "9f33ca33-60ef-466a-a33e-73d27e92f145"
click at [351, 235] on select "Select Planning Sheet [DATE] [DATE] [DATE] [DATE] [DATE] [DATE] [DATE] [DATE]" at bounding box center [504, 248] width 307 height 27
click at [682, 247] on icon "button" at bounding box center [677, 248] width 11 height 11
select select
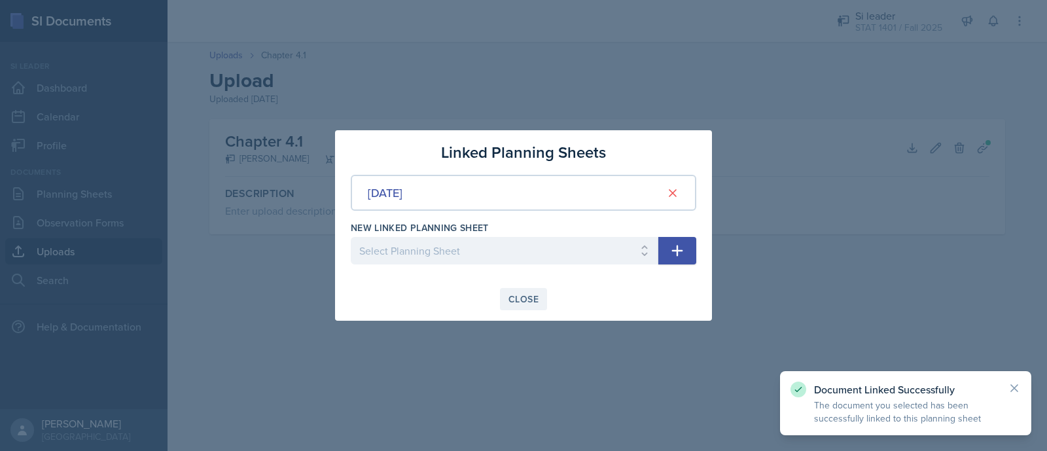
click at [506, 292] on button "Close" at bounding box center [523, 299] width 47 height 22
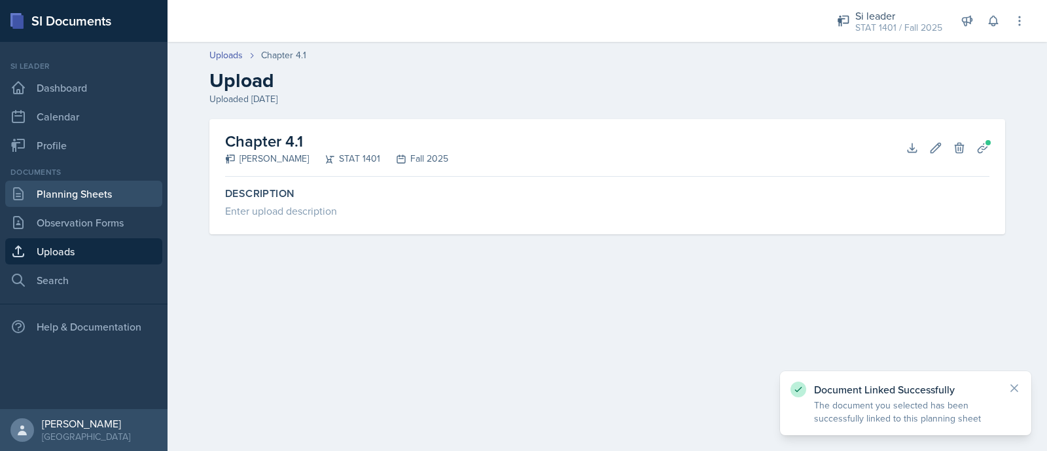
click at [96, 194] on link "Planning Sheets" at bounding box center [83, 194] width 157 height 26
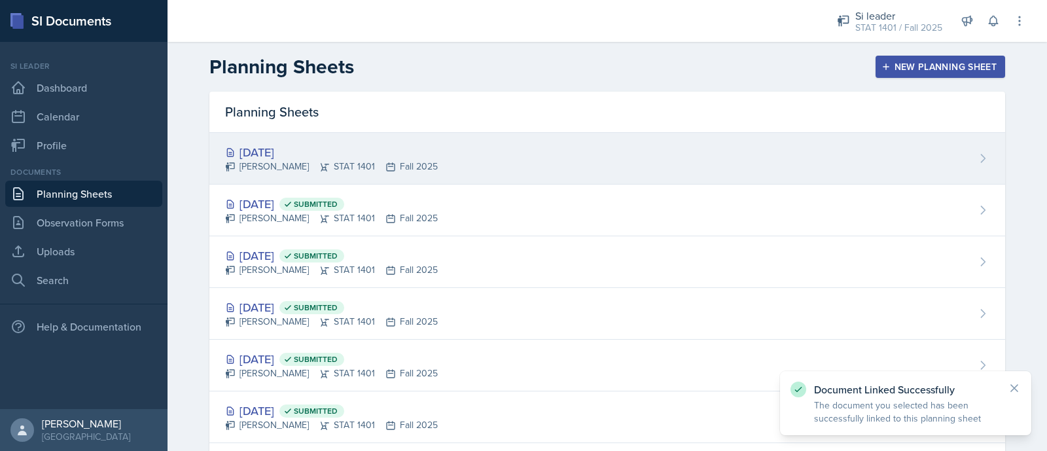
click at [419, 173] on div "[PERSON_NAME] STAT 1401 Fall 2025" at bounding box center [331, 167] width 213 height 14
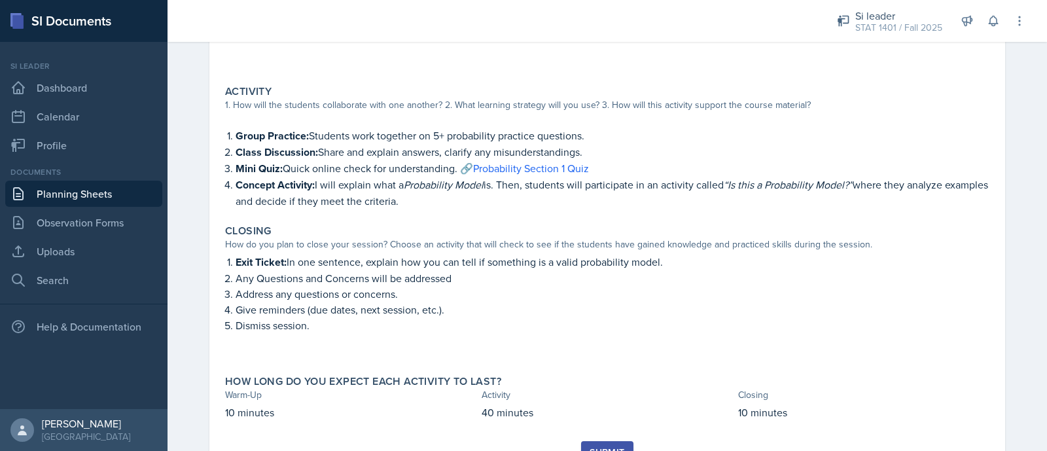
scroll to position [289, 0]
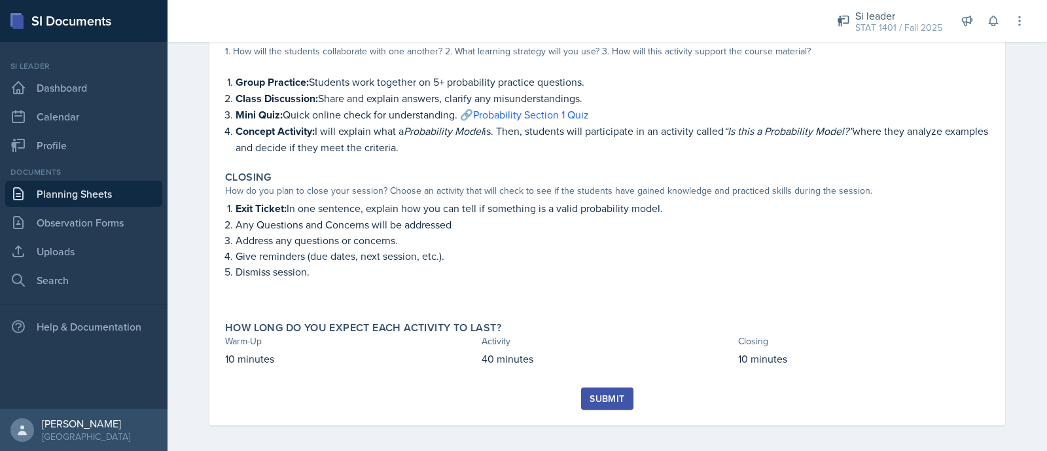
click at [612, 393] on div "Submit" at bounding box center [606, 398] width 35 height 10
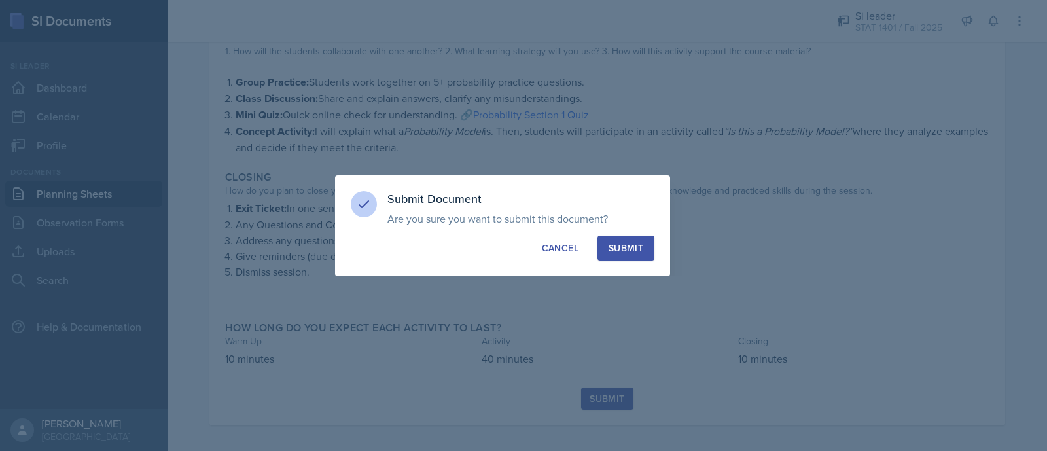
click at [614, 254] on button "Submit" at bounding box center [625, 247] width 57 height 25
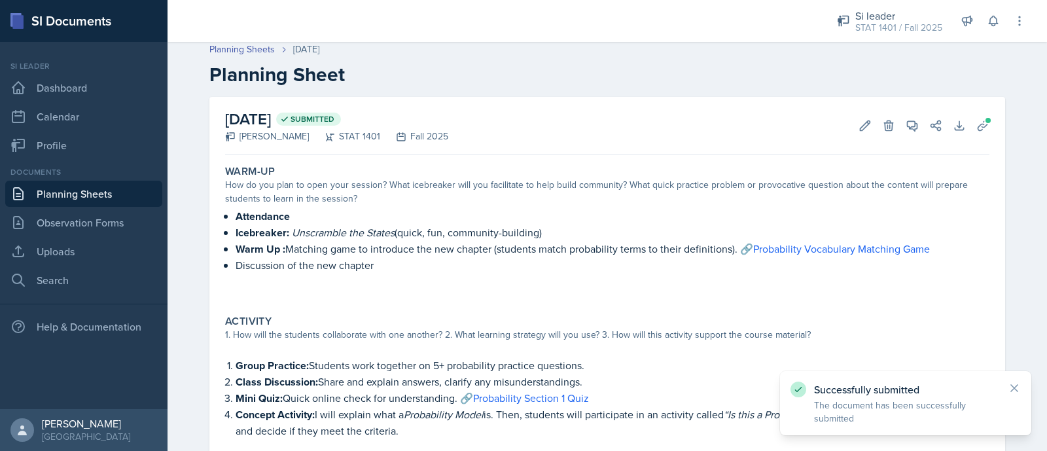
scroll to position [0, 0]
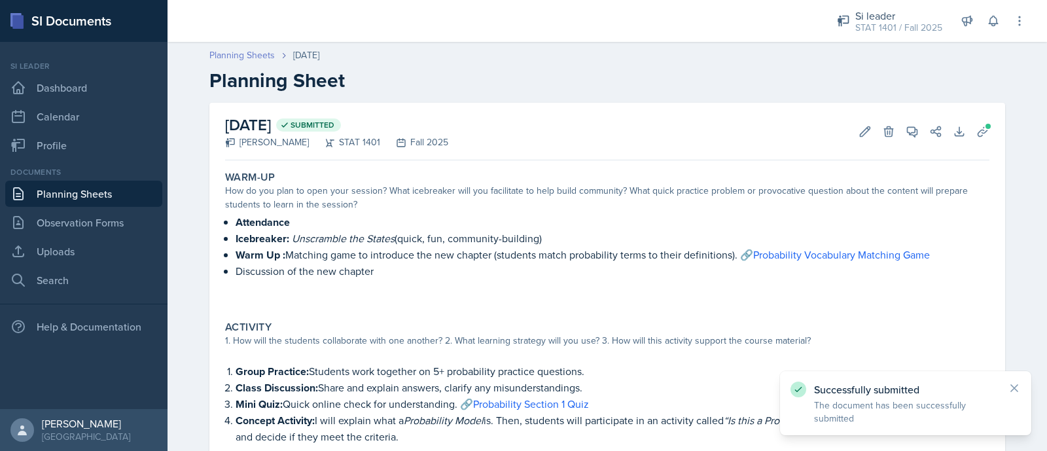
click at [249, 51] on link "Planning Sheets" at bounding box center [241, 55] width 65 height 14
